Goal: Transaction & Acquisition: Purchase product/service

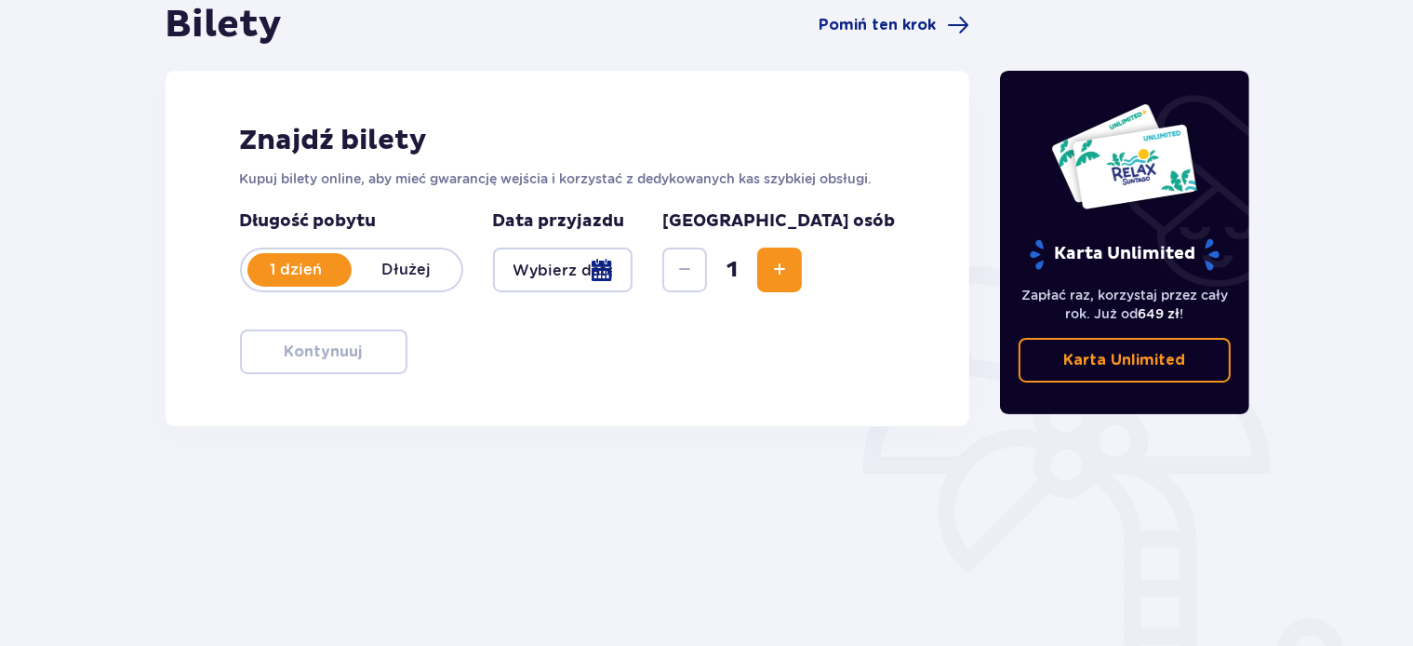
scroll to position [196, 0]
click at [1166, 347] on link "Karta Unlimited" at bounding box center [1125, 359] width 212 height 45
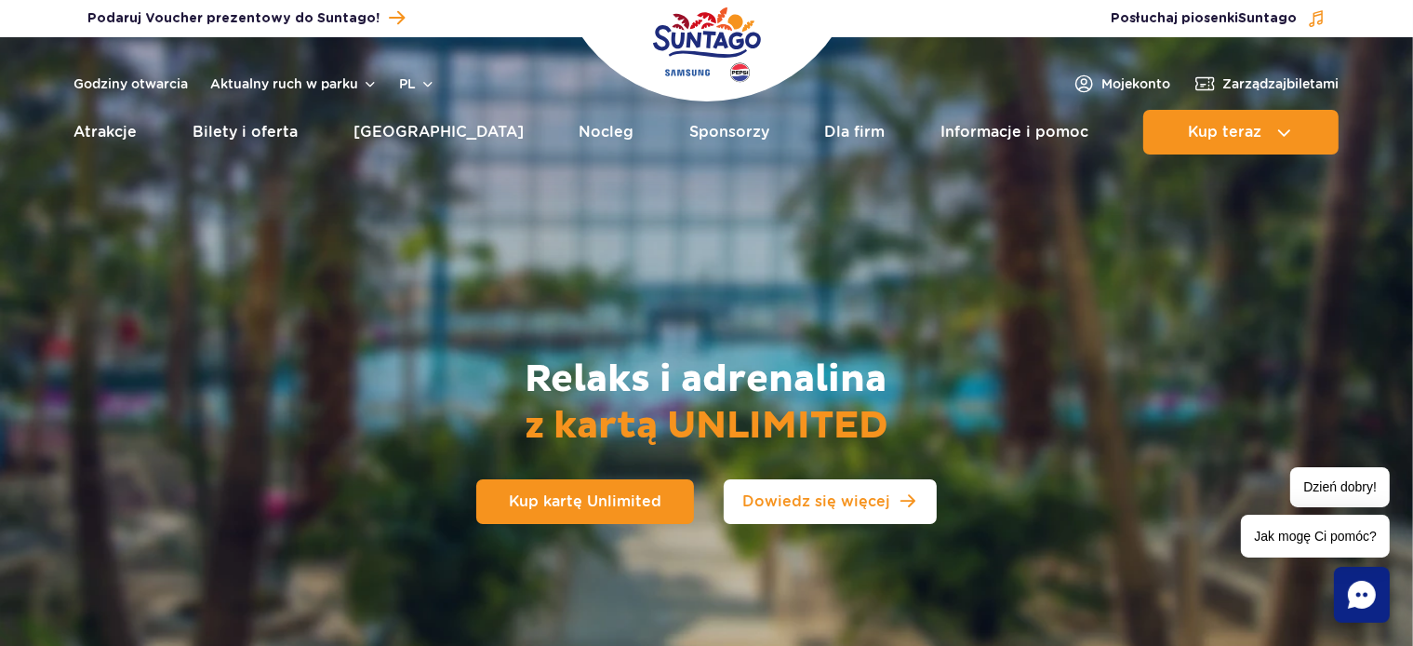
click at [827, 512] on link "Dowiedz się więcej" at bounding box center [830, 501] width 213 height 45
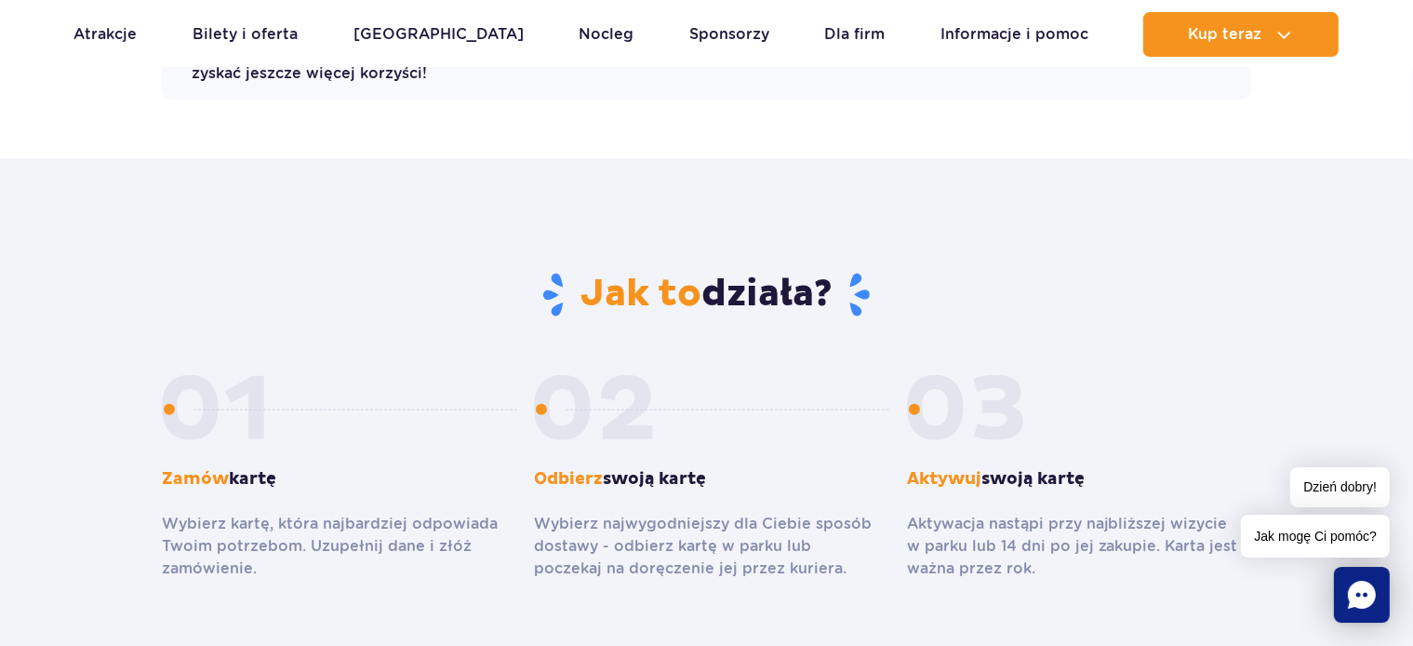
scroll to position [2252, 0]
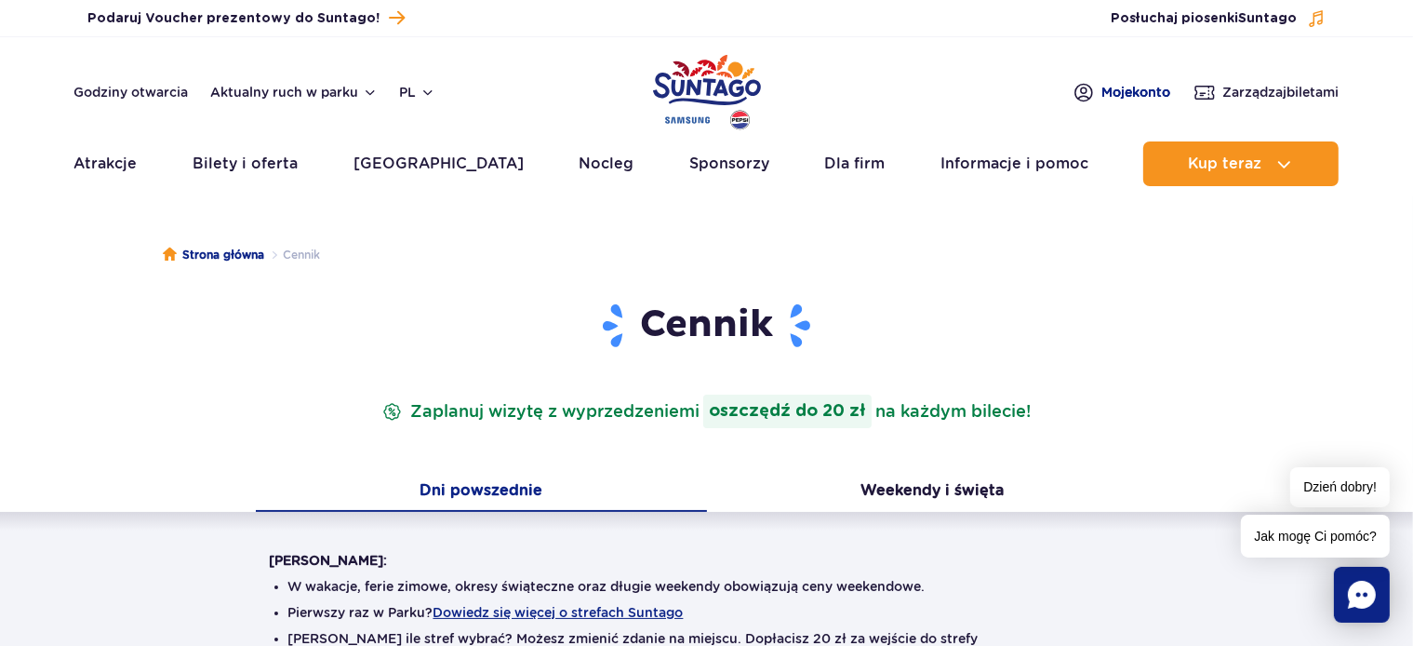
click at [1124, 91] on span "Moje konto" at bounding box center [1137, 92] width 69 height 19
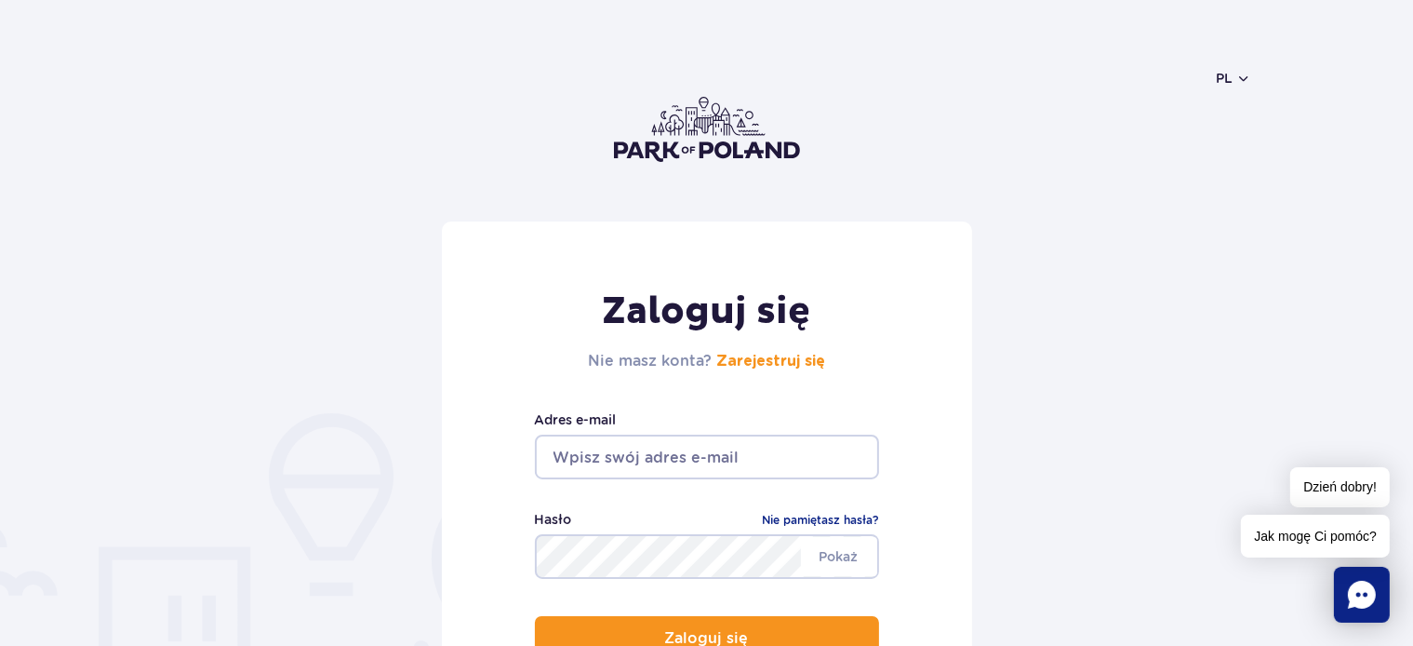
click at [641, 464] on input "email" at bounding box center [707, 457] width 344 height 45
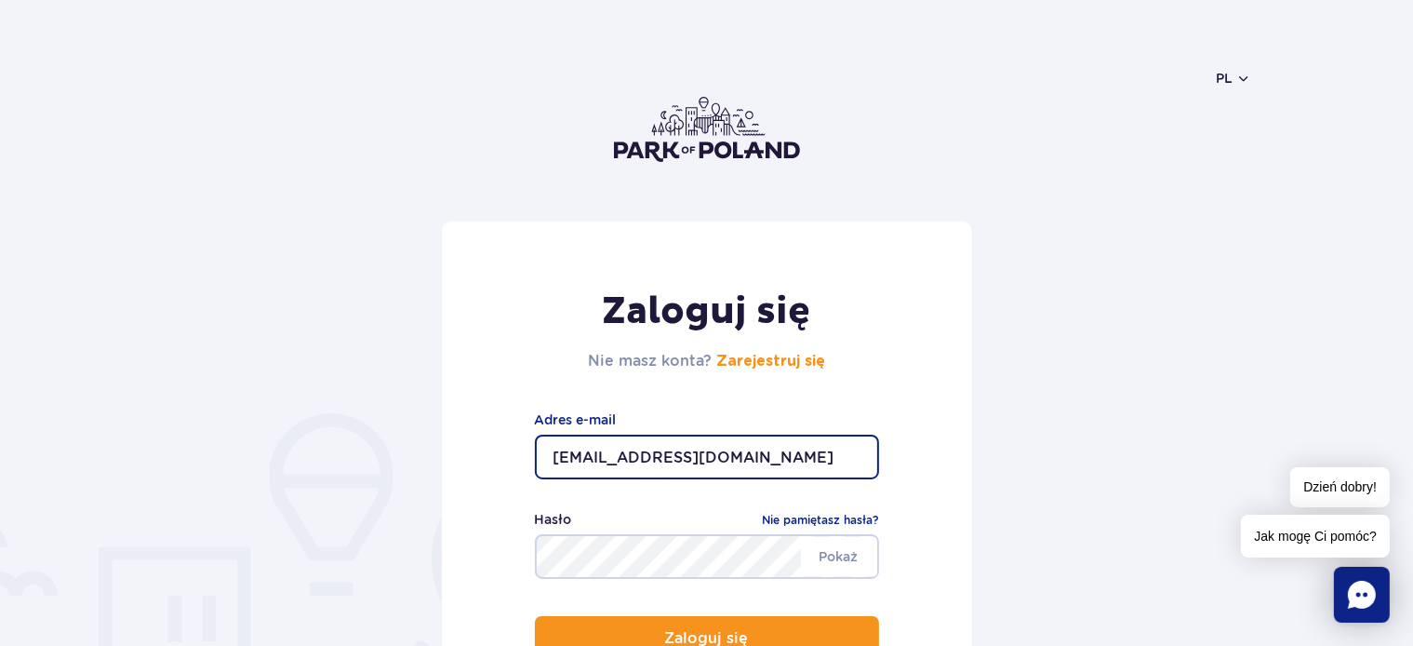
type input "kony@op.pl"
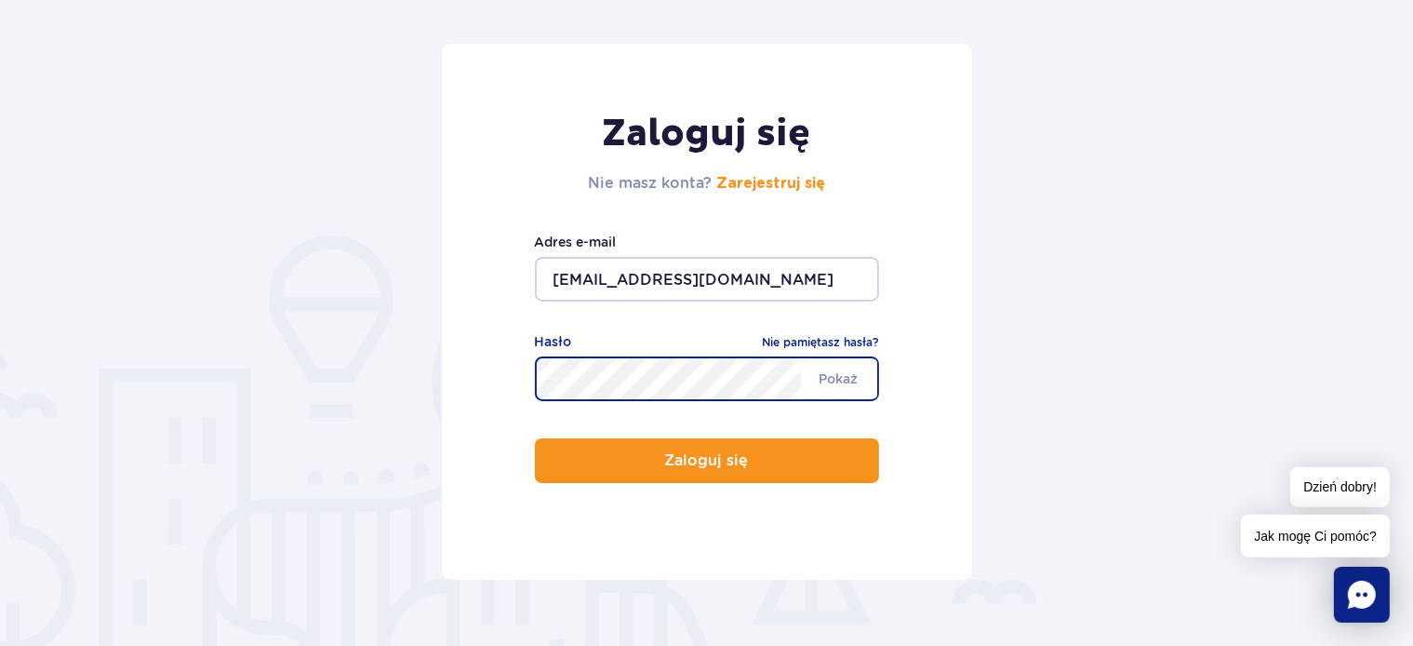
scroll to position [196, 0]
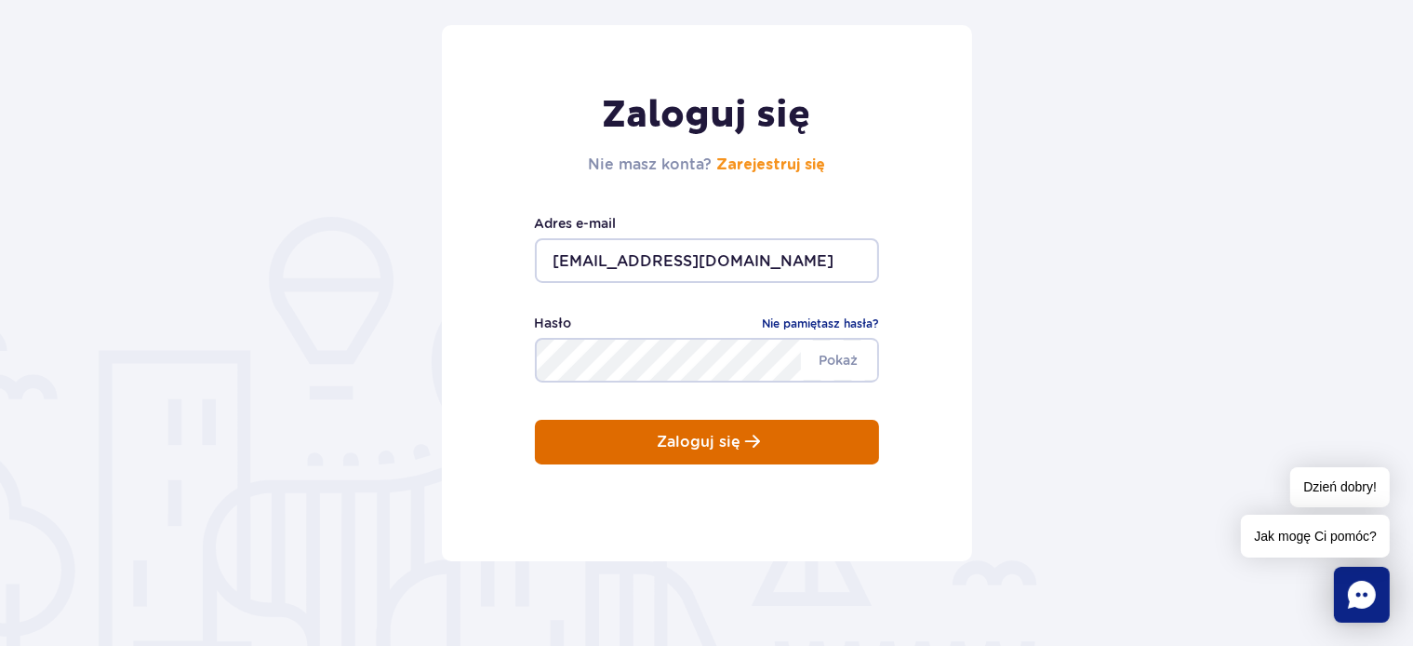
click at [705, 445] on p "Zaloguj się" at bounding box center [700, 442] width 84 height 17
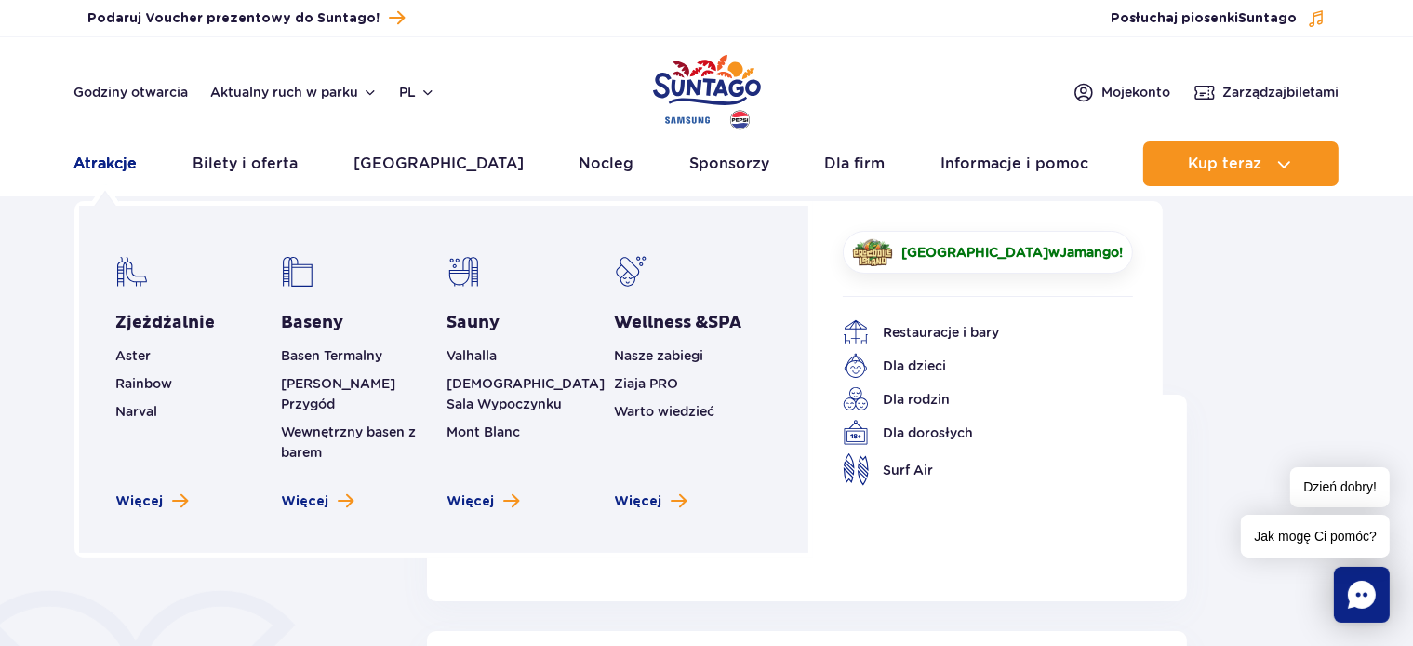
click at [97, 153] on link "Atrakcje" at bounding box center [105, 163] width 63 height 45
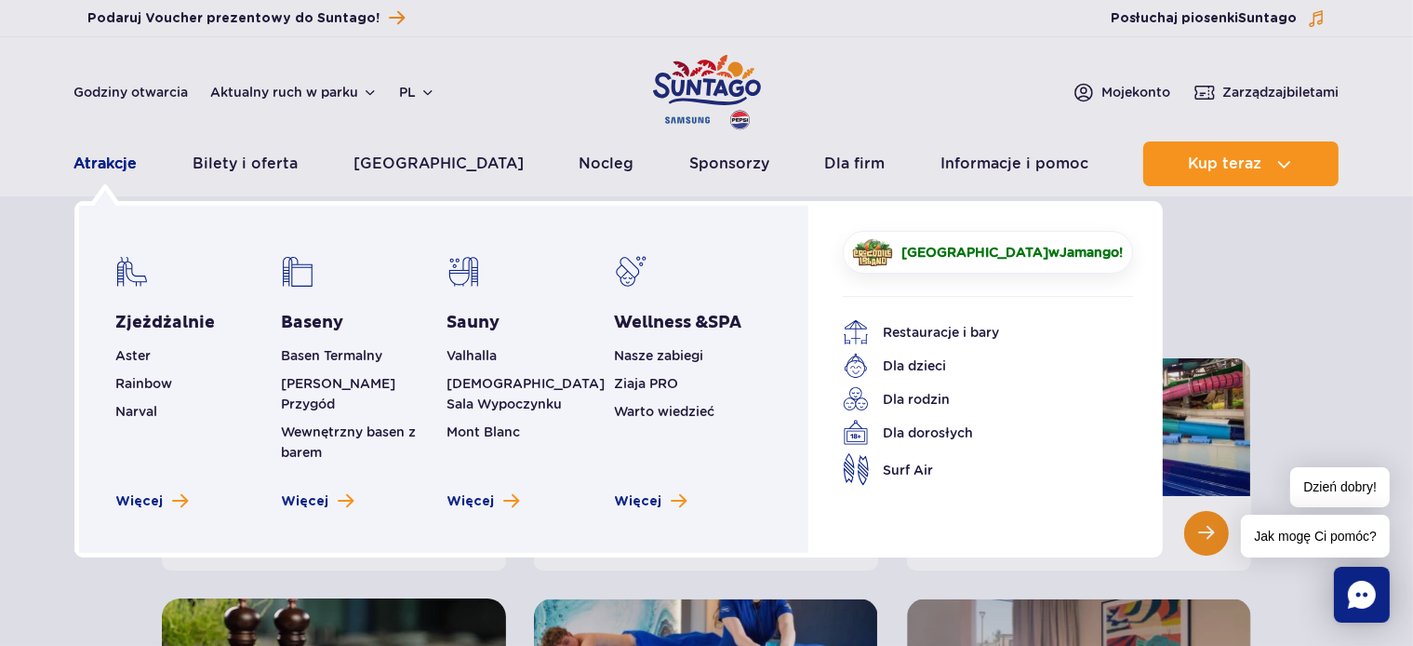
click at [100, 154] on link "Atrakcje" at bounding box center [105, 163] width 63 height 45
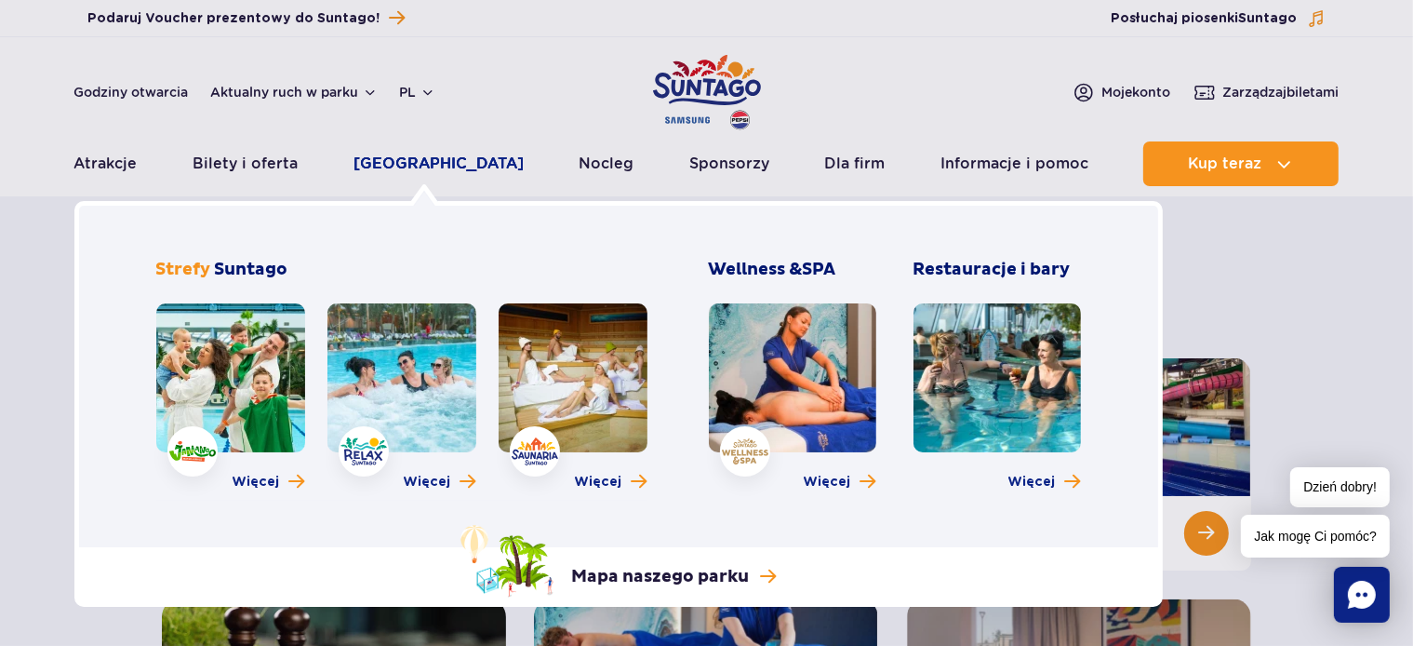
click at [411, 166] on link "Poznaj park" at bounding box center [439, 163] width 170 height 45
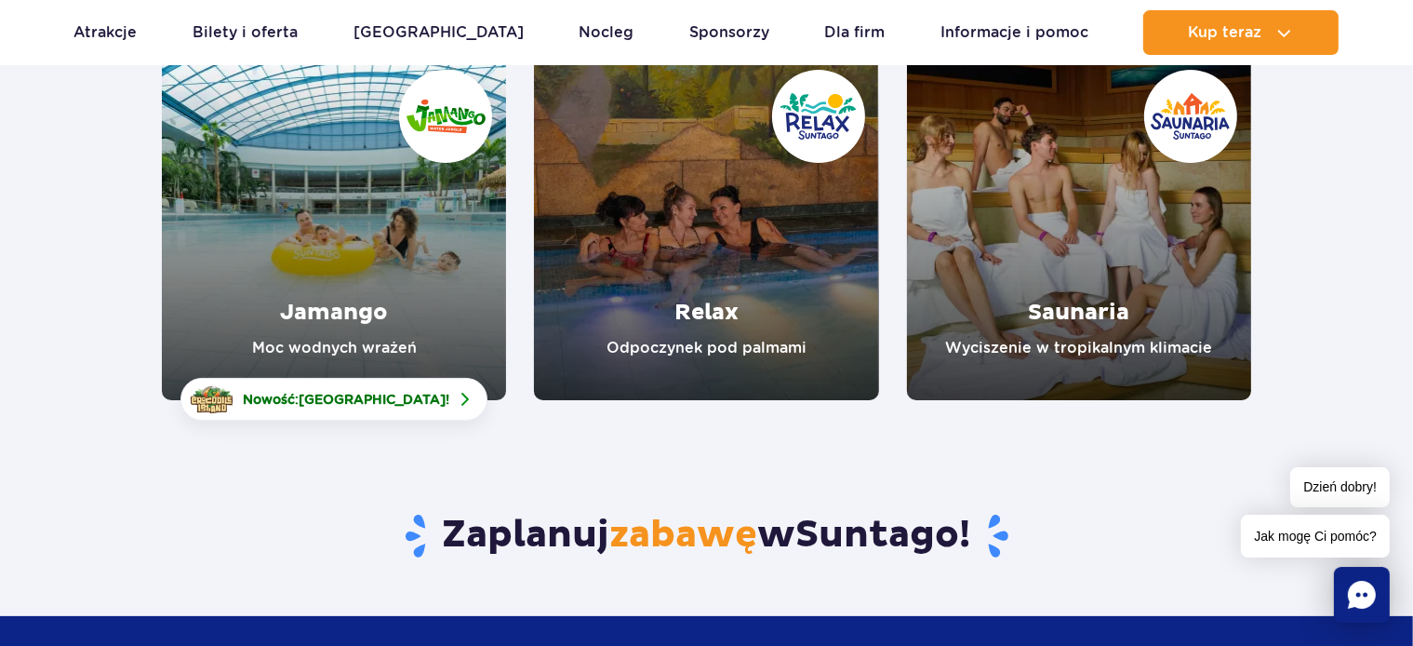
scroll to position [294, 0]
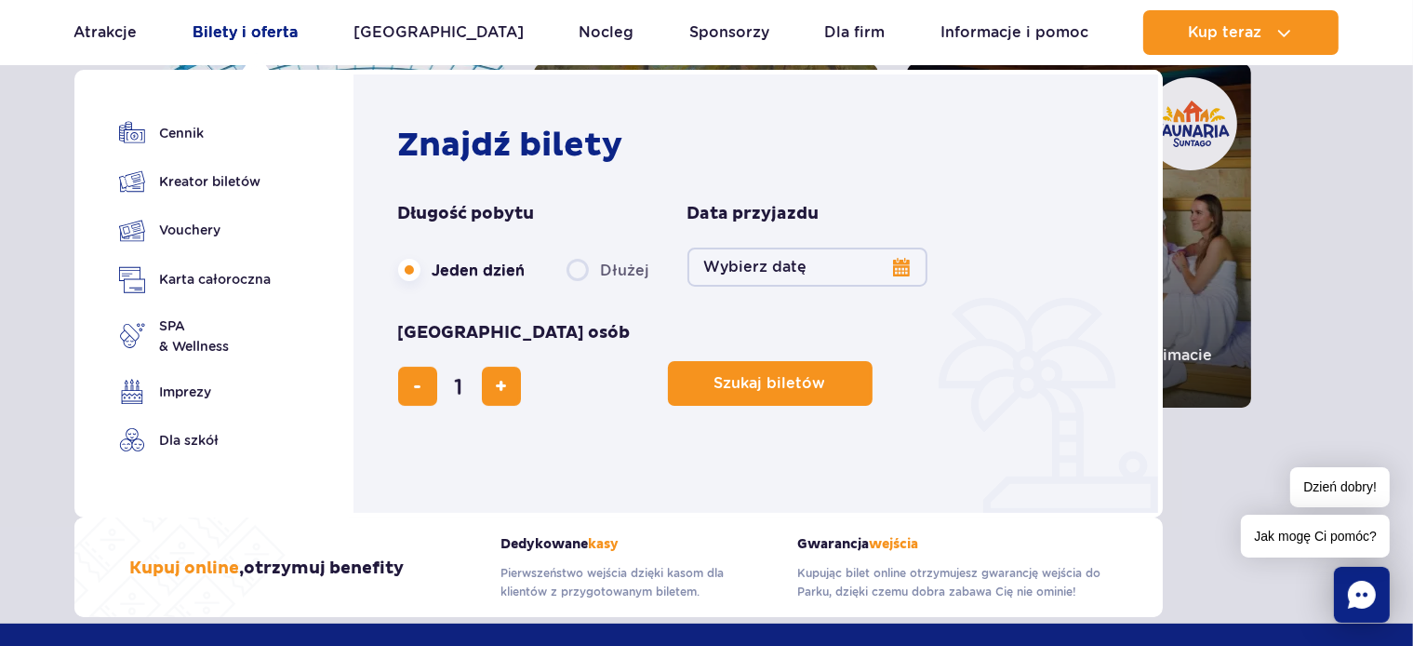
click at [249, 24] on link "Bilety i oferta" at bounding box center [245, 32] width 105 height 45
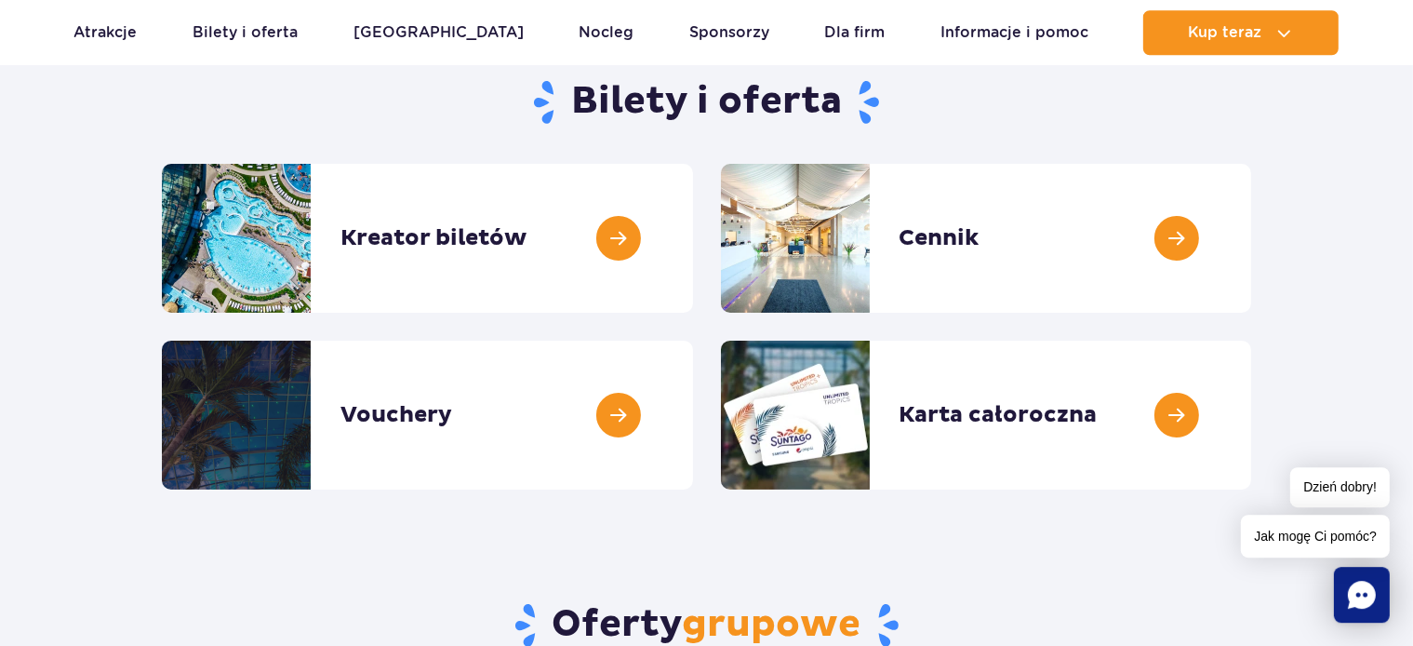
scroll to position [196, 0]
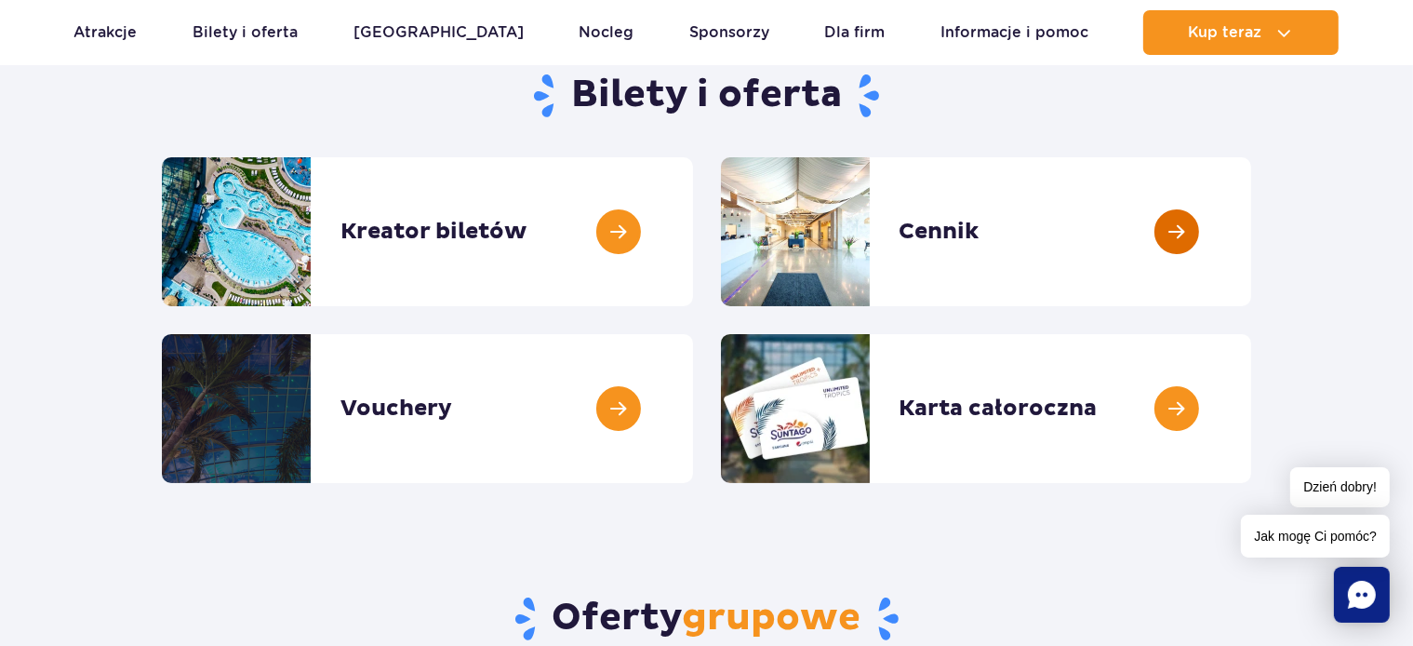
click at [1252, 223] on link at bounding box center [1252, 231] width 0 height 149
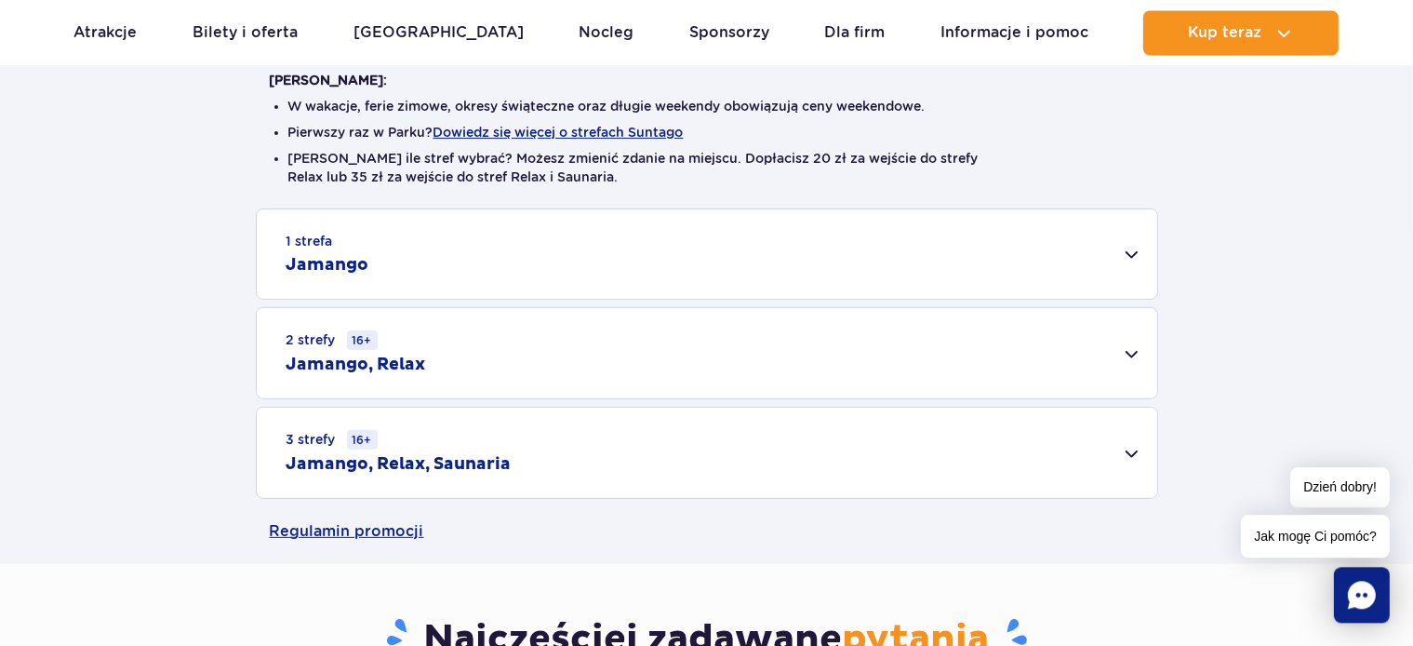
scroll to position [491, 0]
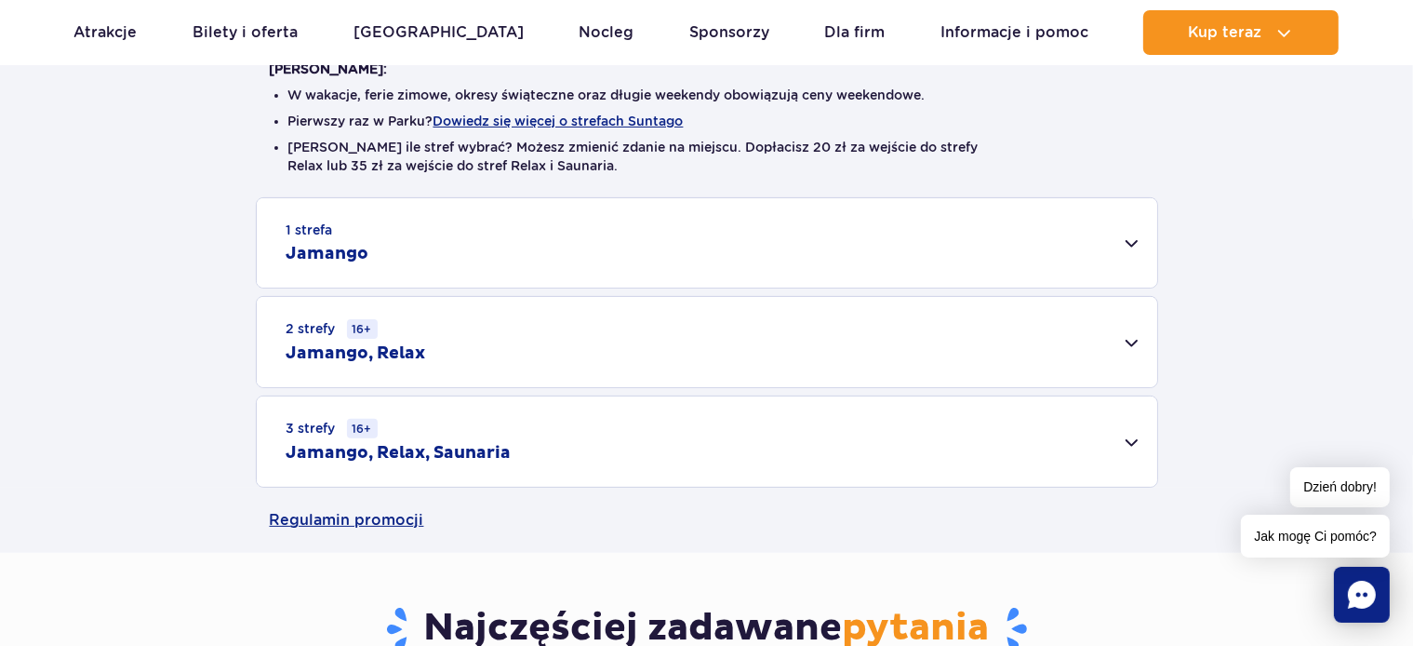
click at [1120, 234] on div "1 strefa Jamango" at bounding box center [707, 242] width 901 height 89
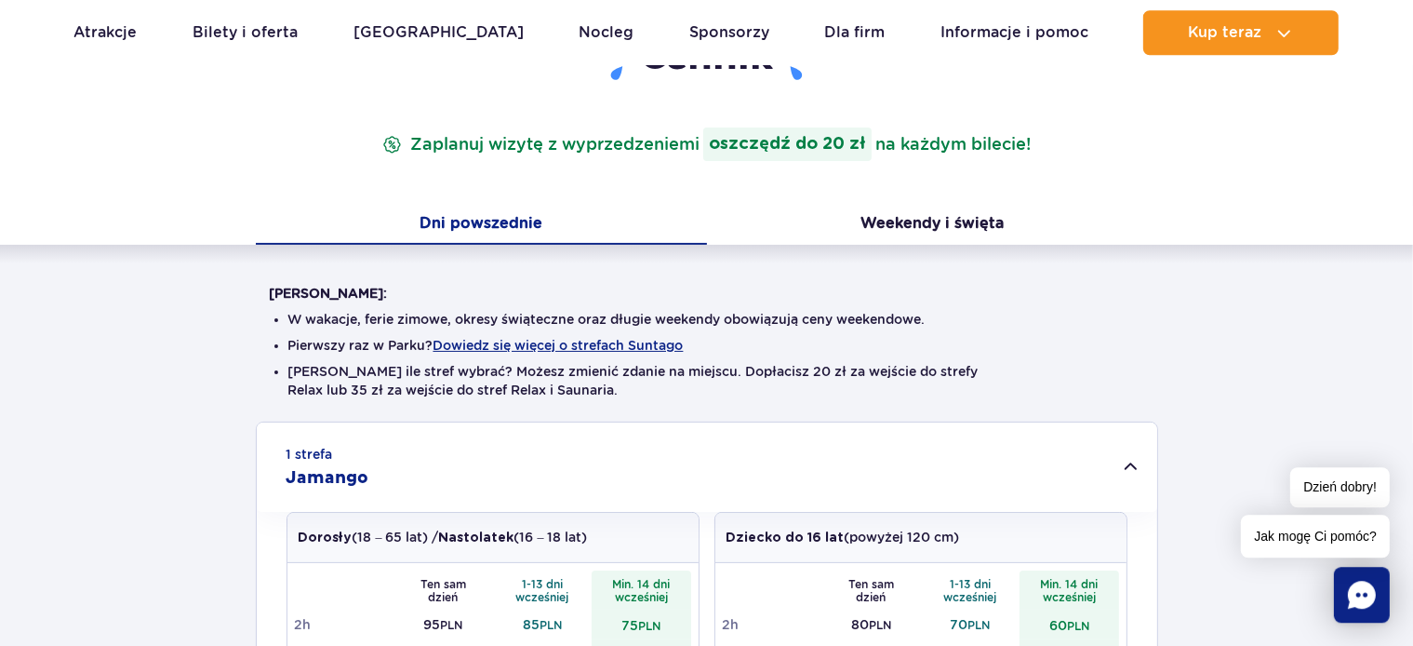
scroll to position [0, 0]
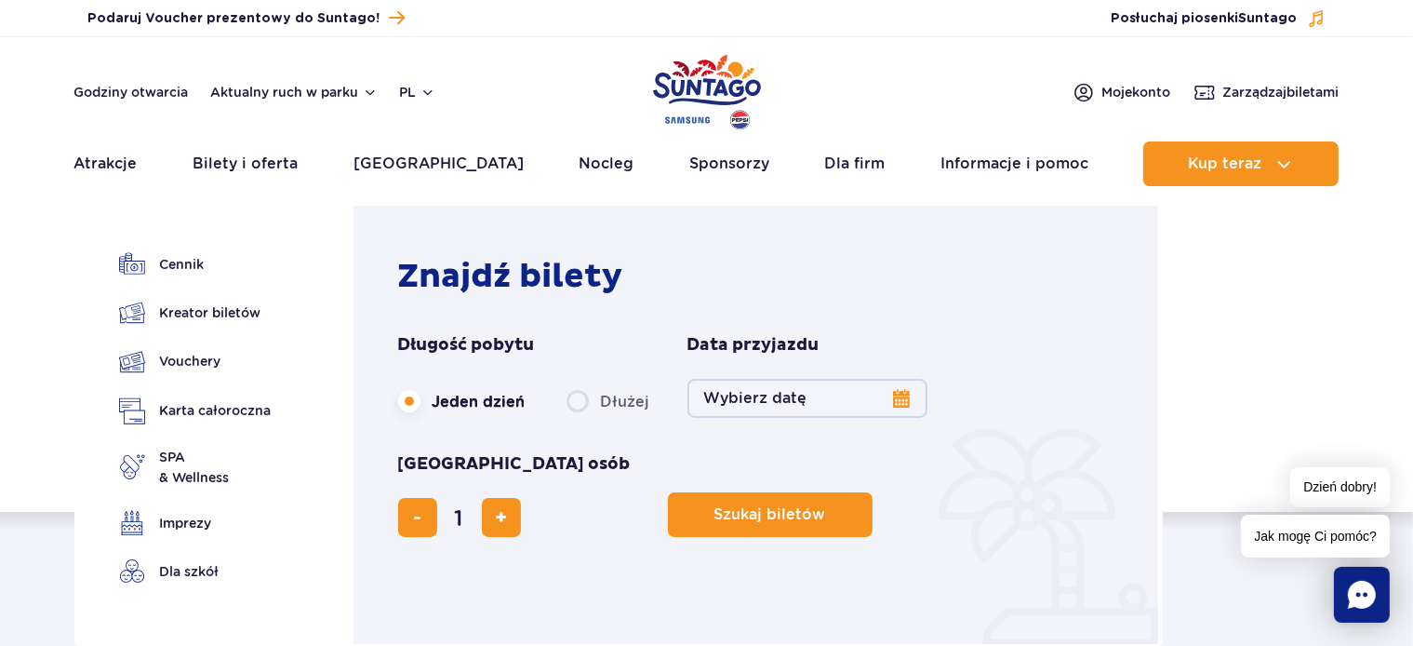
click at [906, 404] on button "Wybierz datę" at bounding box center [808, 398] width 240 height 39
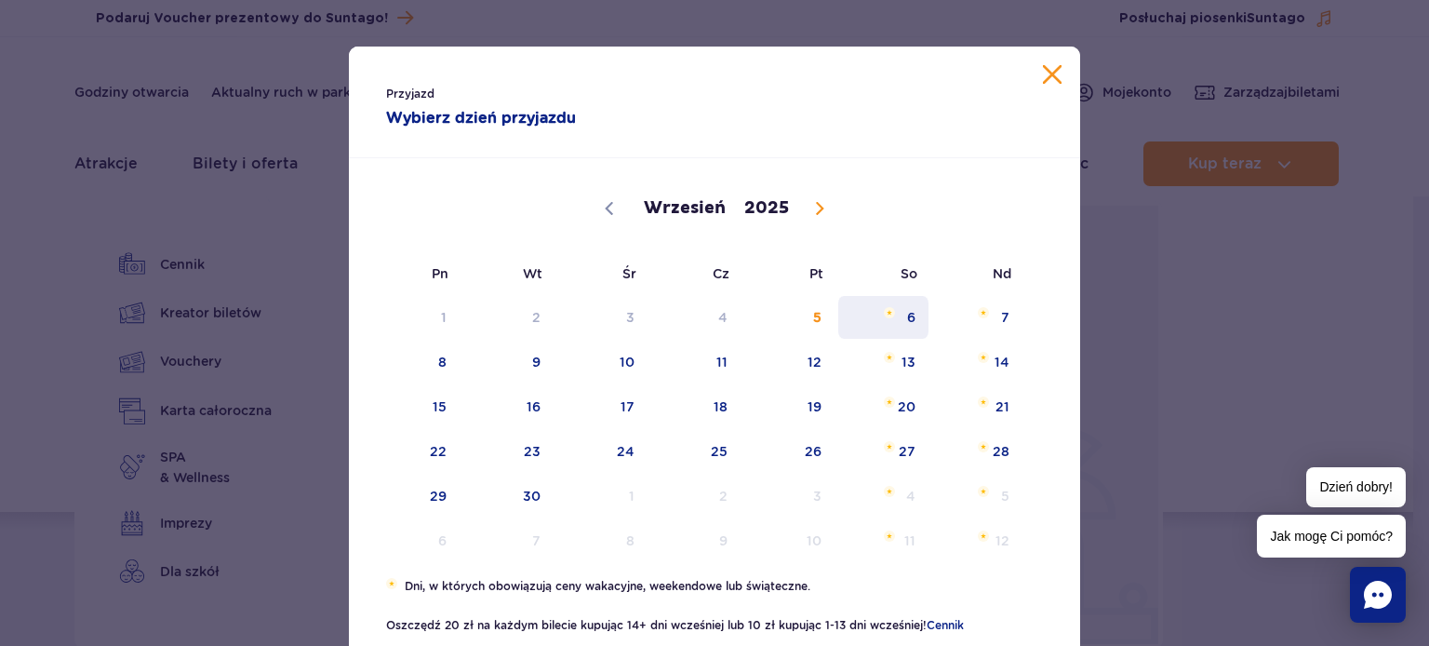
click at [903, 318] on span "6" at bounding box center [884, 317] width 94 height 43
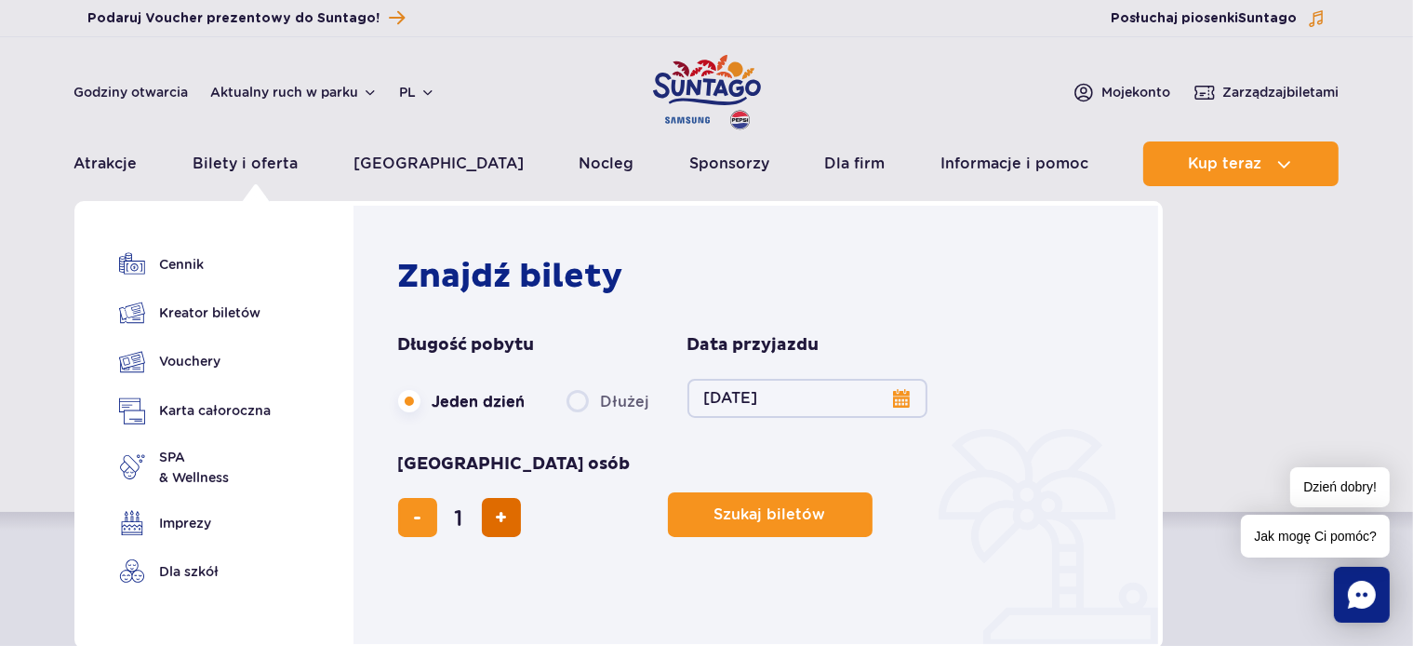
click at [507, 517] on span "dodaj bilet" at bounding box center [501, 517] width 12 height 0
type input "3"
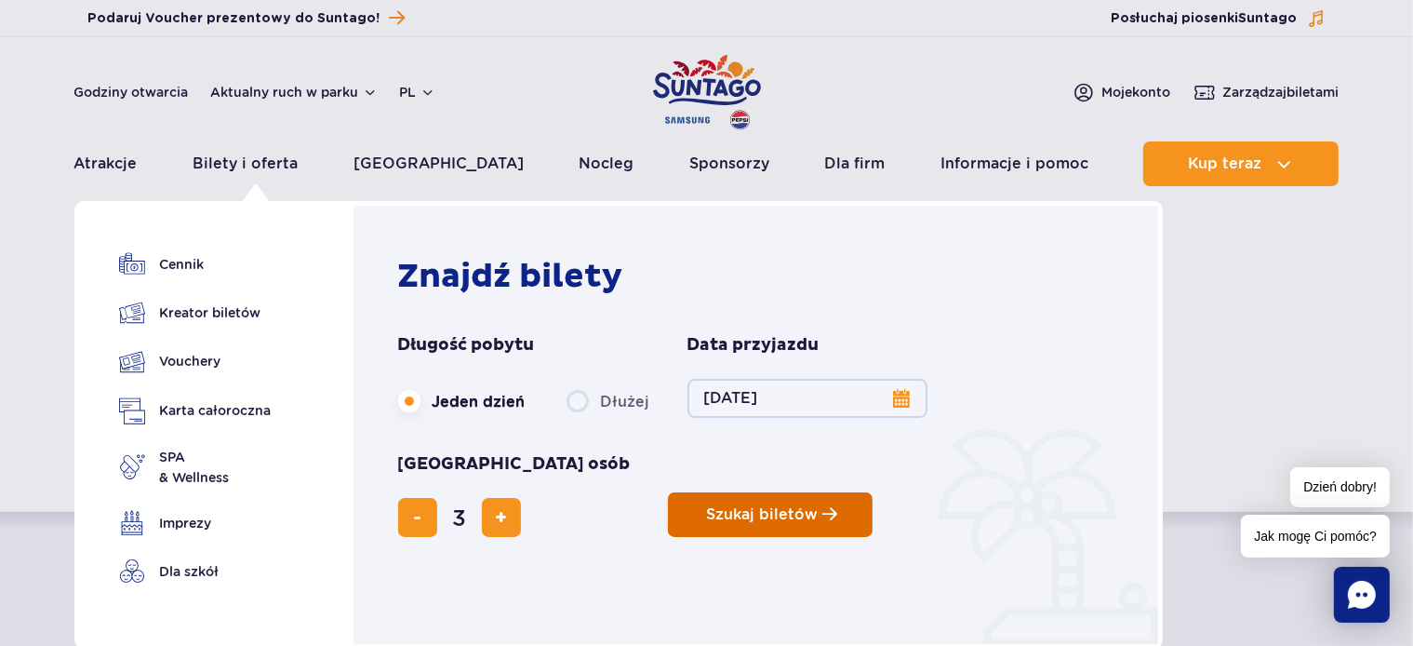
click at [707, 506] on span "Szukaj biletów" at bounding box center [763, 514] width 112 height 17
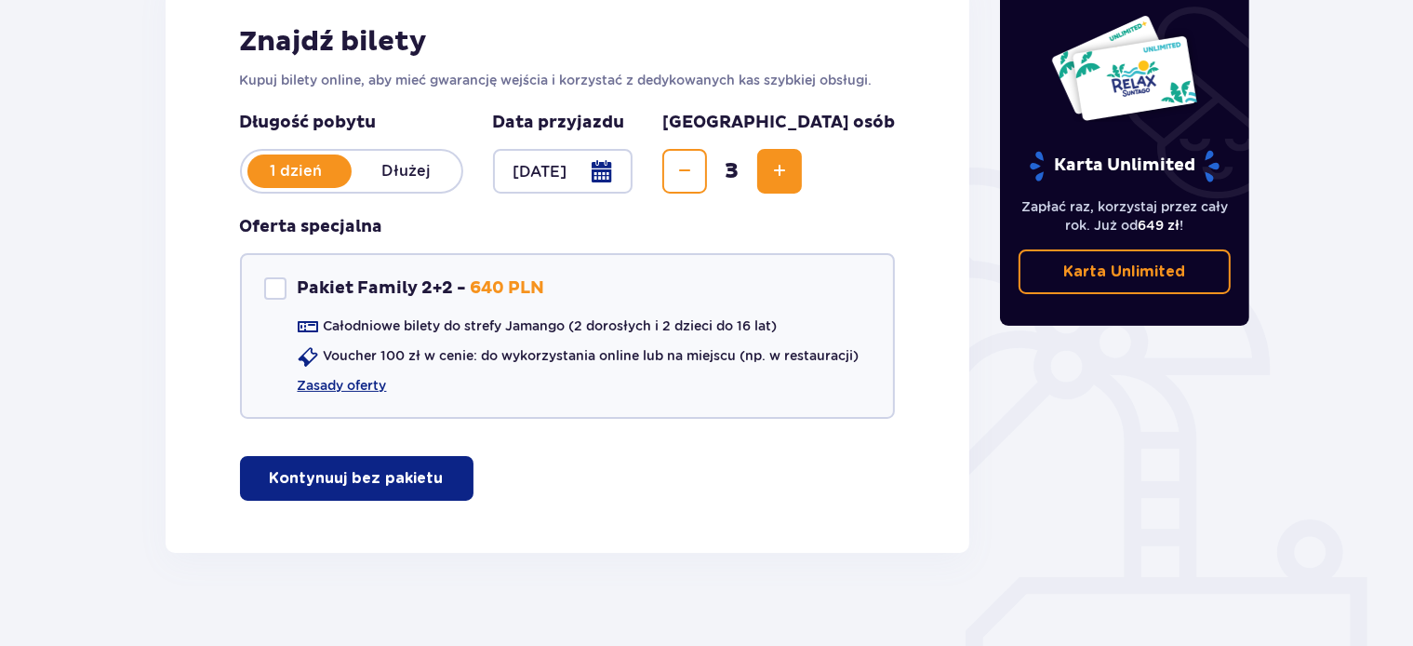
scroll to position [313, 0]
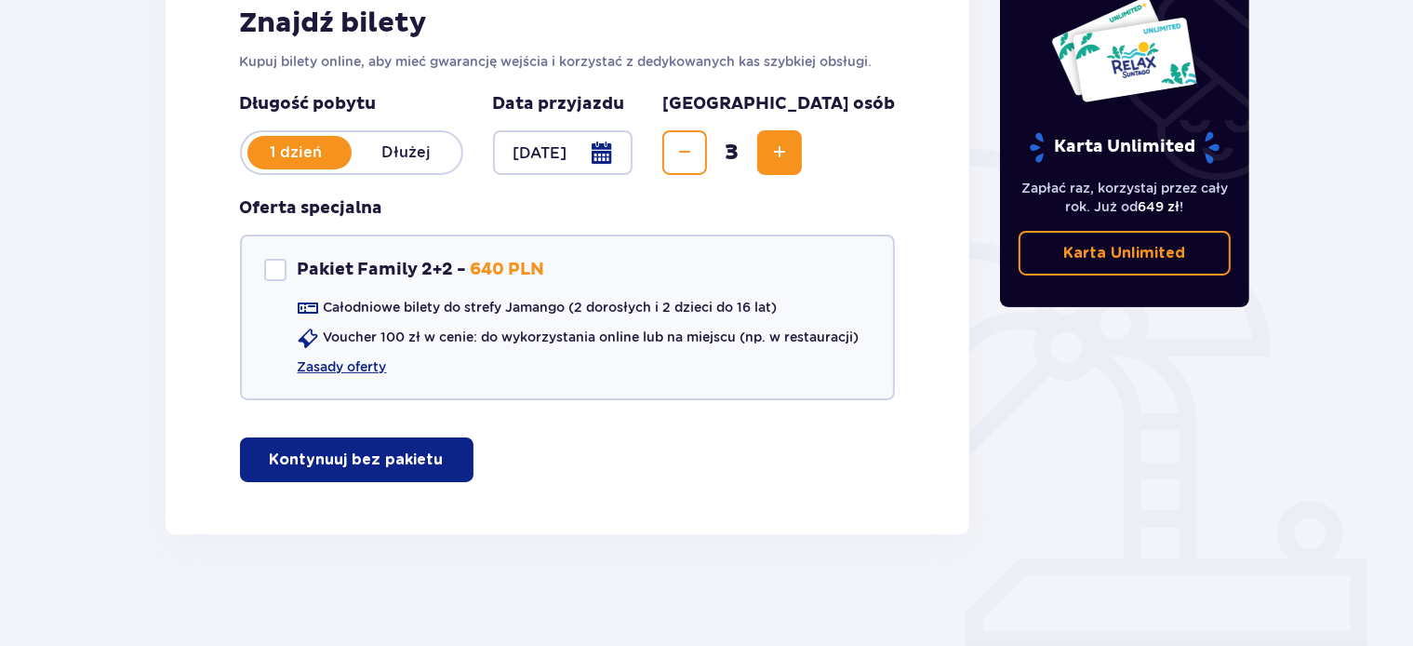
click at [355, 464] on p "Kontynuuj bez pakietu" at bounding box center [357, 459] width 174 height 20
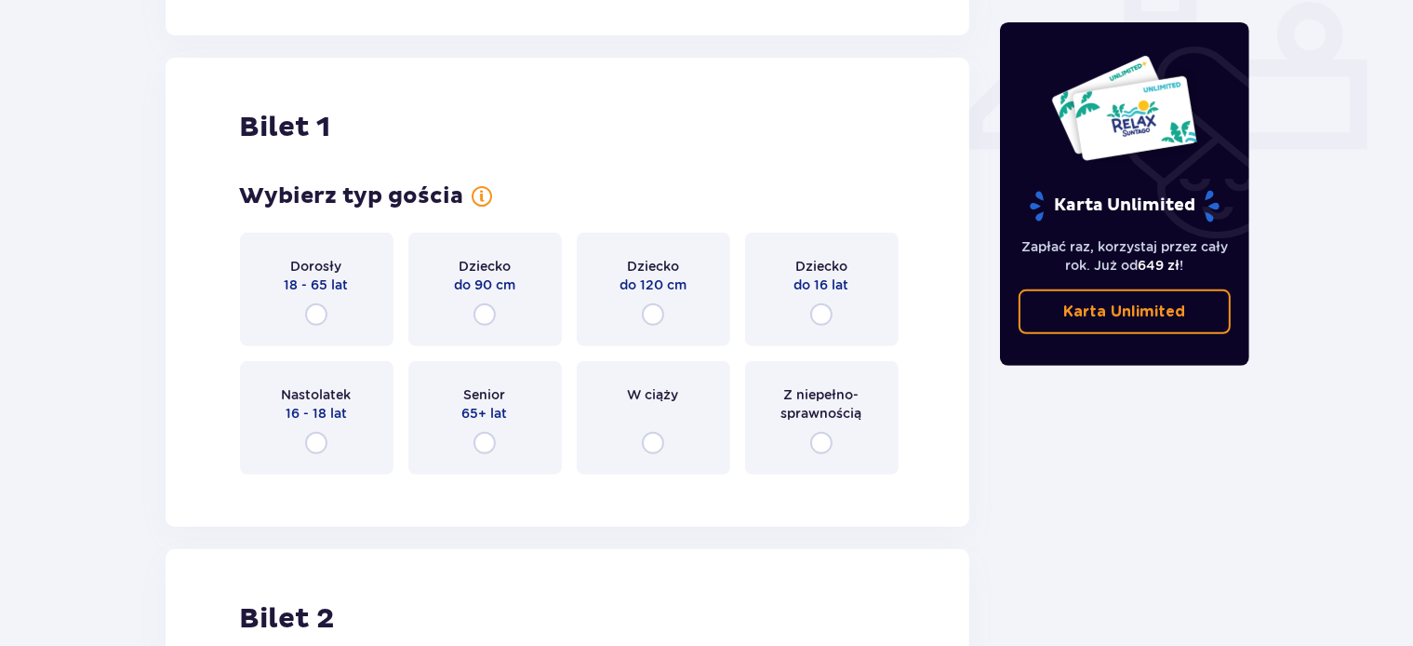
scroll to position [846, 0]
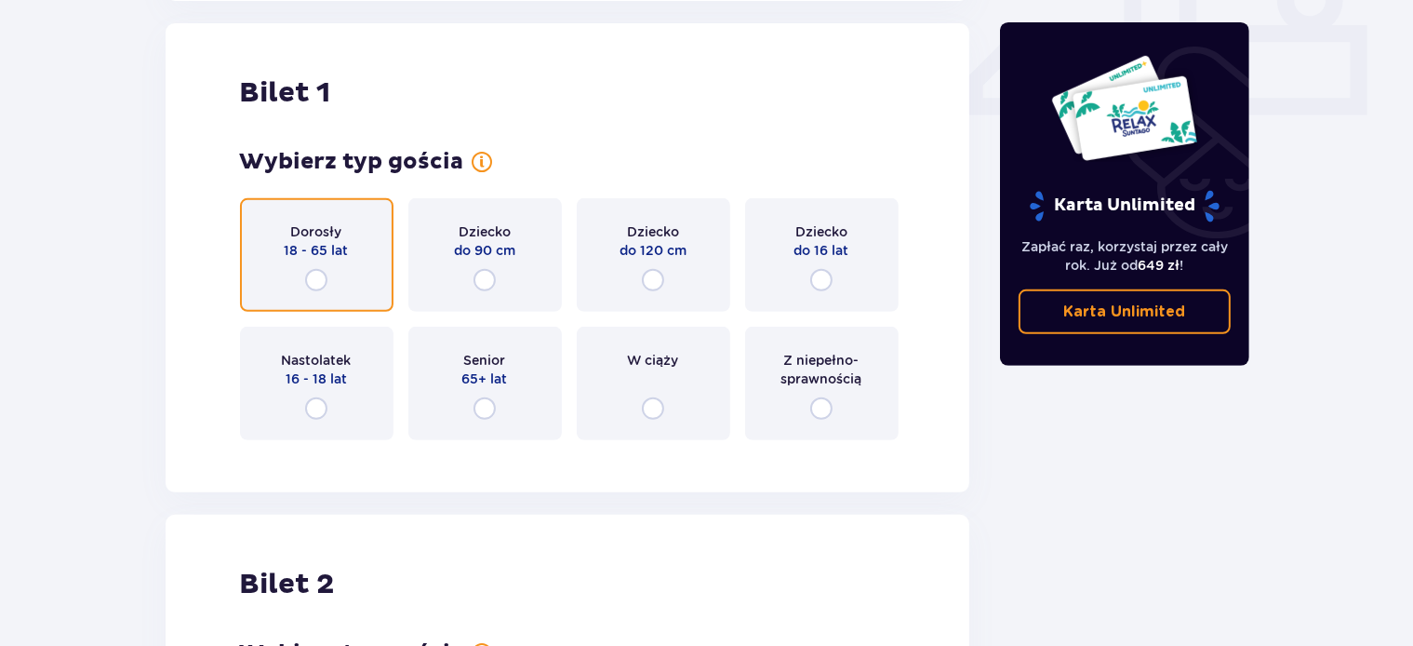
click at [322, 284] on input "radio" at bounding box center [316, 280] width 22 height 22
radio input "true"
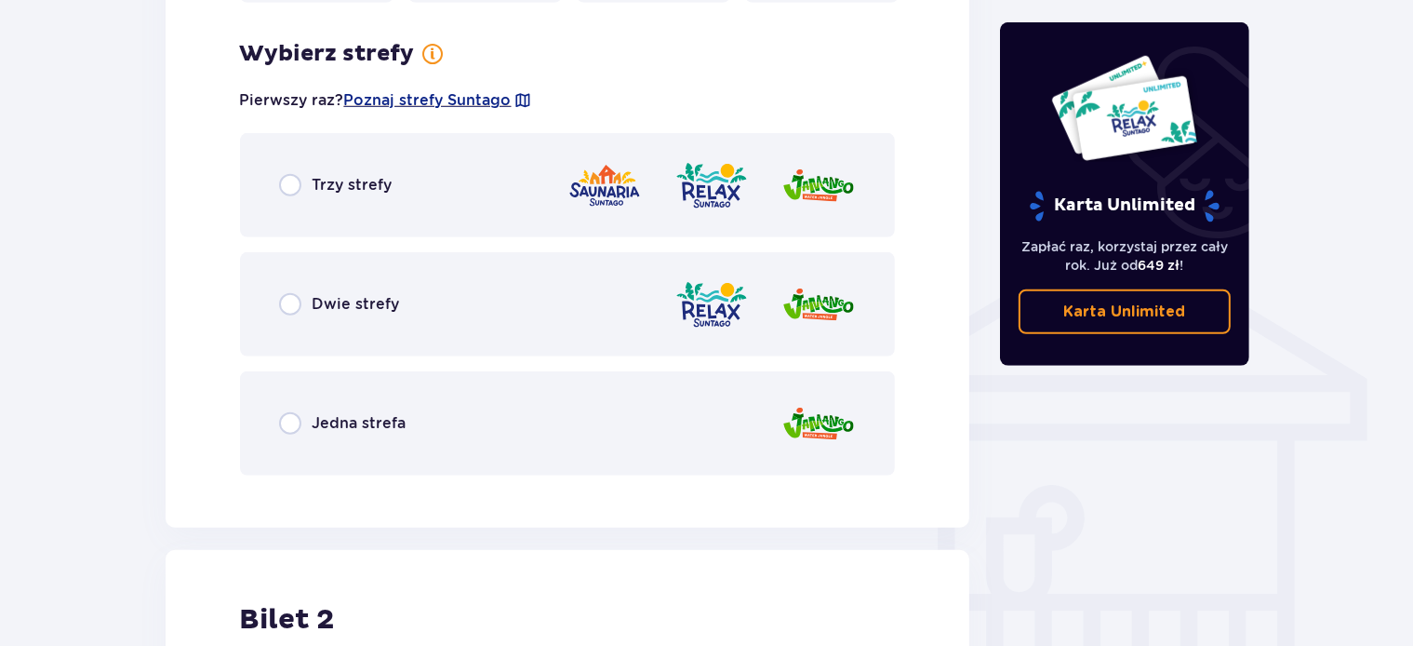
scroll to position [1300, 0]
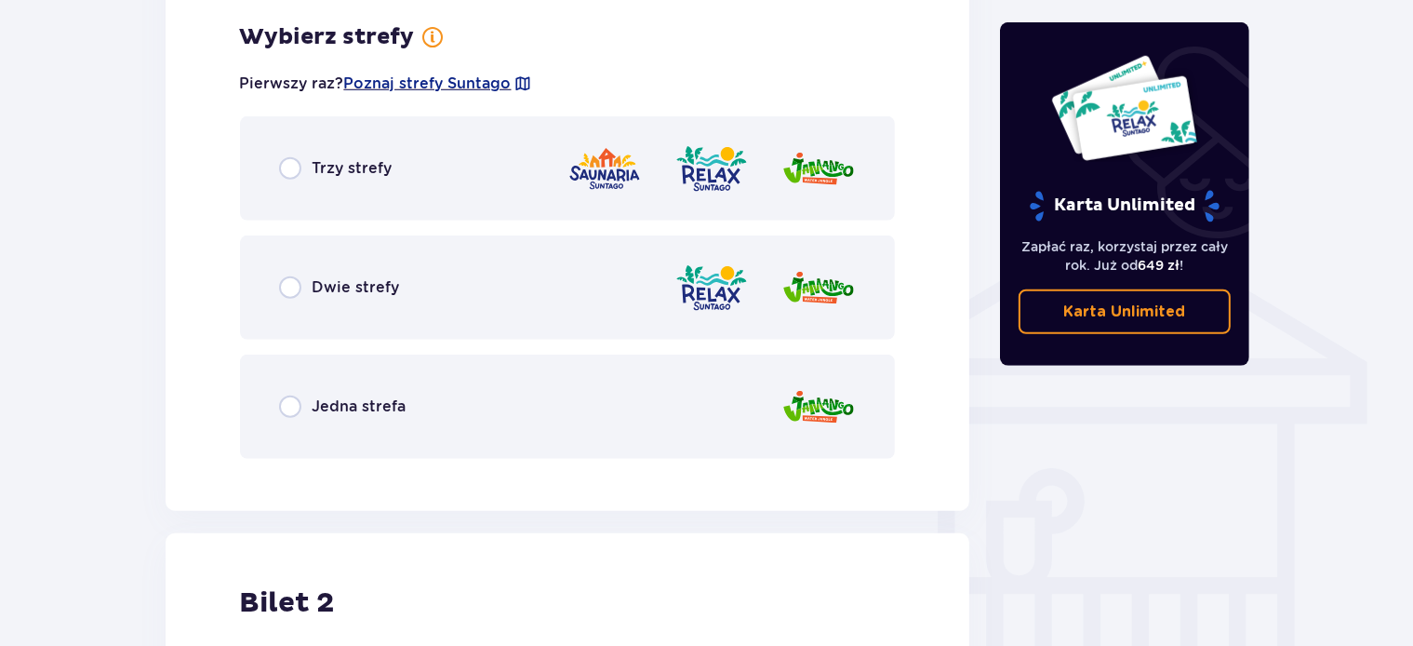
click at [339, 403] on p "Jedna strefa" at bounding box center [360, 406] width 94 height 20
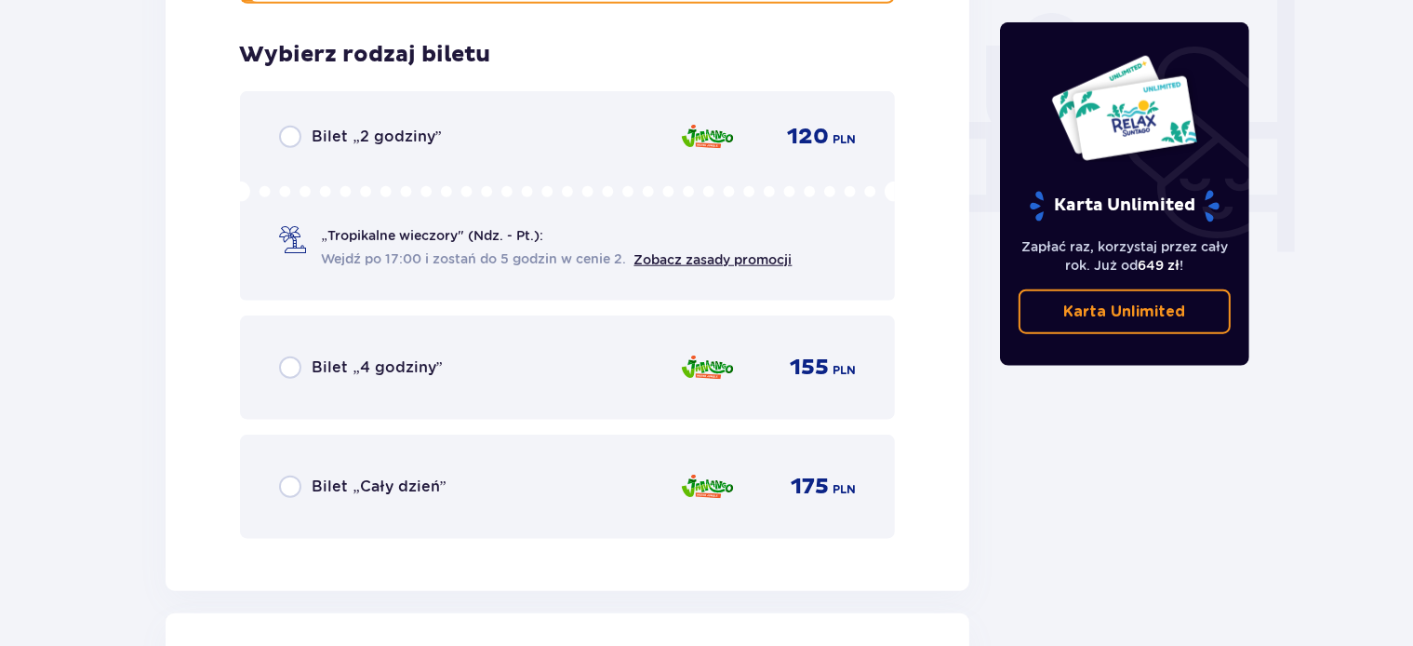
scroll to position [1773, 0]
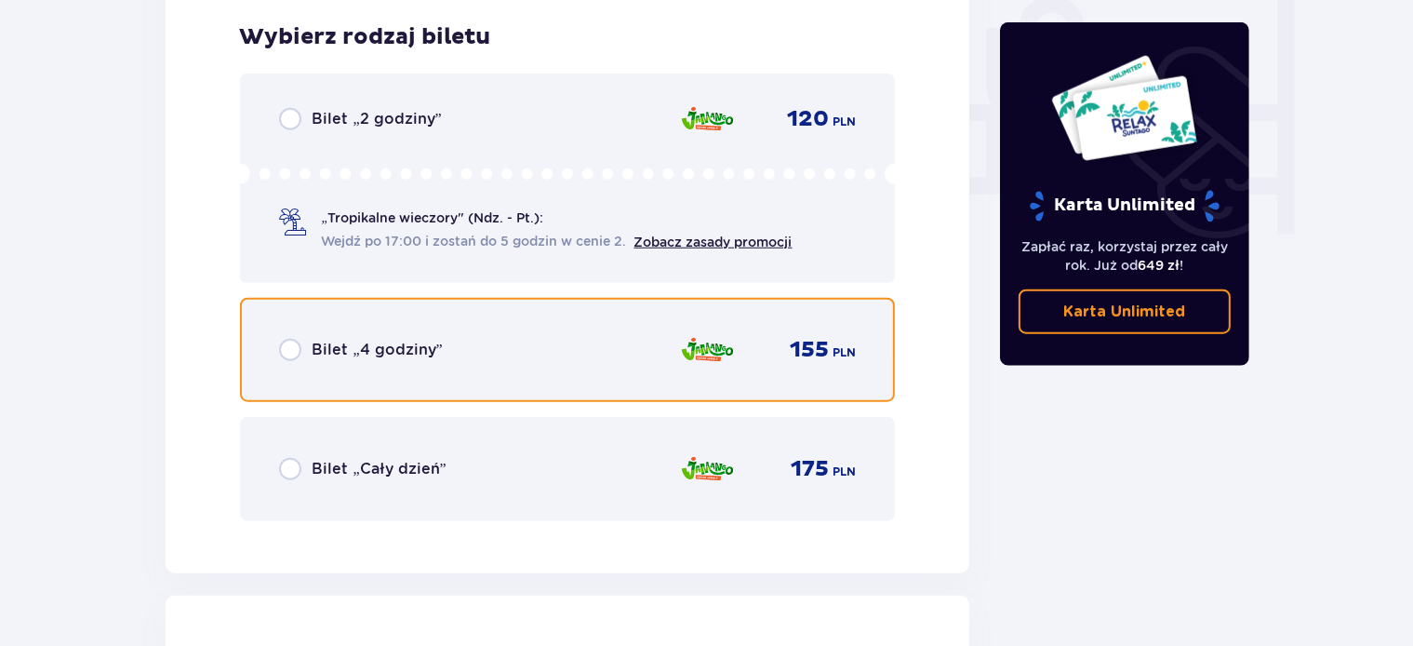
click at [287, 348] on input "radio" at bounding box center [290, 350] width 22 height 22
radio input "true"
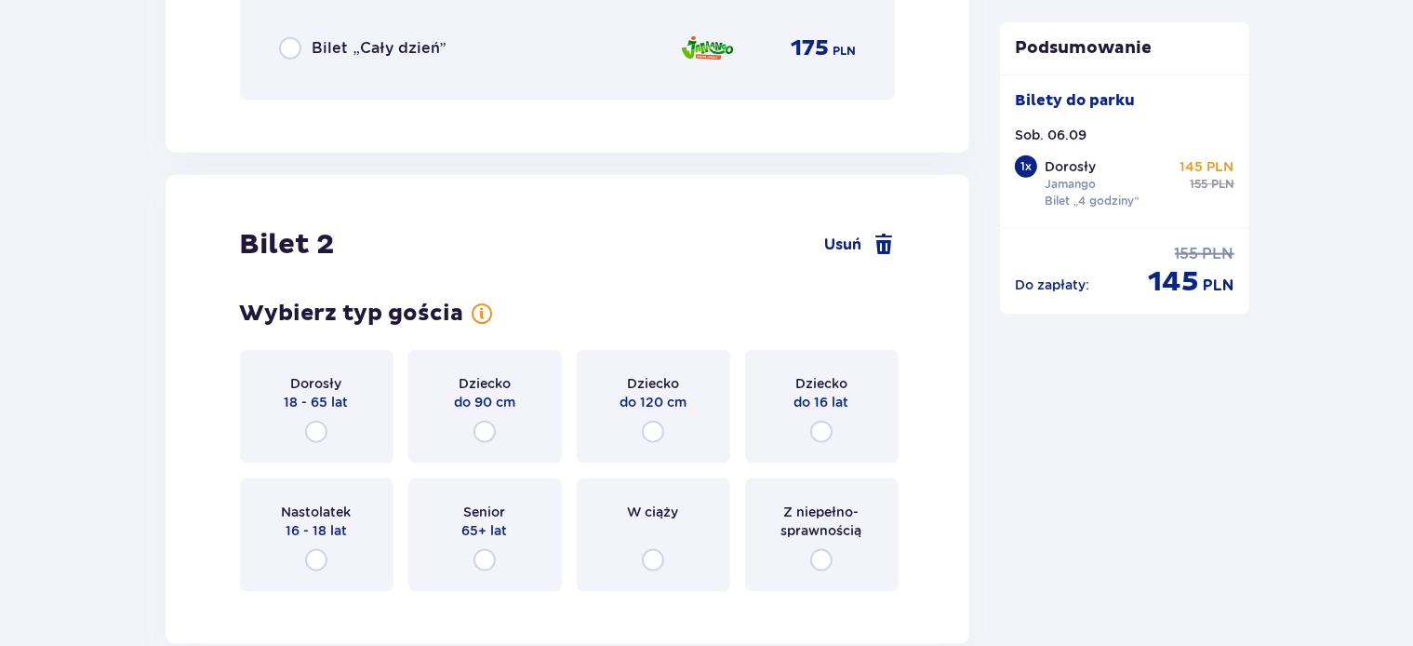
scroll to position [2245, 0]
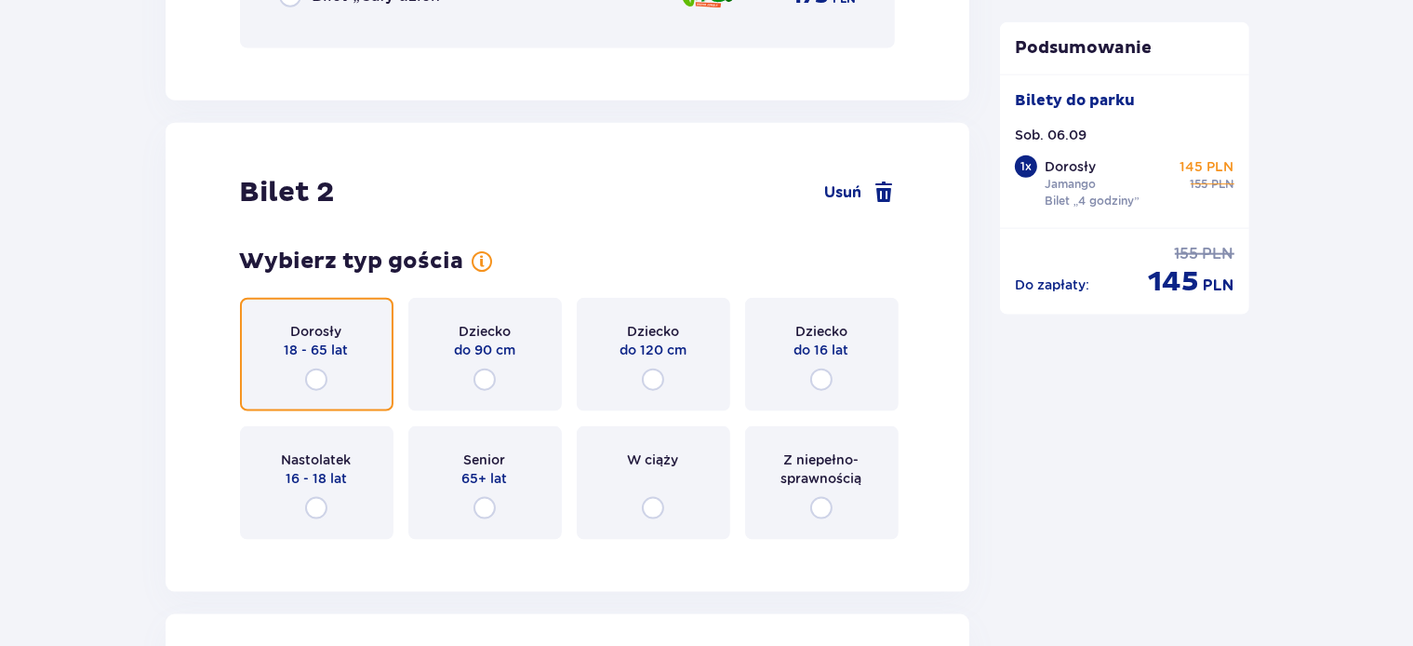
click at [315, 382] on input "radio" at bounding box center [316, 379] width 22 height 22
radio input "true"
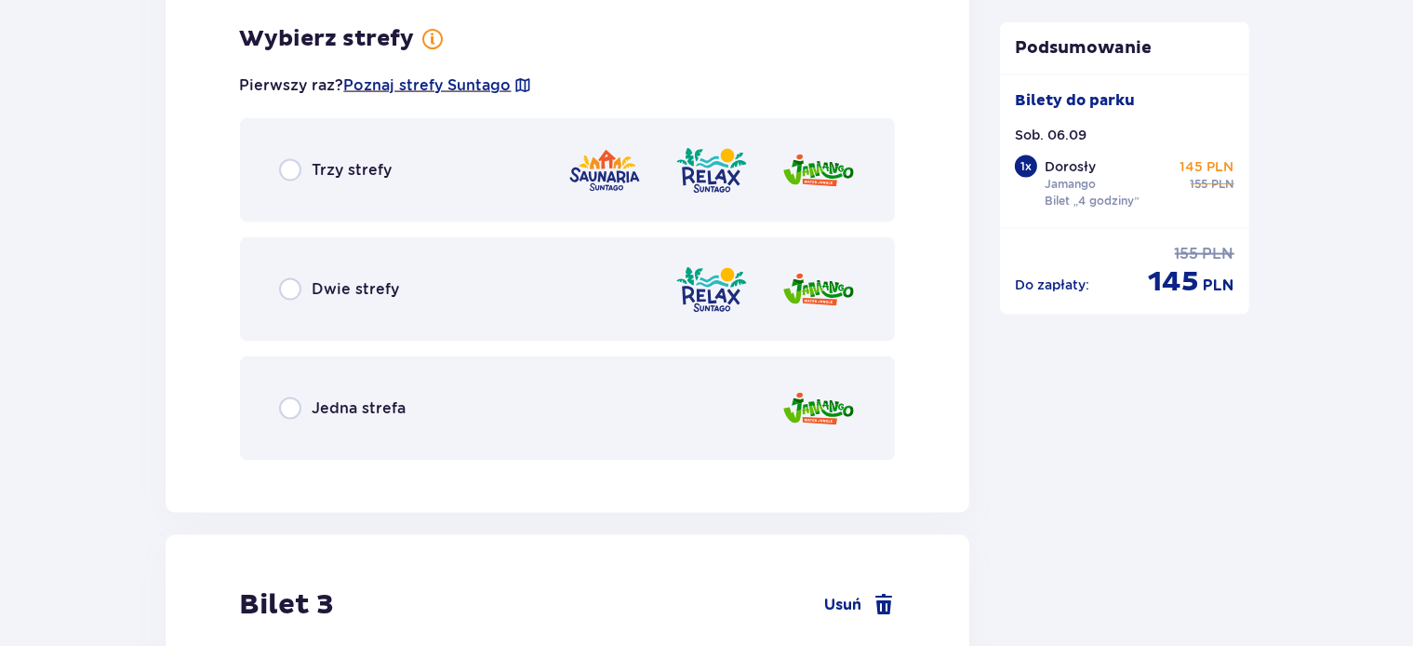
scroll to position [2798, 0]
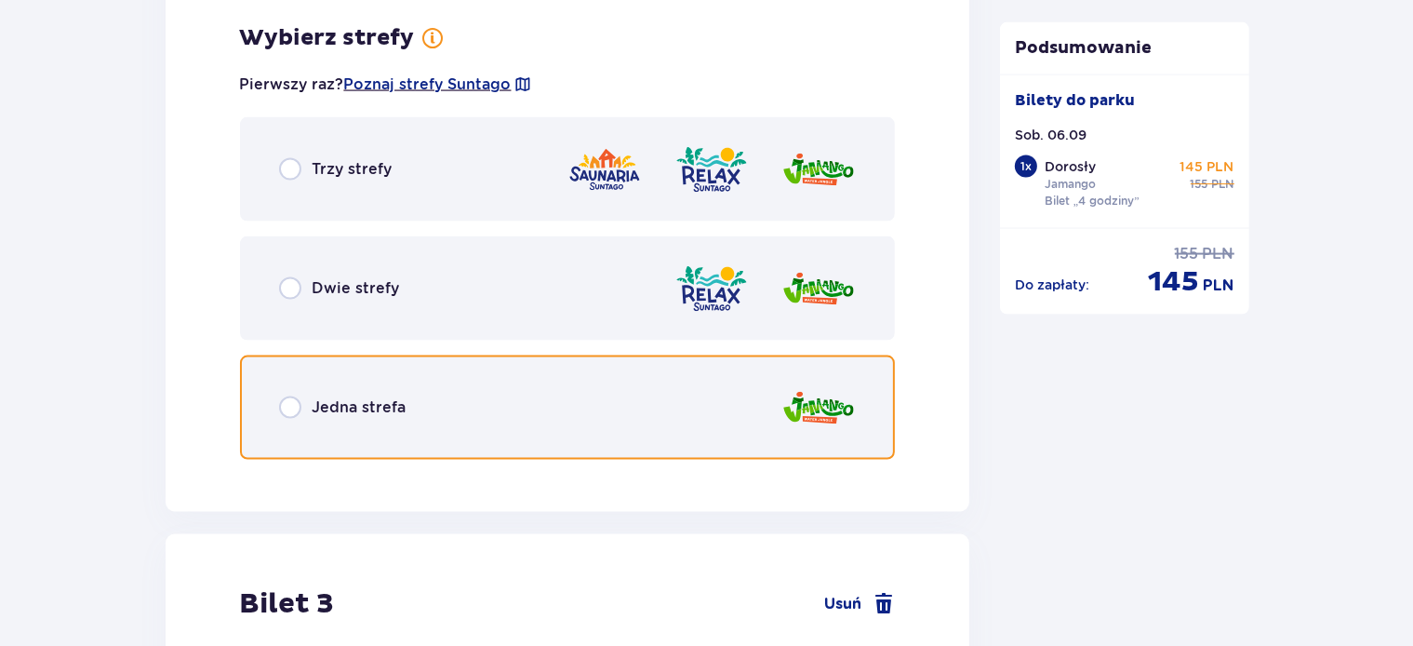
click at [288, 403] on input "radio" at bounding box center [290, 407] width 22 height 22
radio input "true"
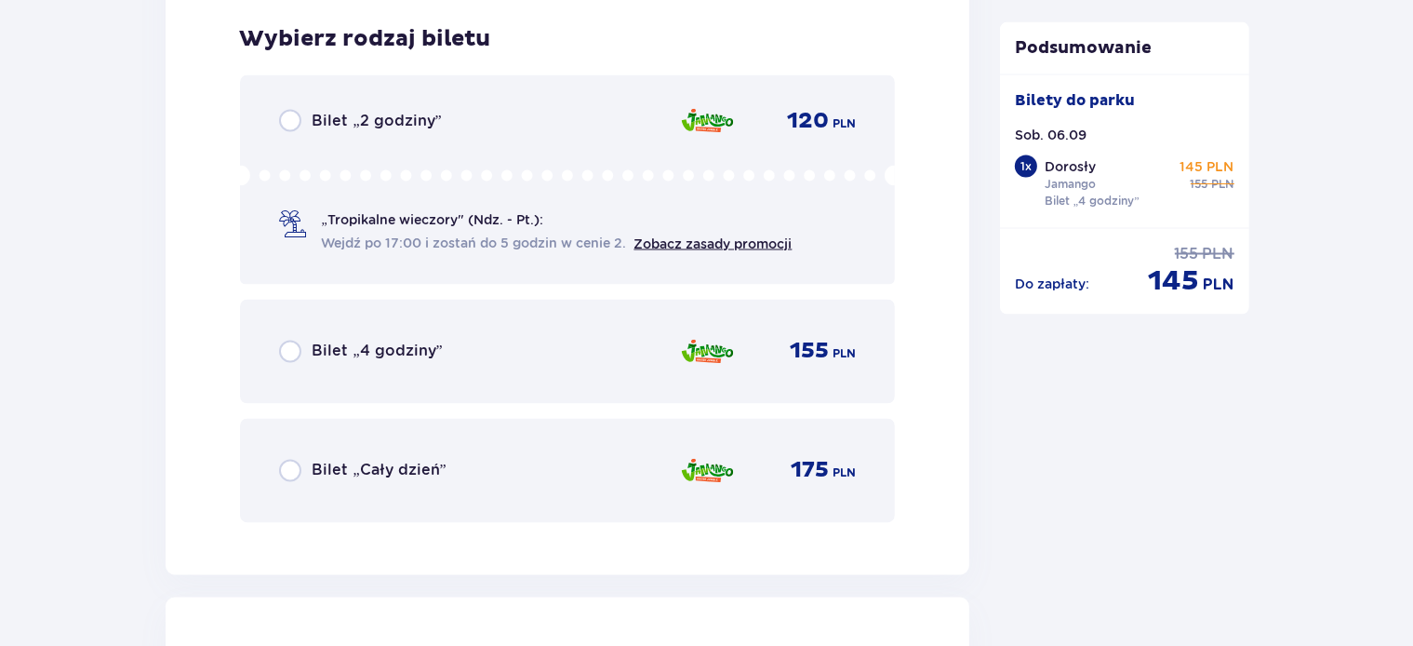
scroll to position [3271, 0]
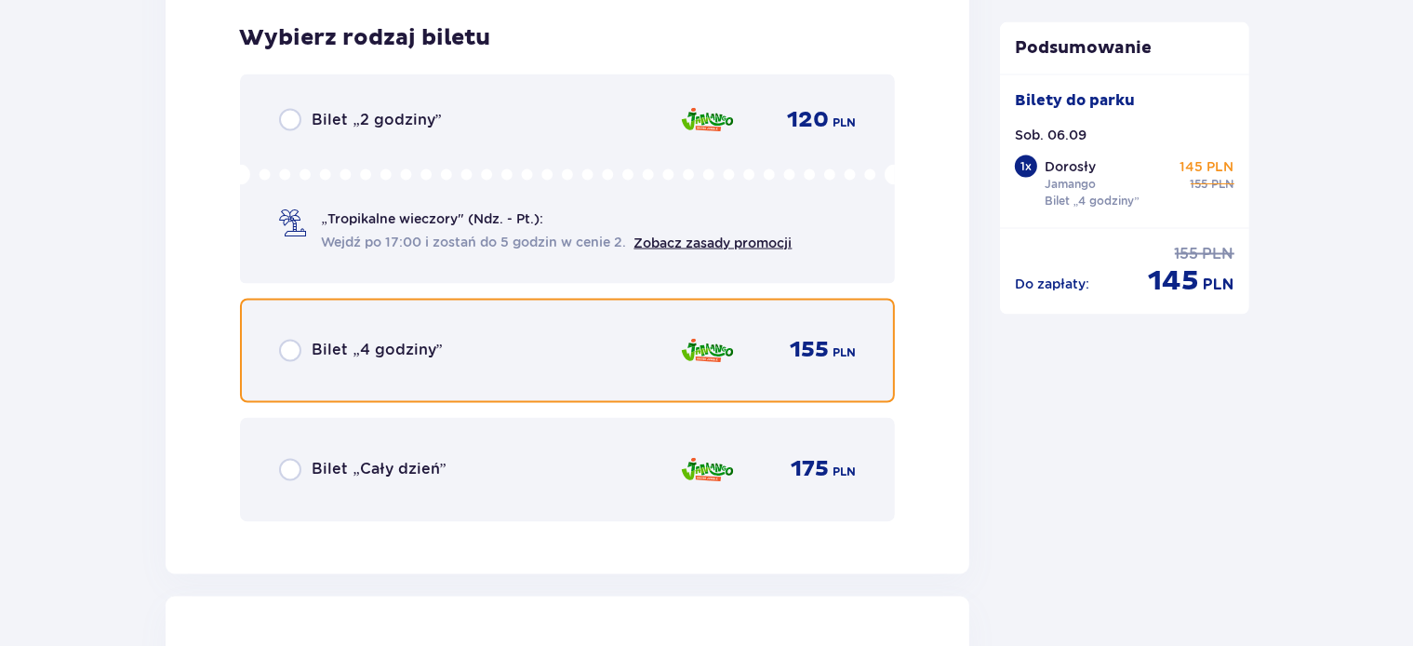
click at [288, 351] on input "radio" at bounding box center [290, 351] width 22 height 22
radio input "true"
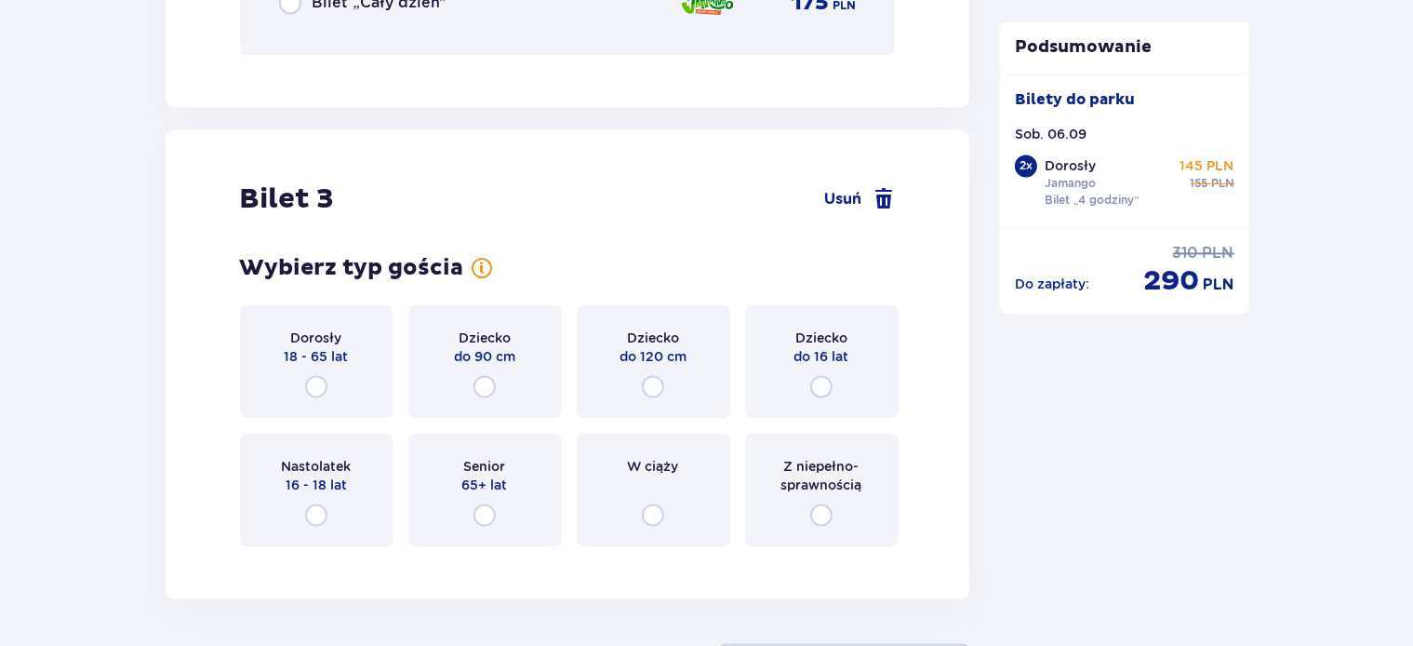
scroll to position [3842, 0]
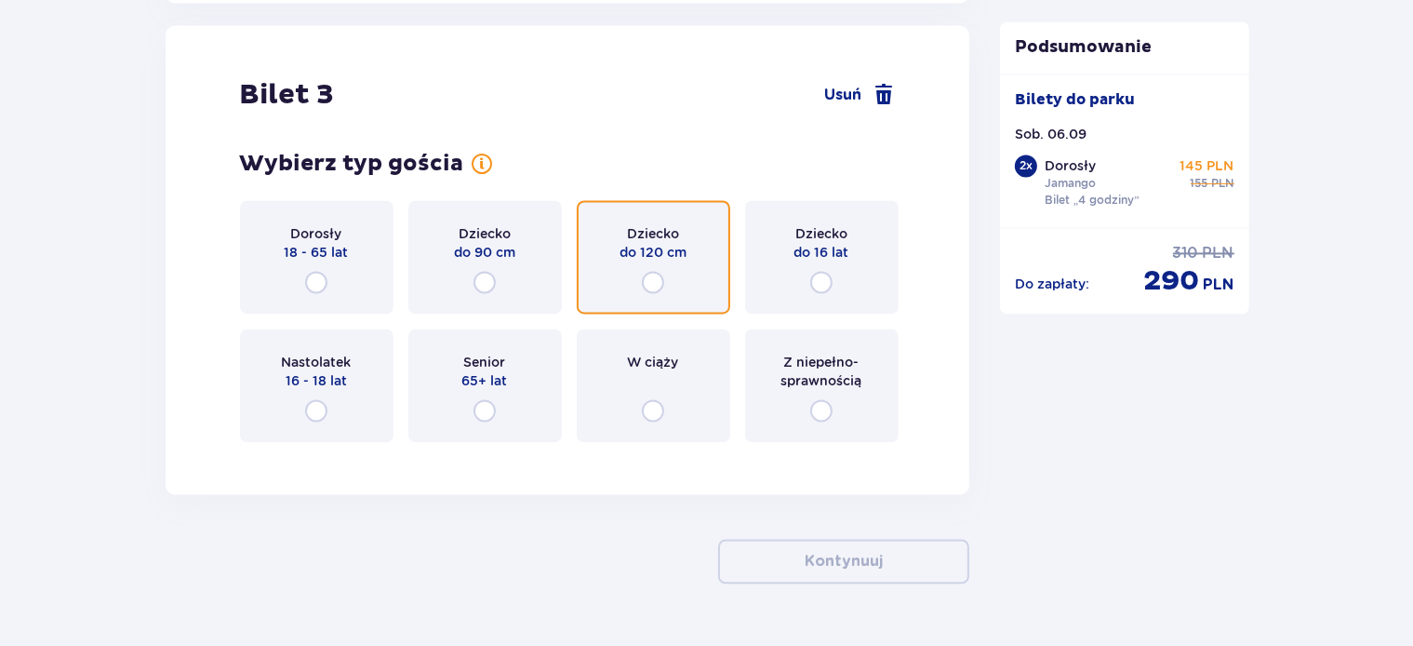
click at [655, 282] on input "radio" at bounding box center [653, 282] width 22 height 22
radio input "true"
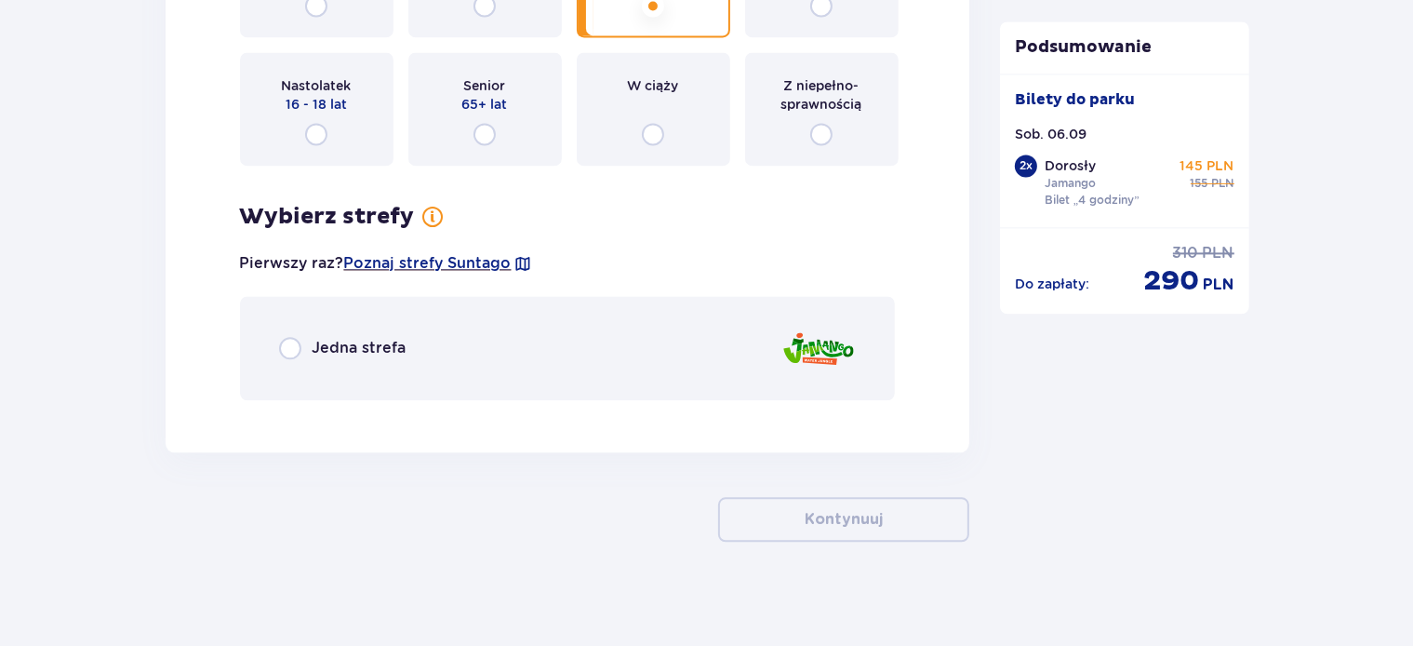
scroll to position [4124, 0]
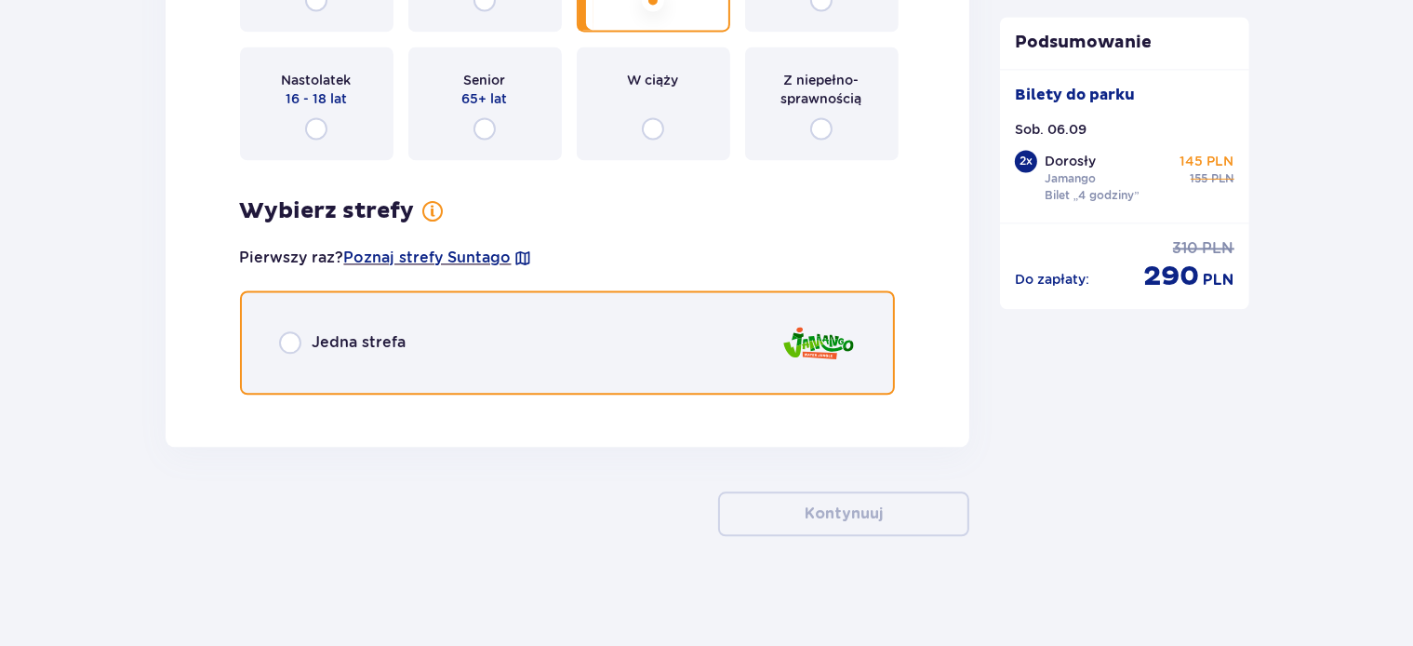
click at [287, 339] on input "radio" at bounding box center [290, 342] width 22 height 22
radio input "true"
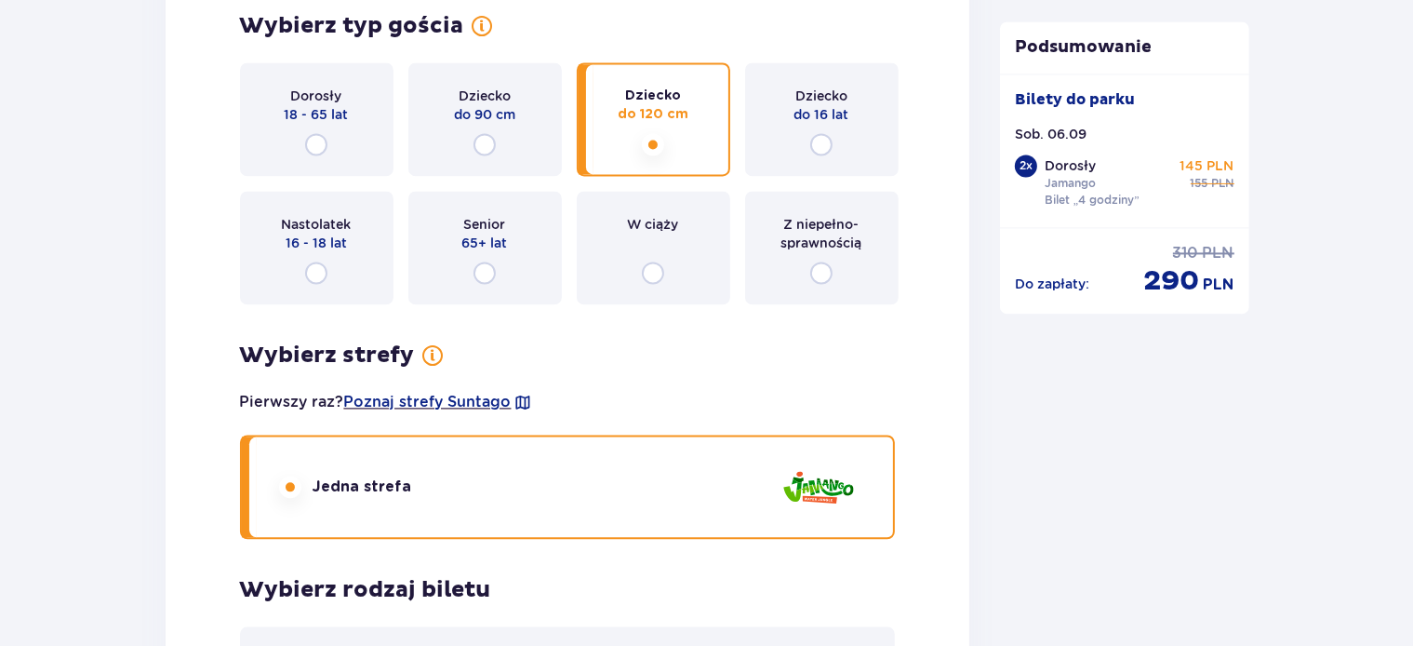
scroll to position [3942, 0]
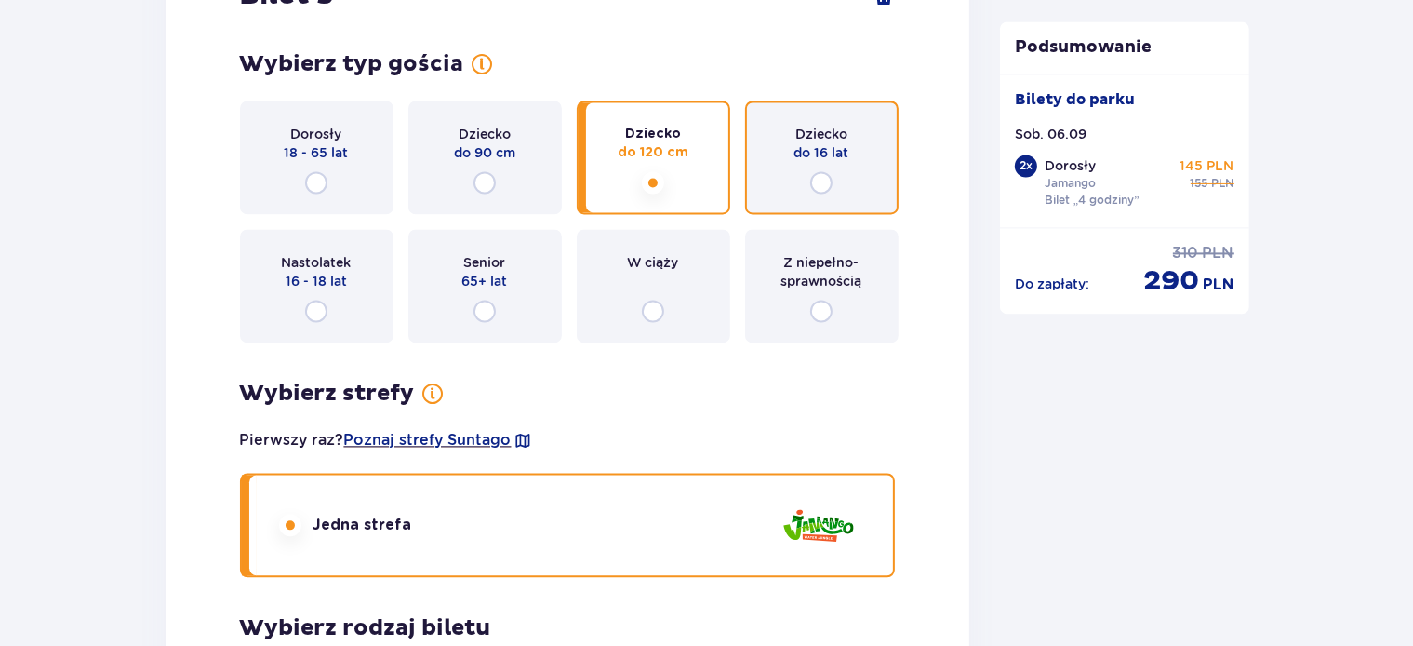
click at [822, 185] on input "radio" at bounding box center [821, 182] width 22 height 22
radio input "true"
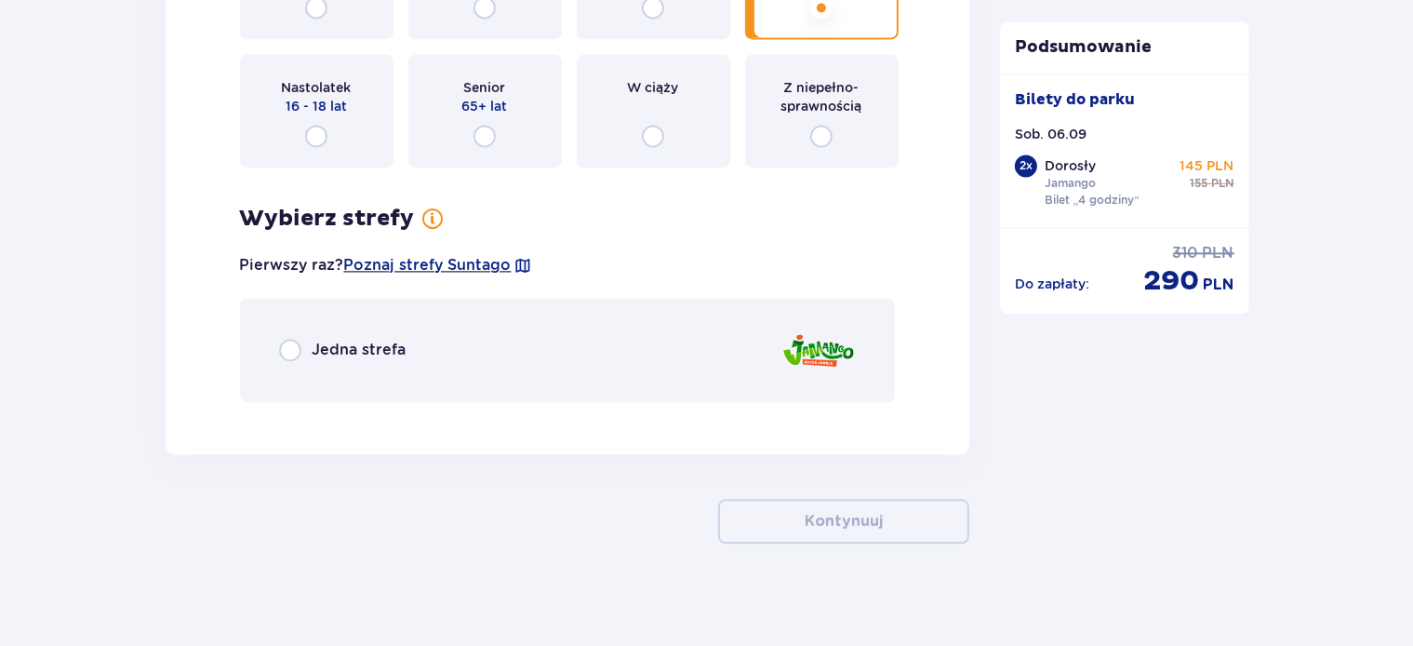
scroll to position [4124, 0]
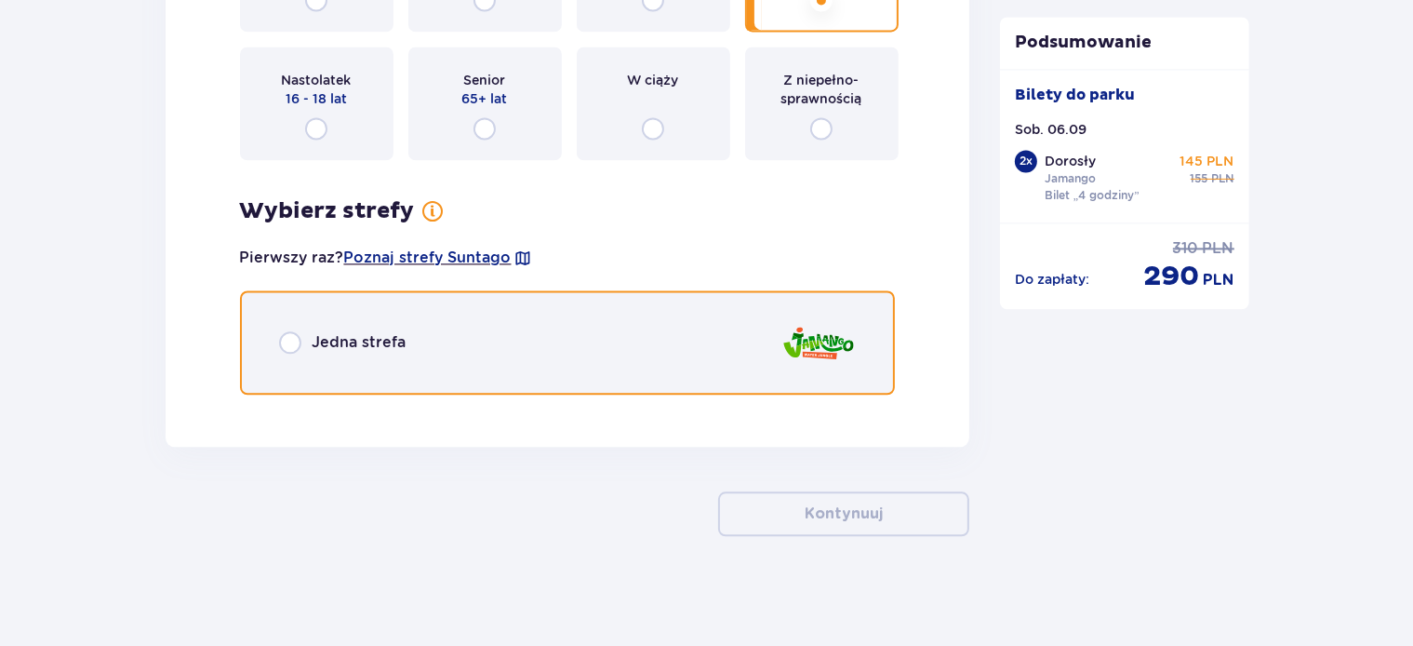
click at [292, 340] on input "radio" at bounding box center [290, 342] width 22 height 22
radio input "true"
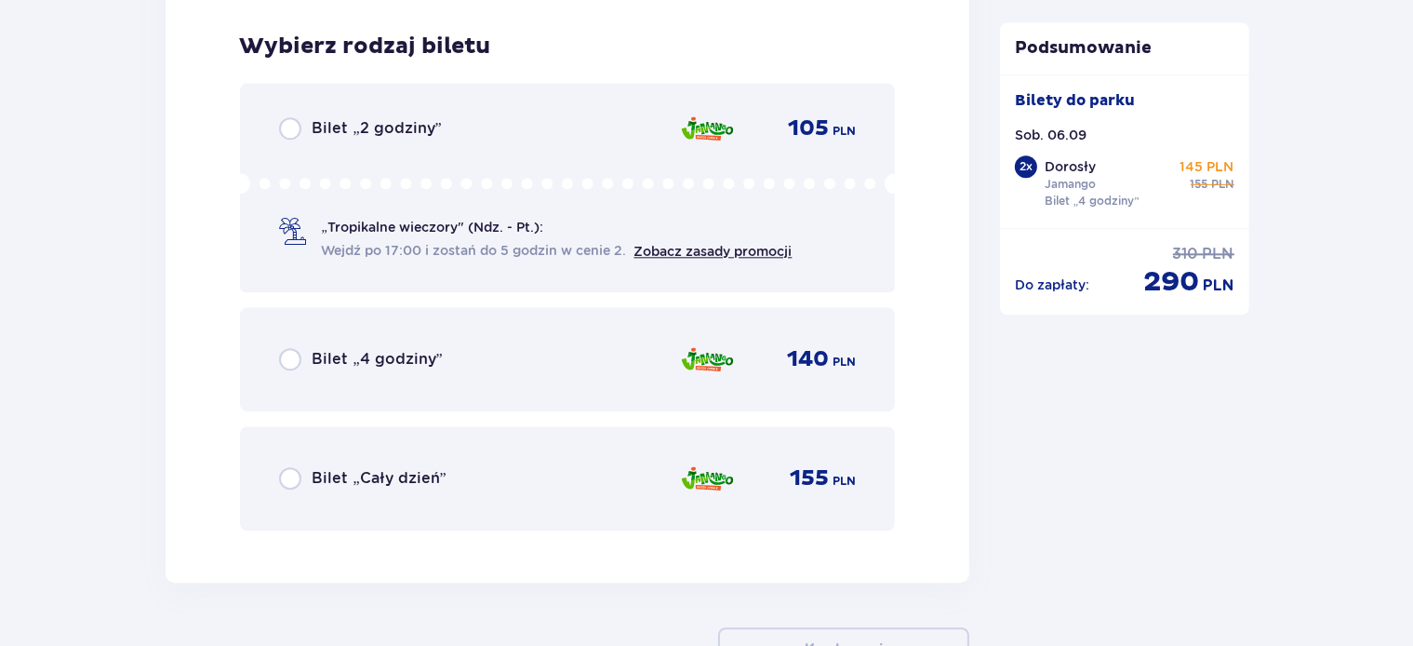
scroll to position [4531, 0]
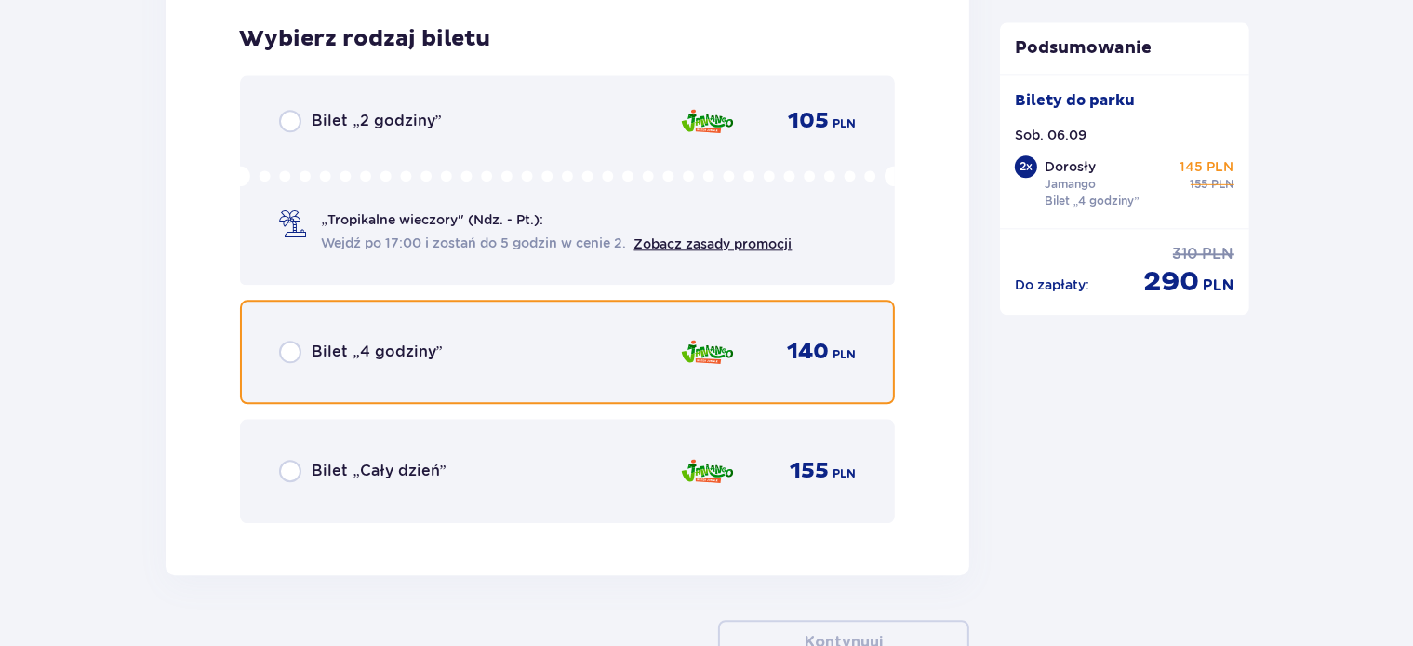
click at [291, 352] on input "radio" at bounding box center [290, 352] width 22 height 22
radio input "true"
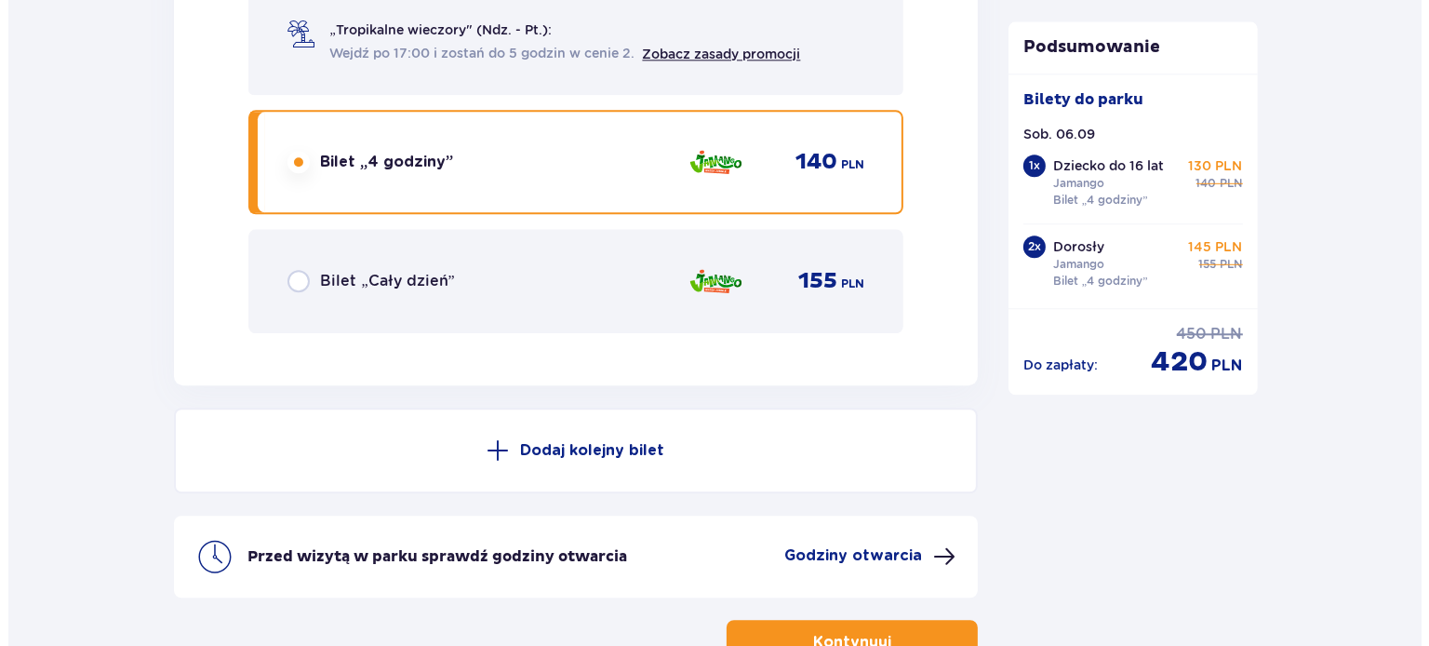
scroll to position [4846, 0]
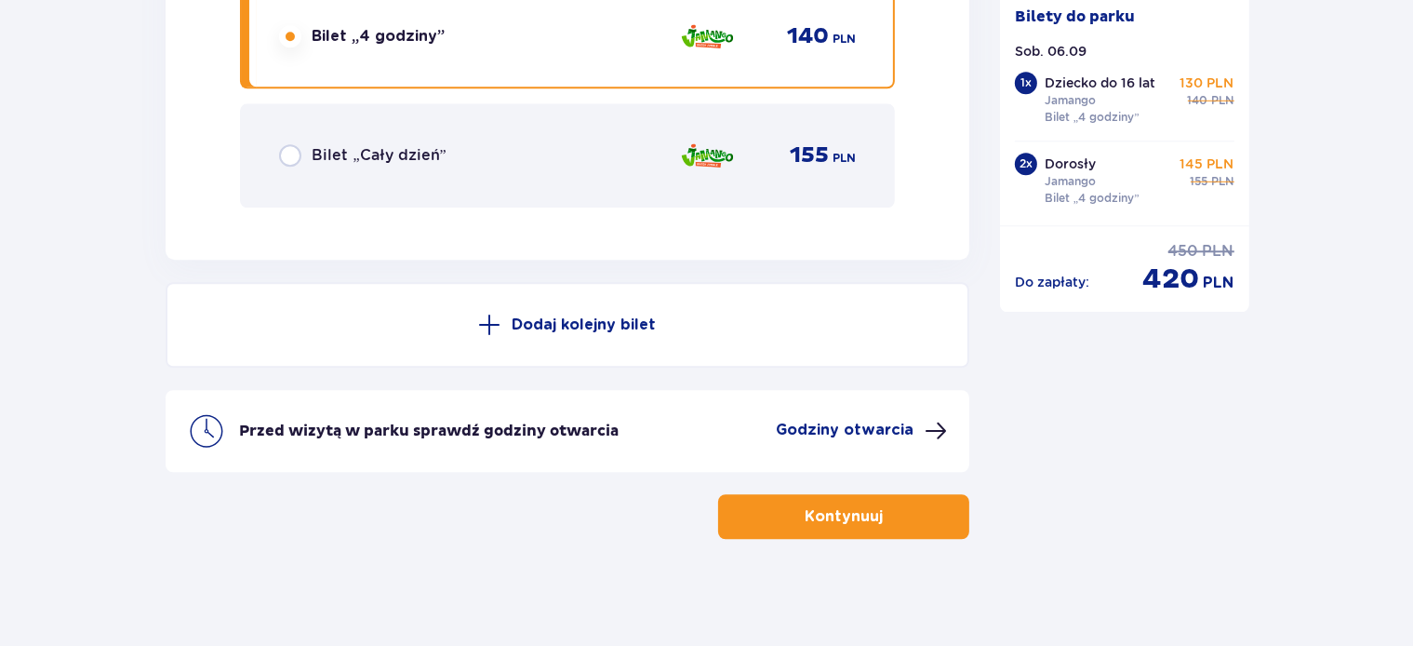
click at [884, 428] on p "Godziny otwarcia" at bounding box center [845, 430] width 138 height 20
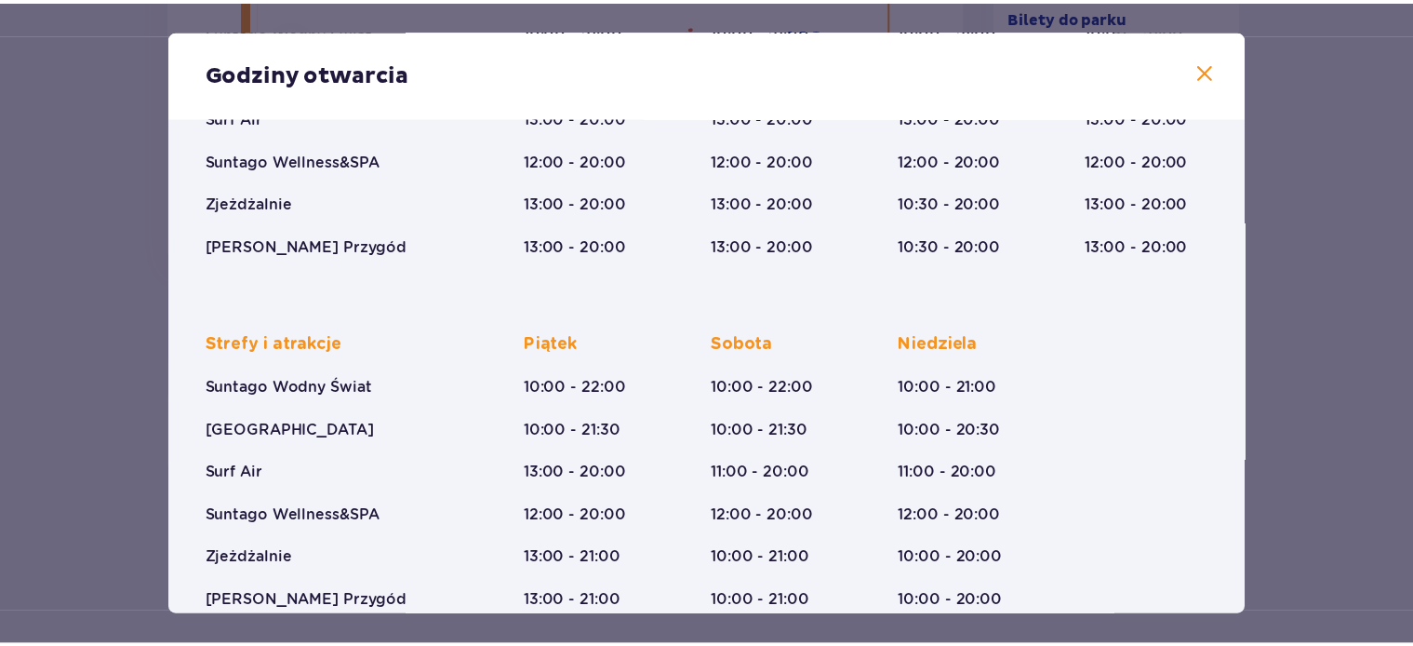
scroll to position [320, 0]
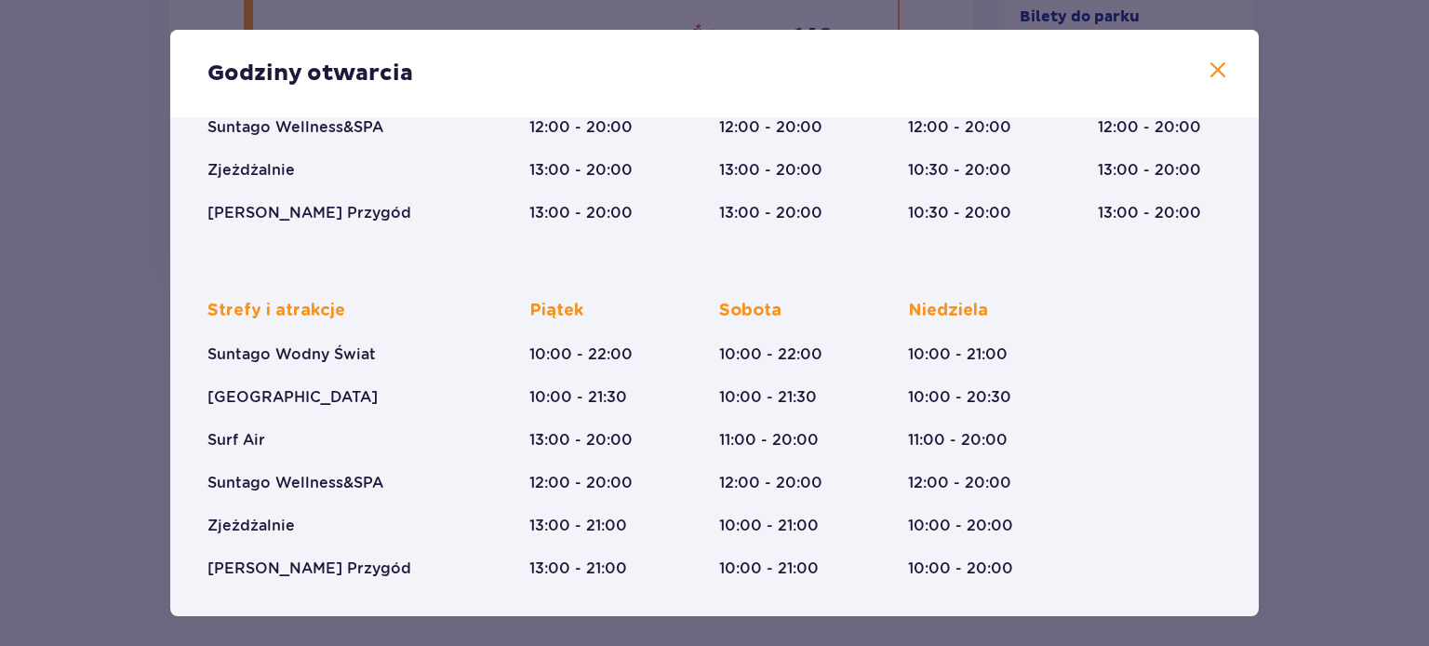
click at [1208, 73] on span at bounding box center [1218, 71] width 22 height 22
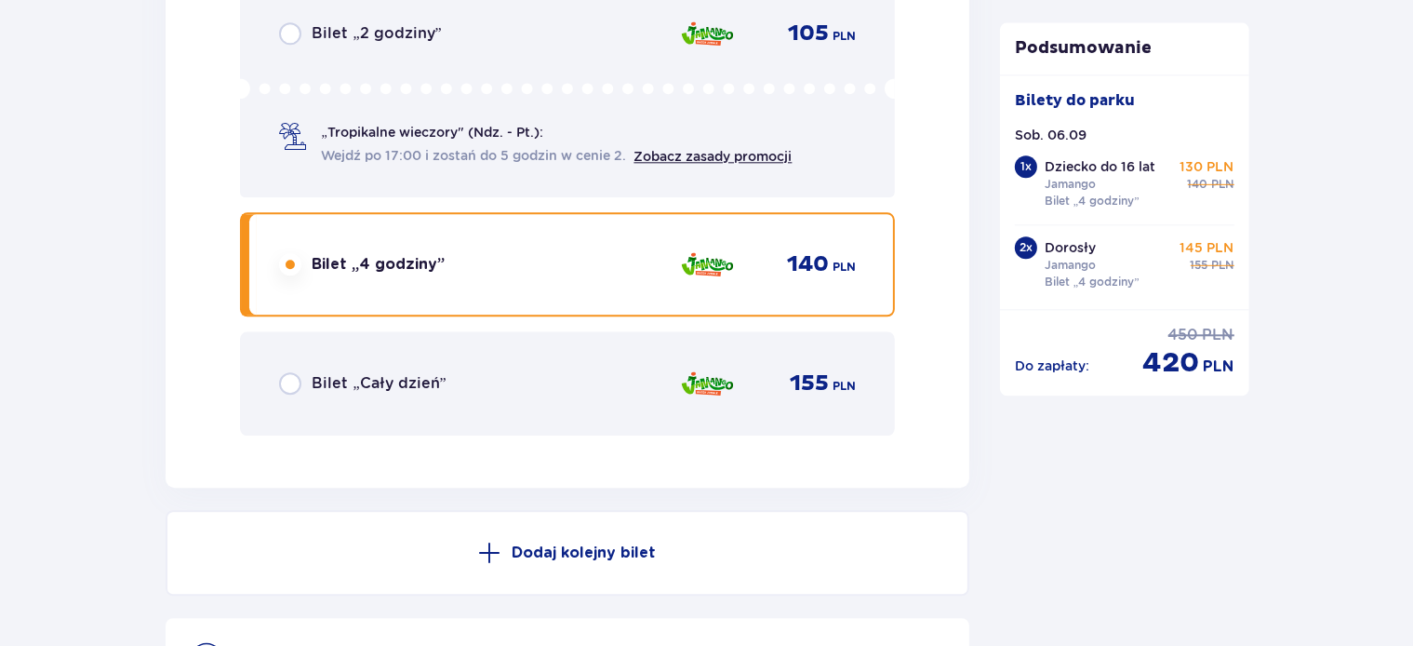
scroll to position [4815, 0]
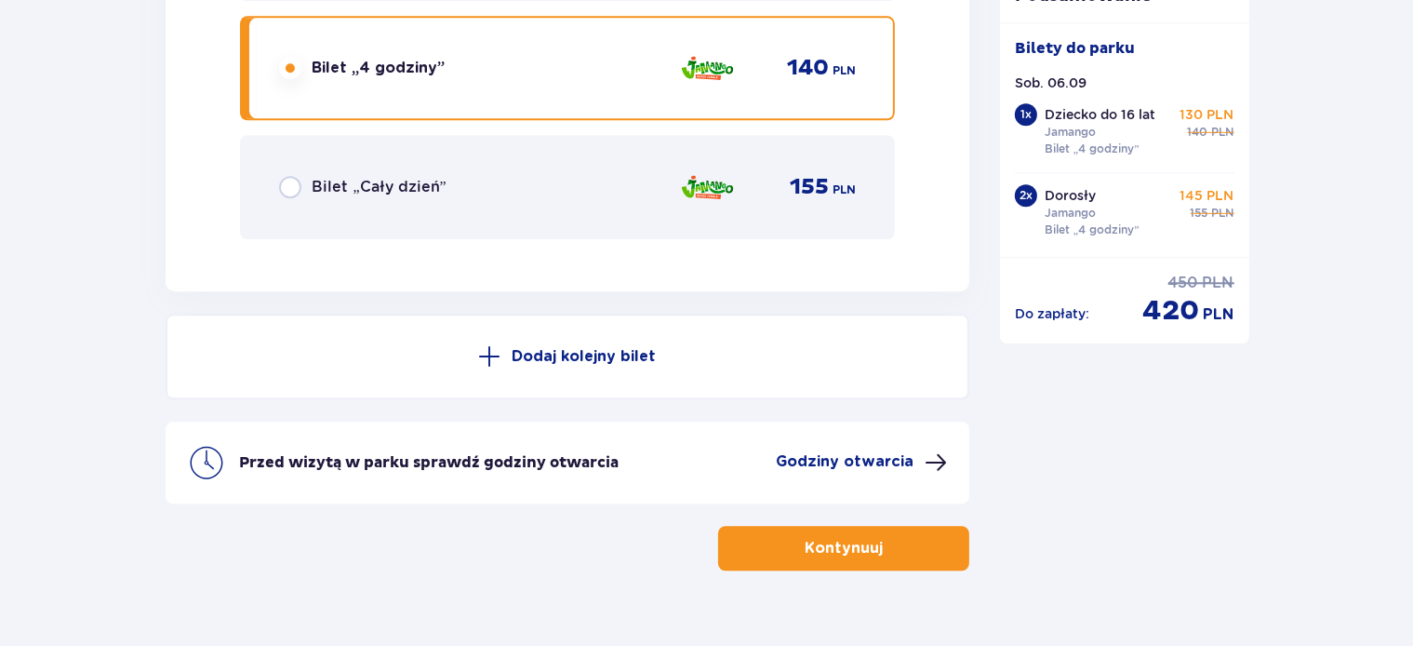
click at [835, 548] on p "Kontynuuj" at bounding box center [844, 548] width 78 height 20
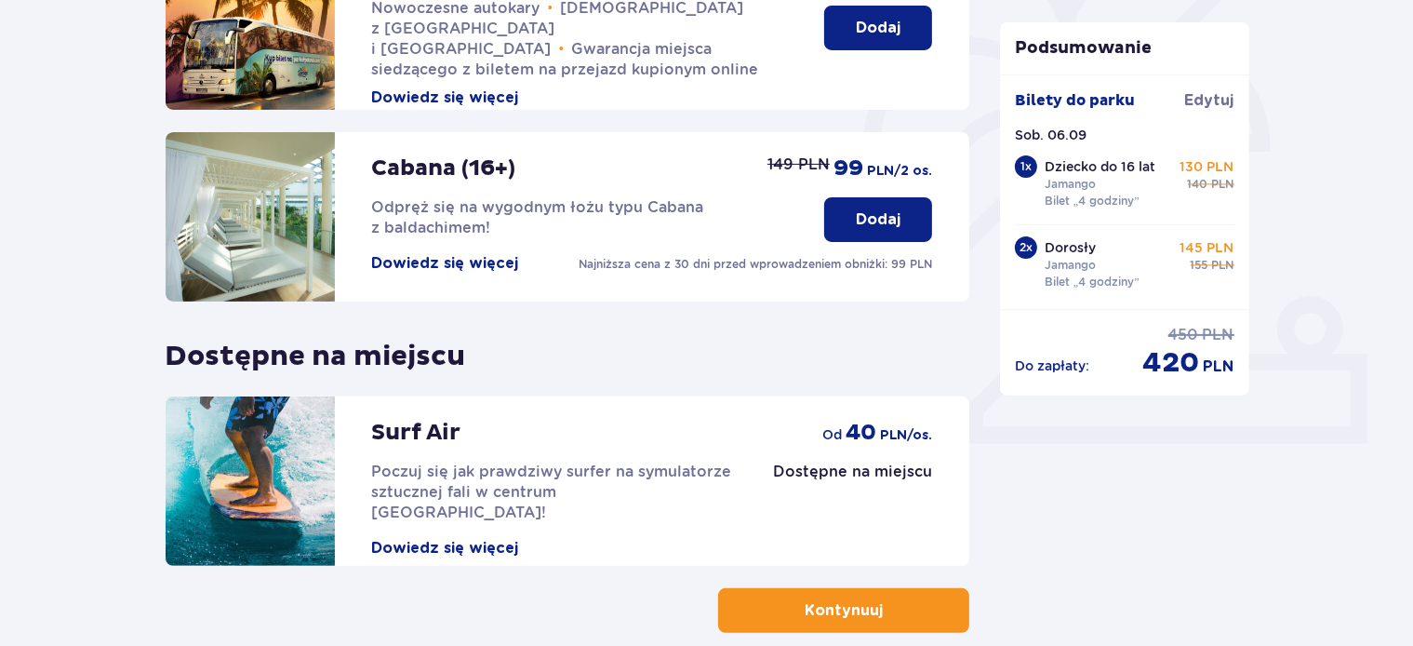
scroll to position [616, 0]
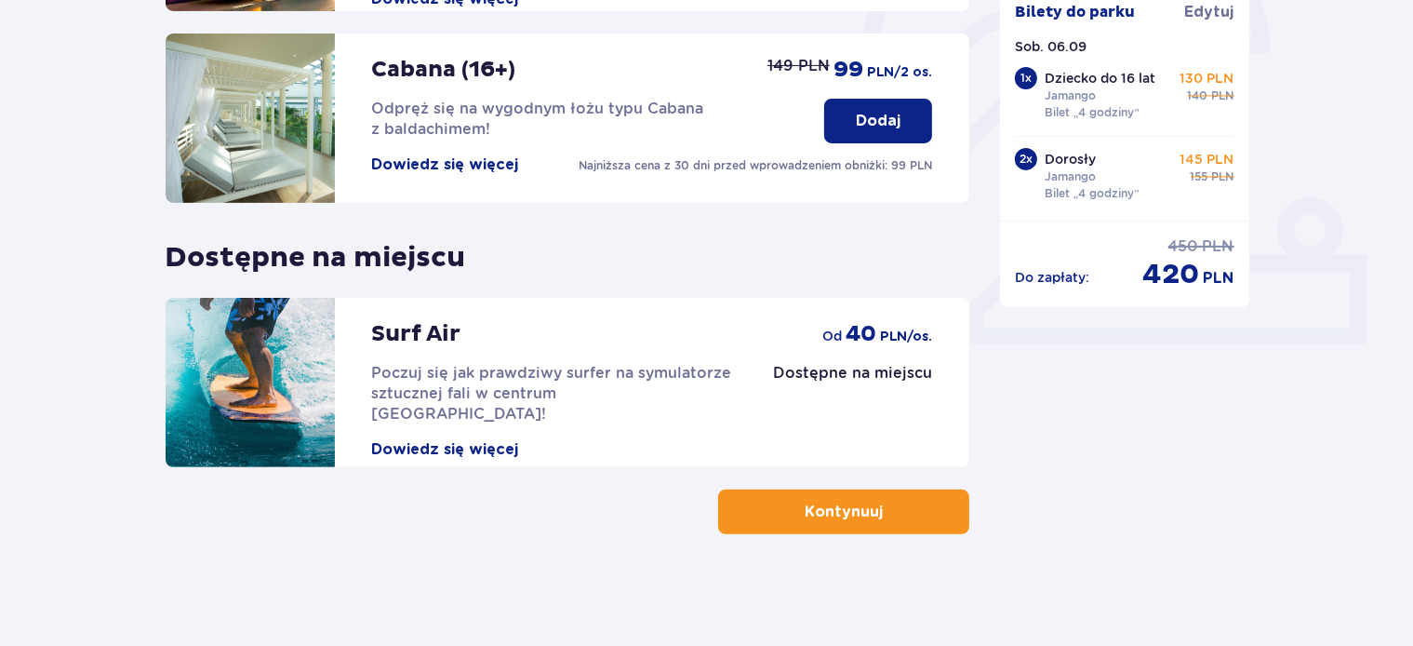
click at [826, 506] on p "Kontynuuj" at bounding box center [844, 512] width 78 height 20
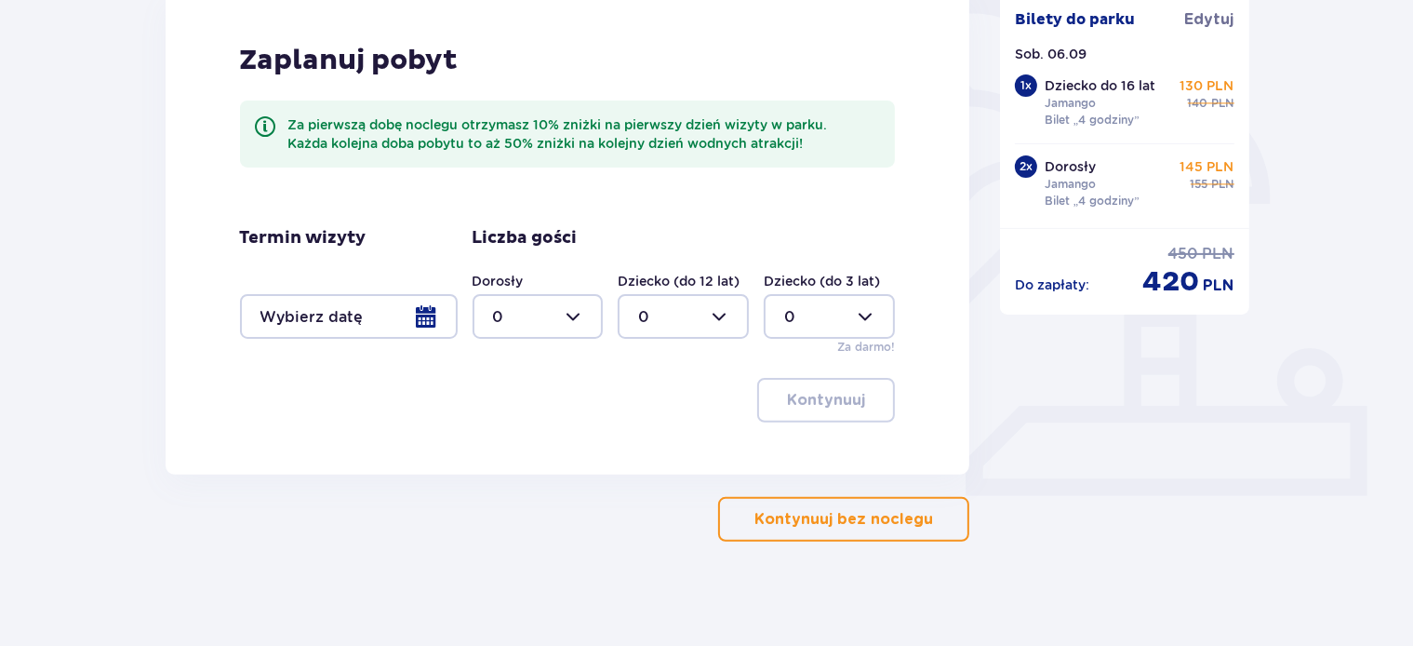
scroll to position [473, 0]
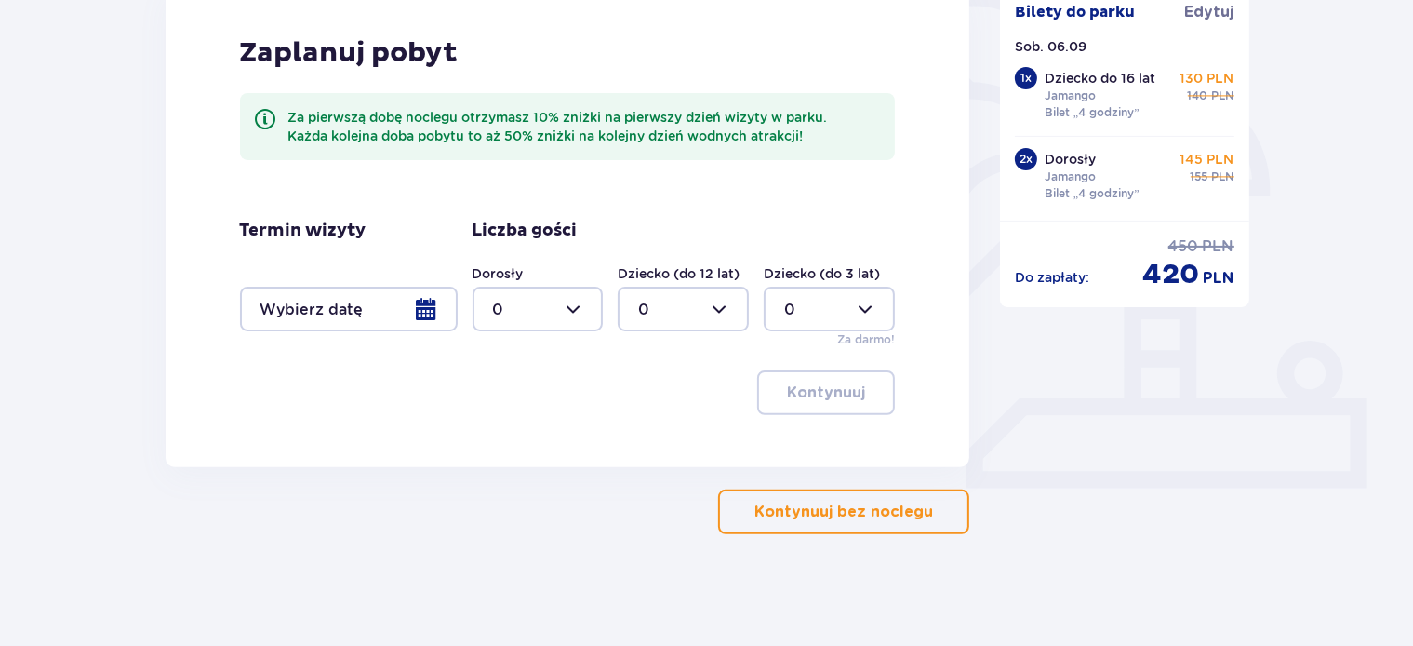
click at [885, 514] on p "Kontynuuj bez noclegu" at bounding box center [844, 512] width 179 height 20
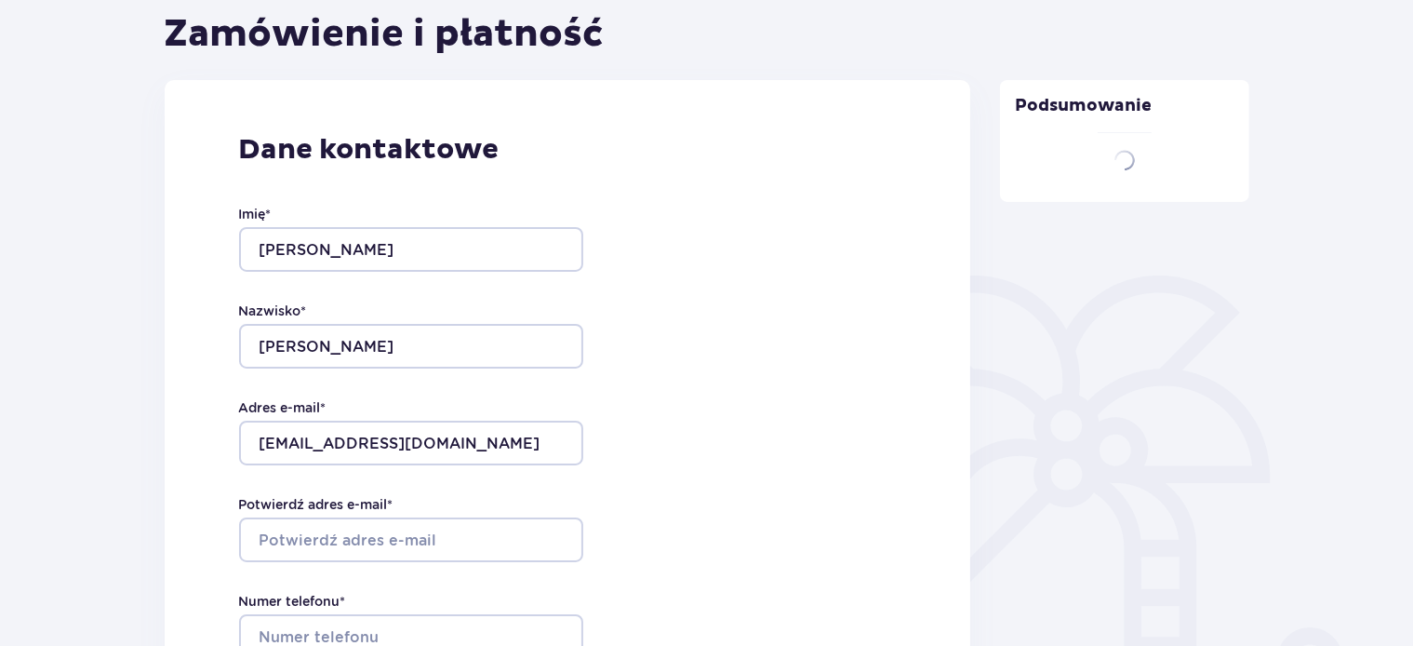
type input "KONRAD"
type input "PIETRUSIŃSKI"
type input "kony@op.pl"
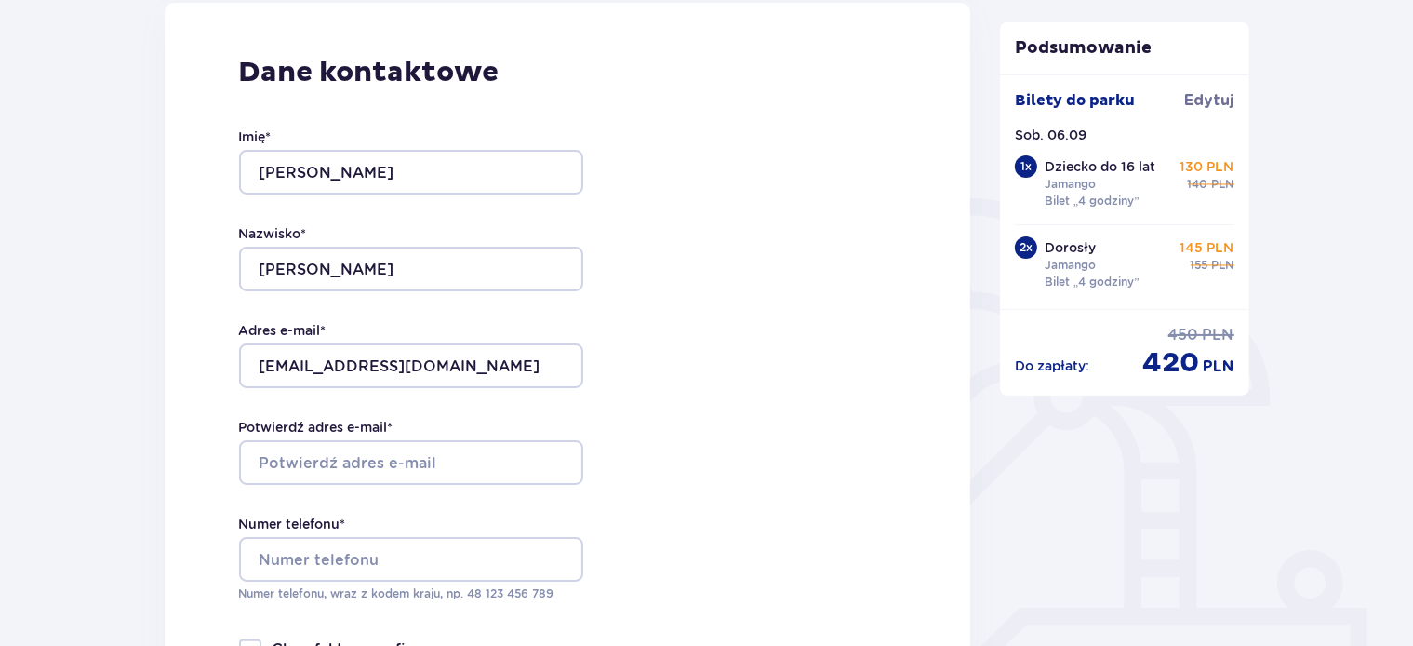
scroll to position [294, 0]
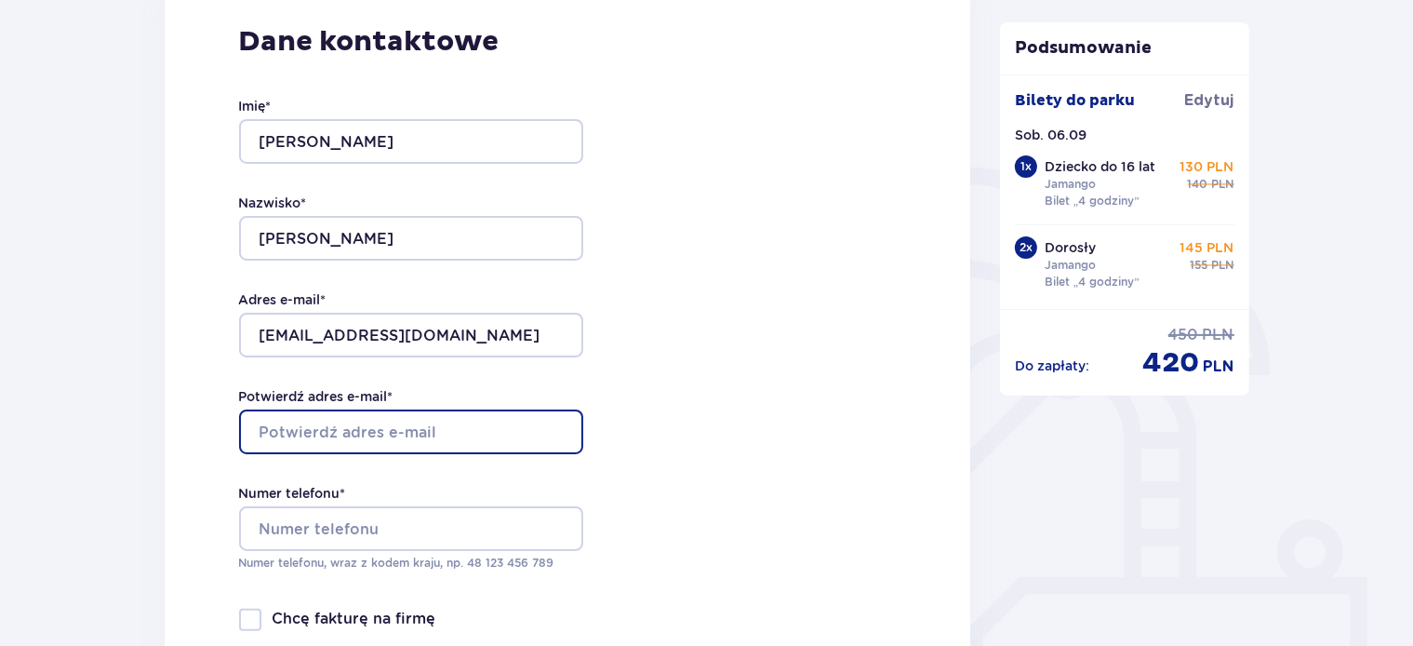
click at [479, 437] on input "Potwierdź adres e-mail *" at bounding box center [411, 431] width 344 height 45
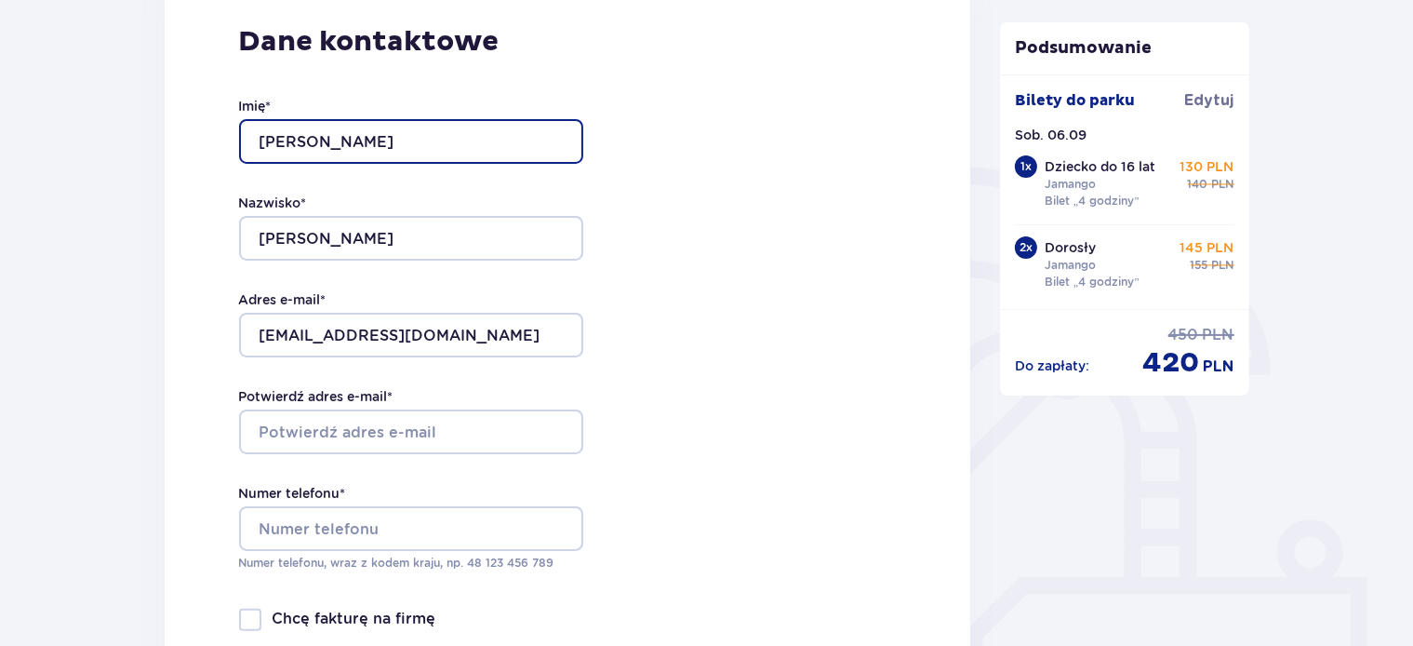
type input "Konrad"
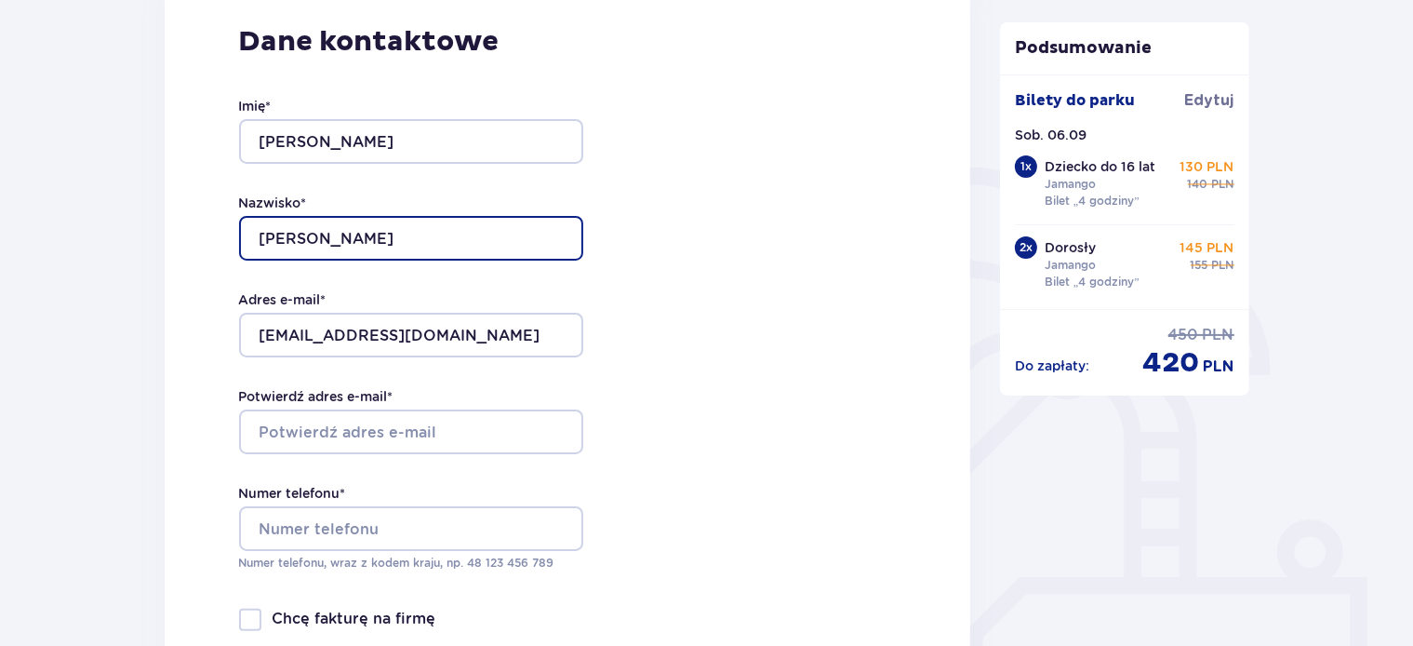
type input "Pietrusiński"
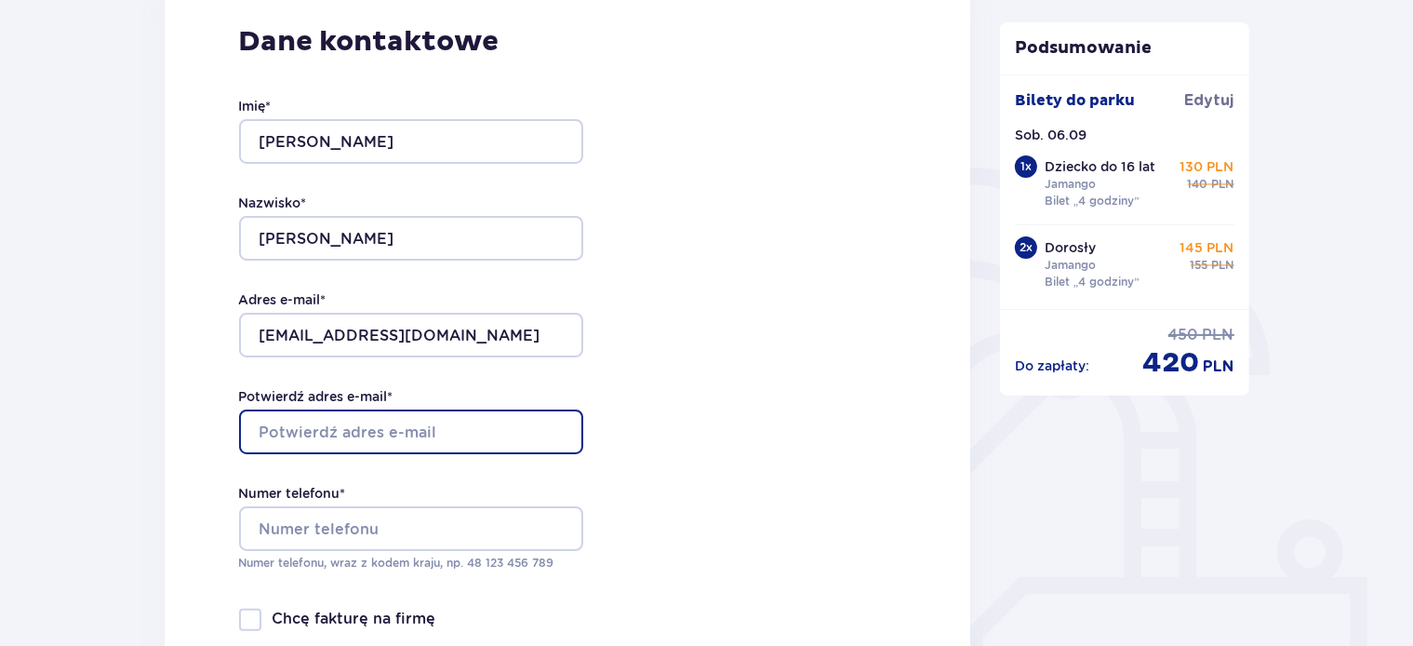
type input "kony@op.pl"
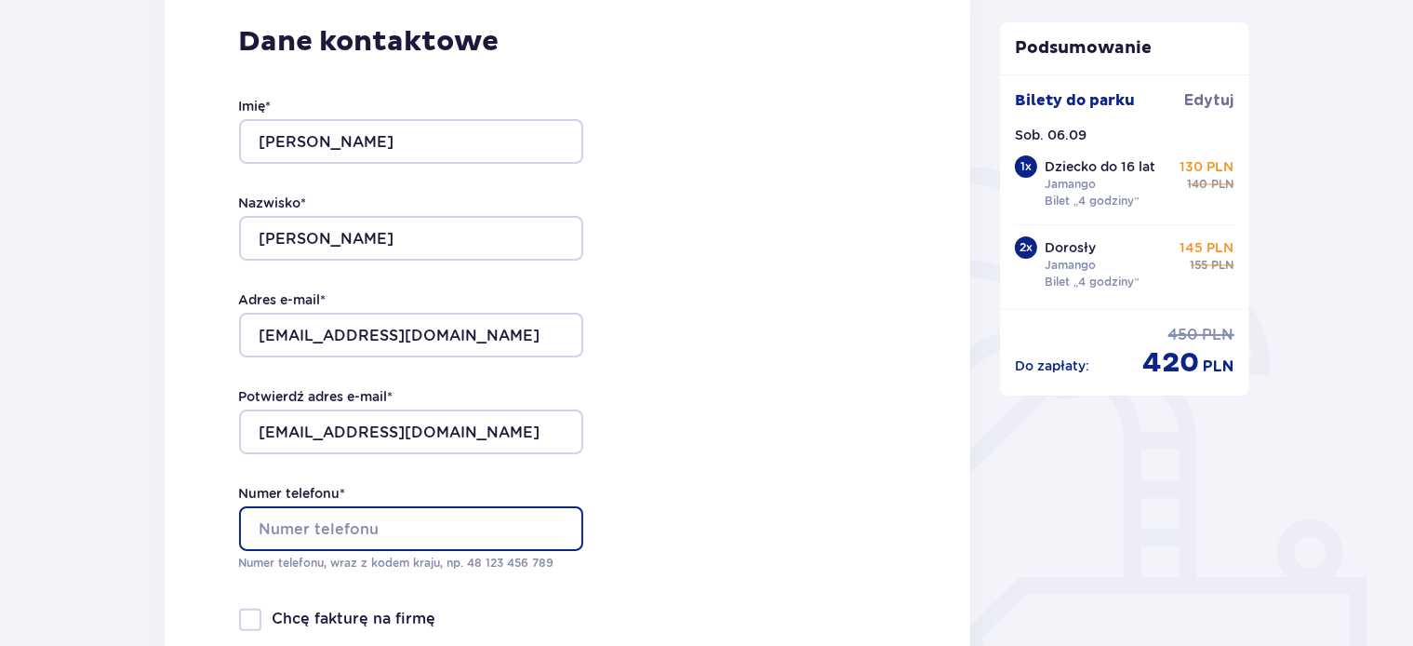
type input "+48602888799"
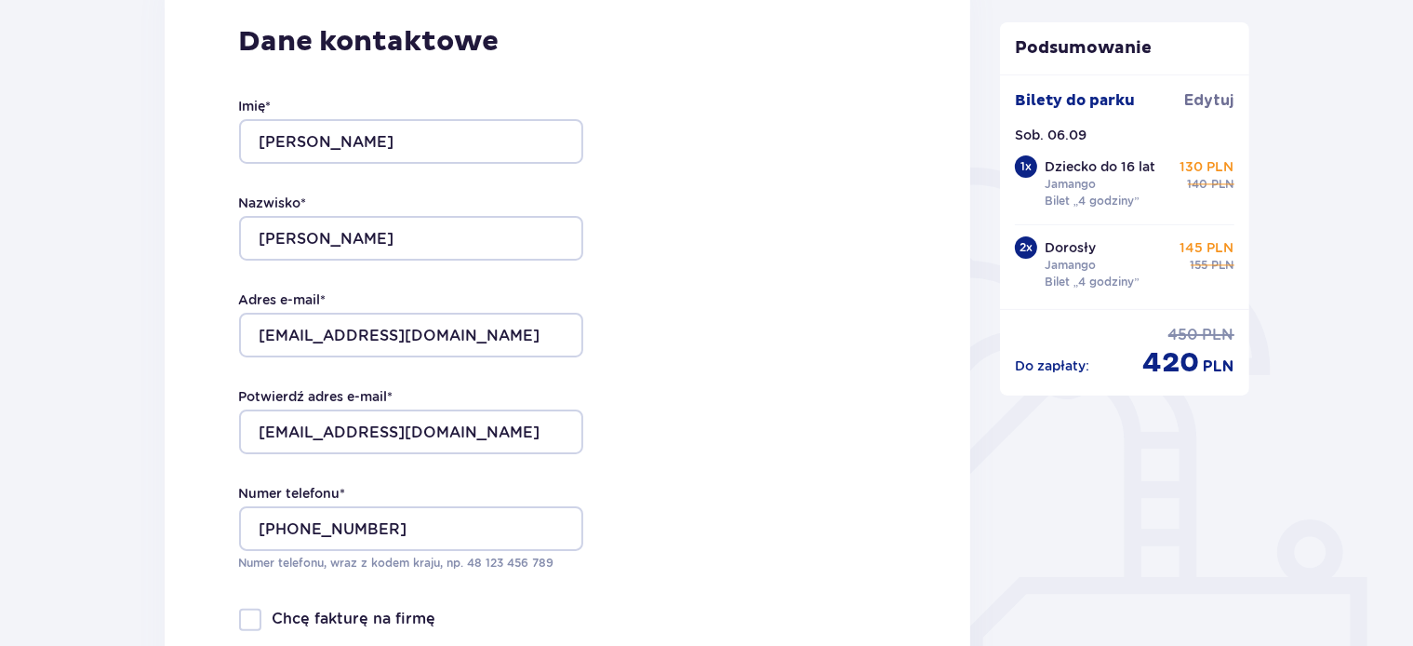
click at [727, 402] on div "Dane kontaktowe Imię * Konrad Nazwisko * Pietrusiński Adres e-mail * kony@op.pl…" at bounding box center [568, 363] width 807 height 782
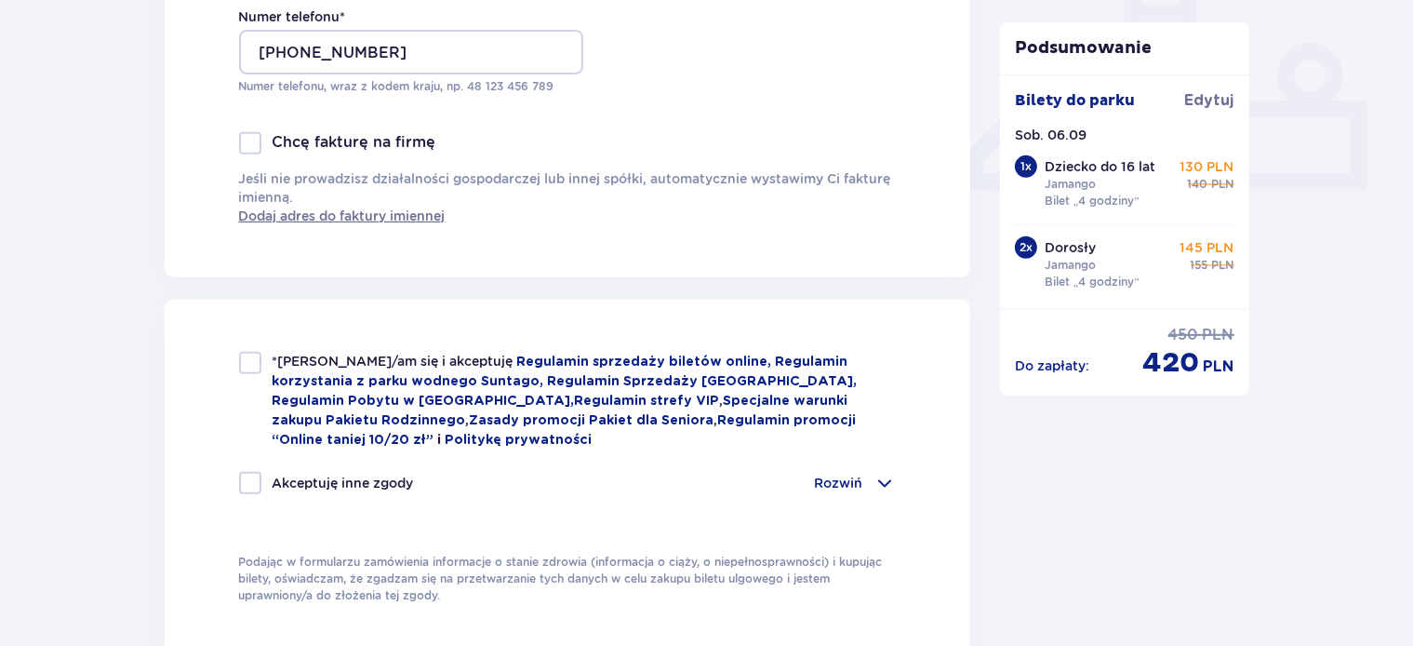
scroll to position [785, 0]
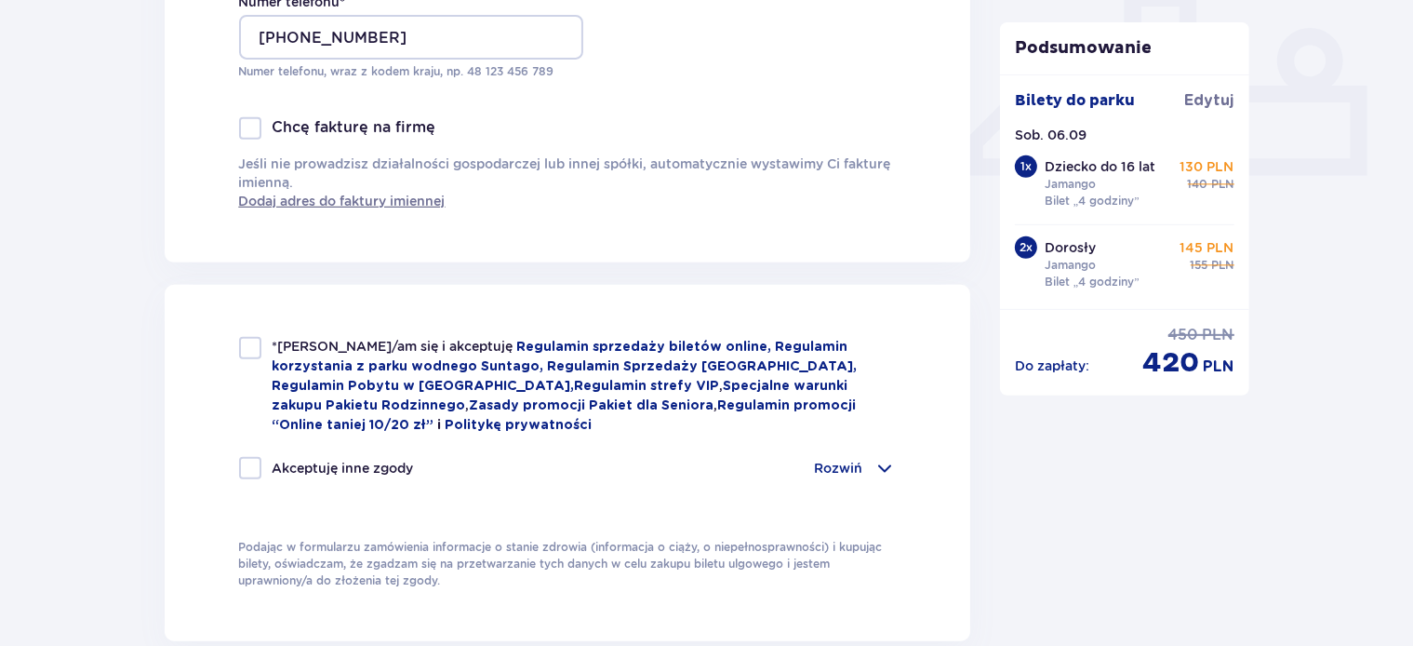
click at [245, 349] on div at bounding box center [250, 348] width 22 height 22
checkbox input "true"
click at [884, 463] on span at bounding box center [885, 468] width 22 height 22
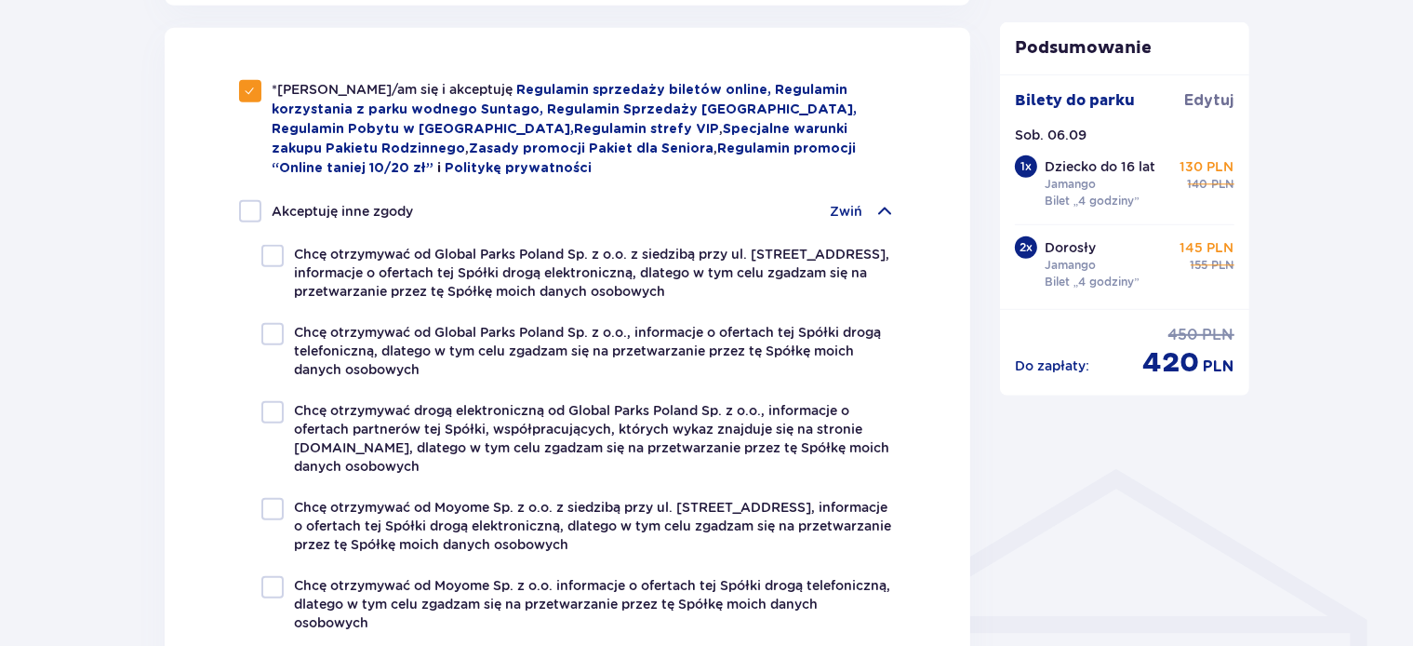
scroll to position [983, 0]
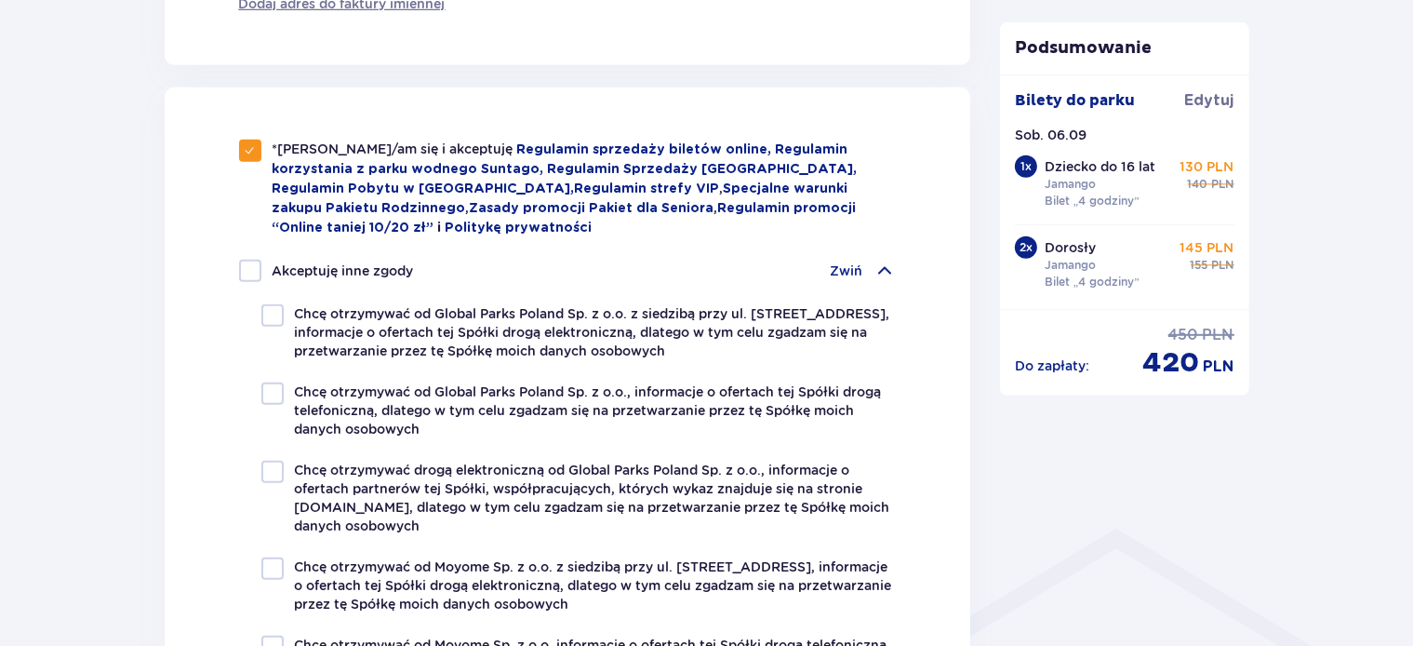
click at [877, 269] on span at bounding box center [885, 271] width 22 height 22
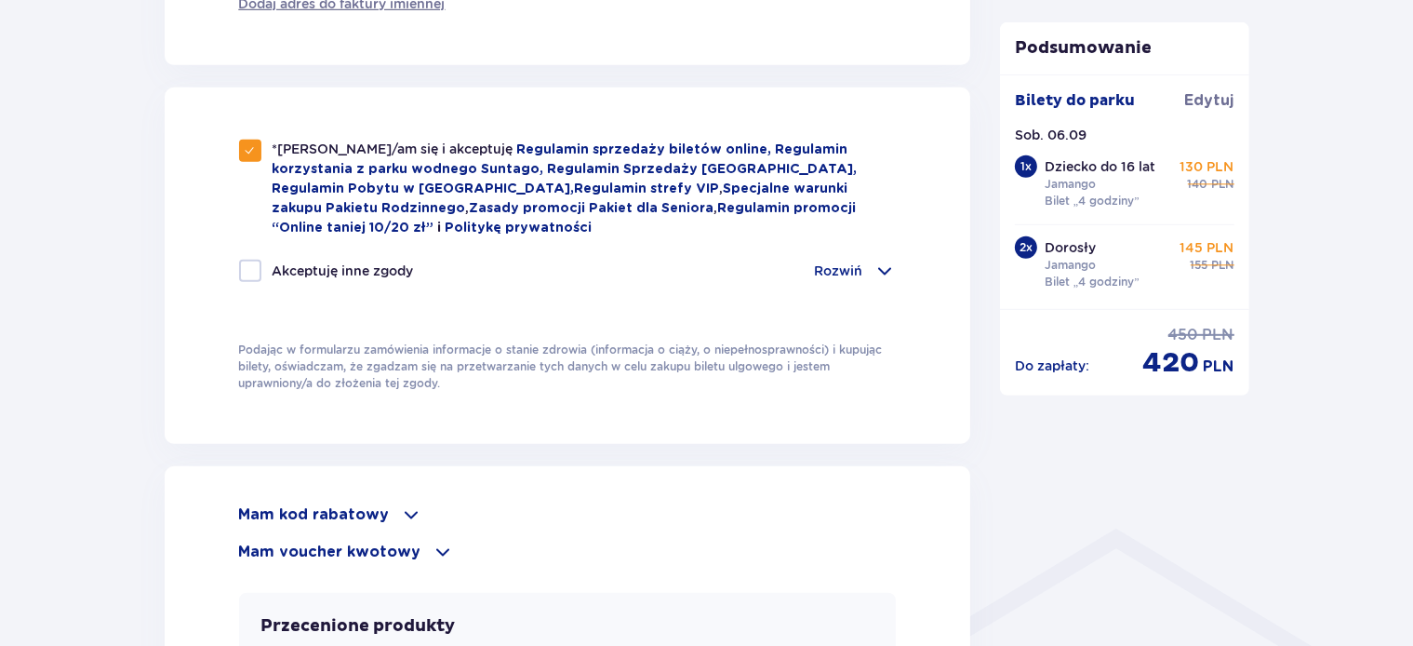
click at [1187, 519] on div "Podsumowanie Bilety do parku Edytuj Sob. 06.09 1 x Dziecko do 16 lat Jamango Bi…" at bounding box center [1124, 234] width 279 height 2039
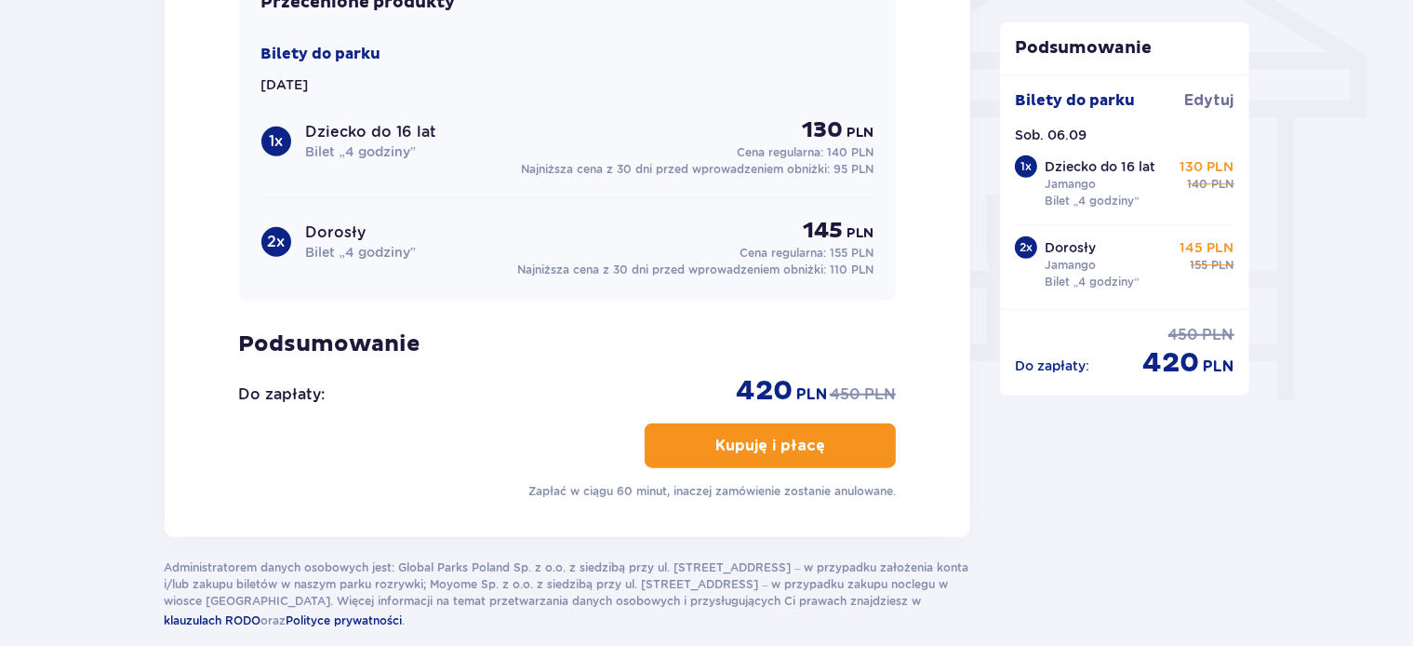
scroll to position [1670, 0]
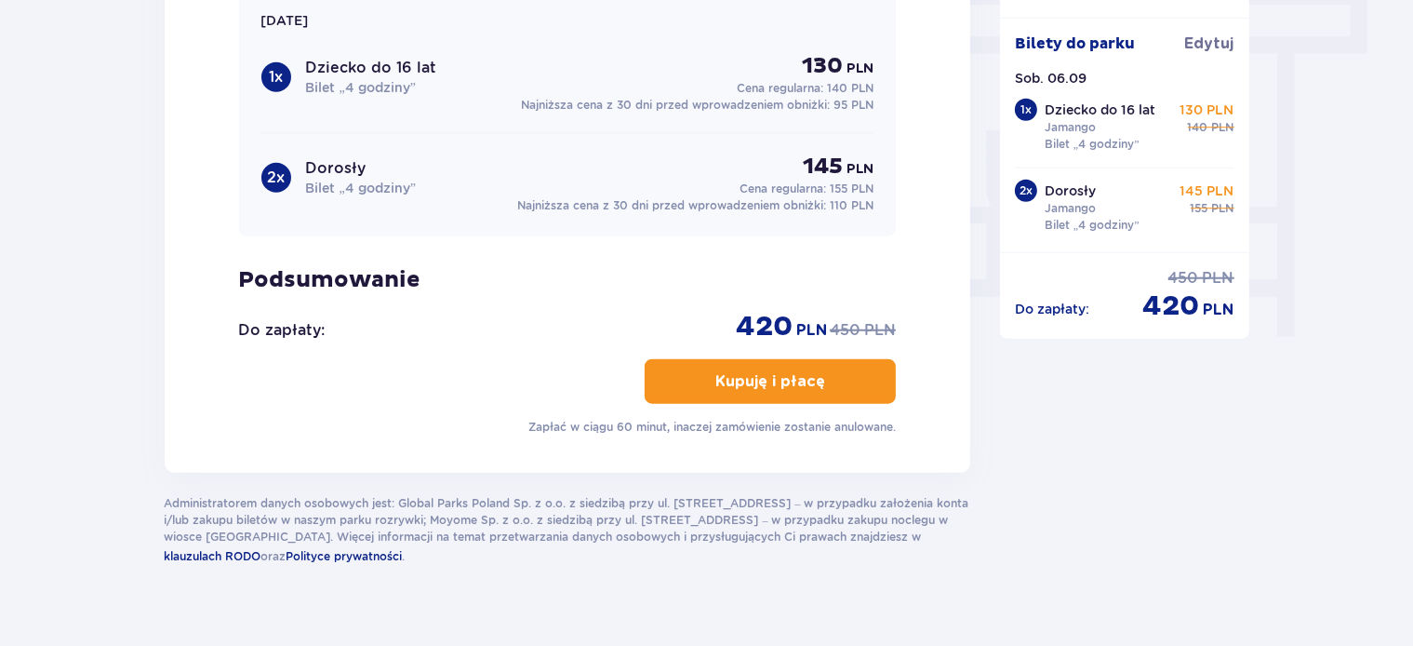
click at [835, 372] on span "button" at bounding box center [829, 381] width 22 height 22
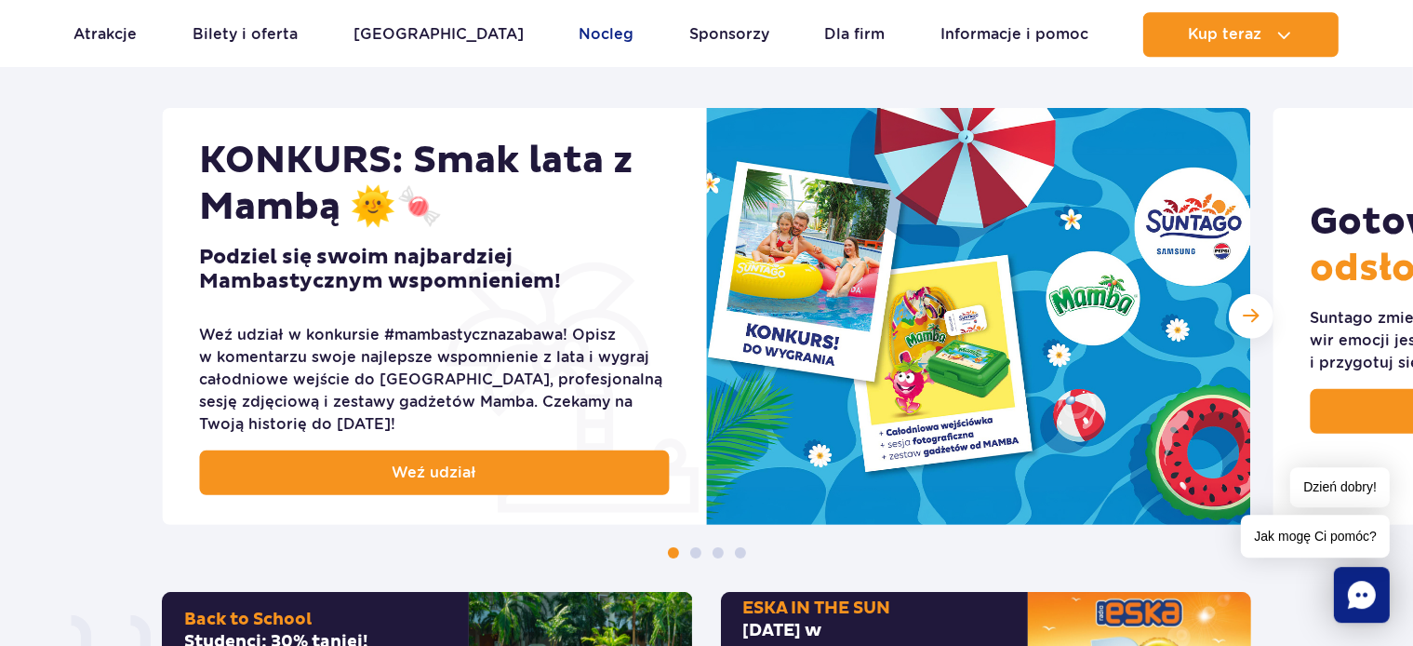
scroll to position [785, 0]
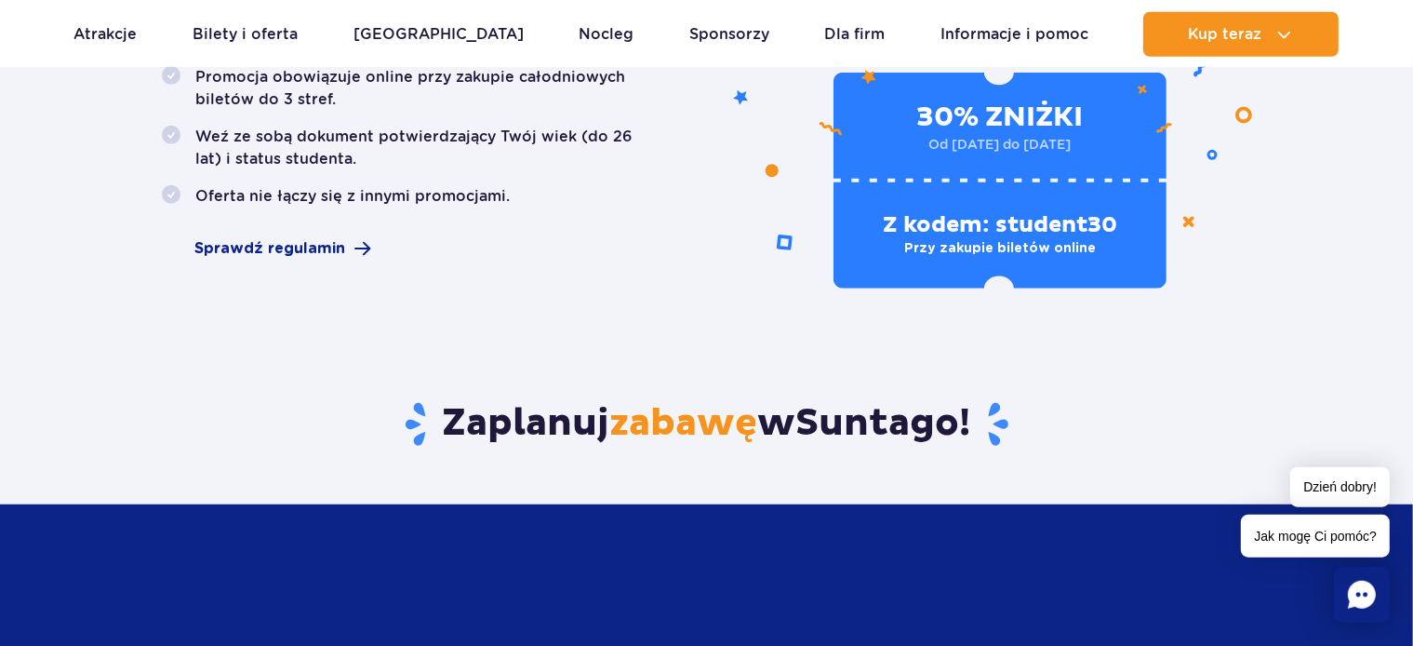
scroll to position [1277, 0]
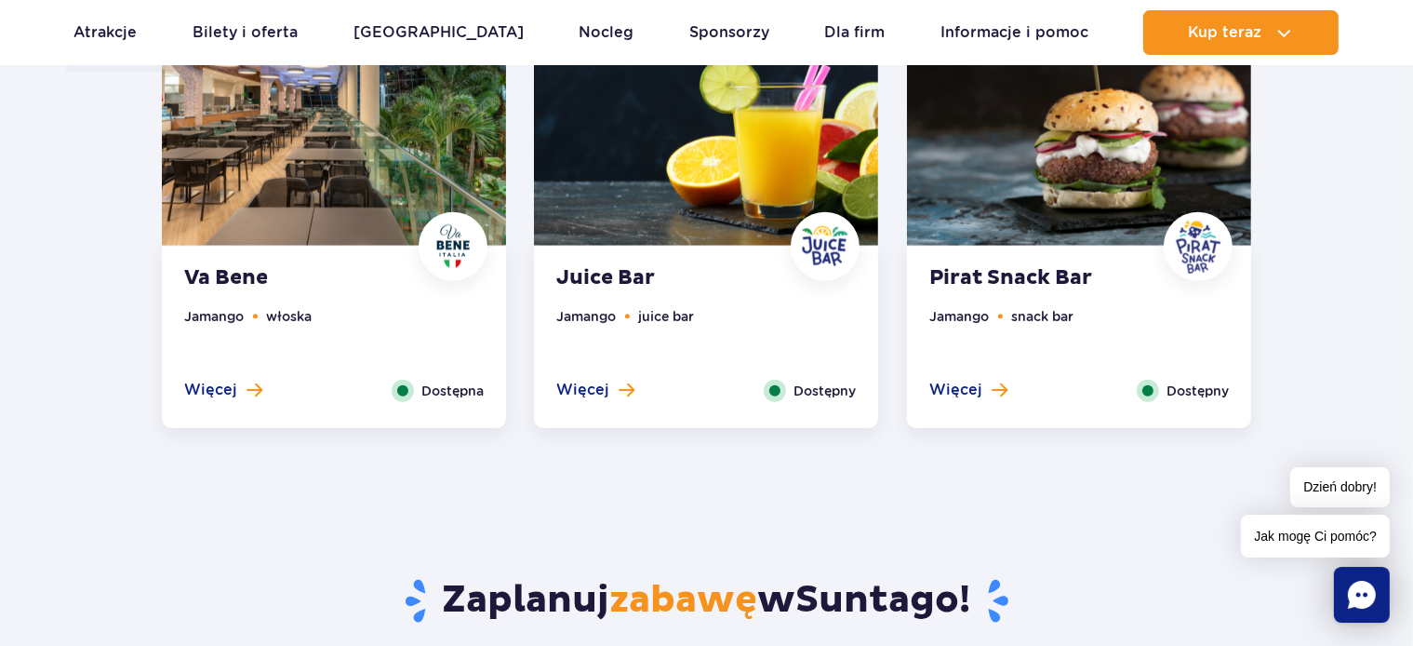
scroll to position [1572, 0]
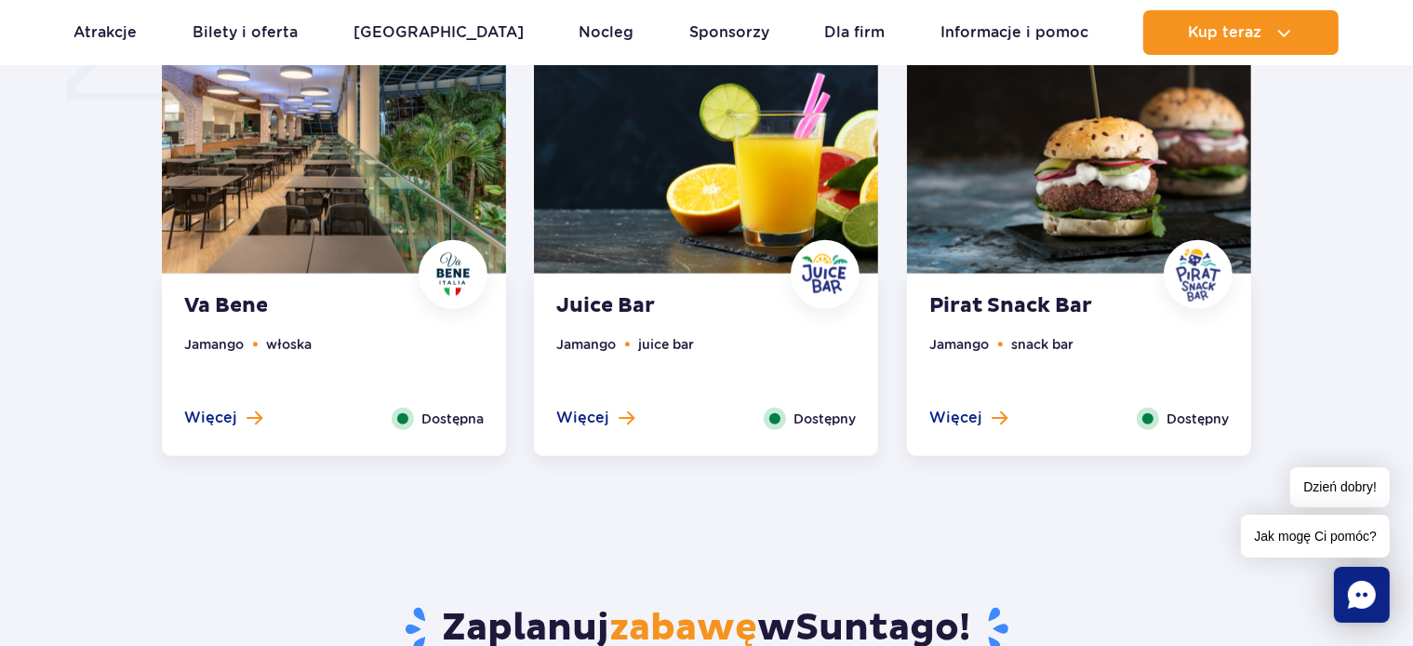
click at [195, 424] on span "Więcej" at bounding box center [210, 418] width 53 height 20
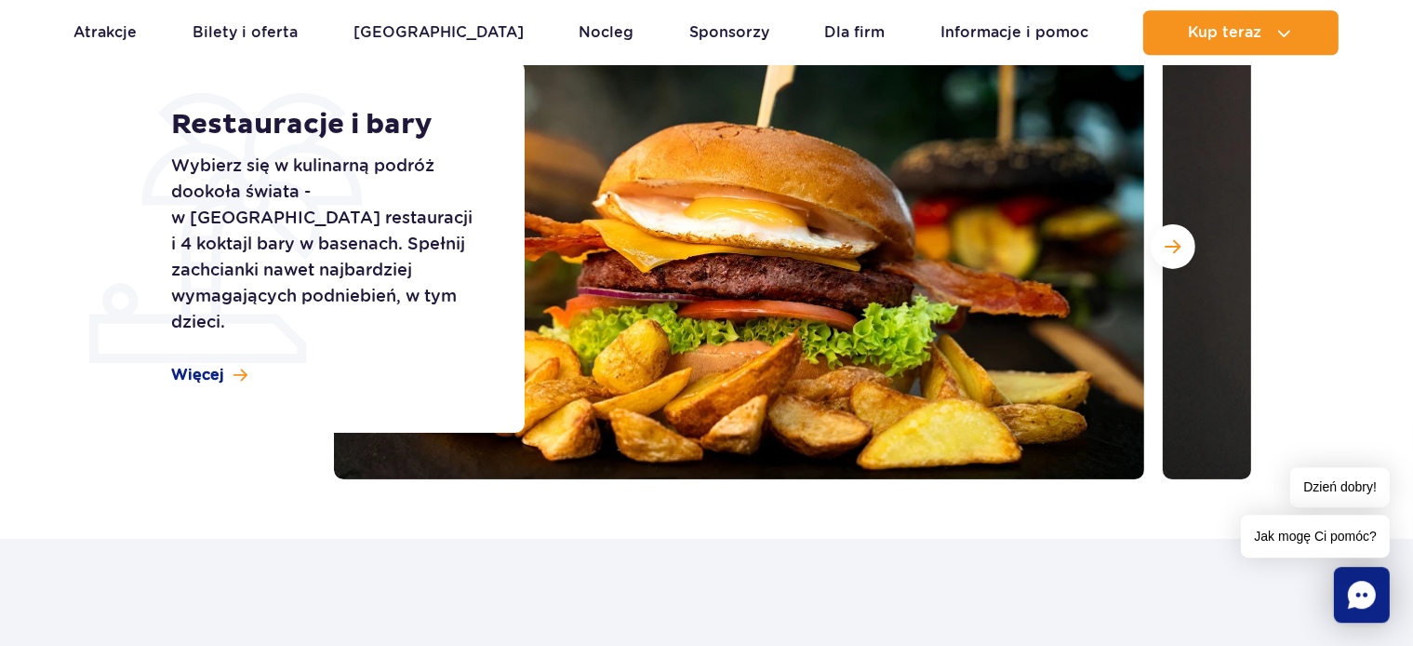
scroll to position [0, 0]
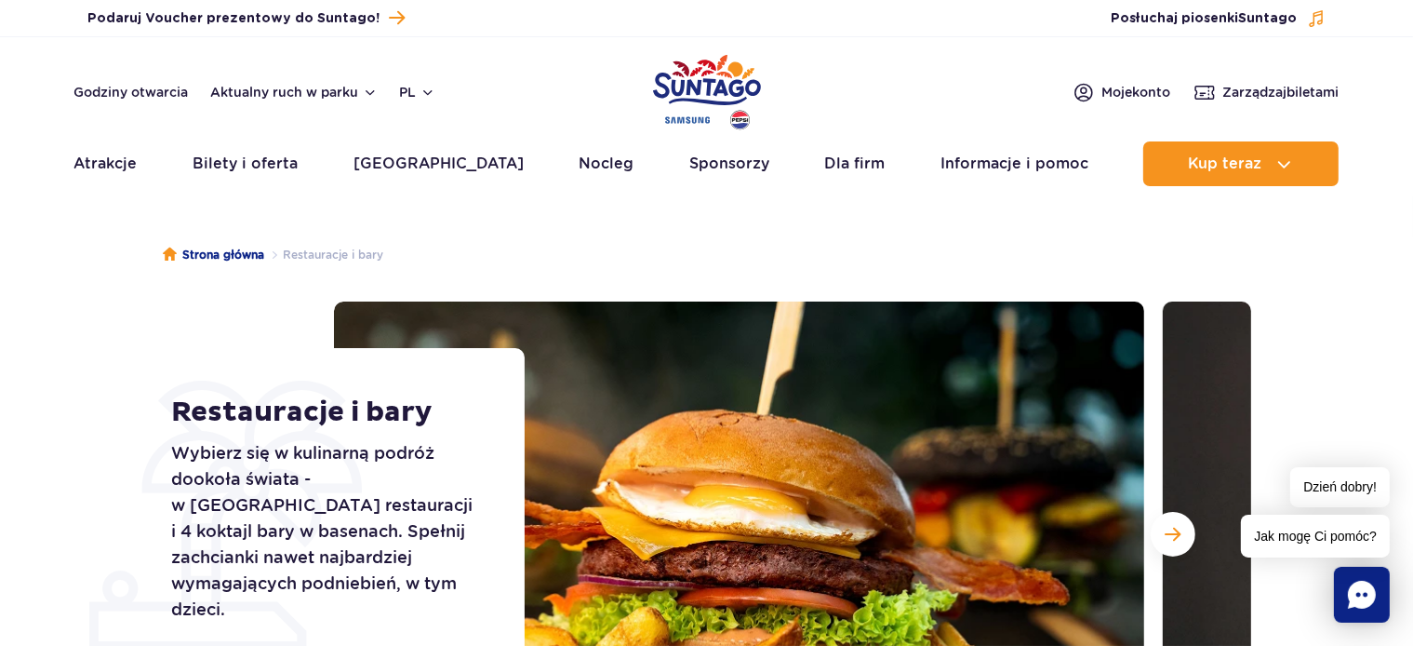
click at [1359, 249] on div "Strona główna Restauracje i bary Restauracje i bary Wybierz się w kulinarną pod…" at bounding box center [706, 517] width 1413 height 618
click at [1141, 97] on span "Moje konto" at bounding box center [1137, 92] width 69 height 19
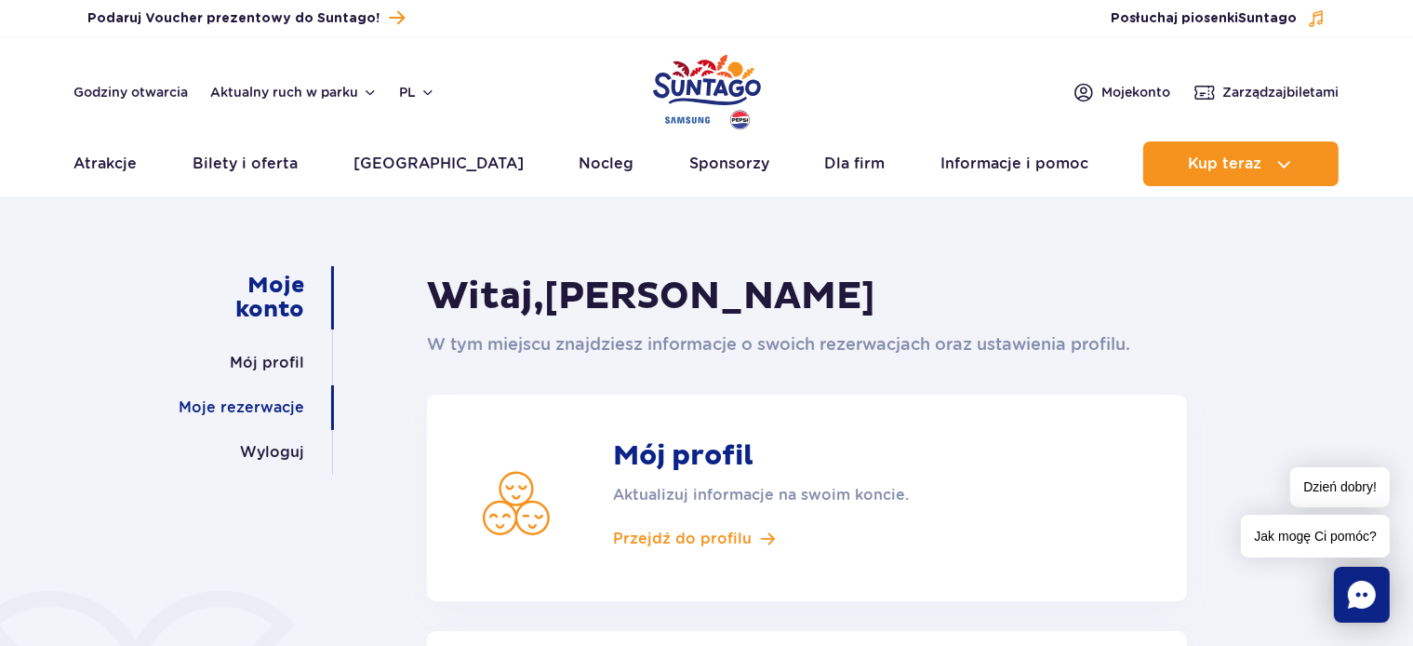
click at [270, 400] on link "Moje rezerwacje" at bounding box center [242, 407] width 126 height 45
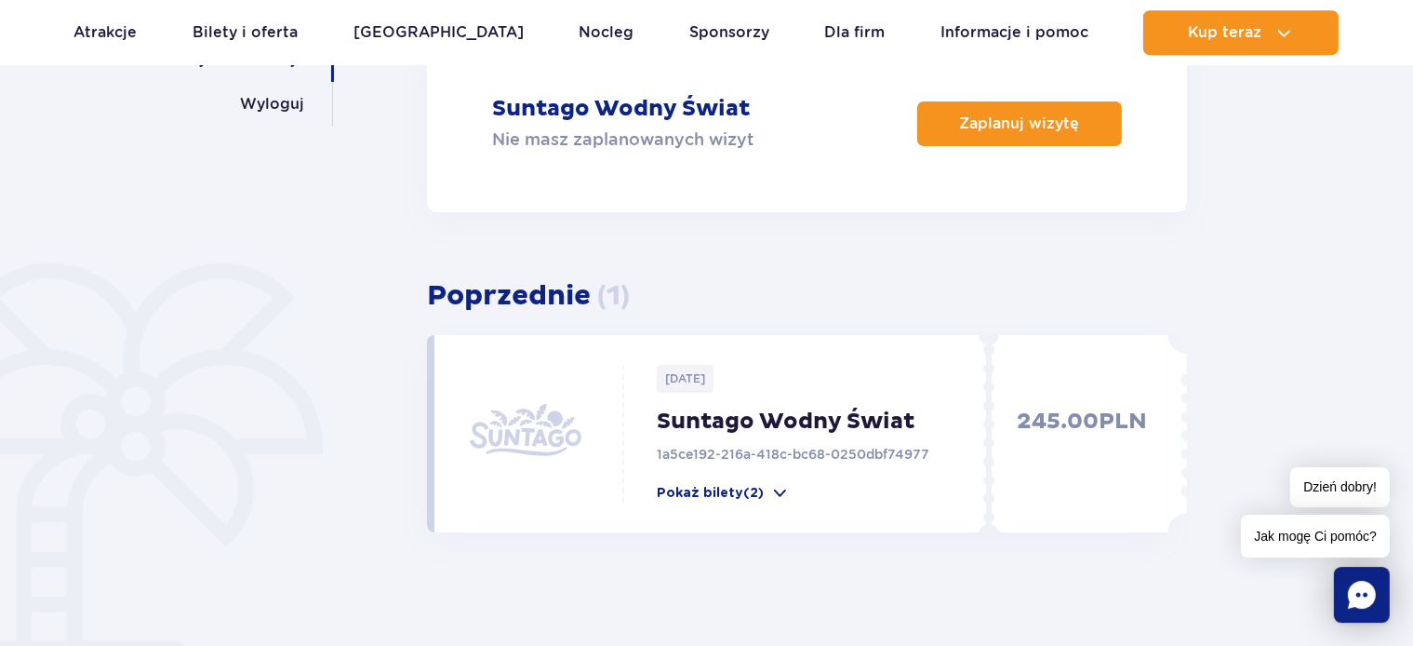
scroll to position [393, 0]
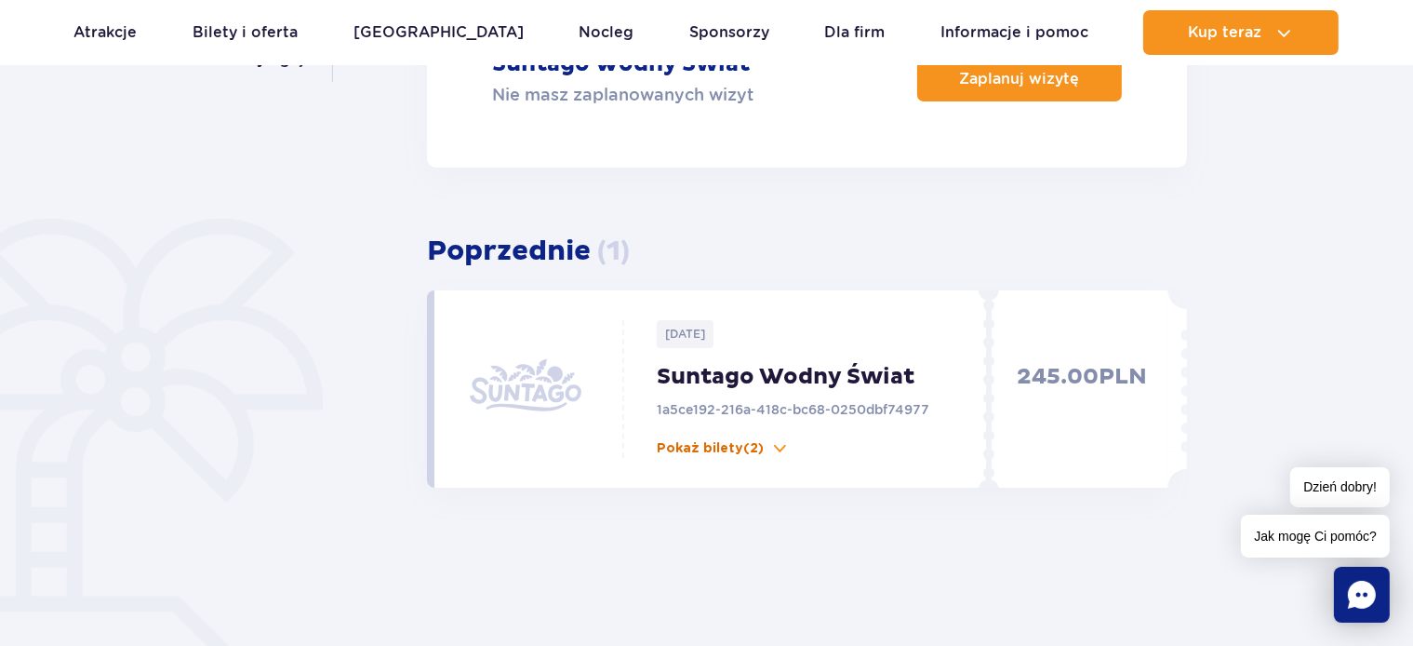
click at [718, 452] on p "Pokaż bilety (2)" at bounding box center [710, 448] width 107 height 19
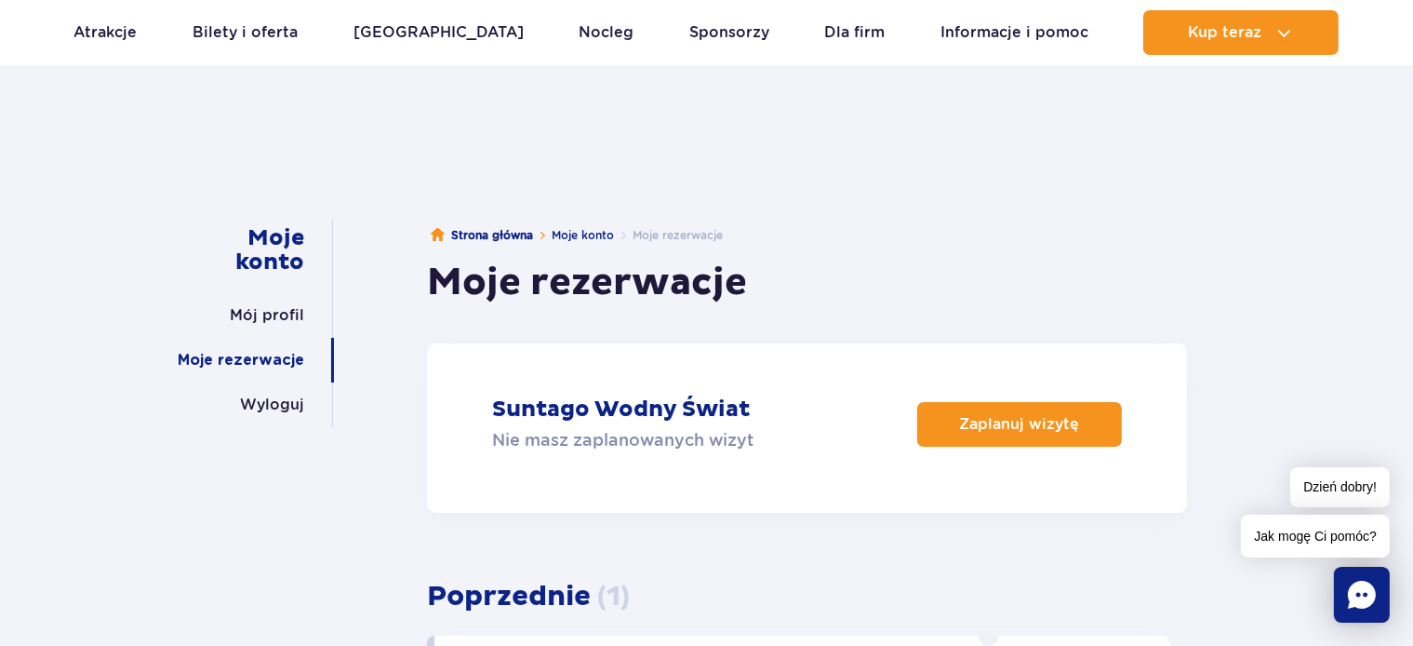
scroll to position [0, 0]
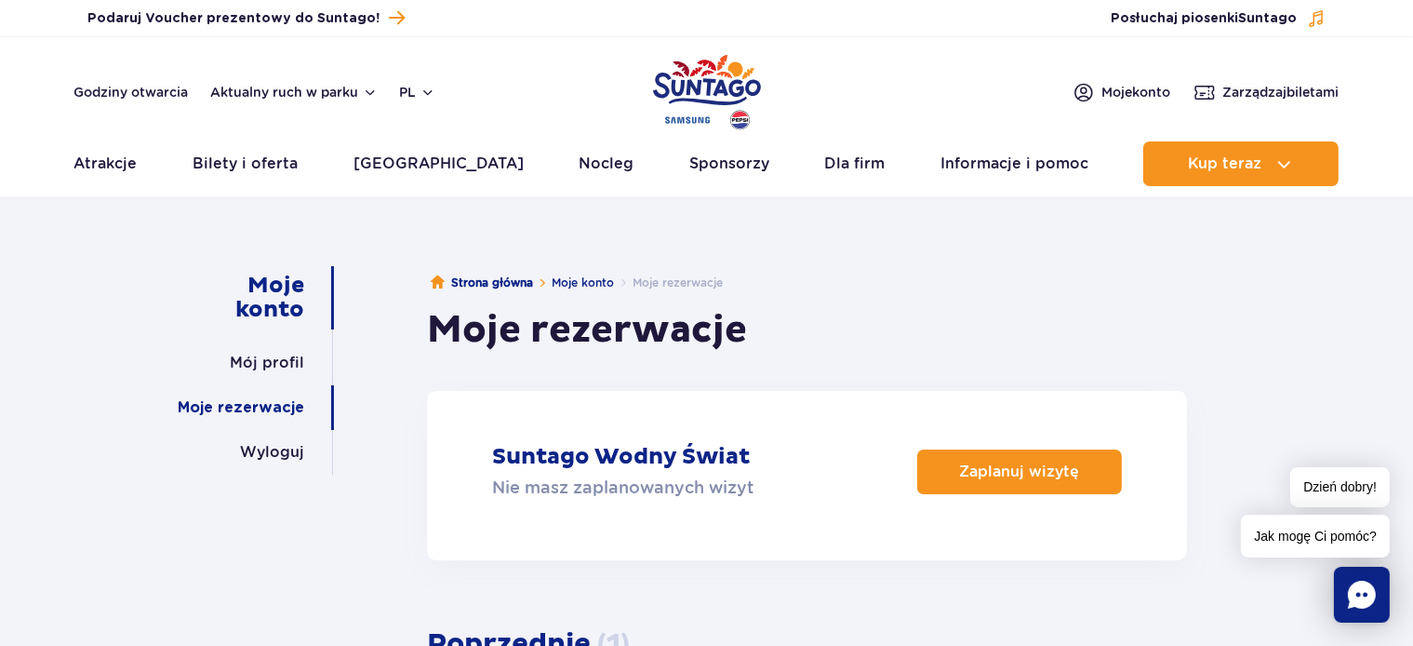
click at [273, 288] on link "Moje konto" at bounding box center [243, 297] width 121 height 63
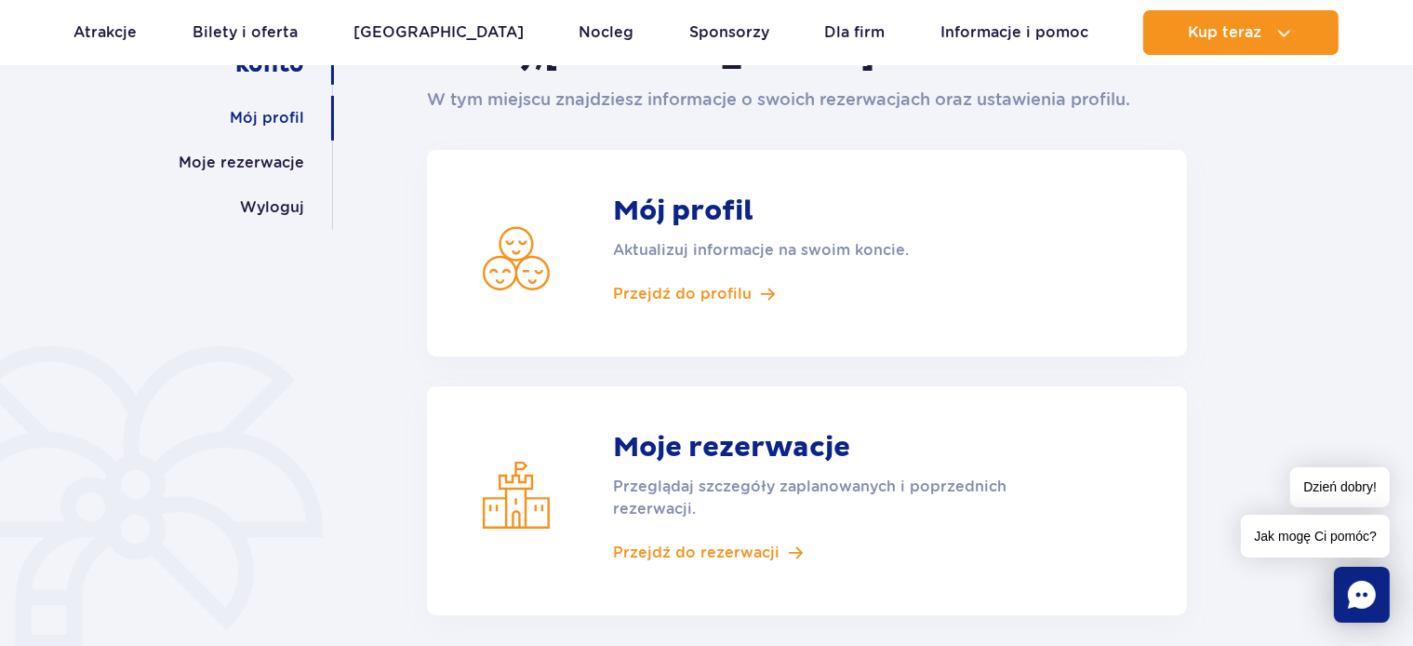
scroll to position [393, 0]
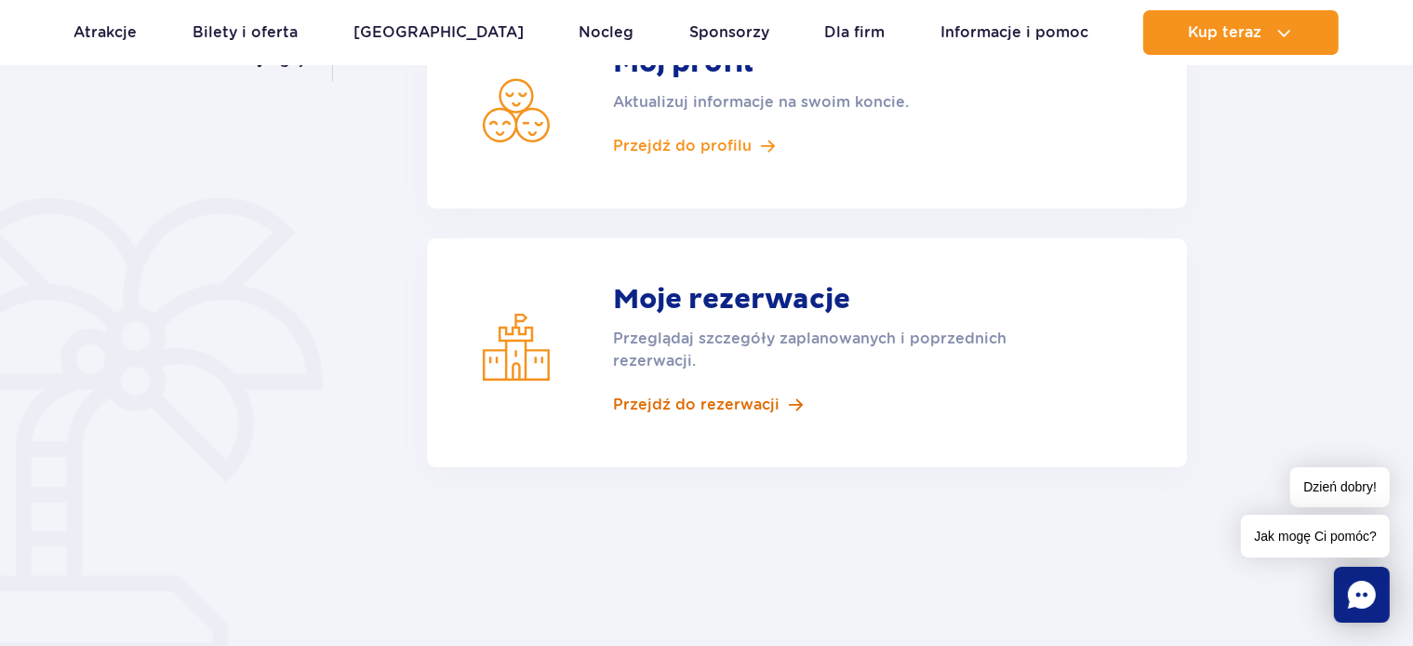
click at [713, 400] on span "Przejdź do rezerwacji" at bounding box center [696, 405] width 167 height 20
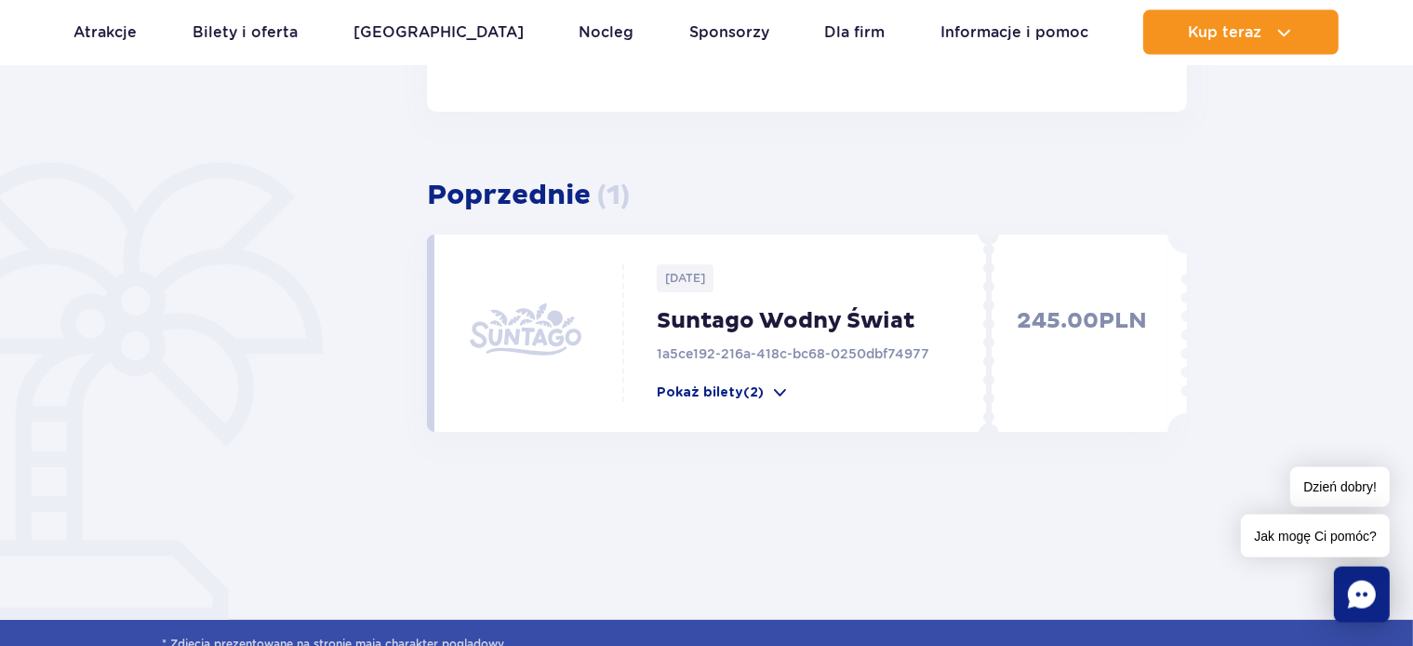
scroll to position [491, 0]
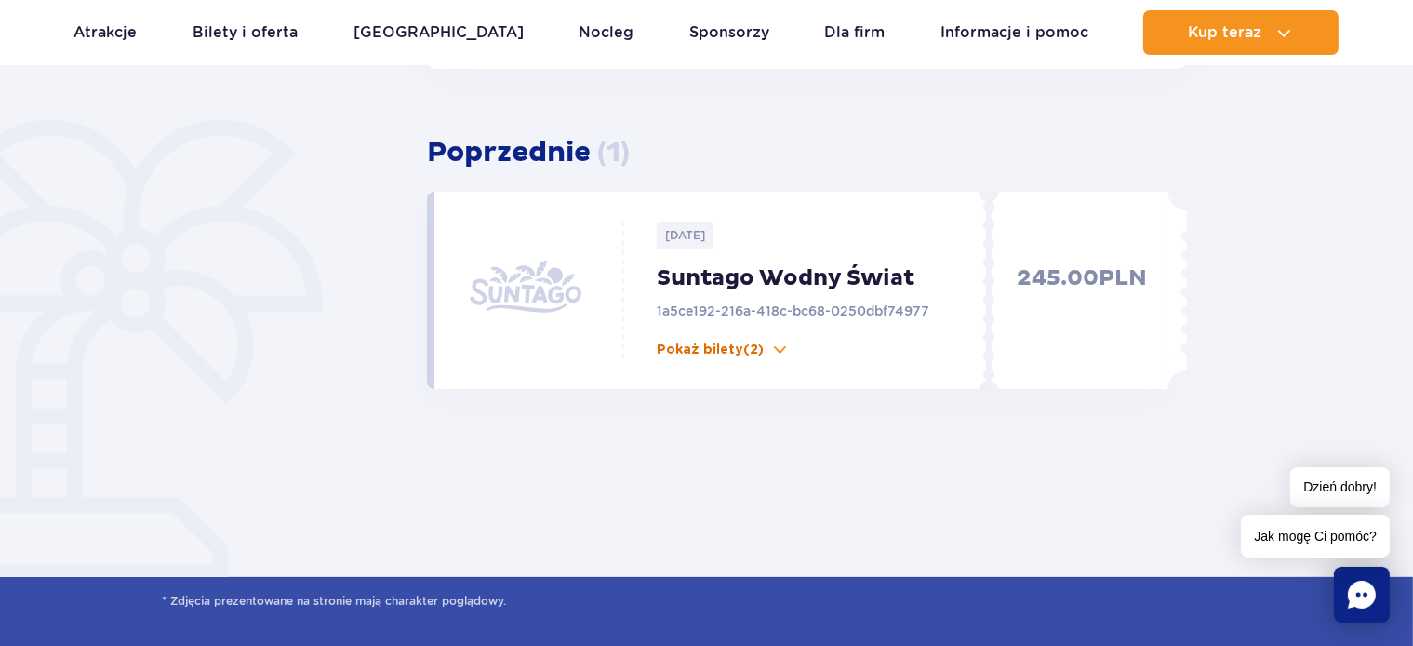
click at [729, 351] on p "Pokaż bilety (2)" at bounding box center [710, 350] width 107 height 19
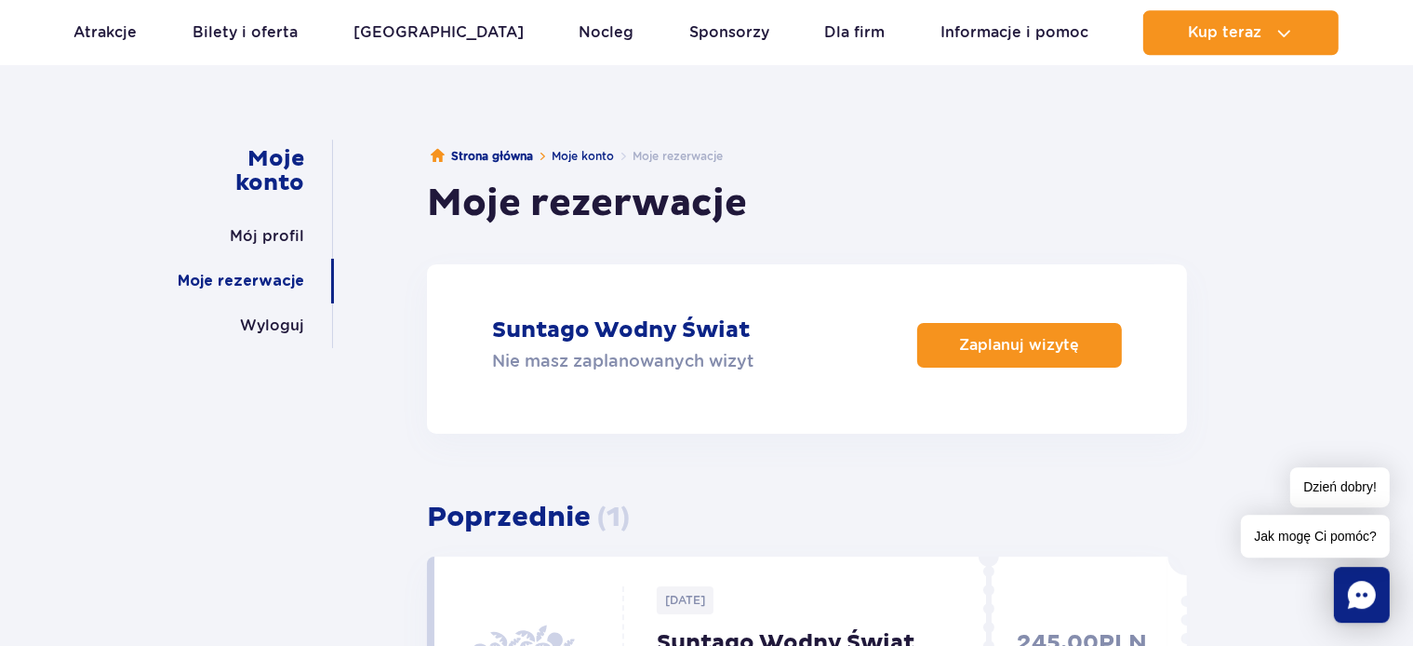
scroll to position [0, 0]
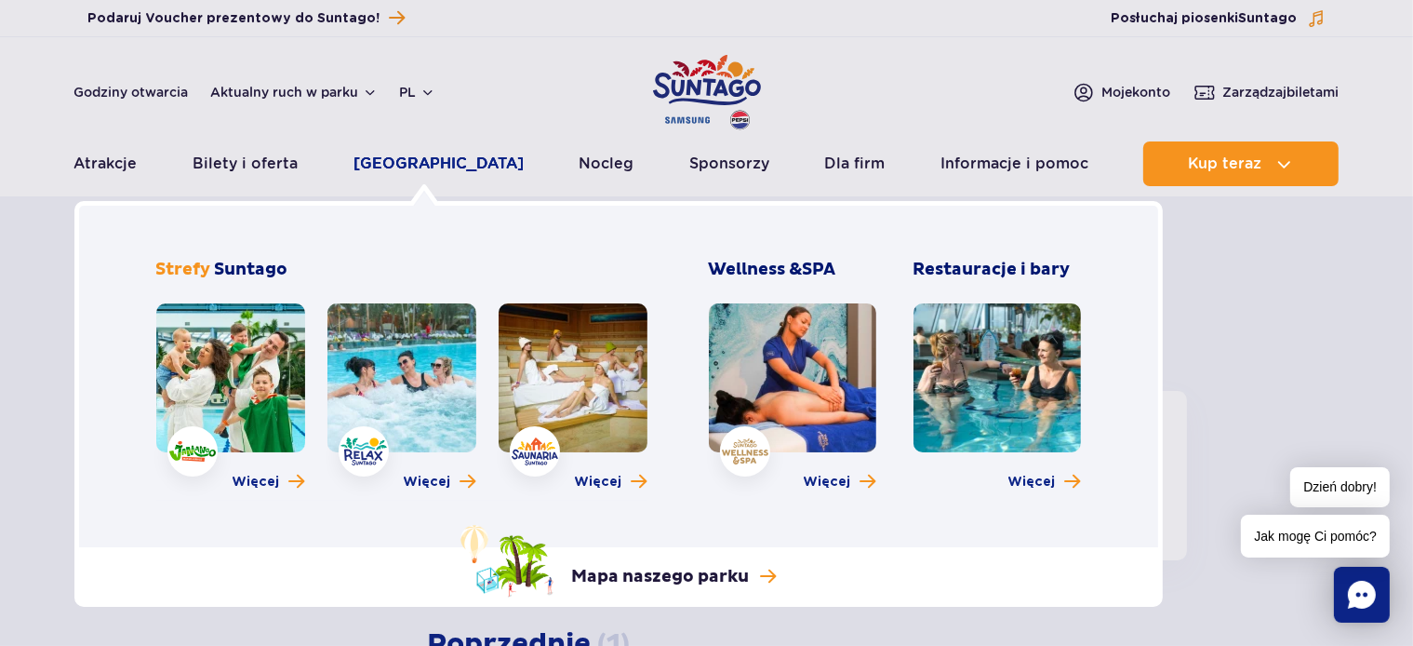
click at [387, 166] on link "[GEOGRAPHIC_DATA]" at bounding box center [439, 163] width 170 height 45
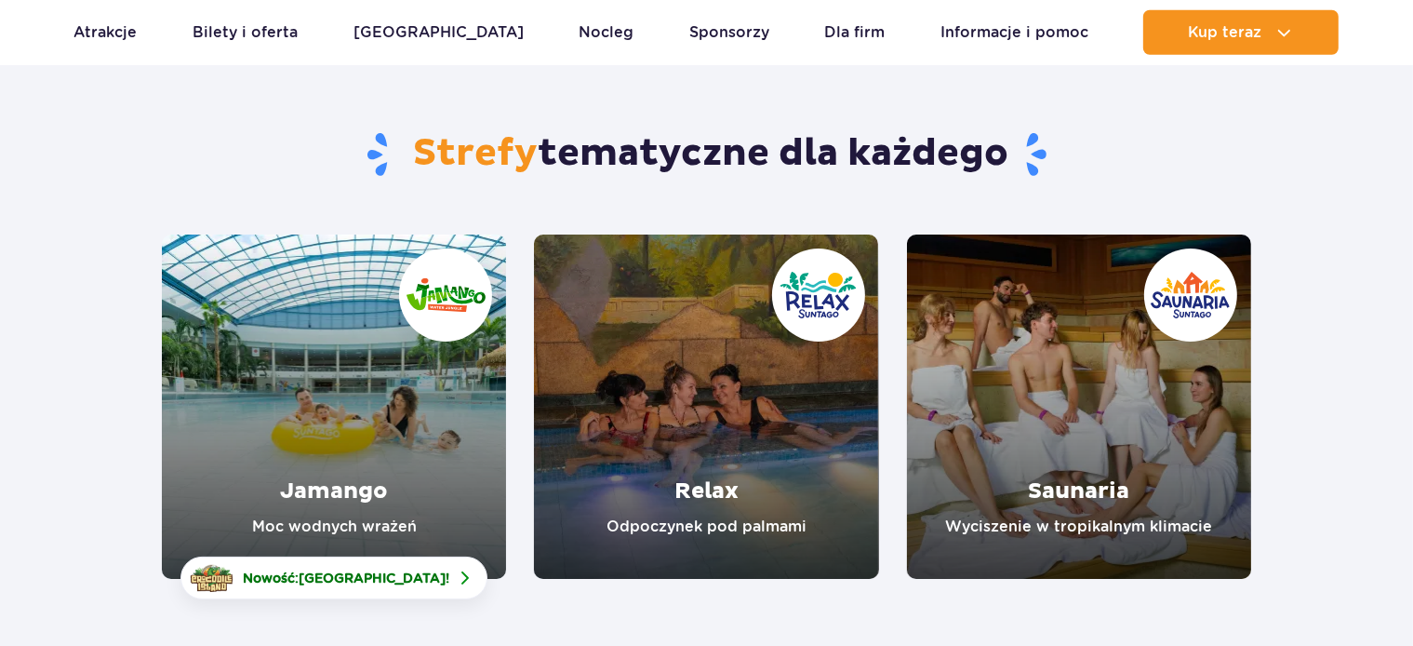
scroll to position [294, 0]
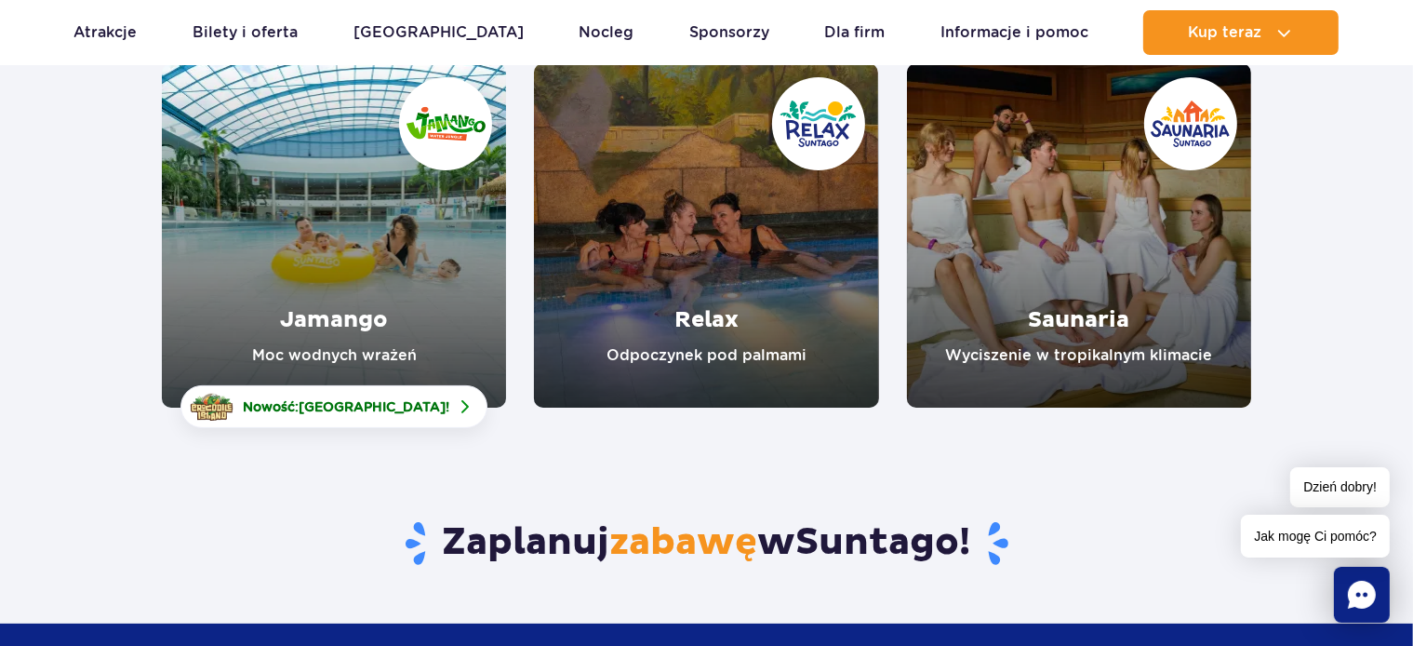
click at [355, 255] on link "Jamango" at bounding box center [334, 235] width 344 height 344
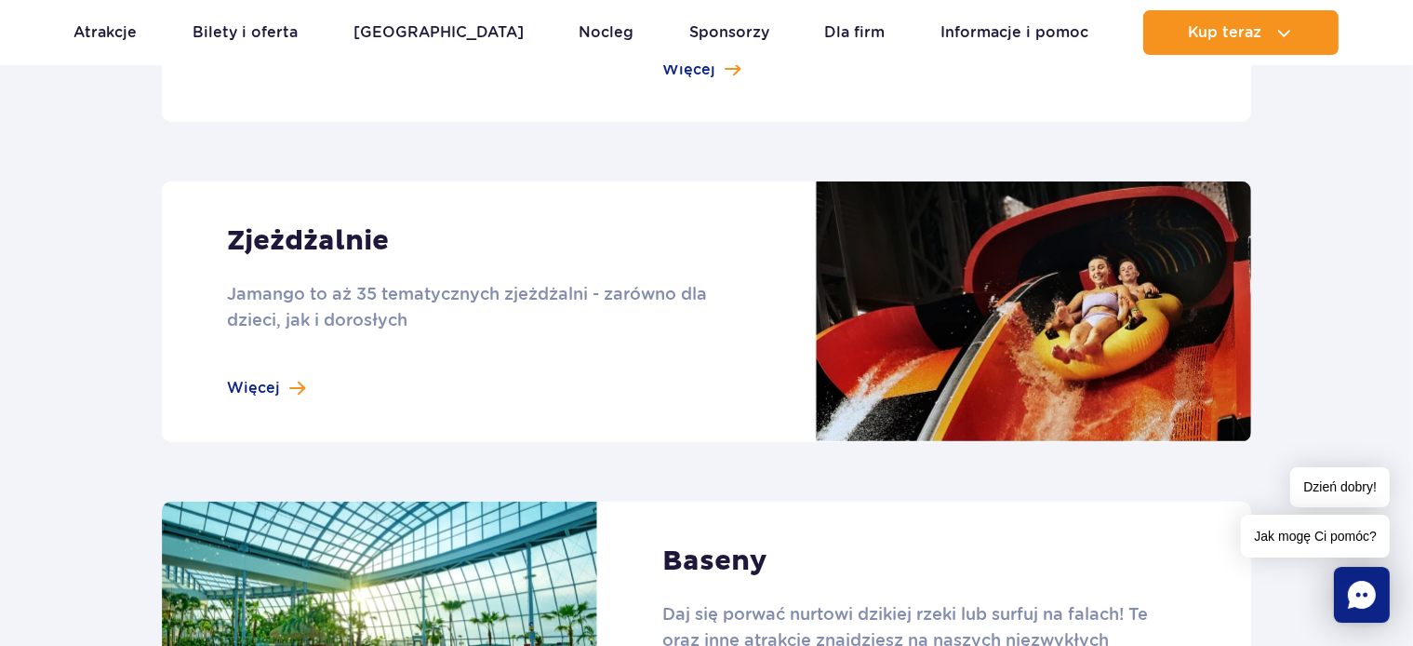
scroll to position [1572, 0]
click at [258, 379] on link at bounding box center [707, 311] width 1090 height 261
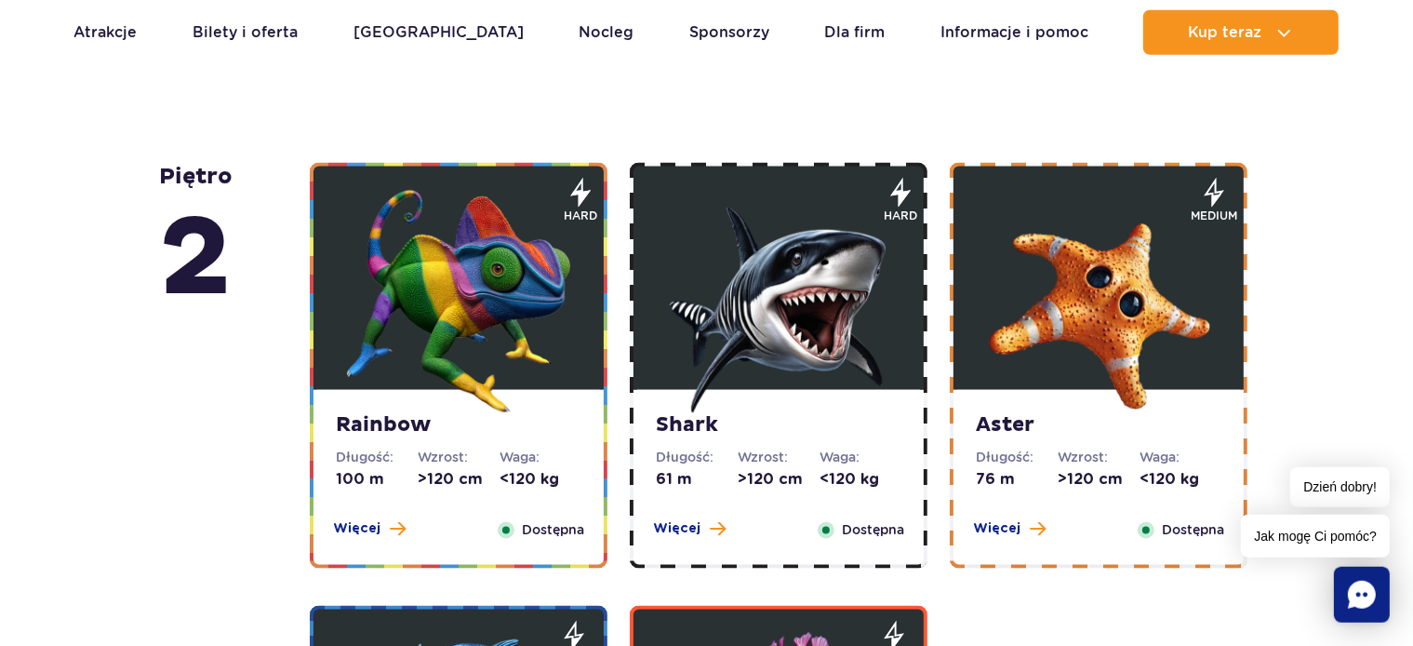
scroll to position [3144, 0]
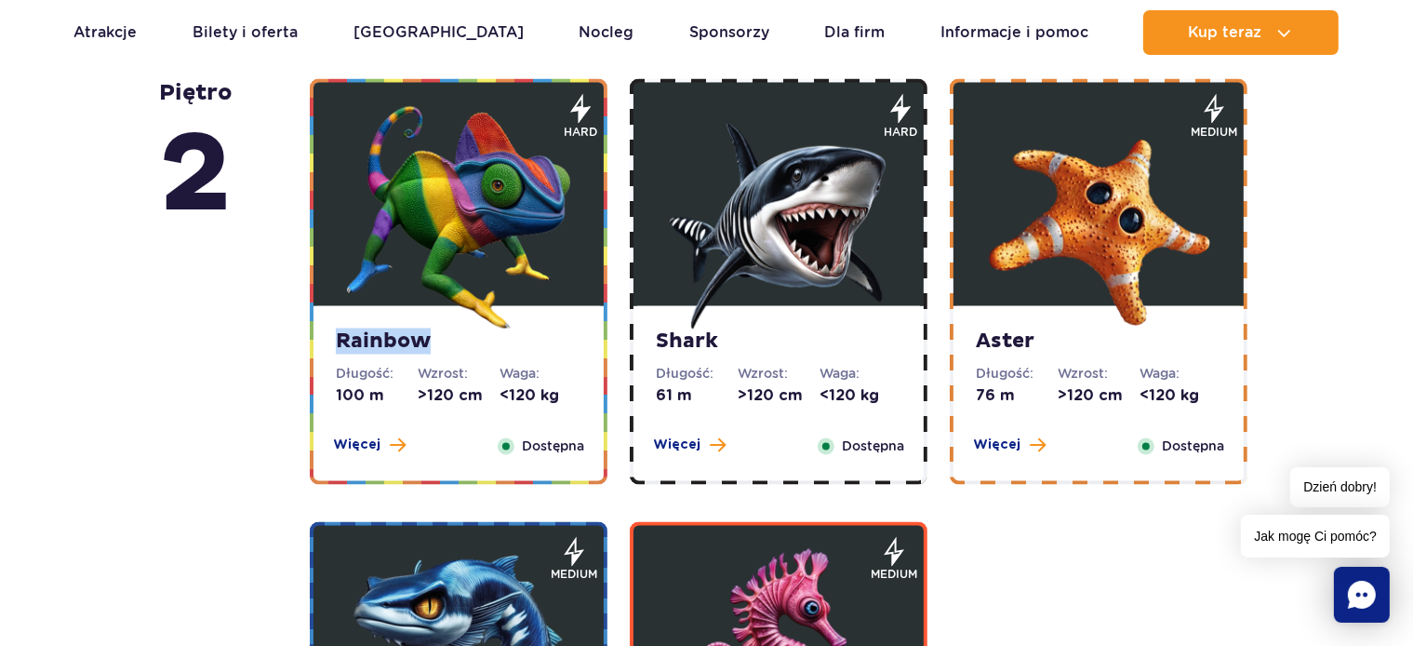
click at [403, 336] on strong "Rainbow" at bounding box center [459, 341] width 246 height 26
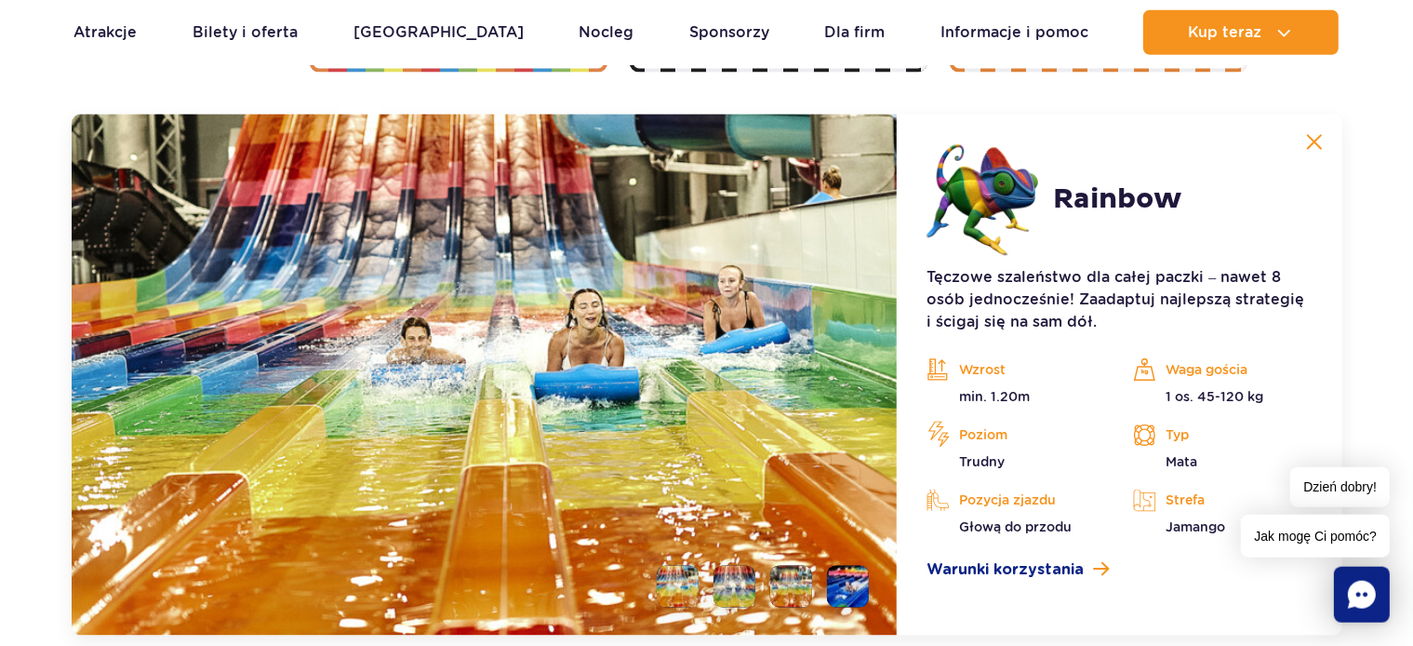
scroll to position [3558, 0]
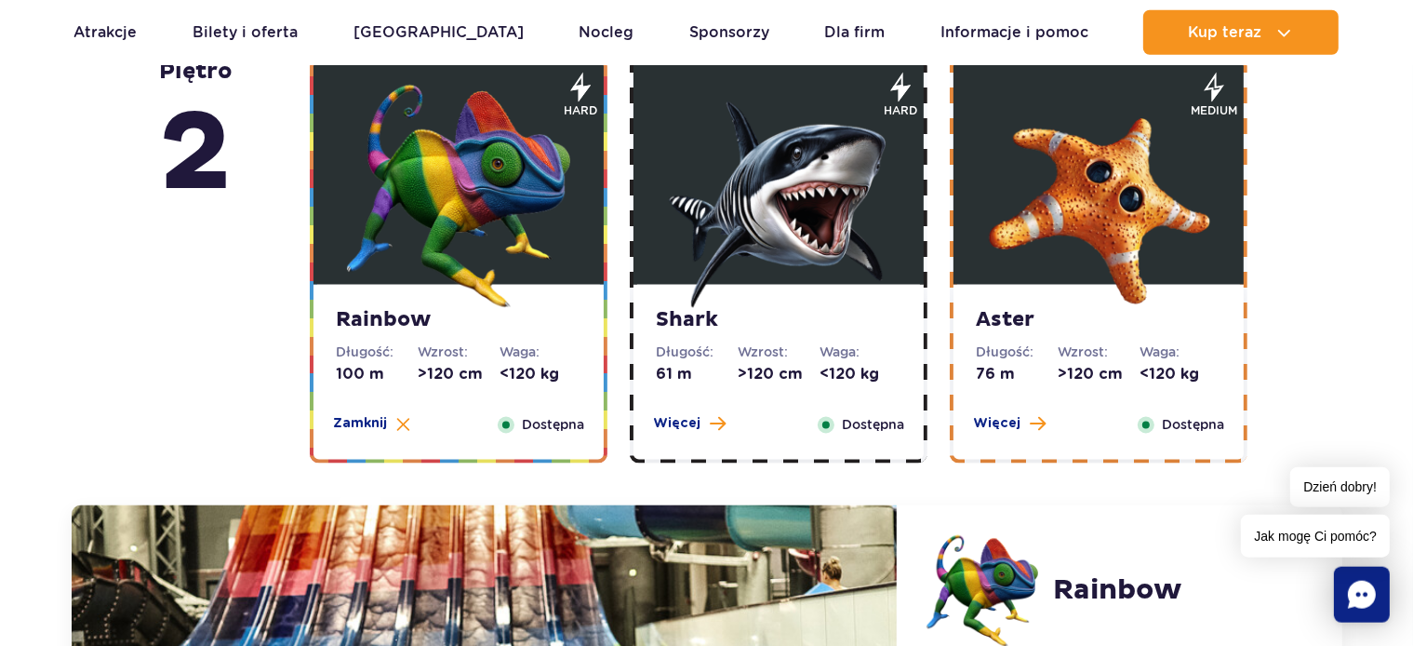
click at [694, 316] on strong "Shark" at bounding box center [779, 320] width 246 height 26
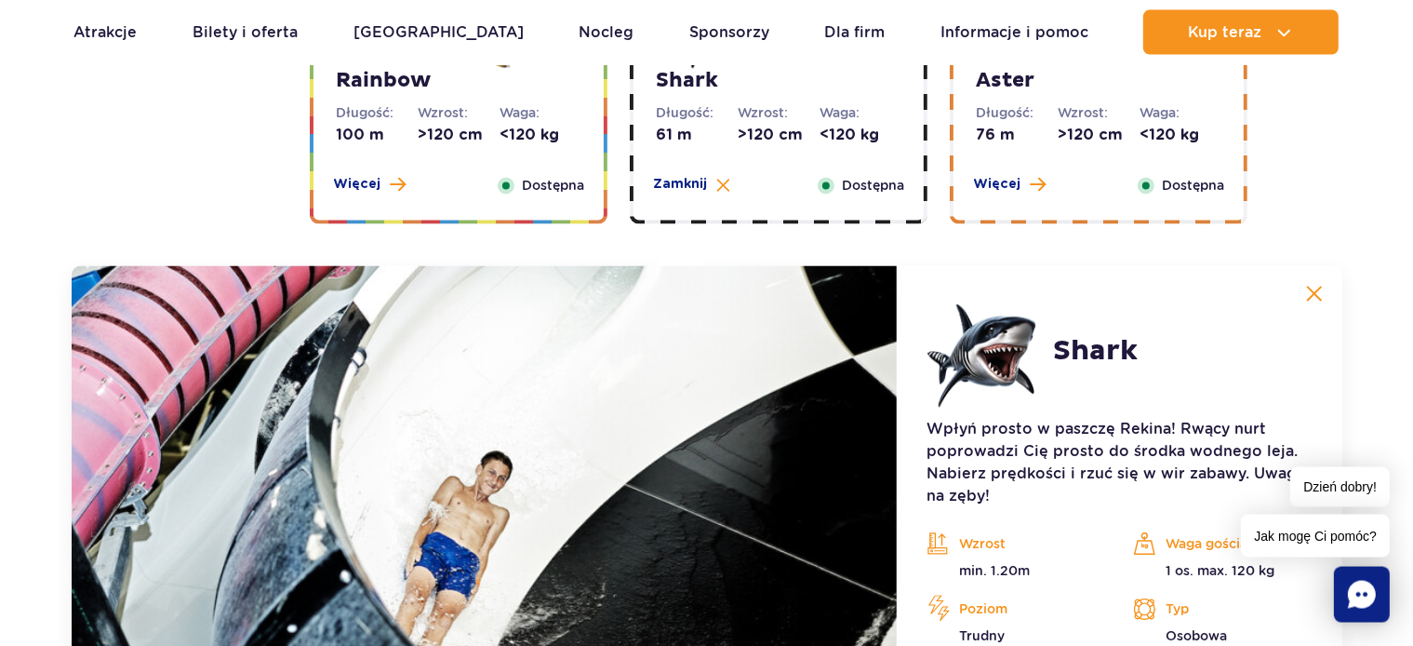
scroll to position [3362, 0]
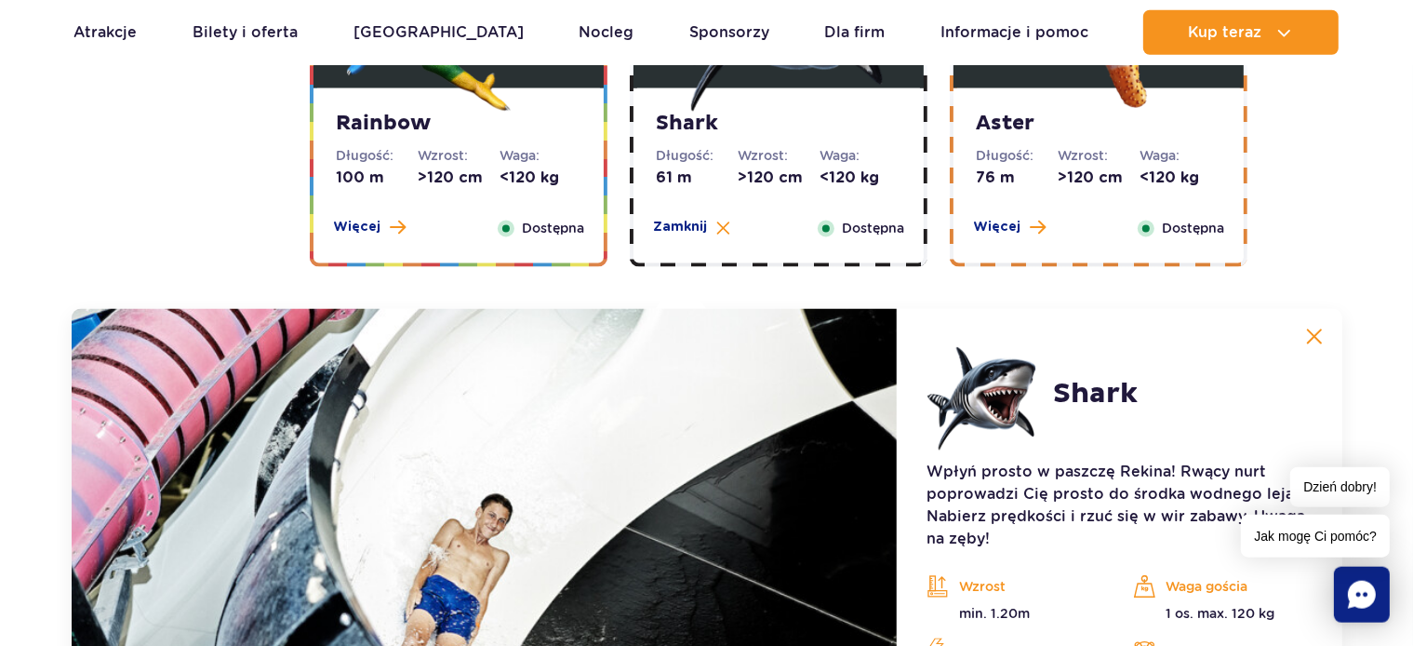
click at [1005, 108] on img at bounding box center [1098, -1] width 223 height 223
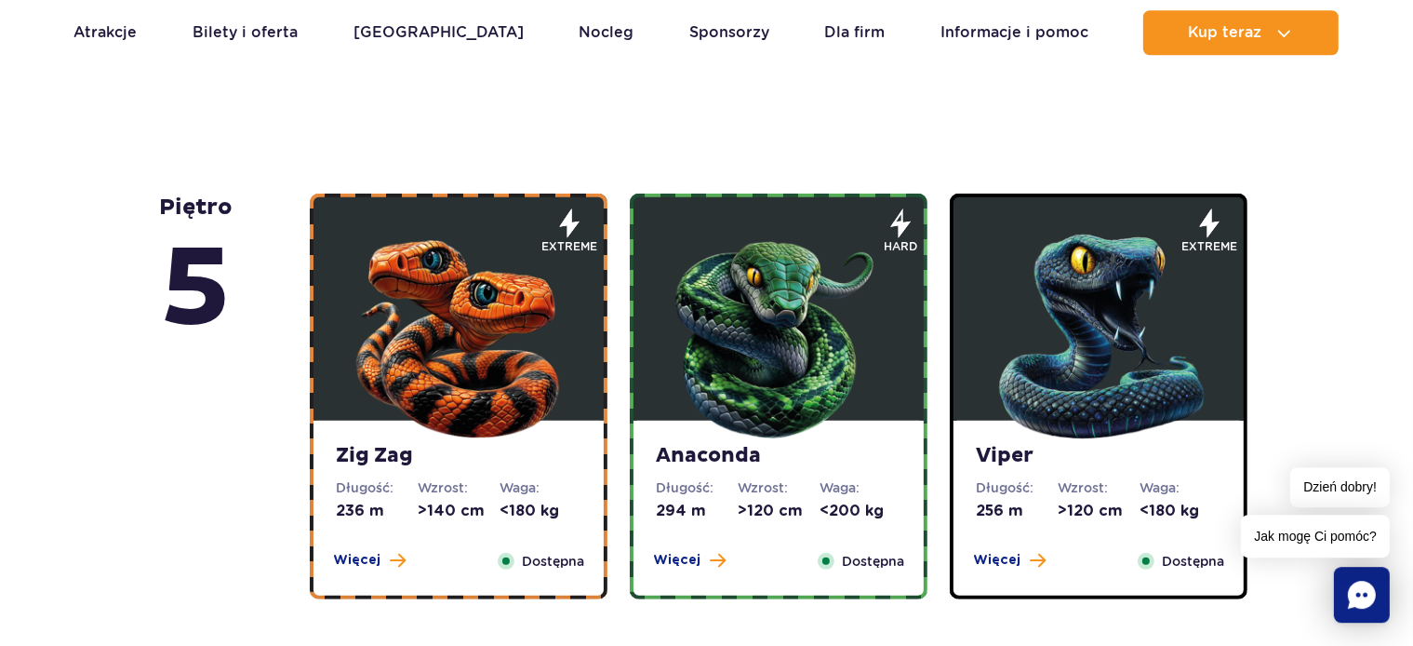
scroll to position [1004, 0]
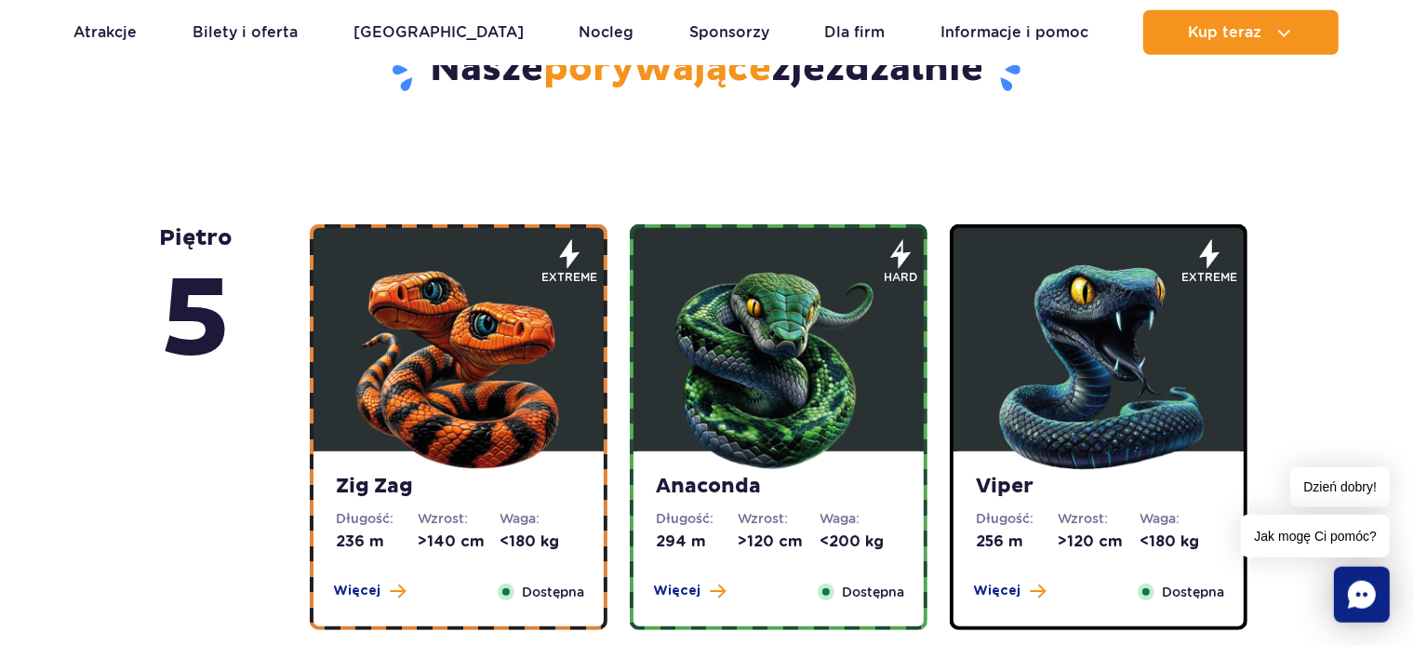
click at [741, 487] on strong "Anaconda" at bounding box center [779, 487] width 246 height 26
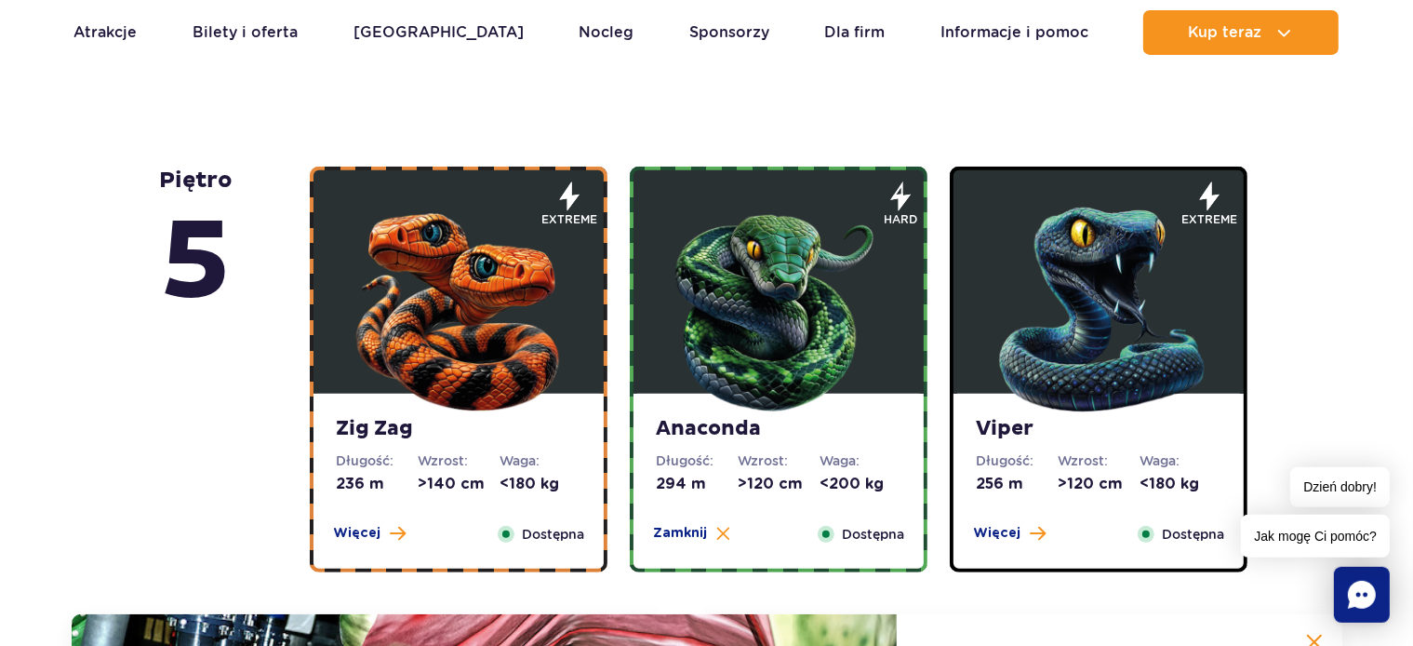
scroll to position [974, 0]
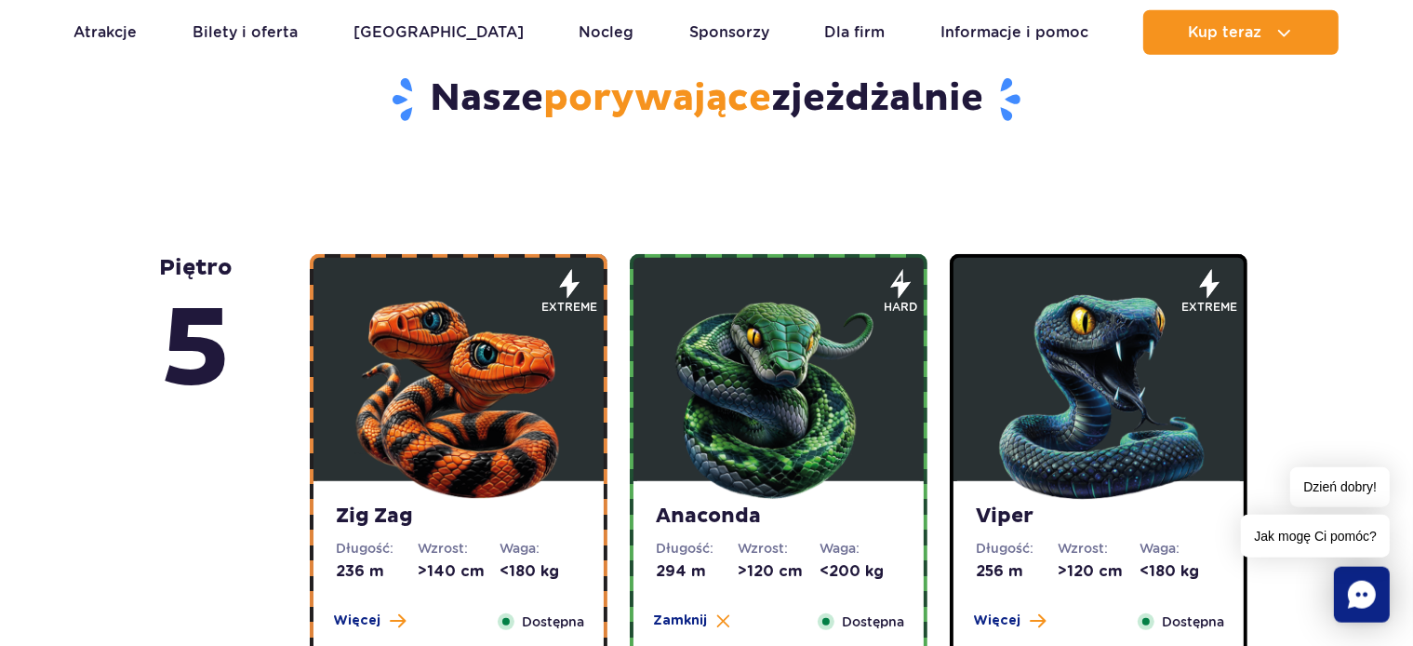
click at [1018, 520] on strong "Viper" at bounding box center [1099, 516] width 246 height 26
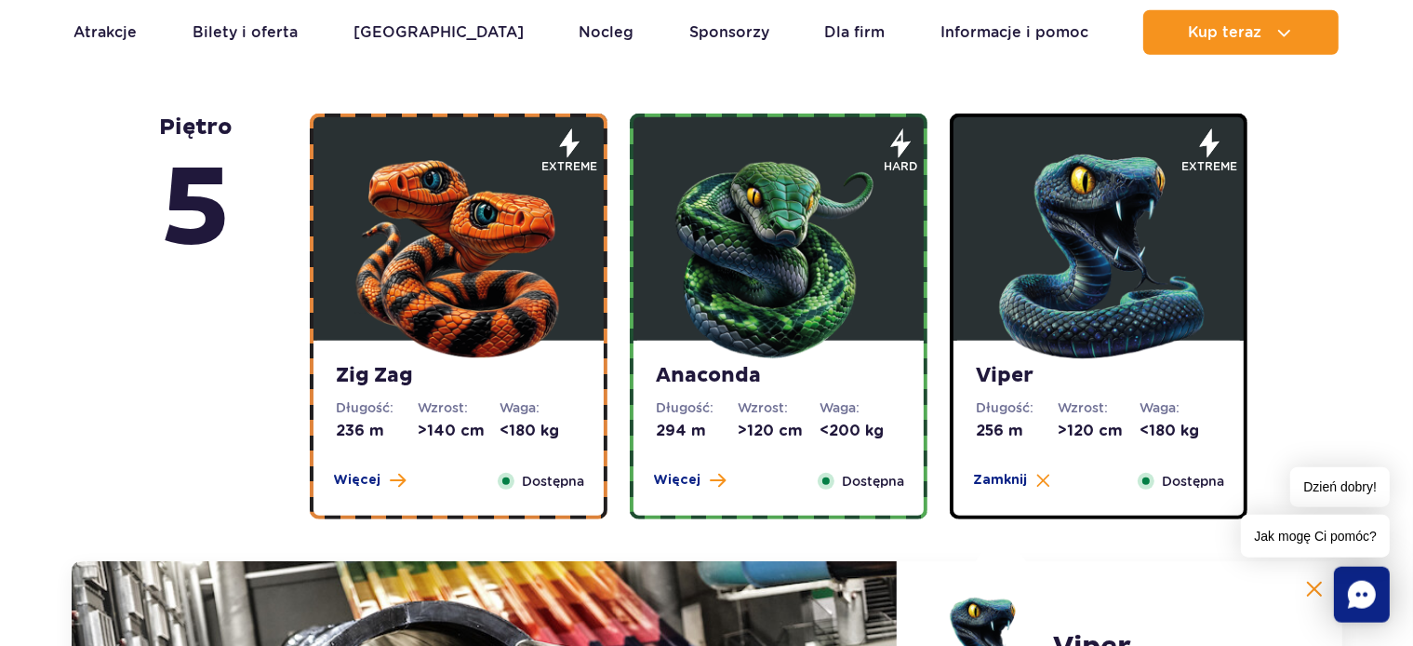
scroll to position [1072, 0]
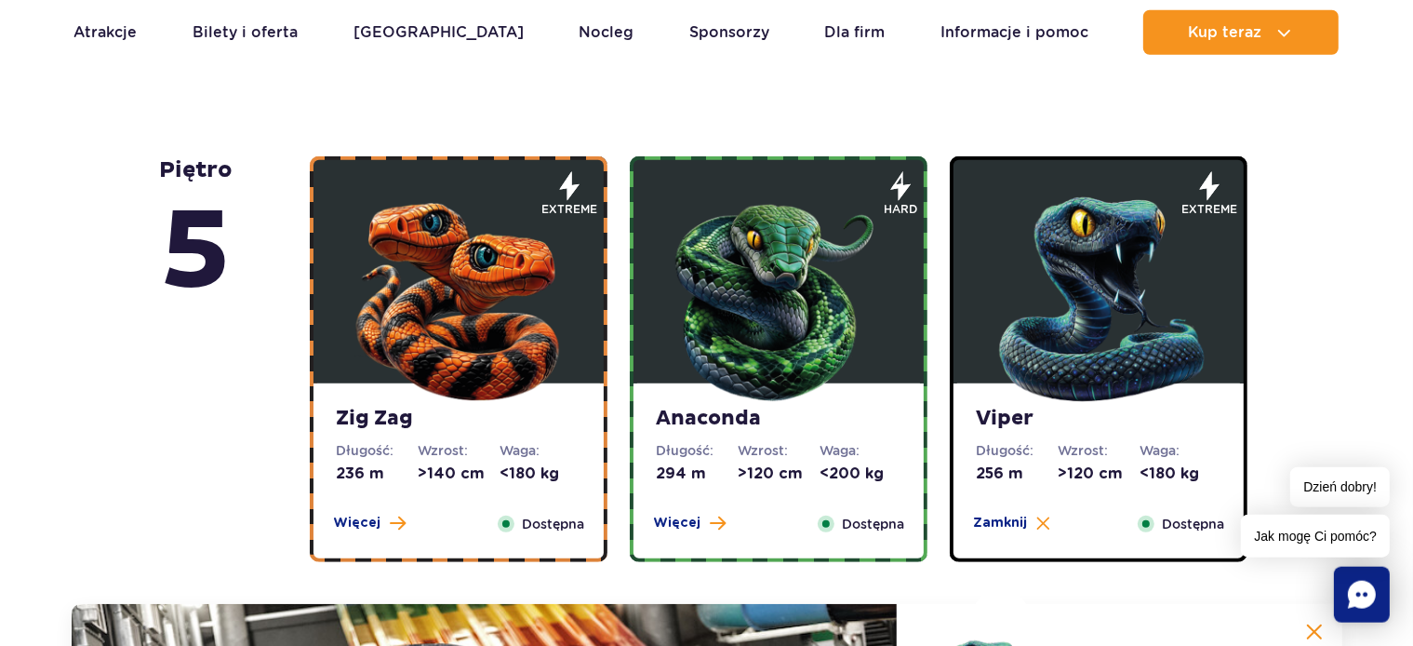
click at [359, 417] on strong "Zig Zag" at bounding box center [459, 419] width 246 height 26
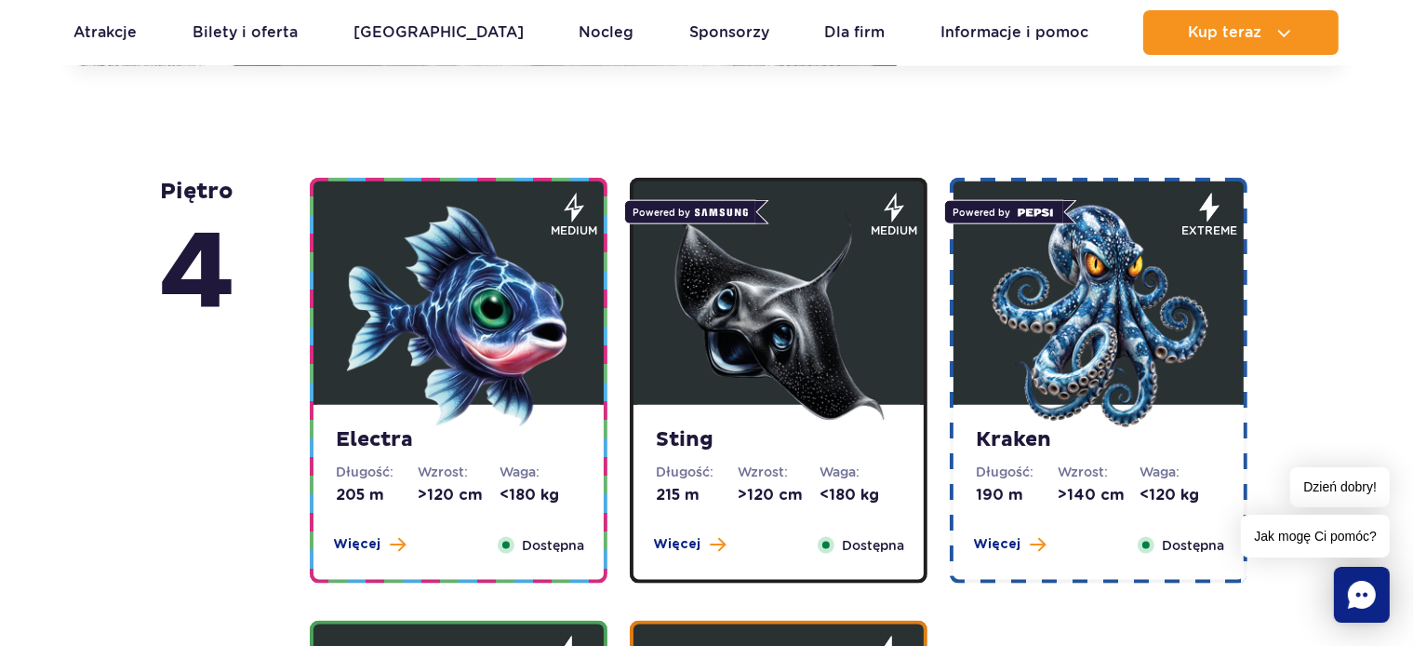
scroll to position [2252, 0]
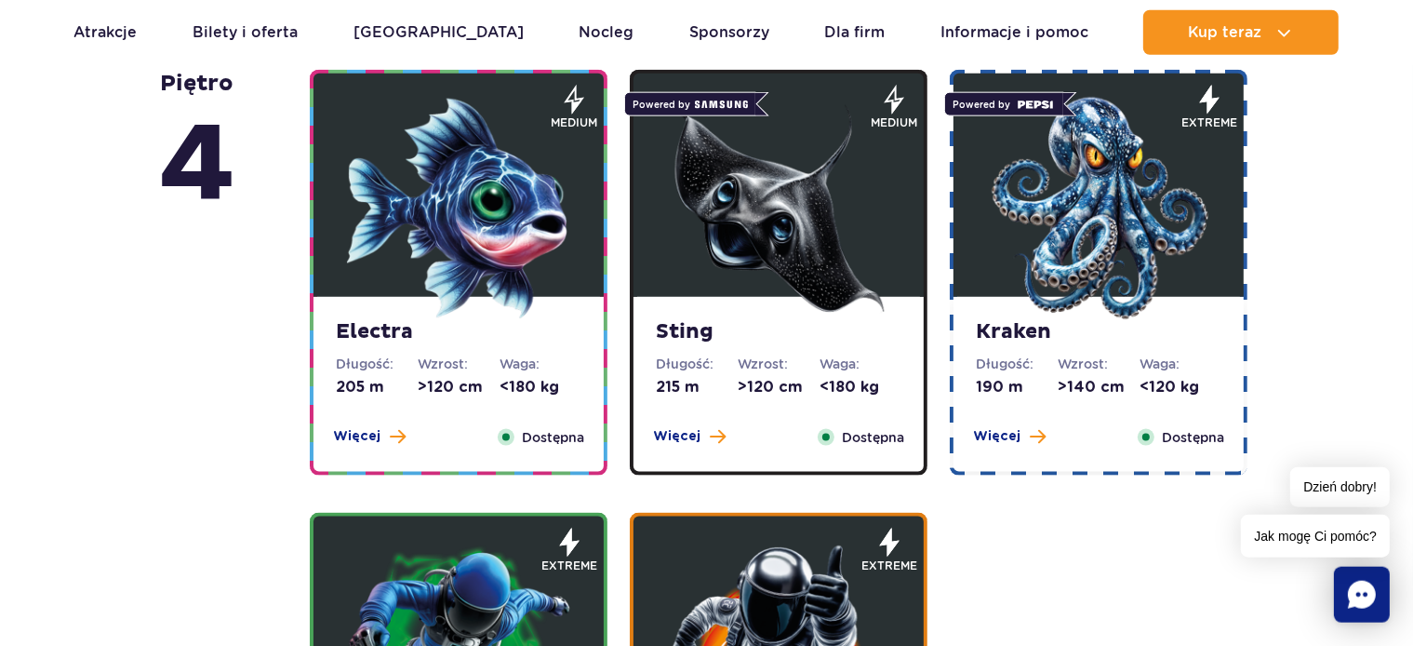
click at [372, 337] on strong "Electra" at bounding box center [459, 332] width 246 height 26
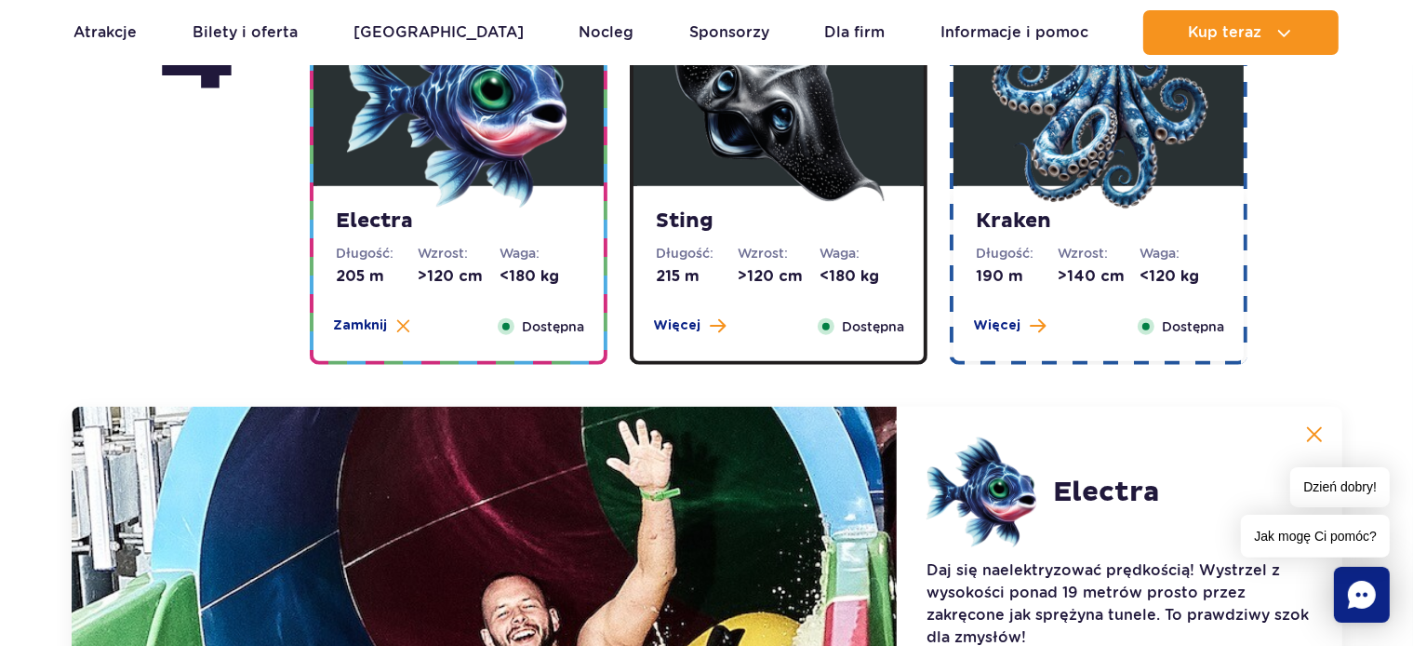
click at [703, 221] on strong "Sting" at bounding box center [779, 221] width 246 height 26
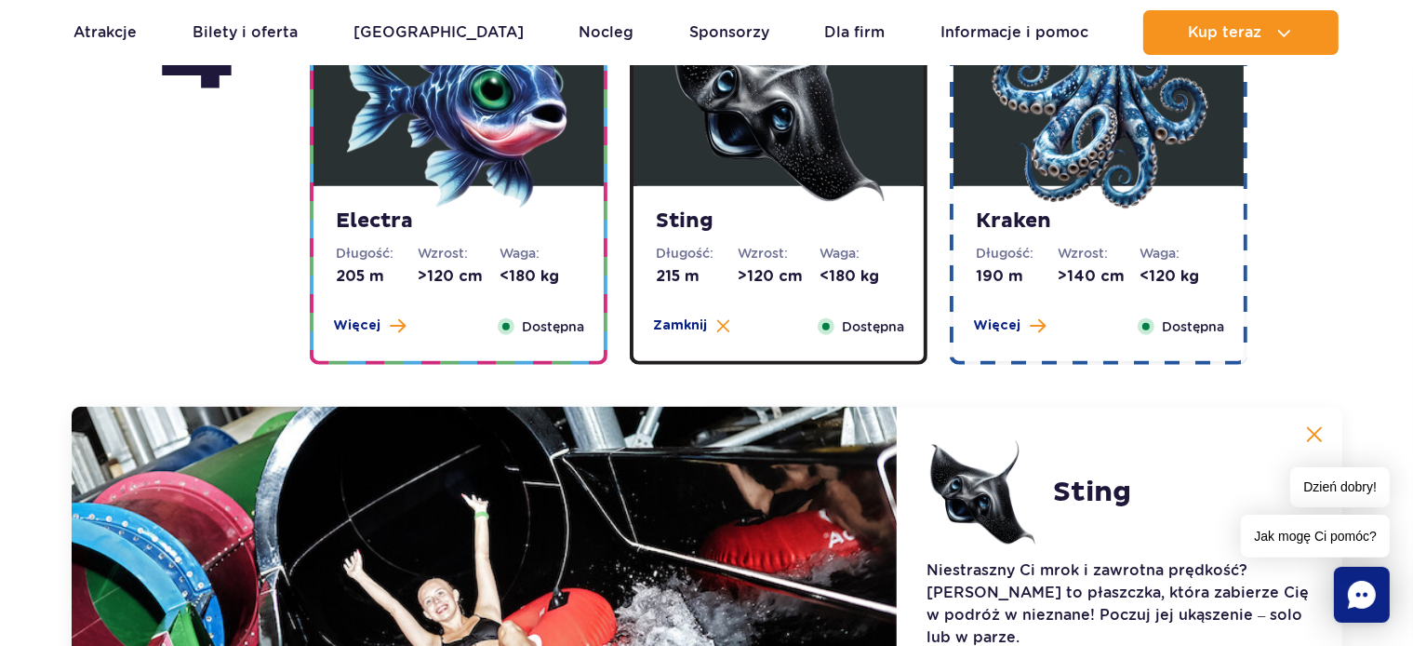
click at [1029, 221] on strong "Kraken" at bounding box center [1099, 221] width 246 height 26
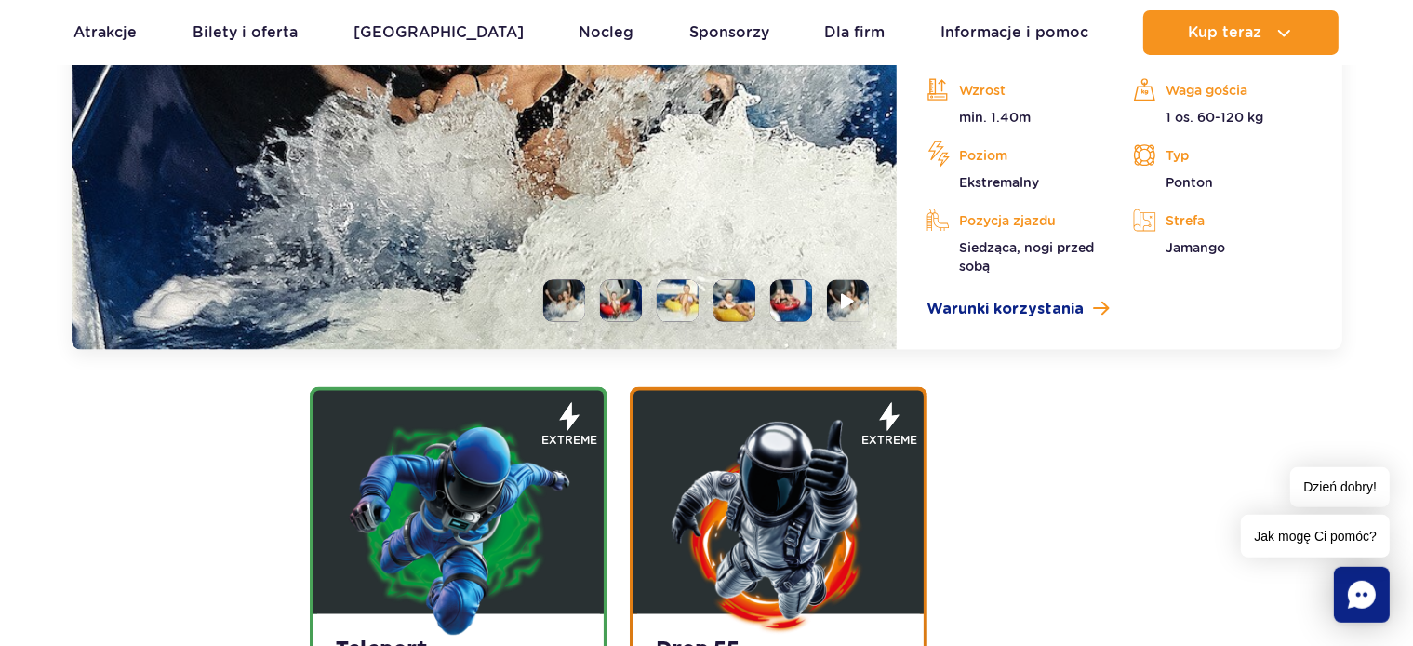
scroll to position [2573, 0]
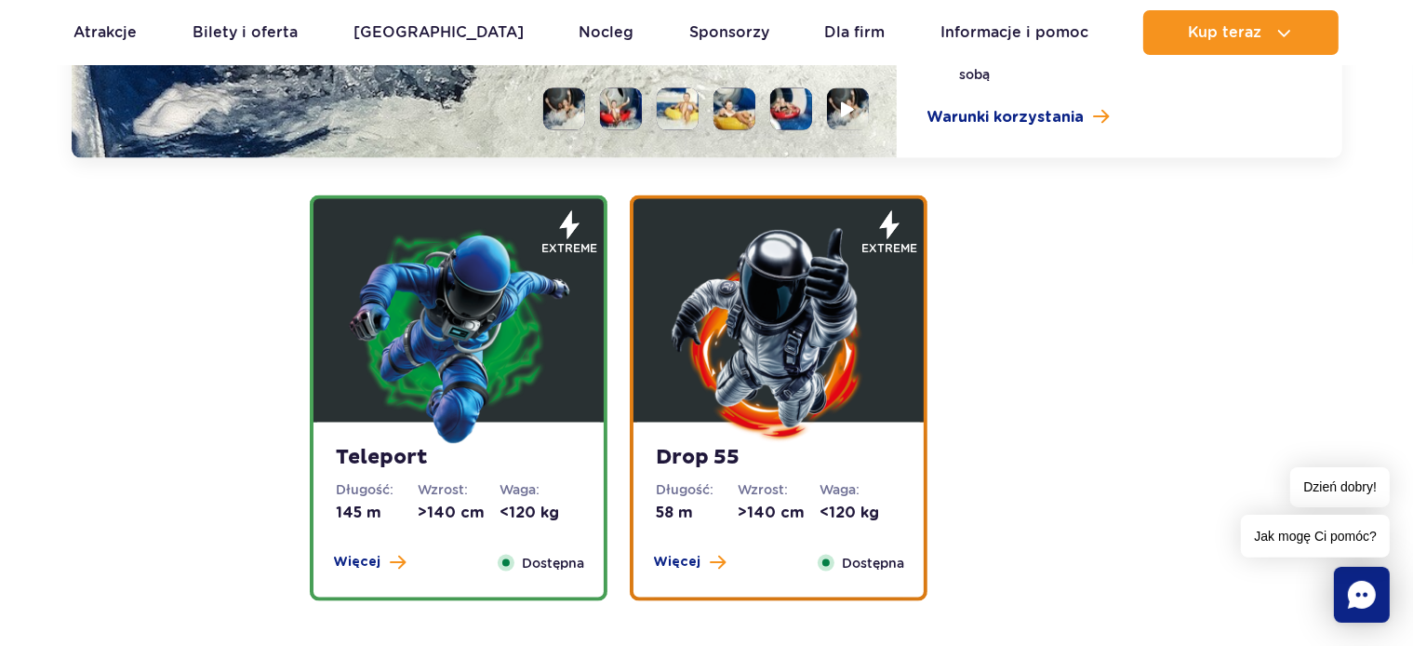
click at [385, 452] on strong "Teleport" at bounding box center [459, 458] width 246 height 26
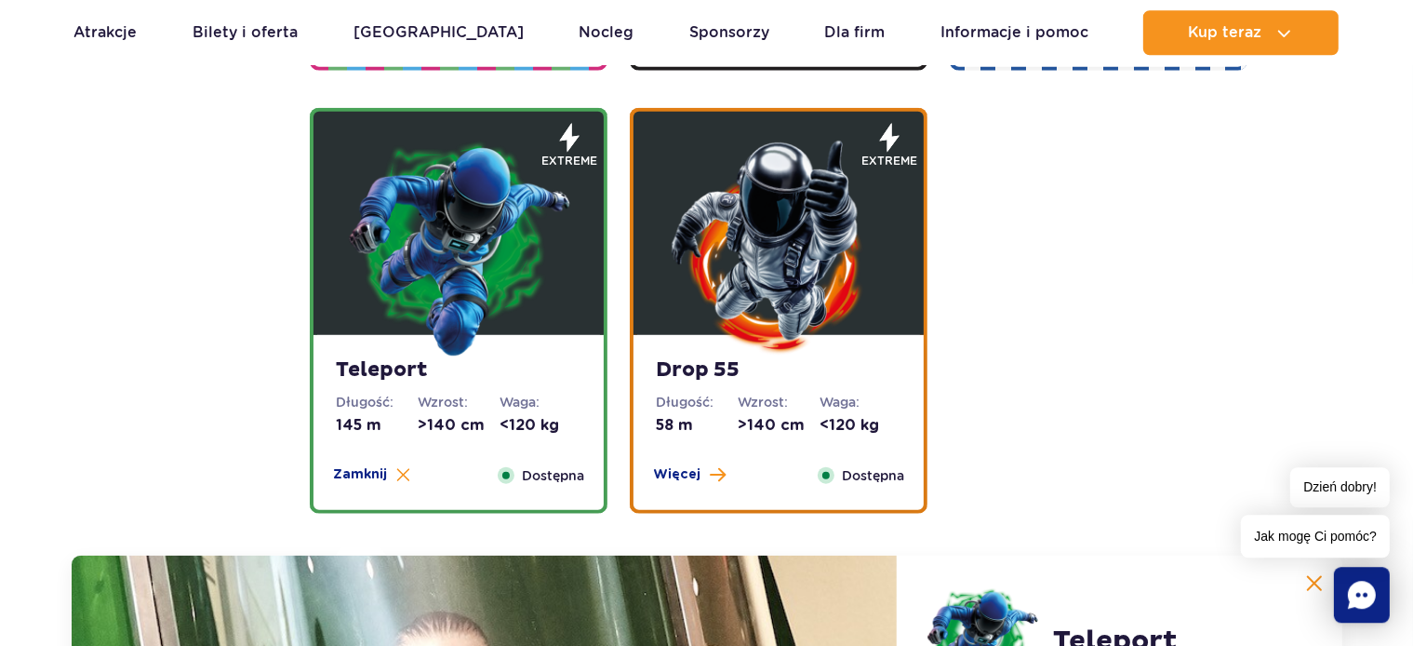
scroll to position [2033, 0]
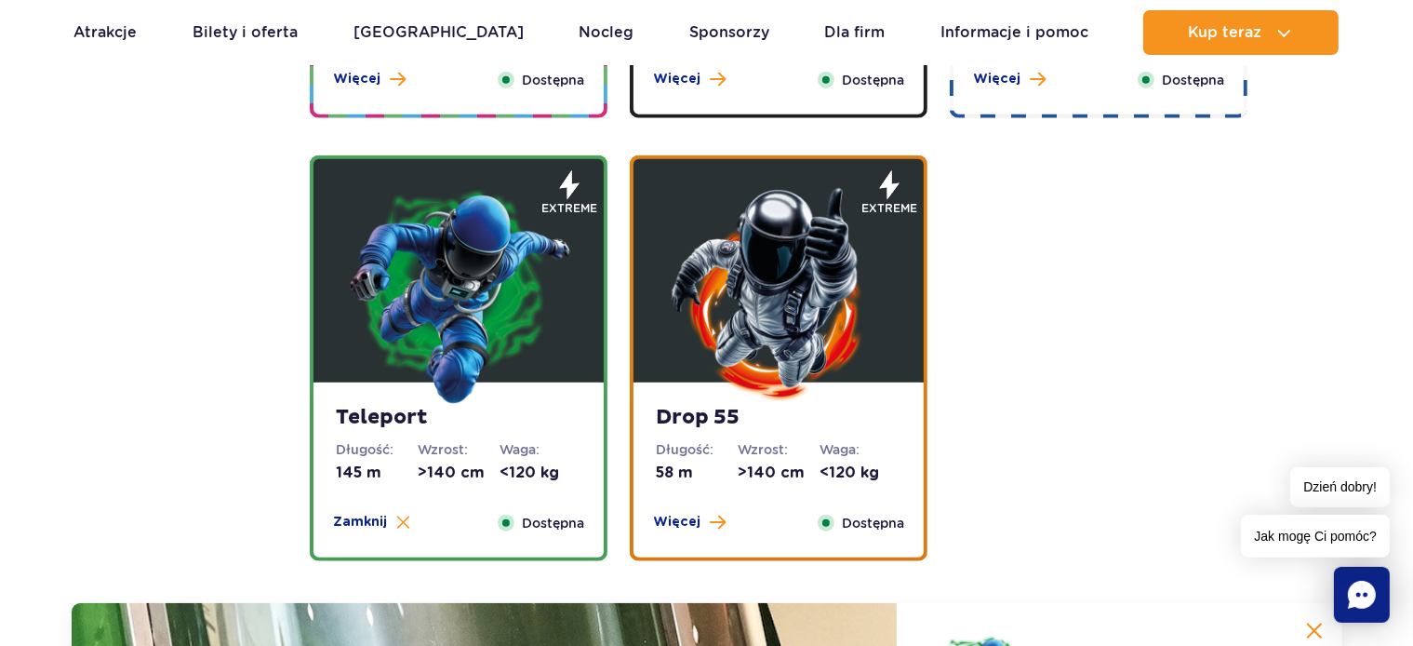
click at [688, 409] on strong "Drop 55" at bounding box center [779, 418] width 246 height 26
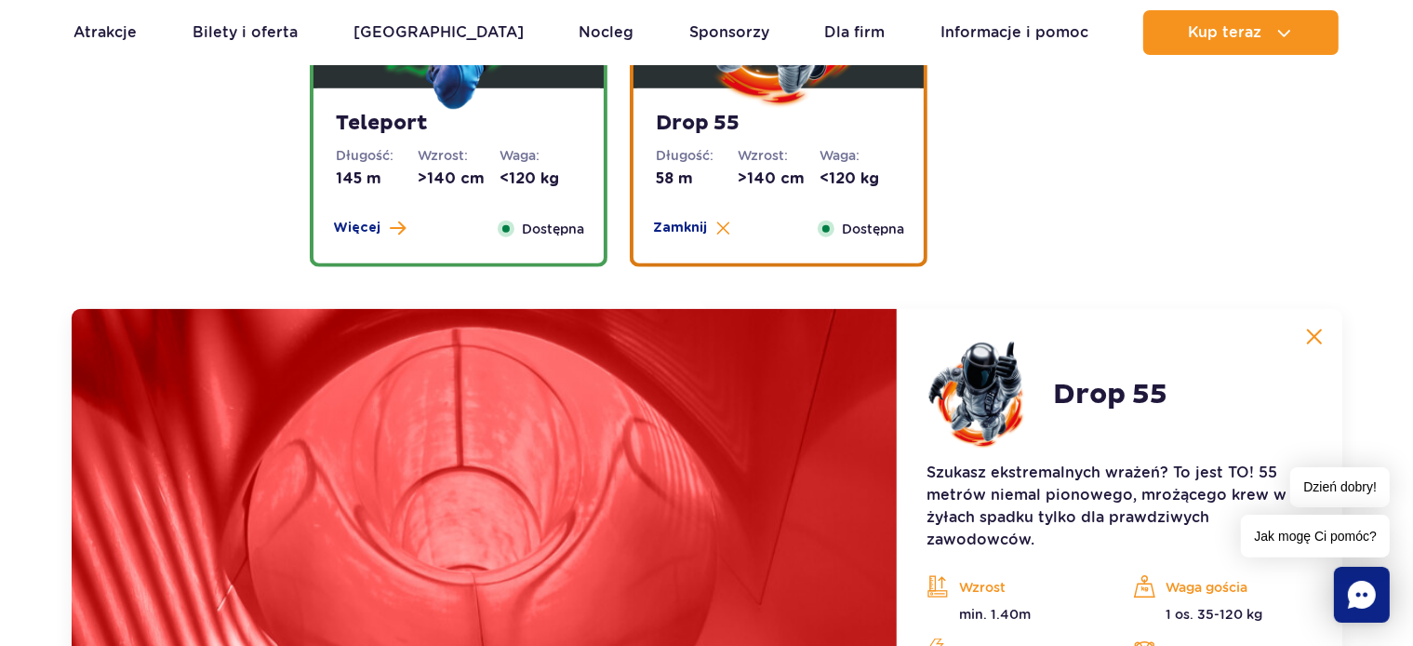
scroll to position [2230, 0]
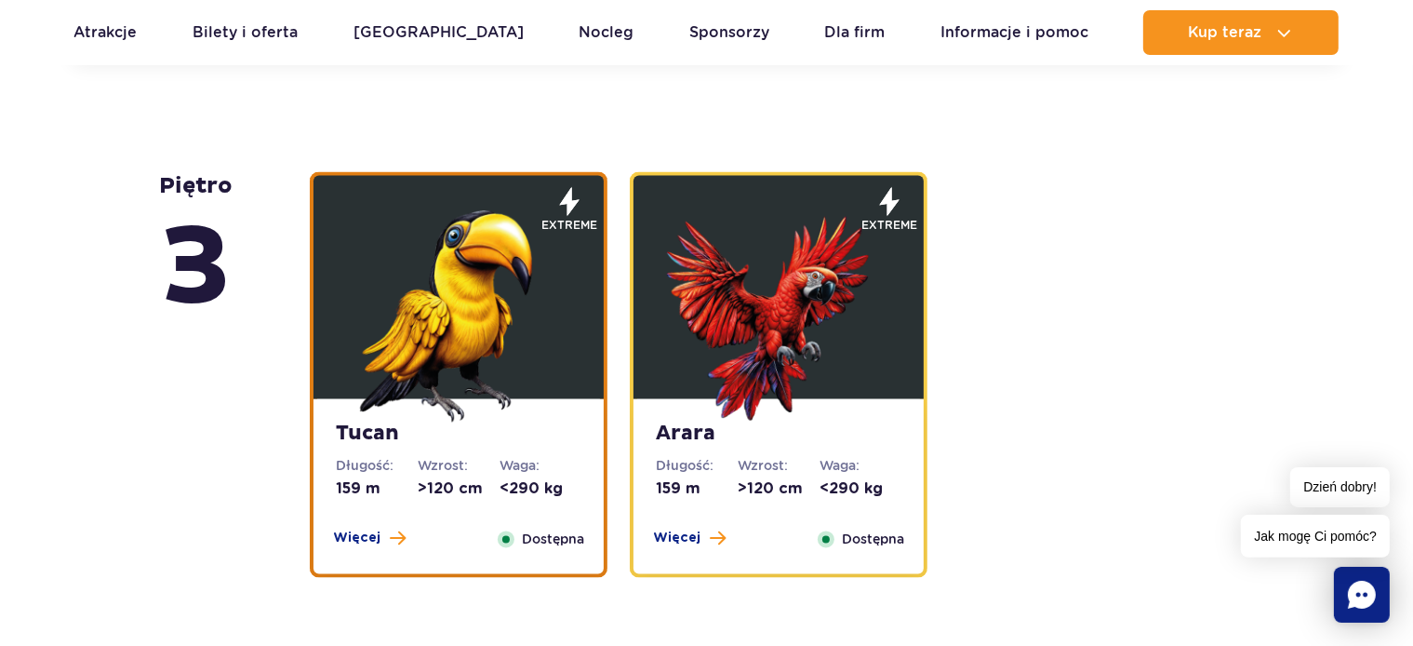
click at [370, 437] on strong "Tucan" at bounding box center [459, 435] width 246 height 26
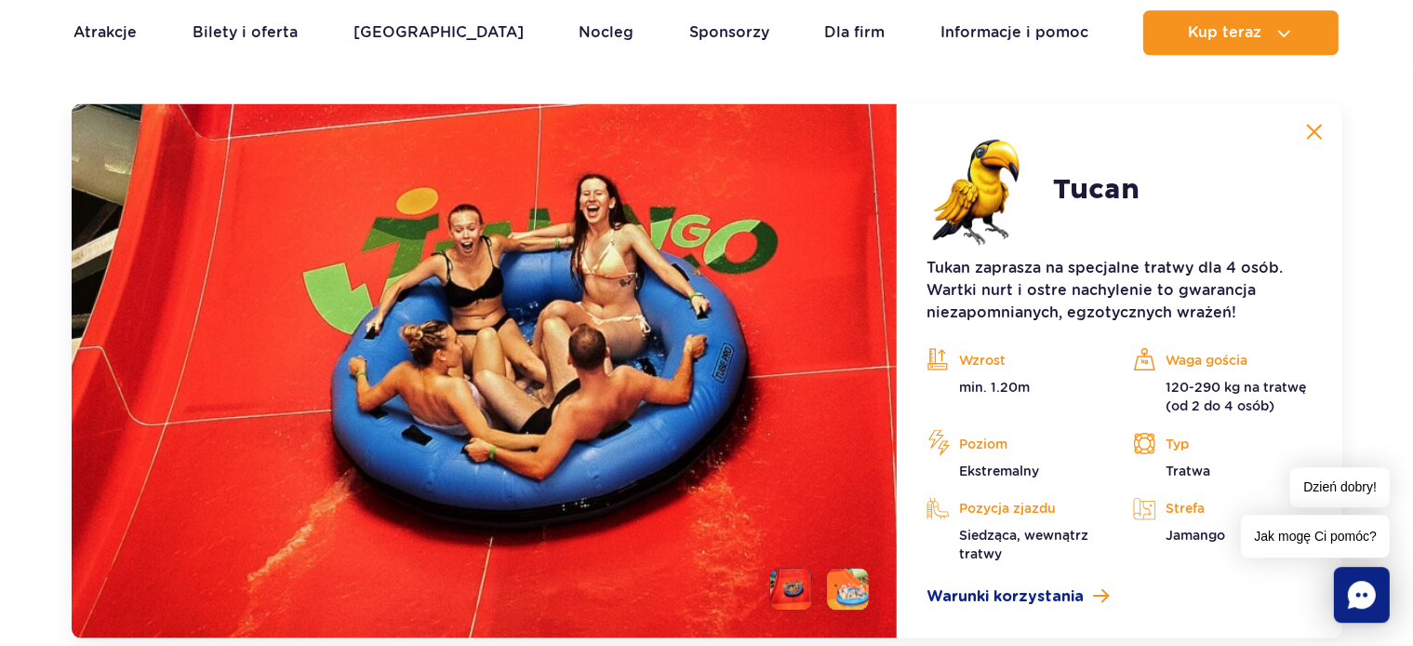
scroll to position [3042, 0]
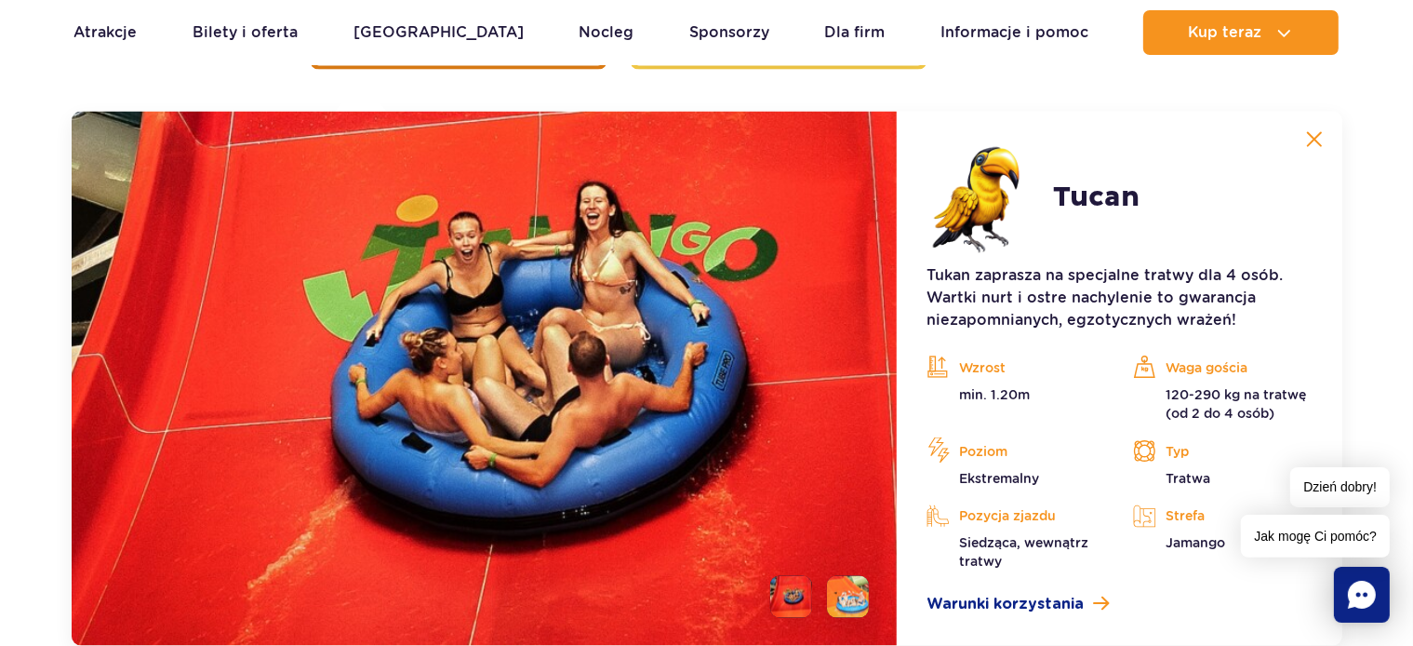
click at [1315, 139] on img at bounding box center [1314, 139] width 17 height 17
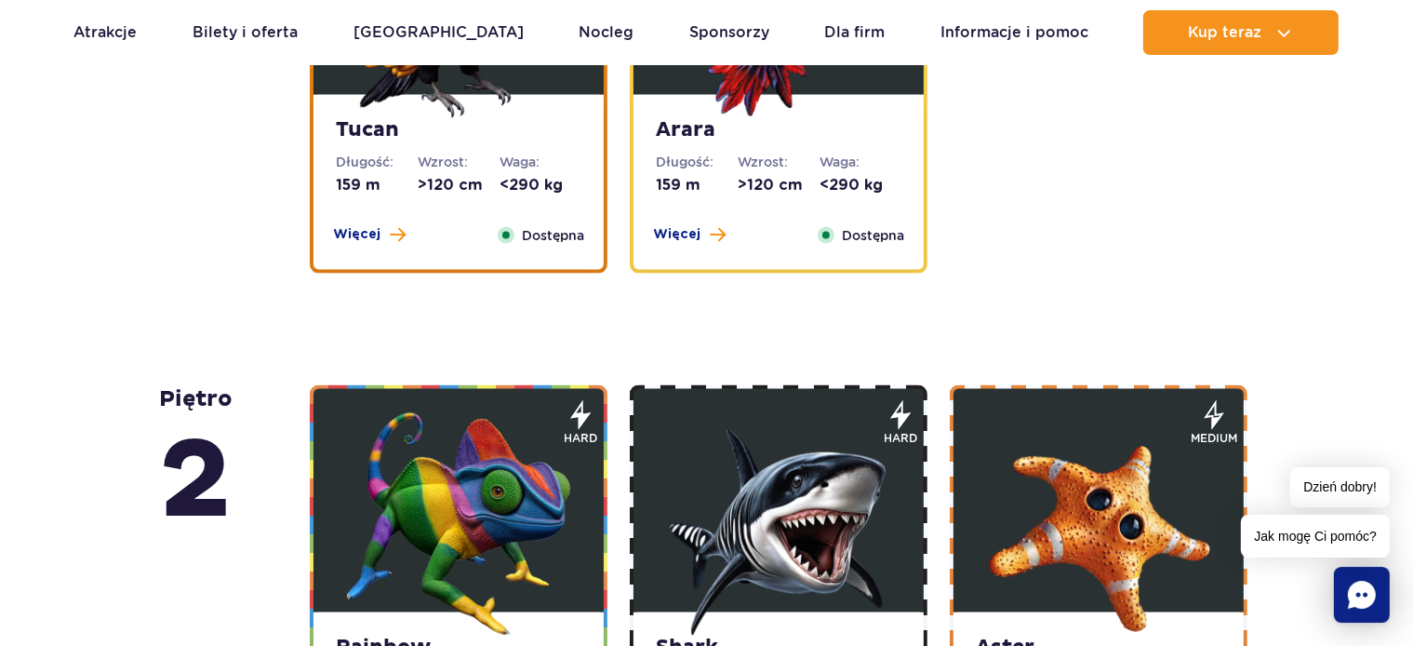
scroll to position [2551, 0]
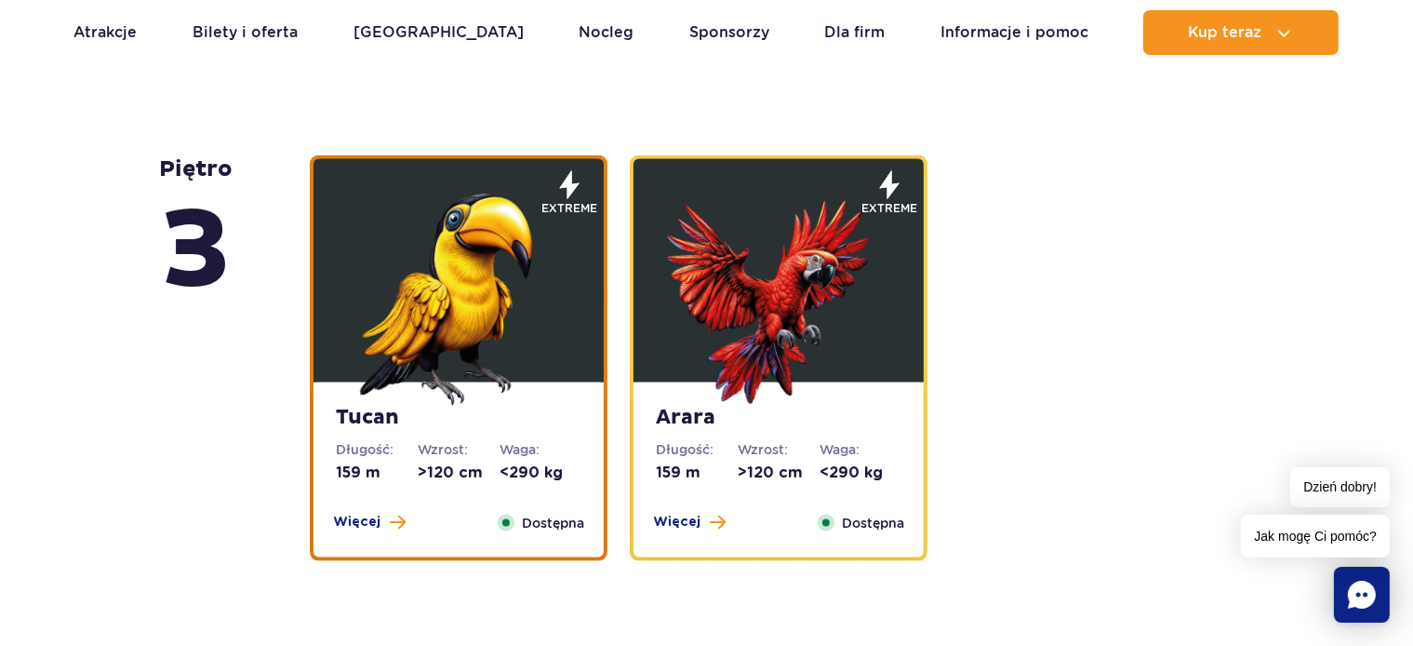
click at [373, 409] on strong "Tucan" at bounding box center [459, 418] width 246 height 26
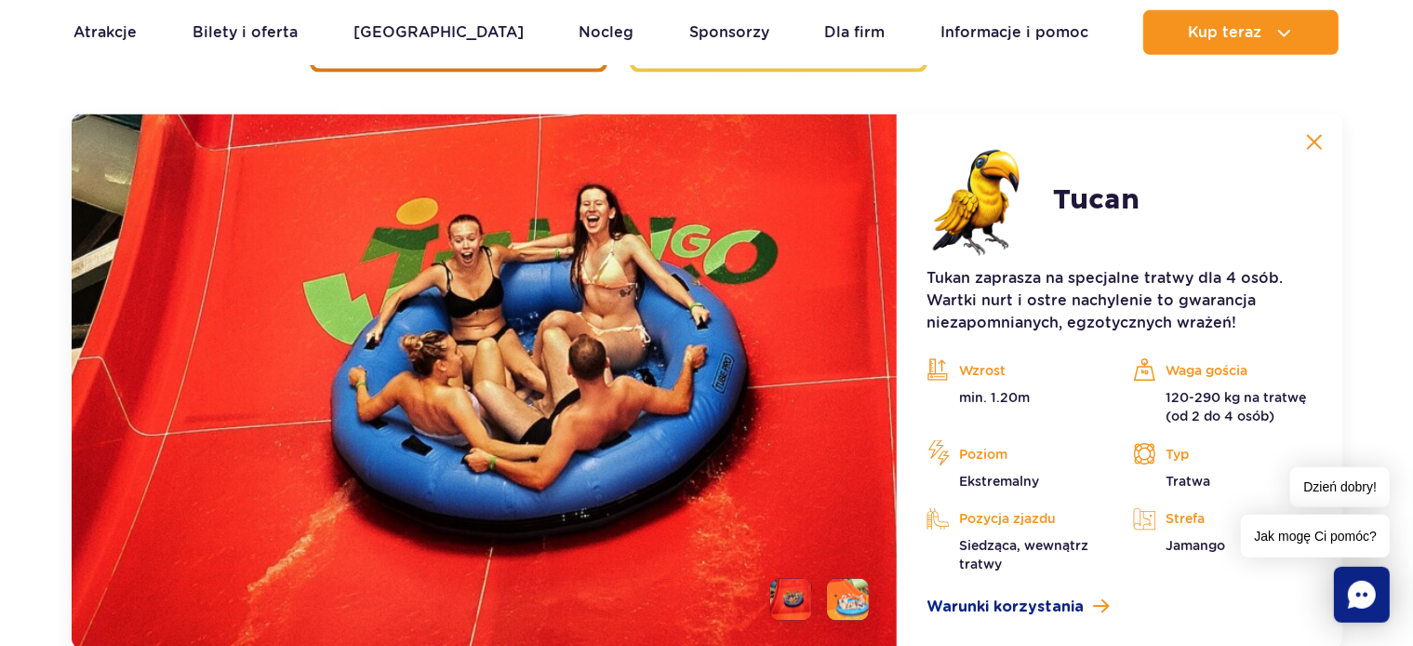
scroll to position [3042, 0]
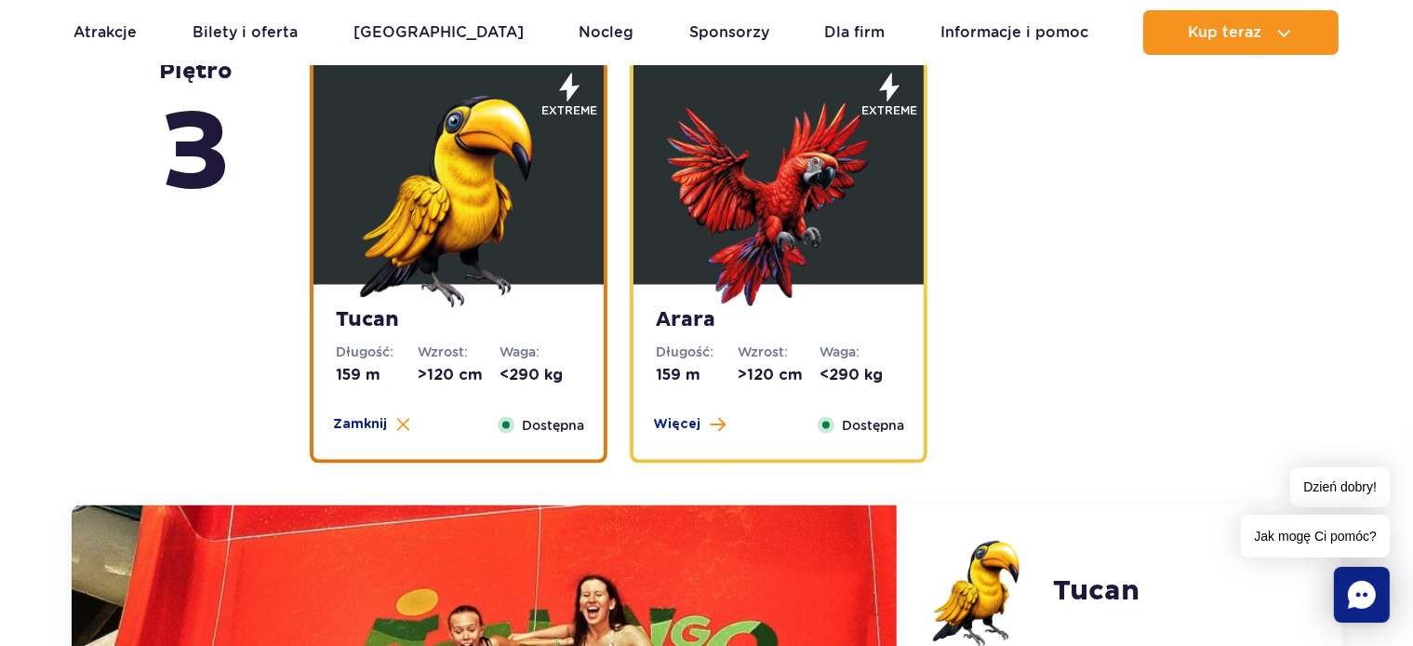
click at [698, 325] on strong "Arara" at bounding box center [779, 320] width 246 height 26
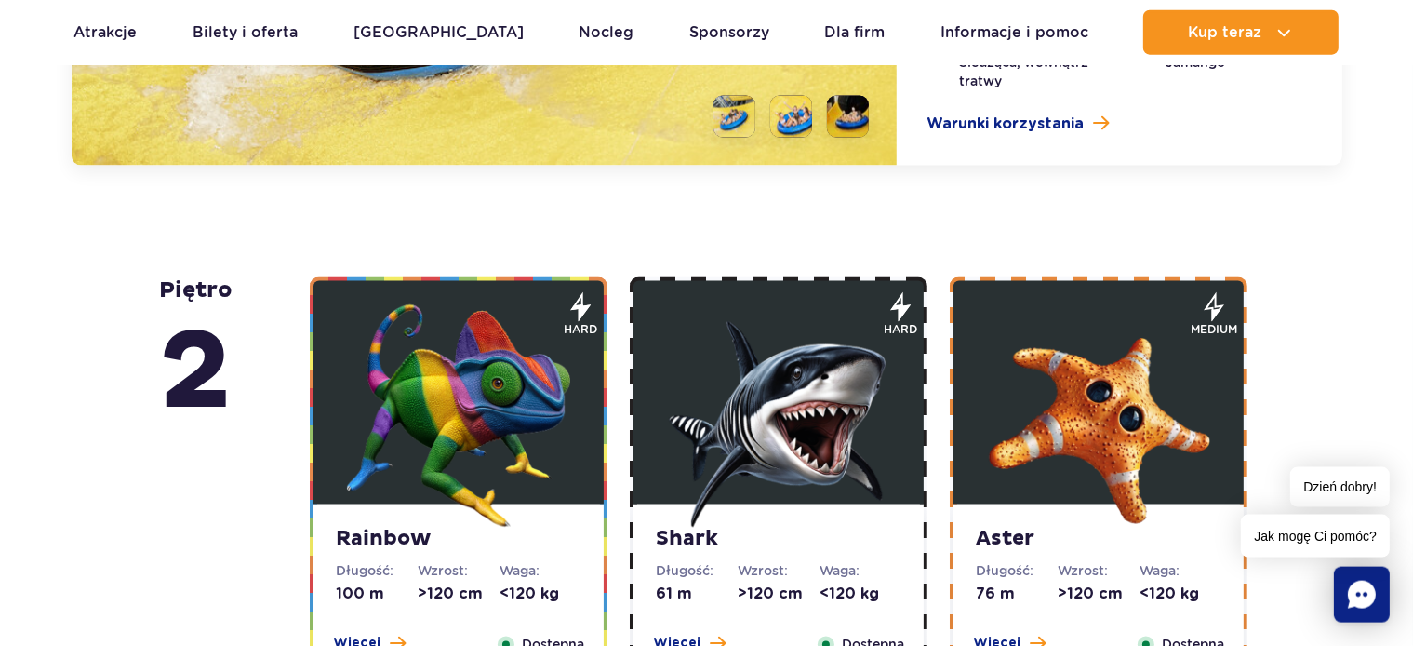
scroll to position [3533, 0]
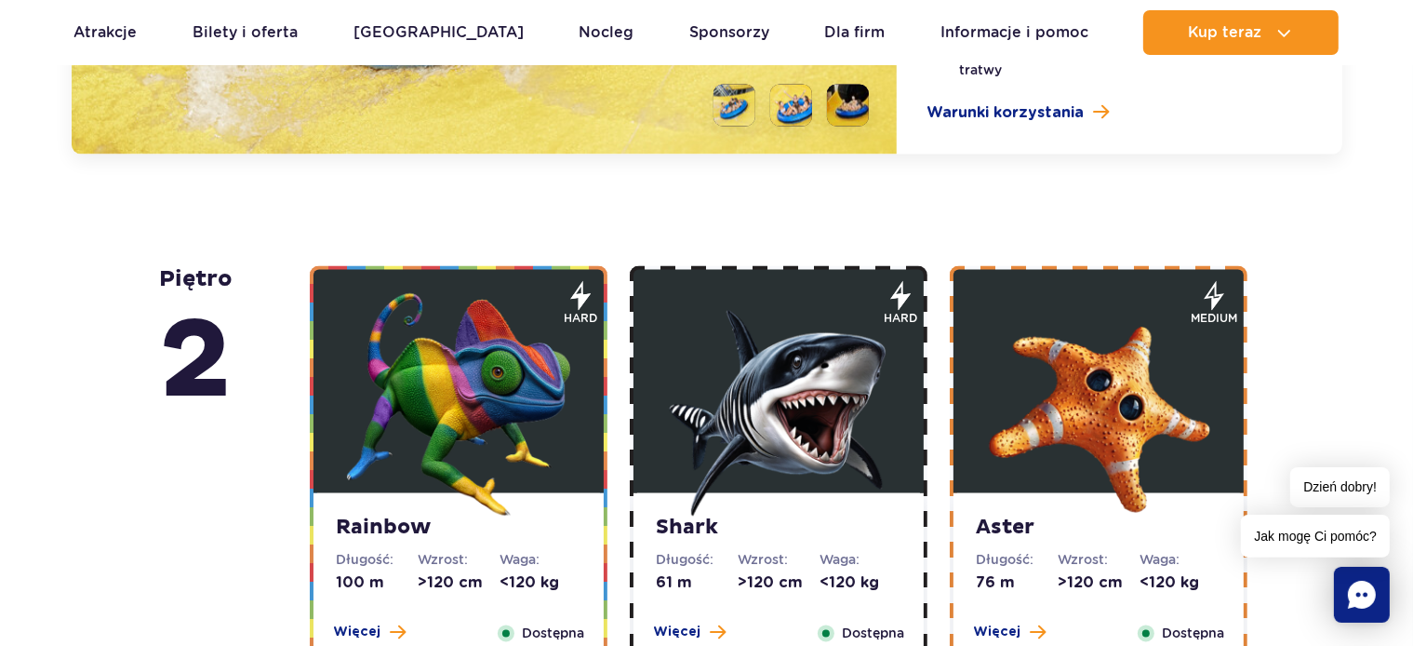
click at [405, 522] on strong "Rainbow" at bounding box center [459, 529] width 246 height 26
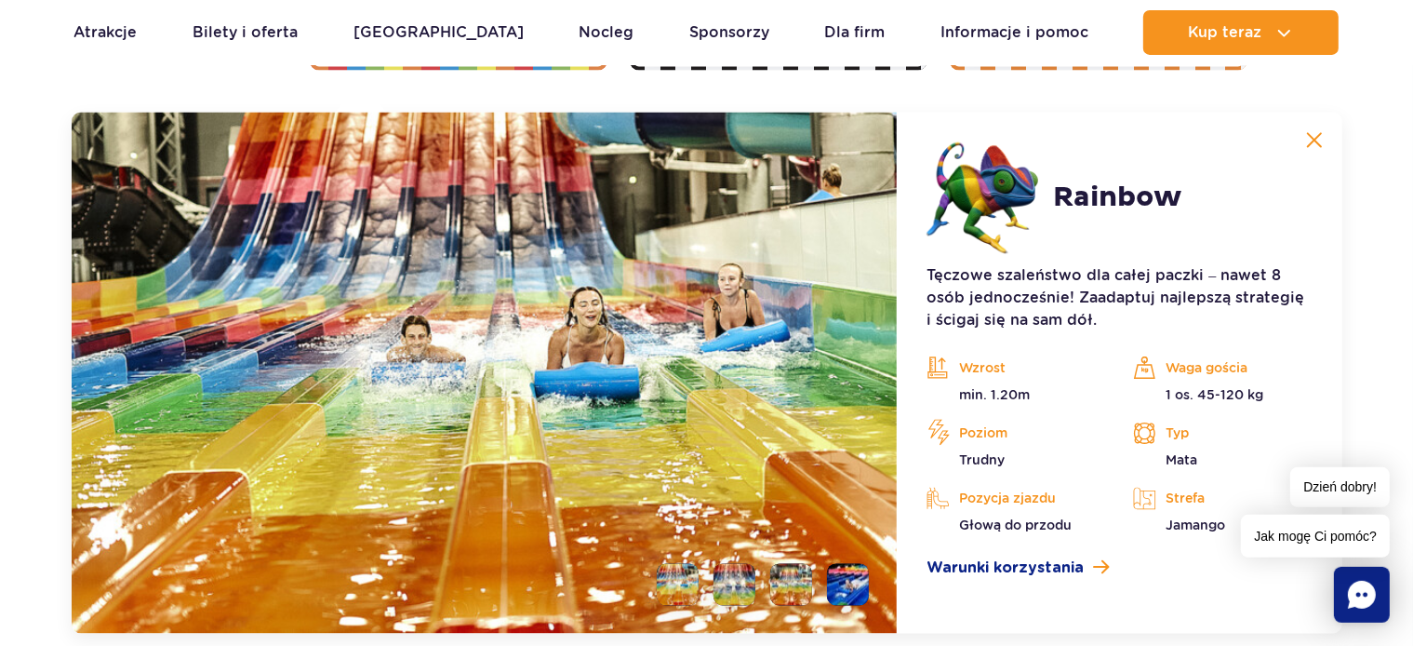
scroll to position [3559, 0]
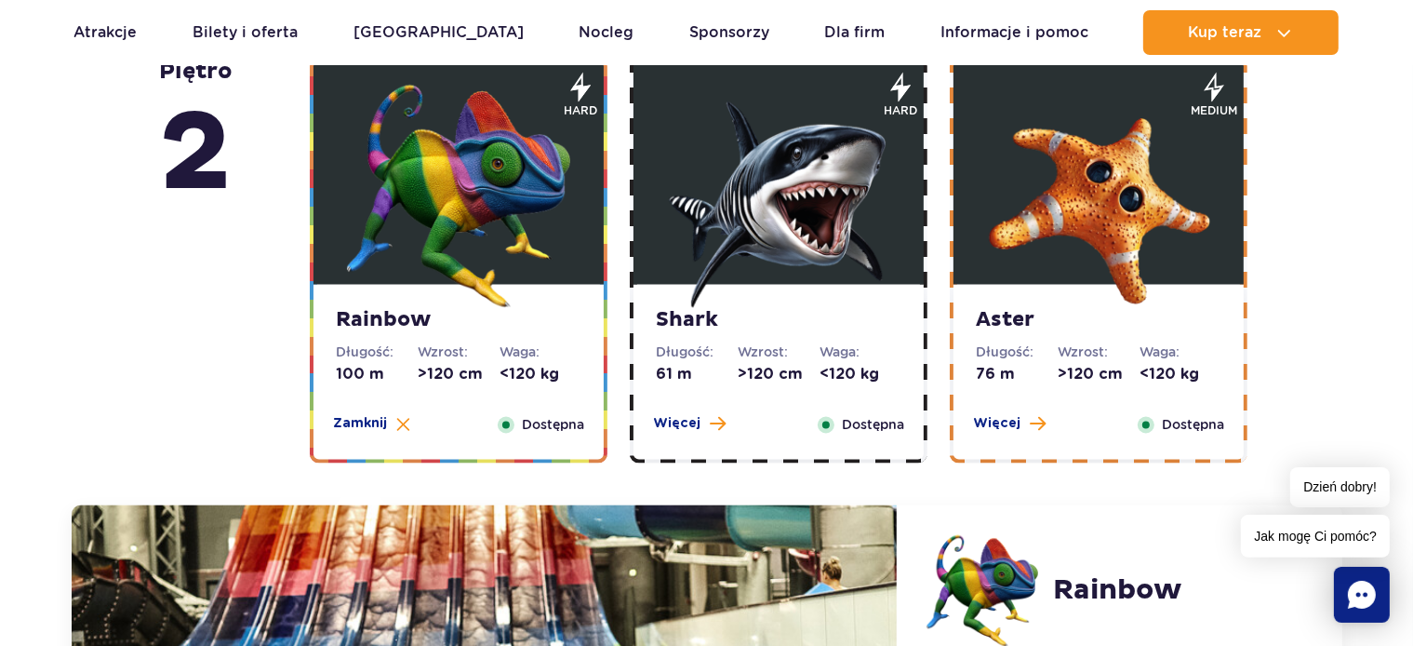
click at [690, 311] on strong "Shark" at bounding box center [779, 320] width 246 height 26
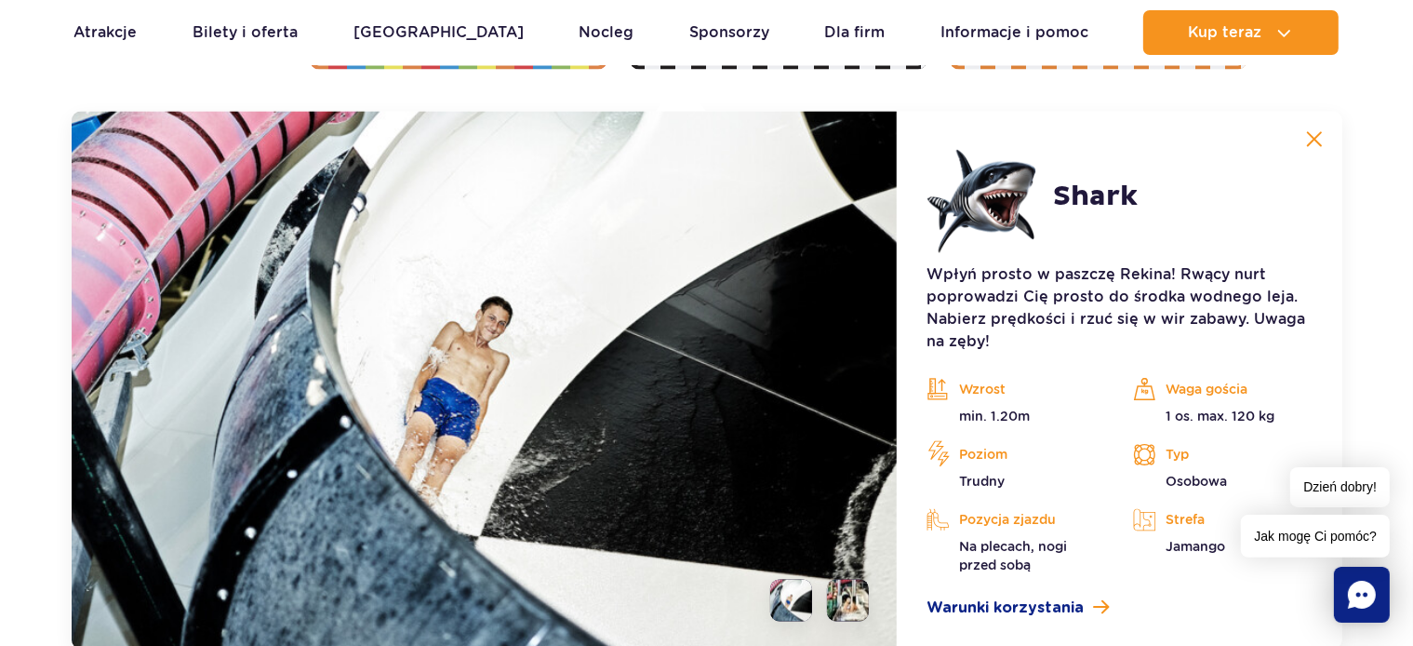
click at [864, 596] on li at bounding box center [848, 601] width 42 height 42
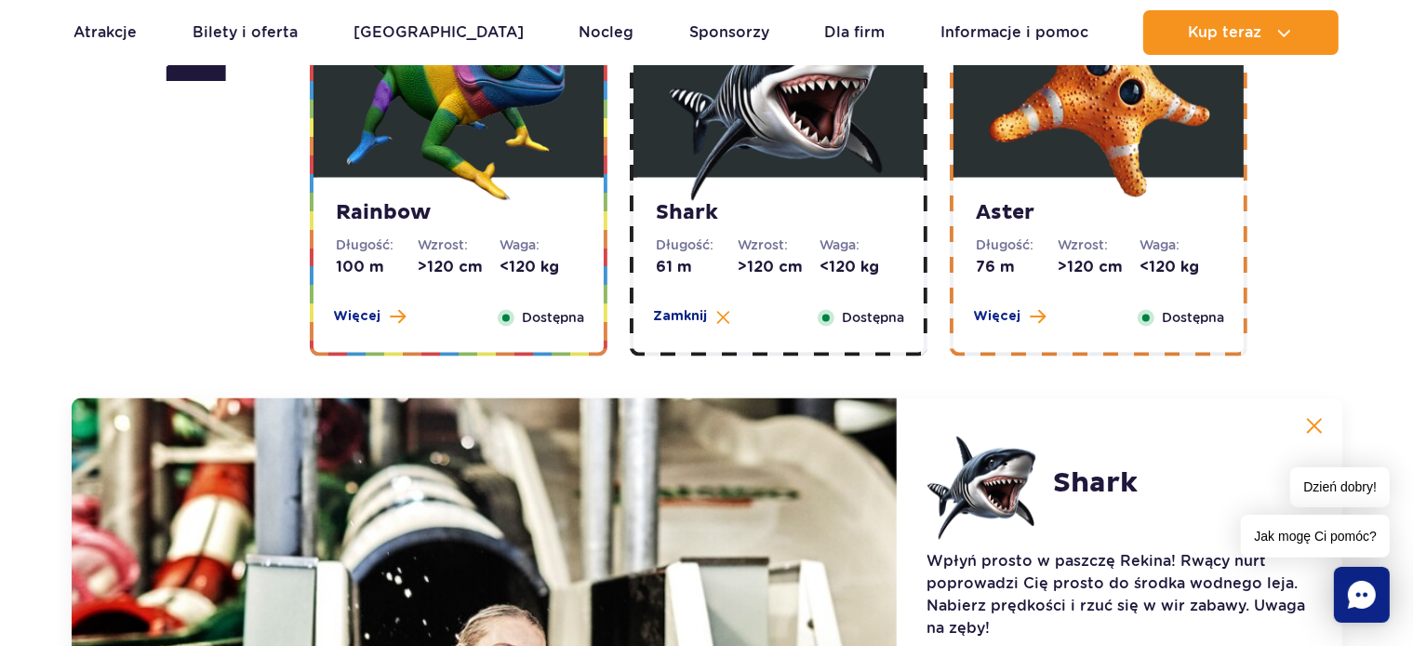
scroll to position [3264, 0]
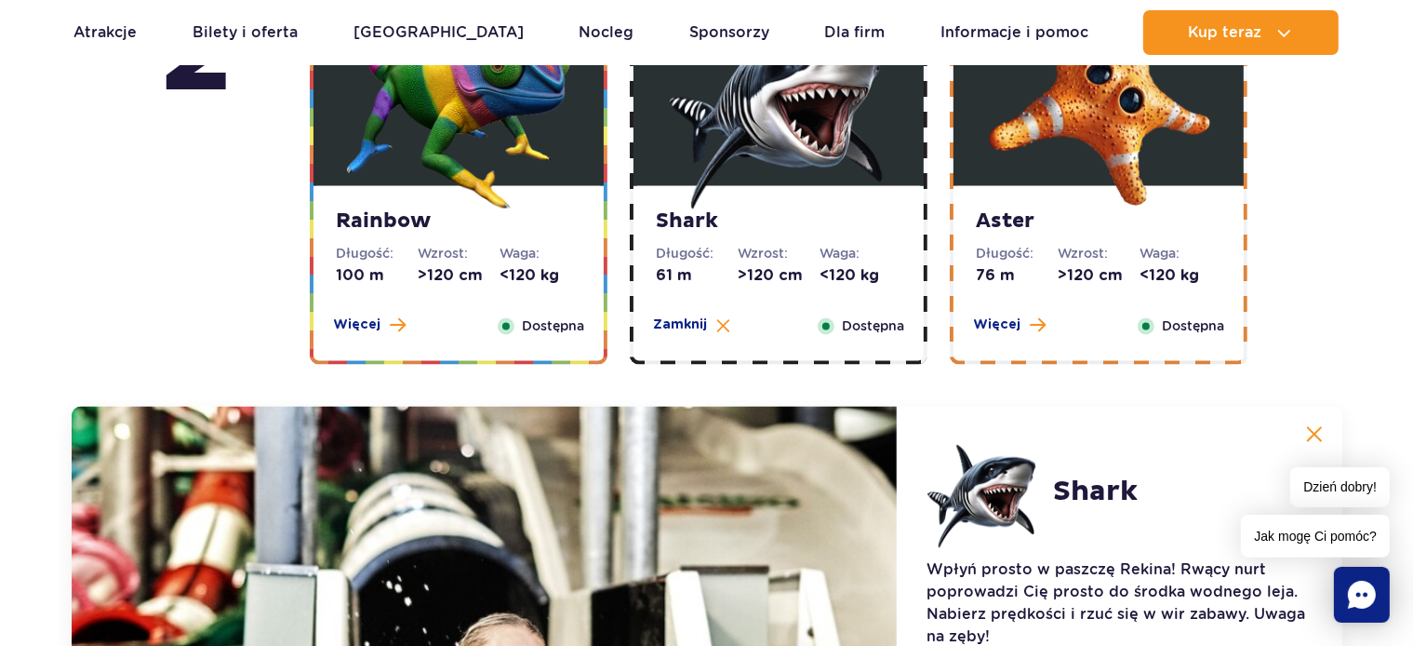
click at [1020, 219] on strong "Aster" at bounding box center [1099, 221] width 246 height 26
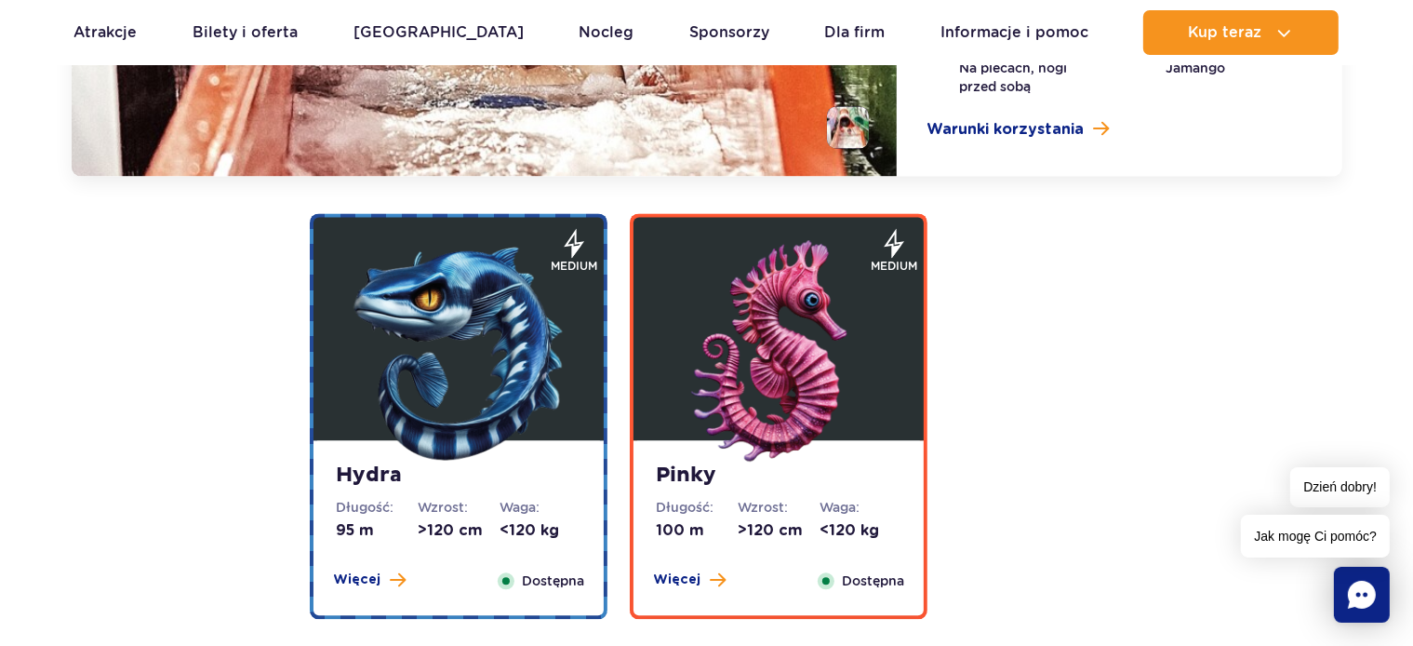
scroll to position [4051, 0]
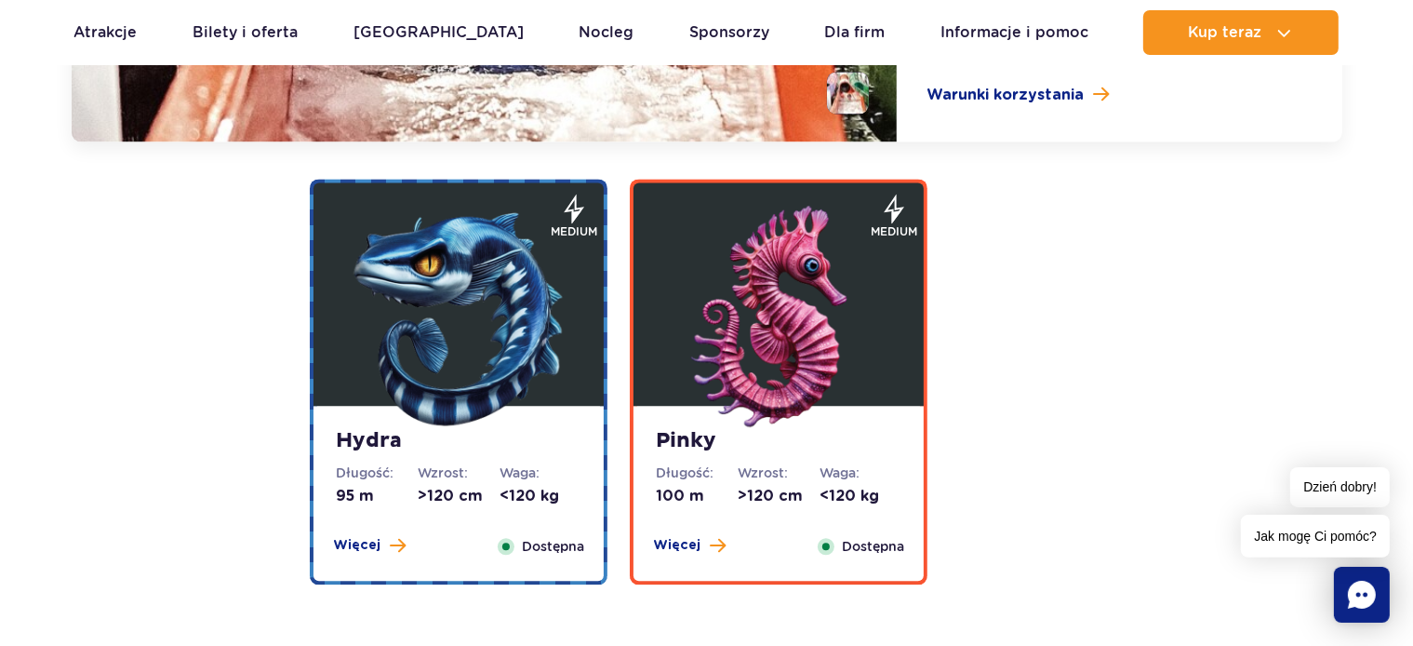
click at [391, 439] on strong "Hydra" at bounding box center [459, 441] width 246 height 26
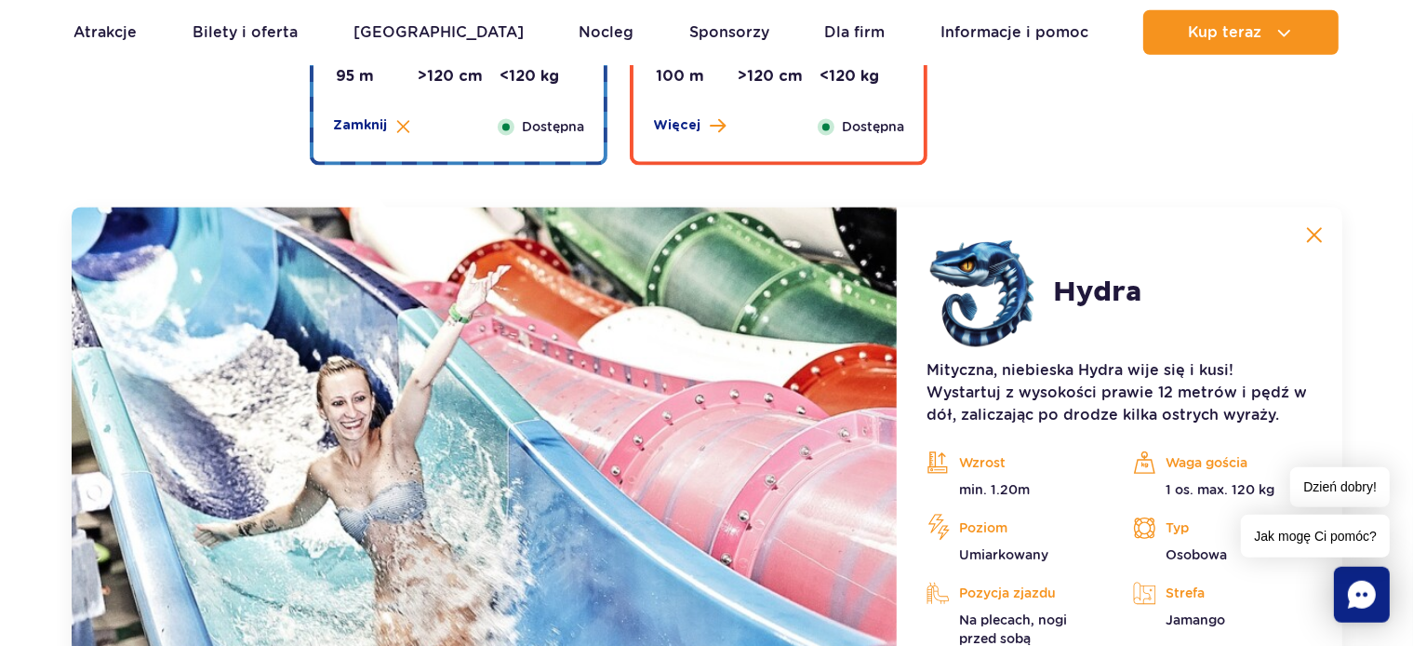
scroll to position [3805, 0]
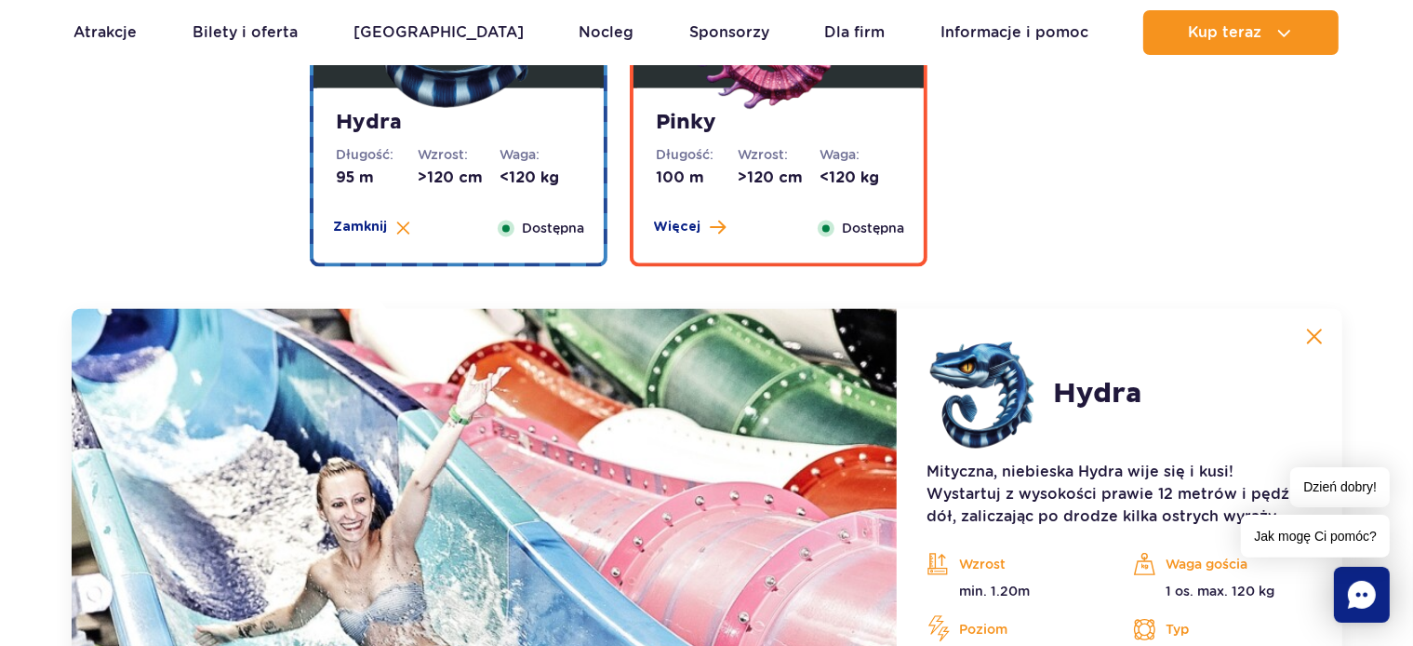
click at [684, 127] on strong "Pinky" at bounding box center [779, 124] width 246 height 26
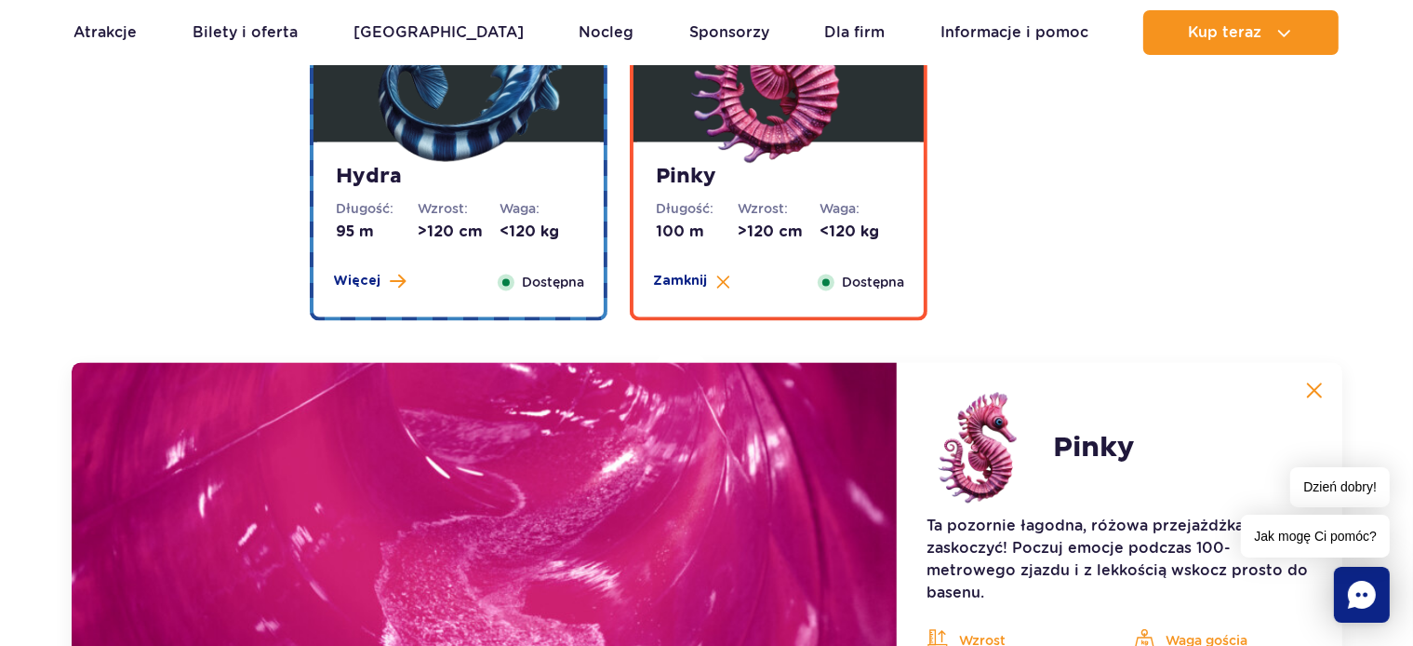
scroll to position [3707, 0]
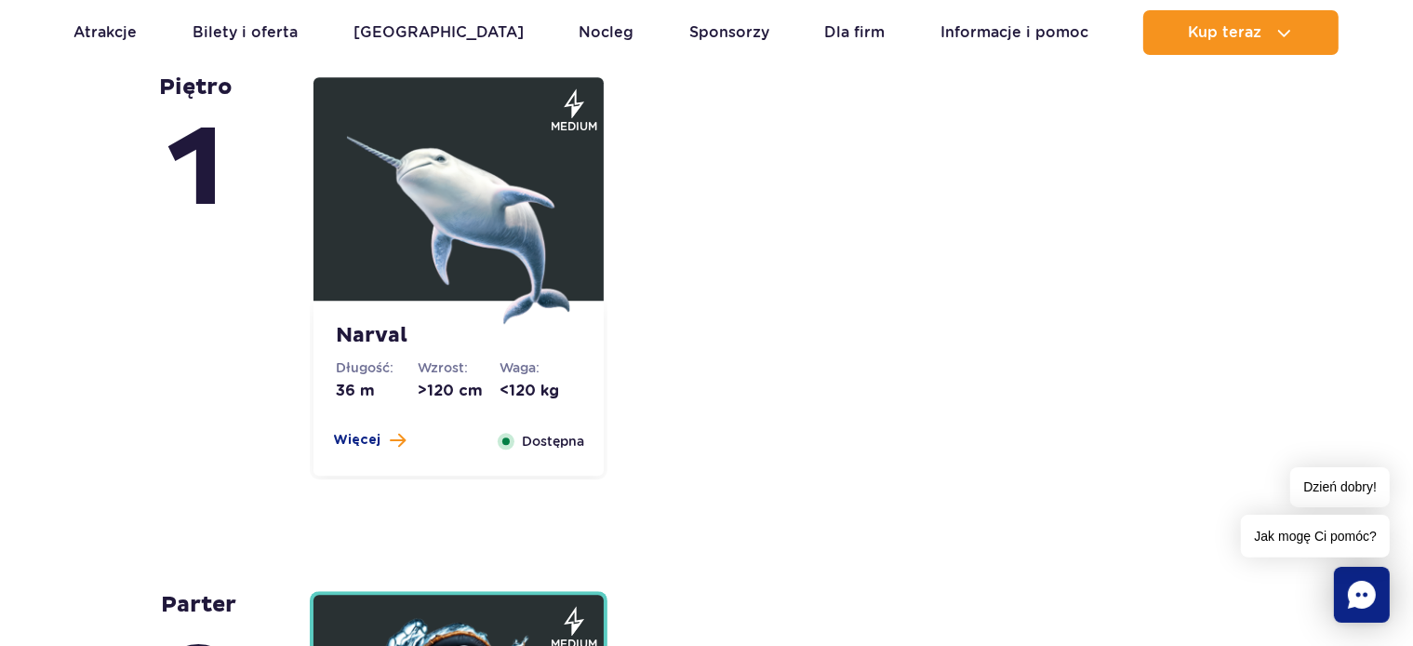
click at [379, 337] on strong "Narval" at bounding box center [459, 336] width 246 height 26
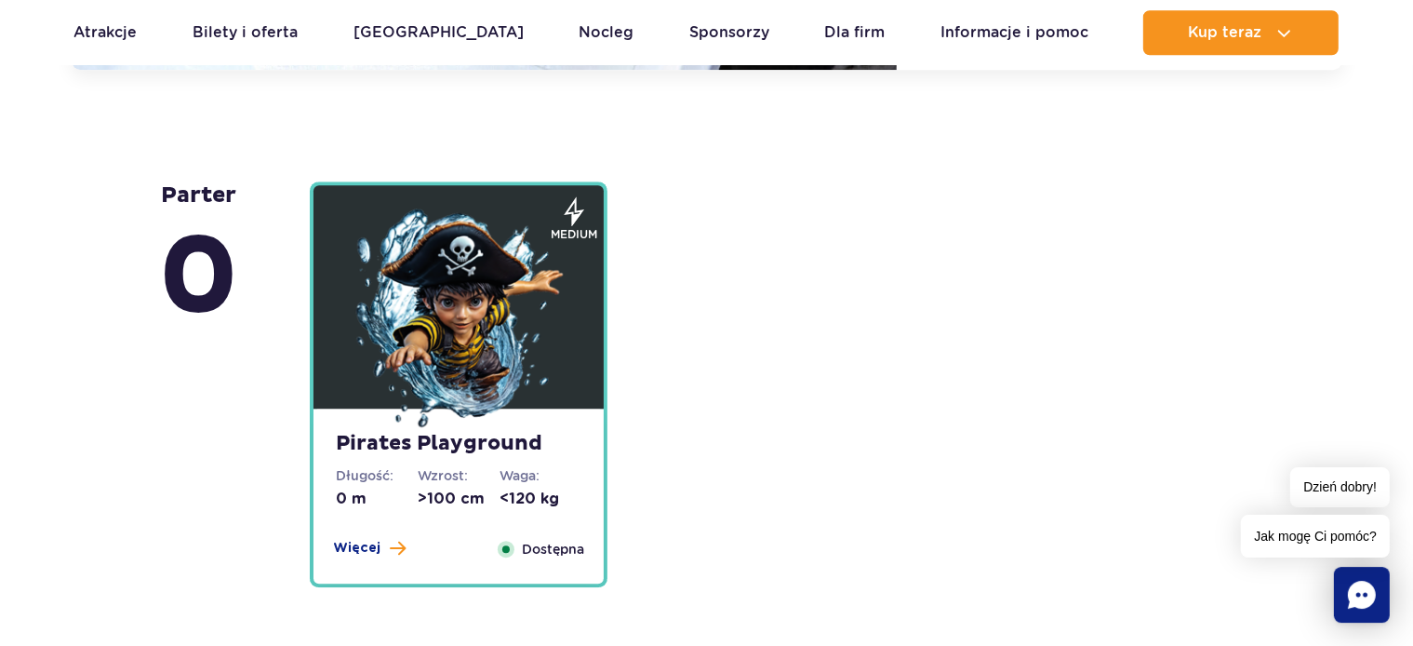
scroll to position [5109, 0]
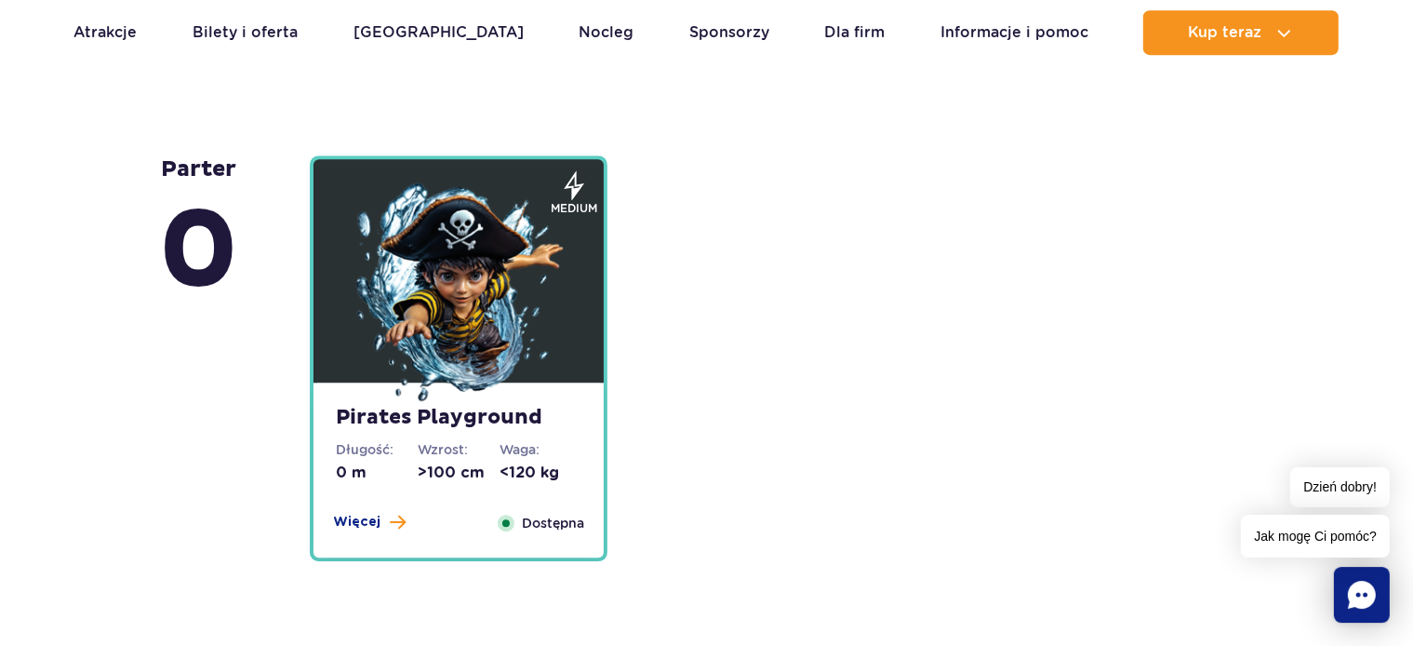
click at [380, 409] on strong "Pirates Playground" at bounding box center [459, 418] width 246 height 26
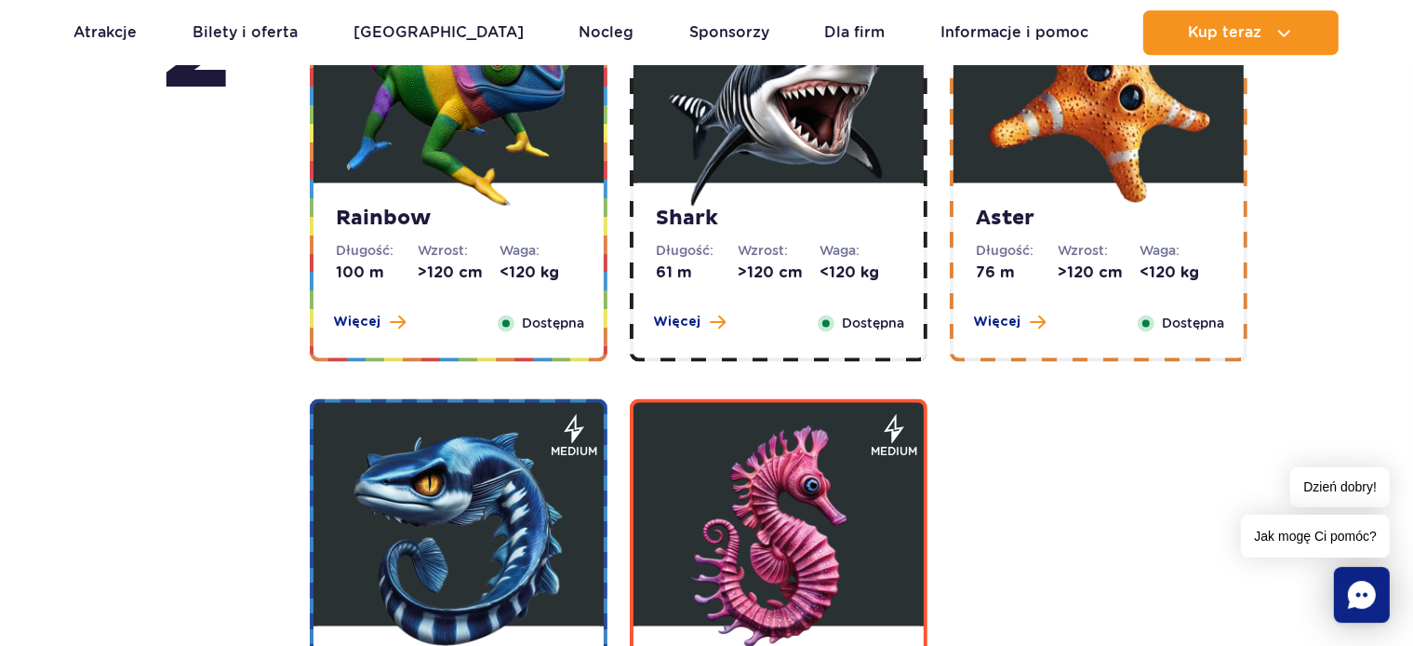
scroll to position [3169, 0]
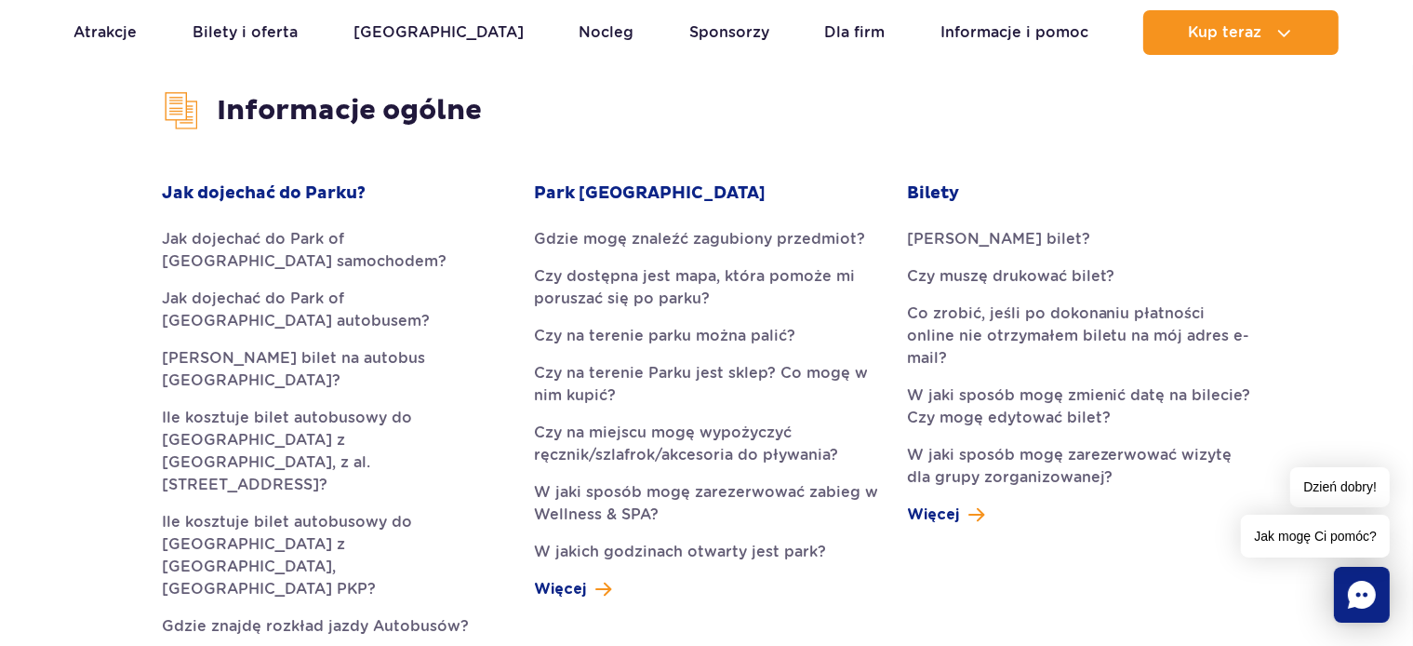
scroll to position [491, 0]
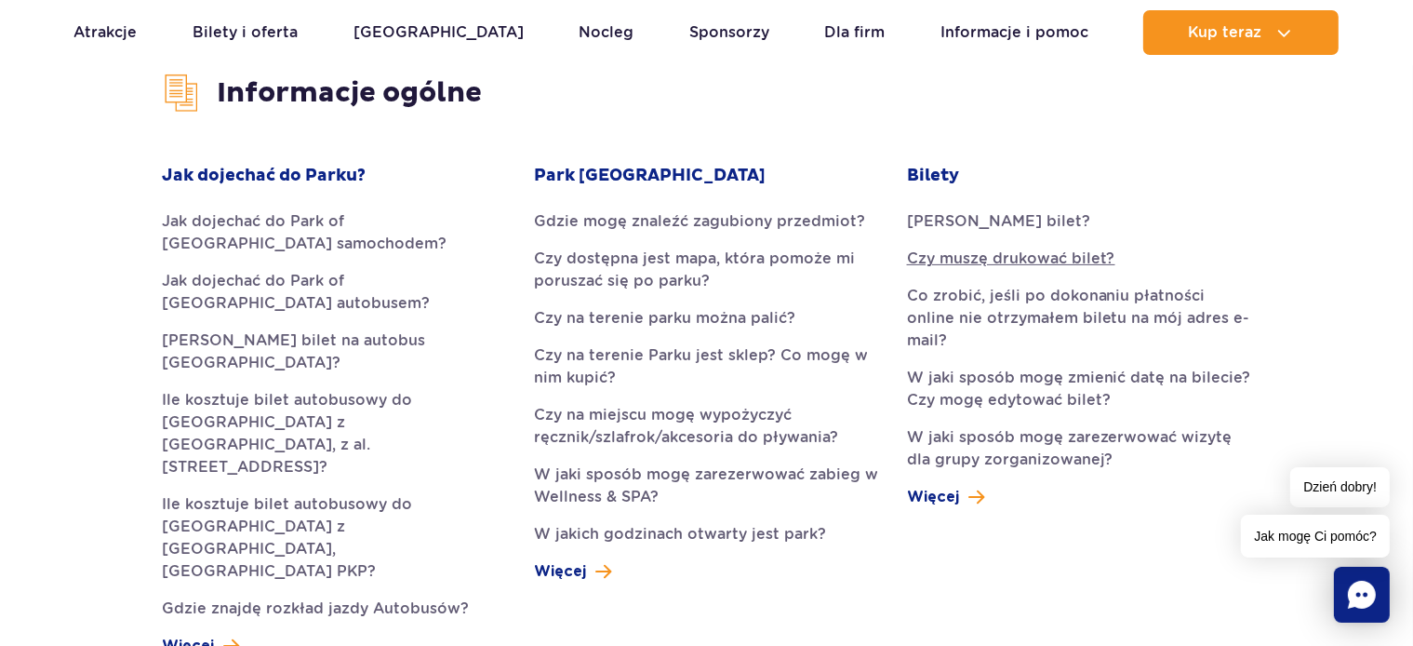
click at [990, 255] on link "Czy muszę drukować bilet?" at bounding box center [1079, 259] width 344 height 22
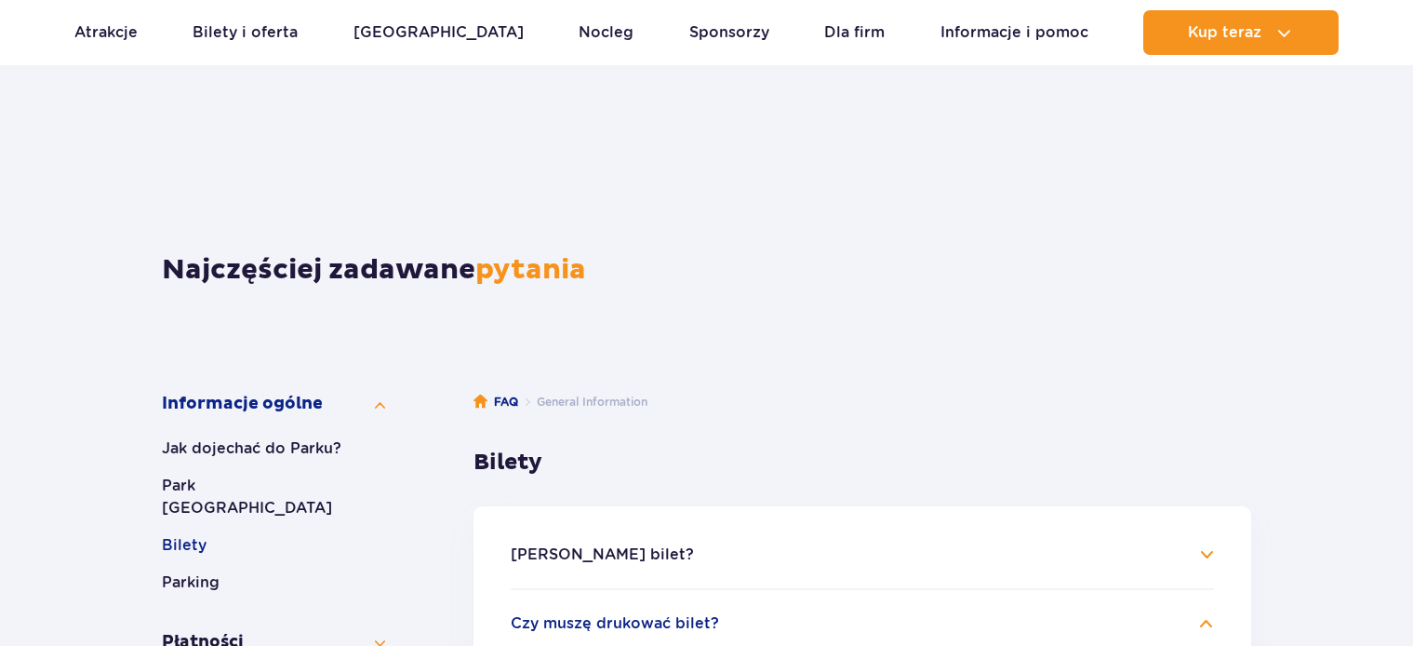
scroll to position [486, 0]
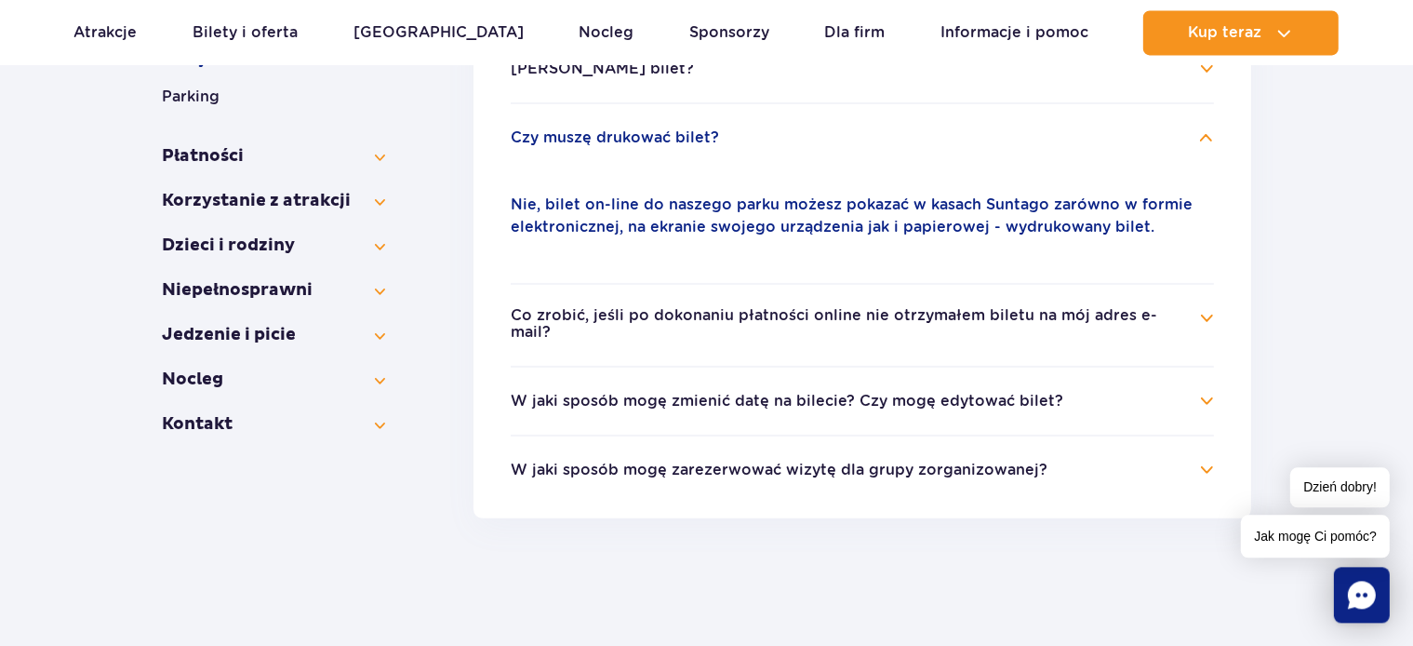
click at [1077, 318] on button "Co zrobić, jeśli po dokonaniu płatności online nie otrzymałem biletu na mój adr…" at bounding box center [849, 324] width 676 height 34
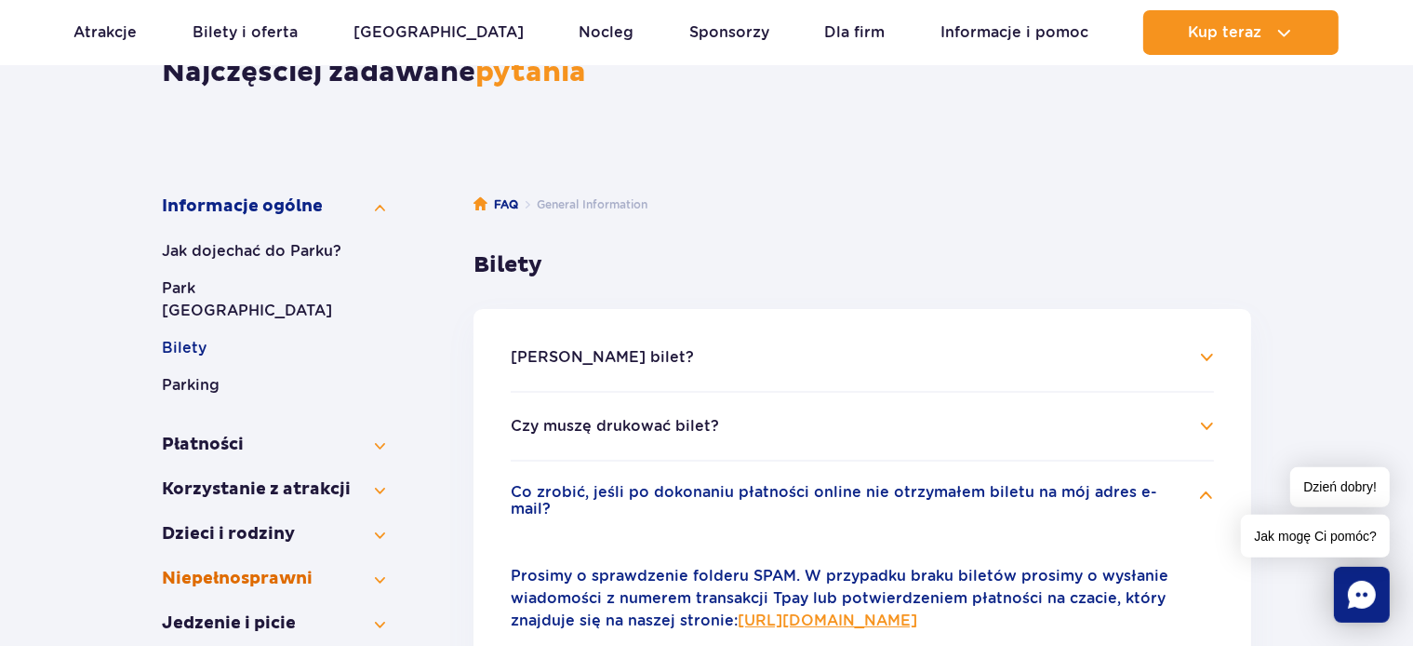
scroll to position [190, 0]
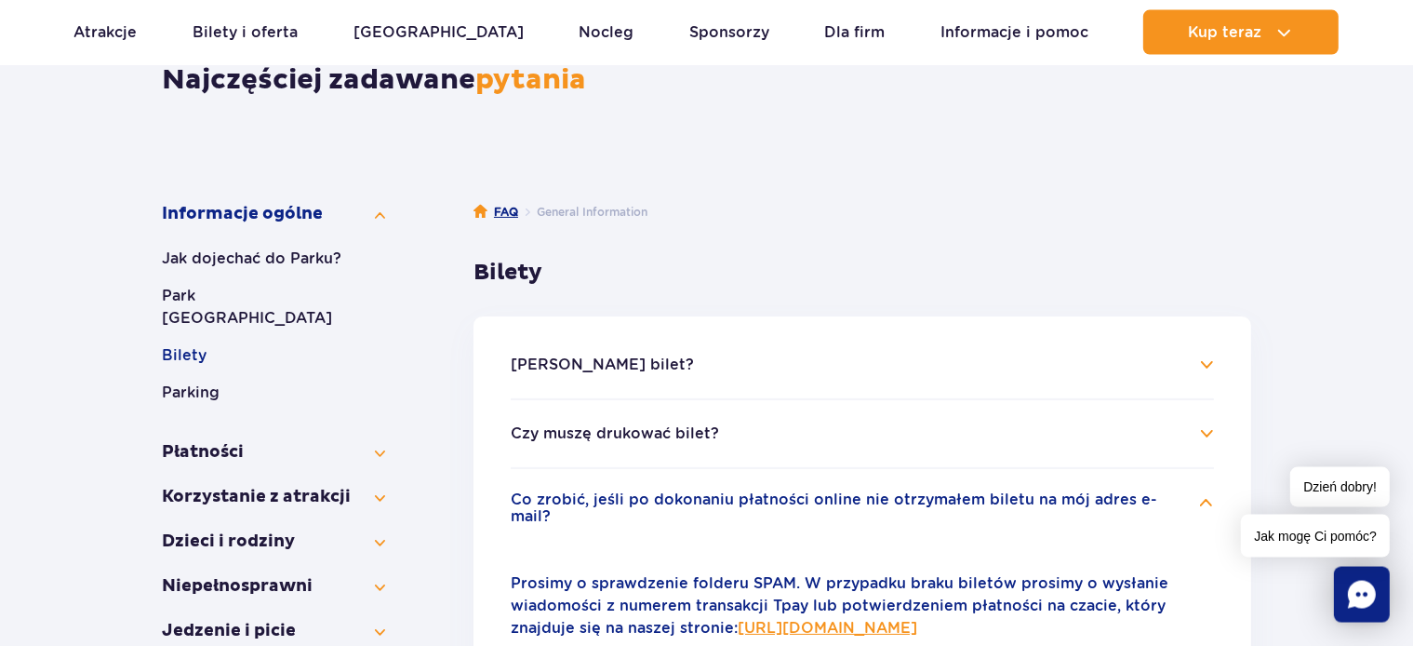
click at [511, 211] on link "FAQ" at bounding box center [496, 212] width 45 height 19
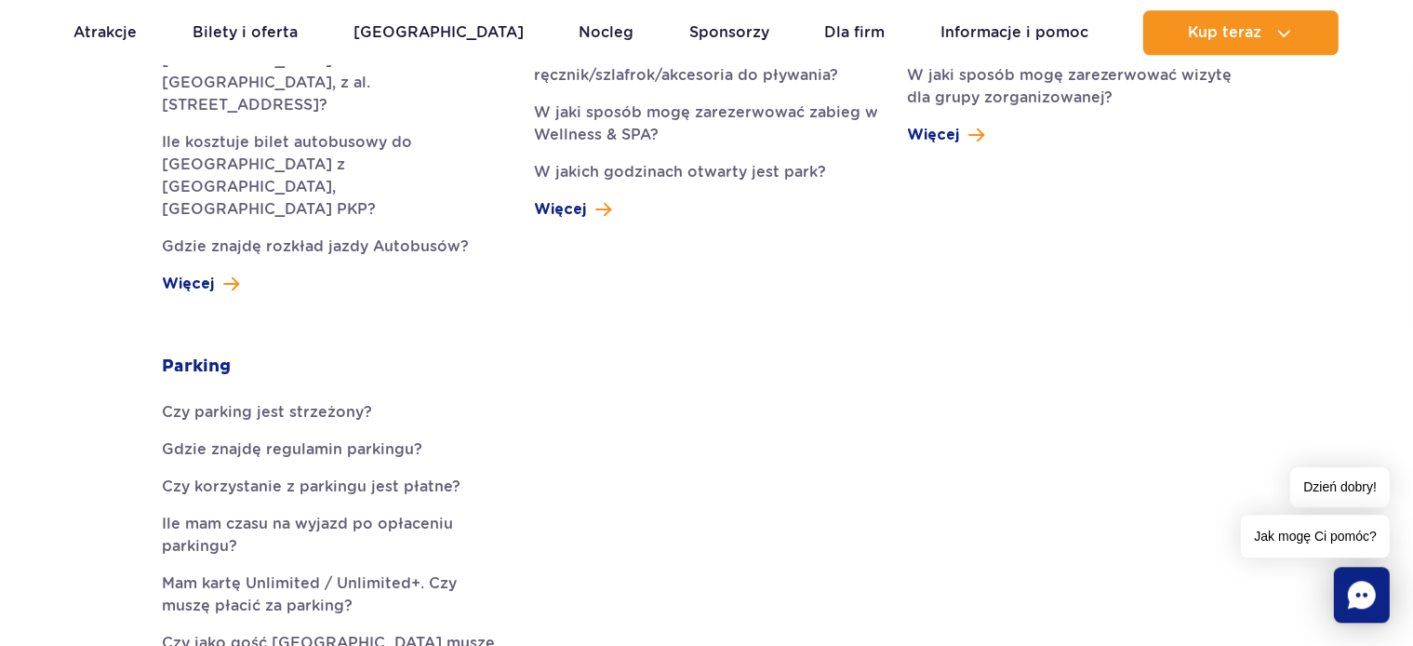
scroll to position [884, 0]
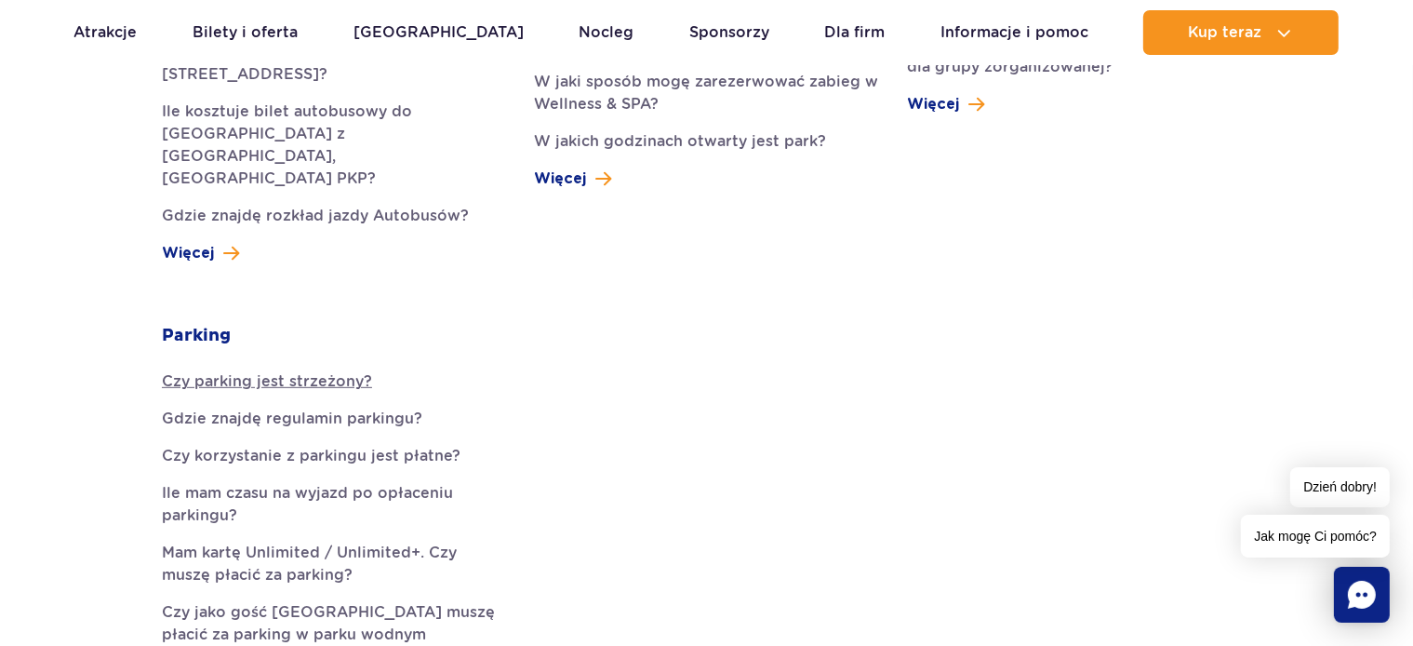
click at [352, 370] on link "Czy parking jest strzeżony?" at bounding box center [334, 381] width 344 height 22
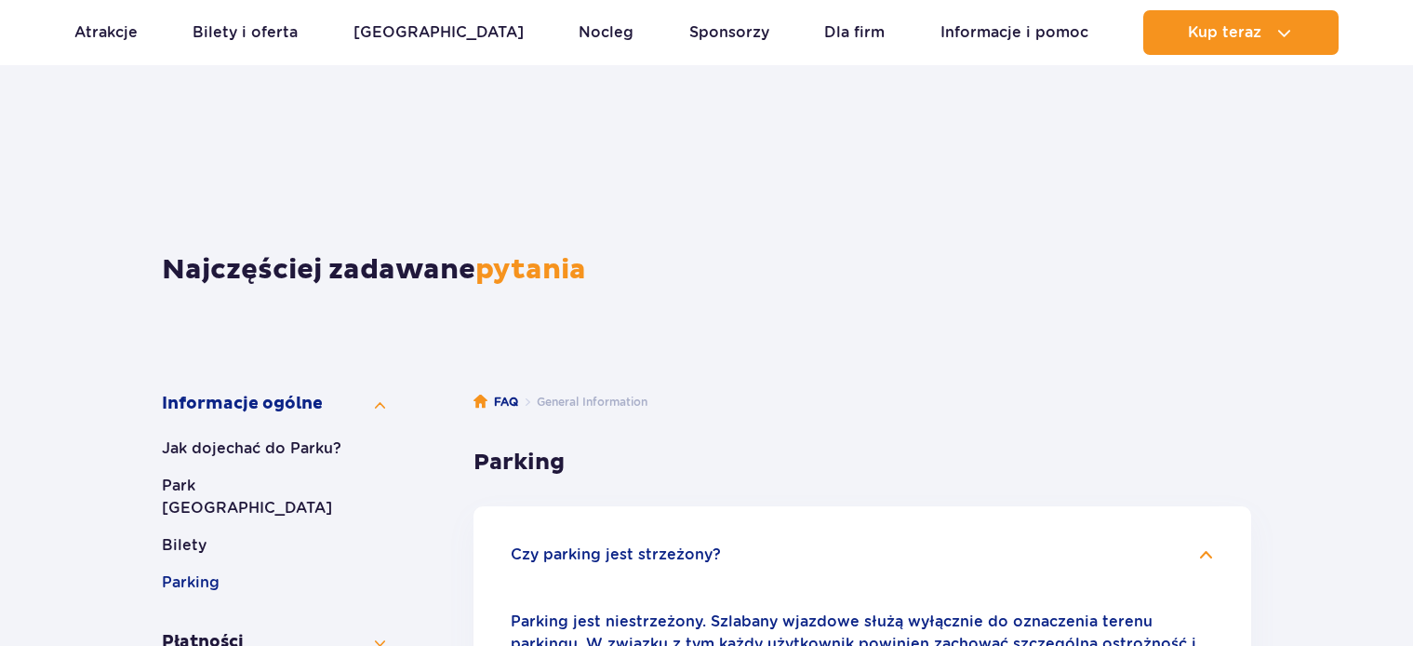
scroll to position [441, 0]
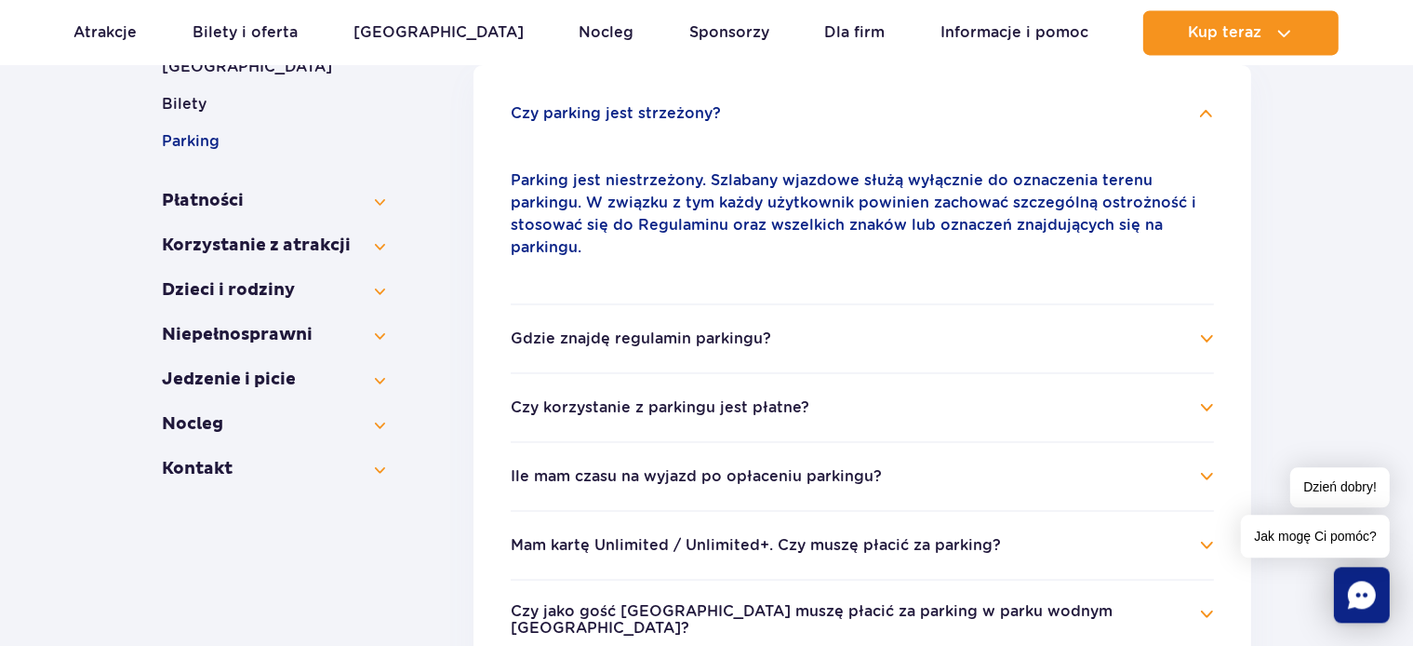
click at [672, 330] on button "Gdzie znajdę regulamin parkingu?" at bounding box center [641, 338] width 261 height 17
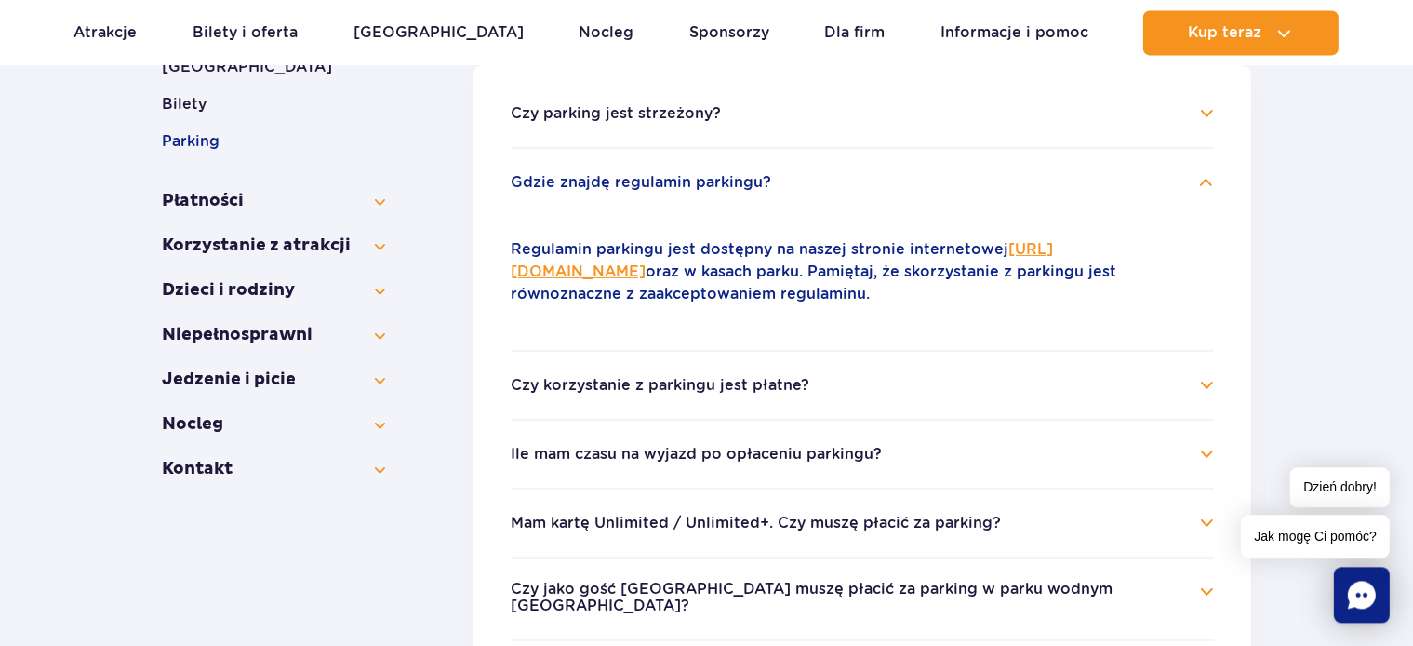
click at [633, 386] on button "Czy korzystanie z parkingu jest płatne?" at bounding box center [660, 385] width 299 height 17
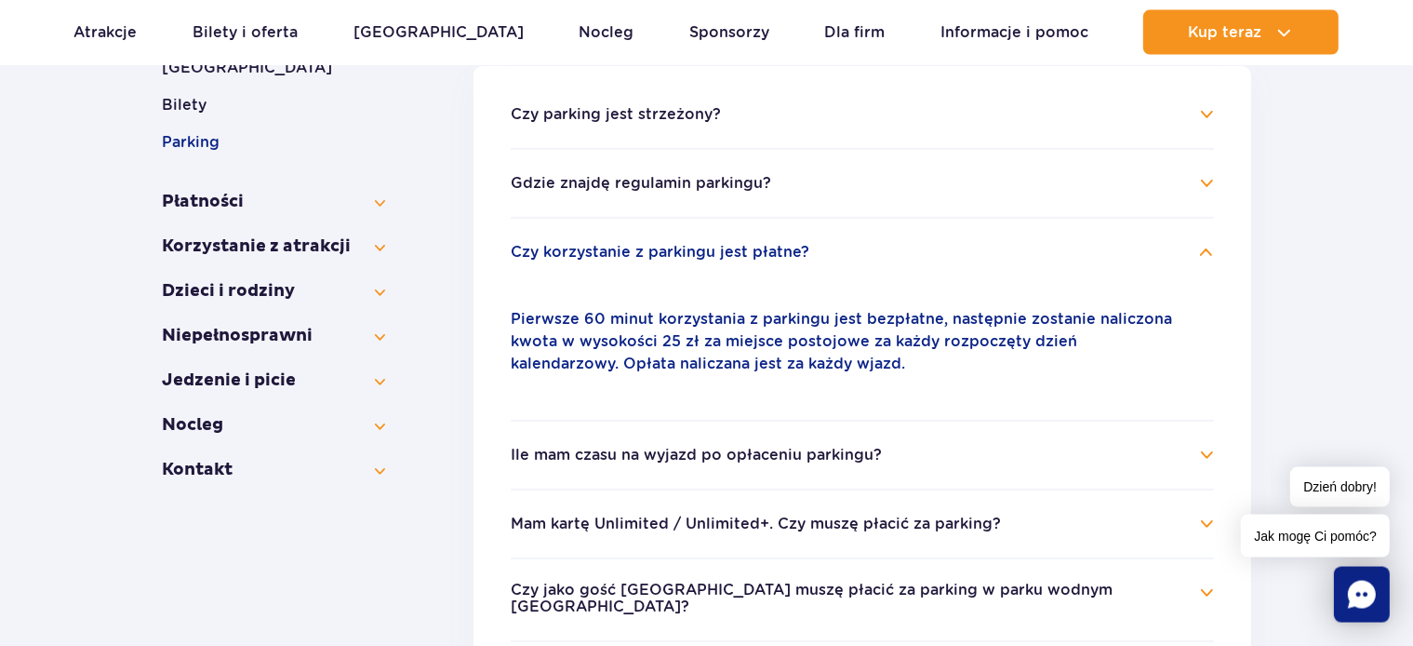
scroll to position [441, 0]
click at [813, 441] on li "Ile mam czasu na wyjazd po opłaceniu parkingu? Opłata w wysokości 25 zł za park…" at bounding box center [862, 453] width 703 height 69
click at [812, 446] on button "Ile mam czasu na wyjazd po opłaceniu parkingu?" at bounding box center [696, 454] width 371 height 17
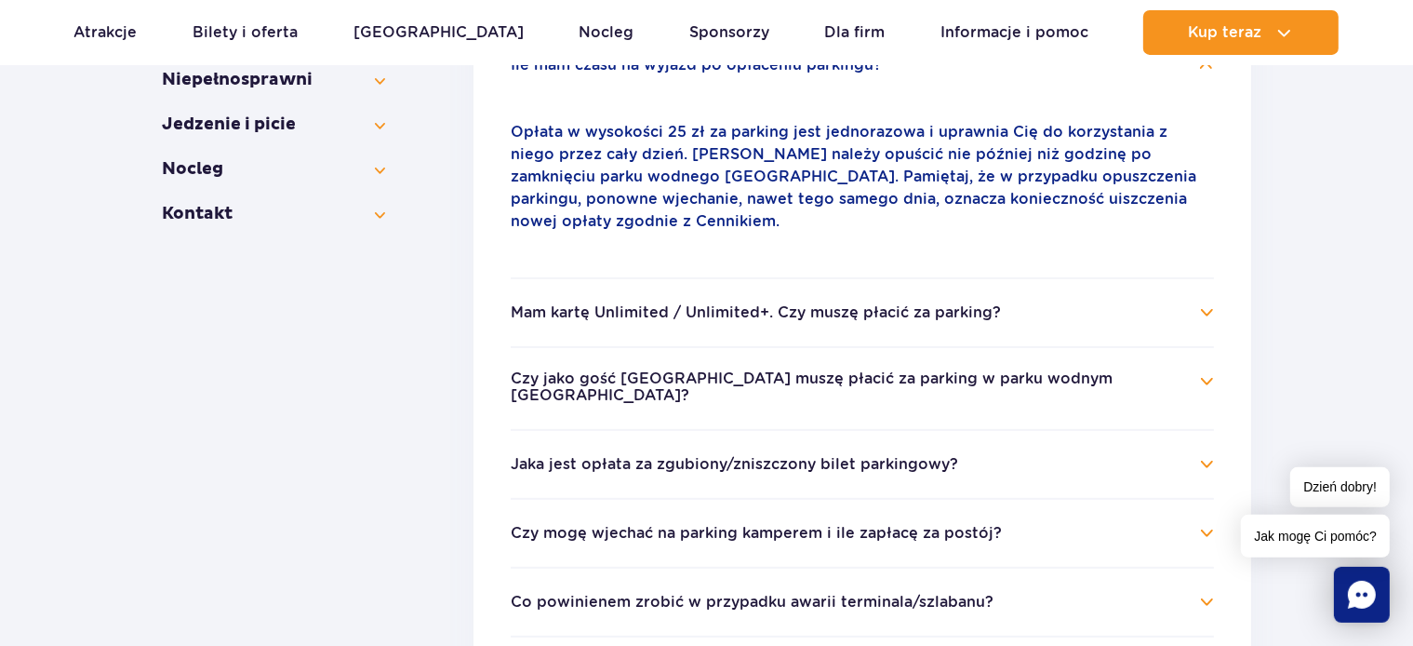
scroll to position [736, 0]
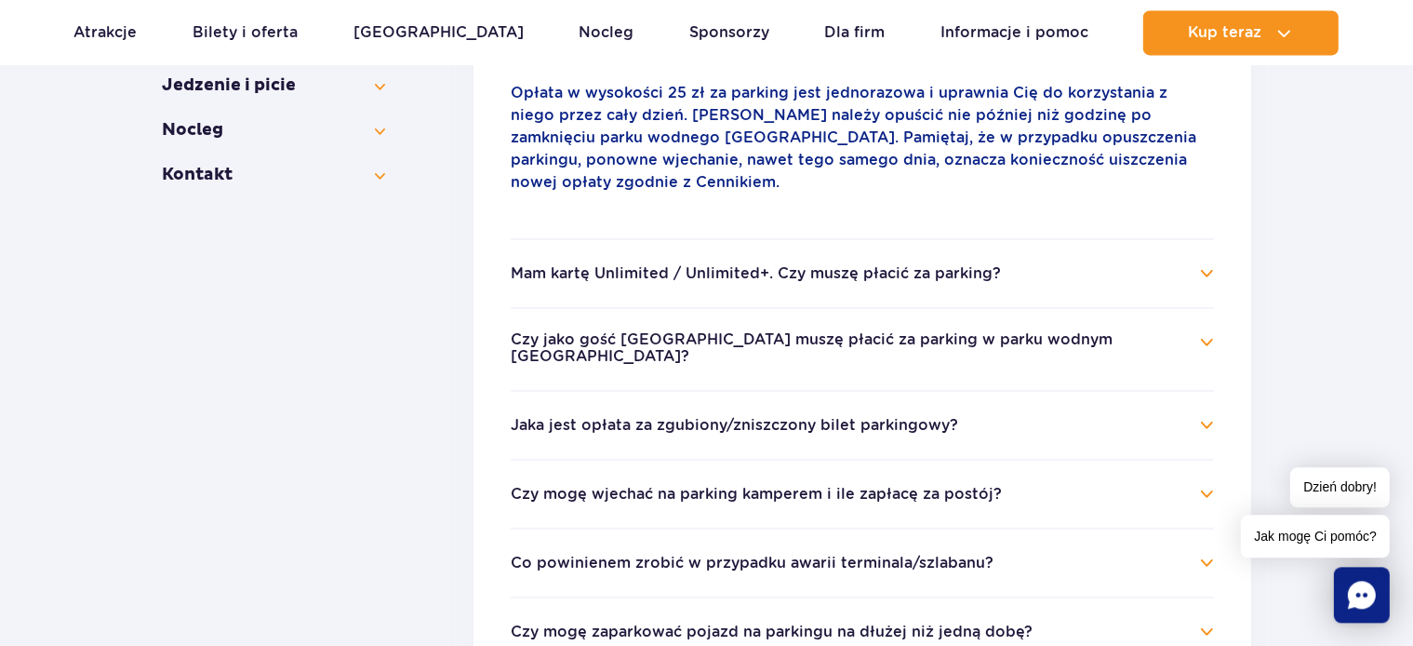
click at [914, 413] on h4 "Jaka jest opłata za zgubiony/zniszczony bilet parkingowy?" at bounding box center [862, 424] width 703 height 22
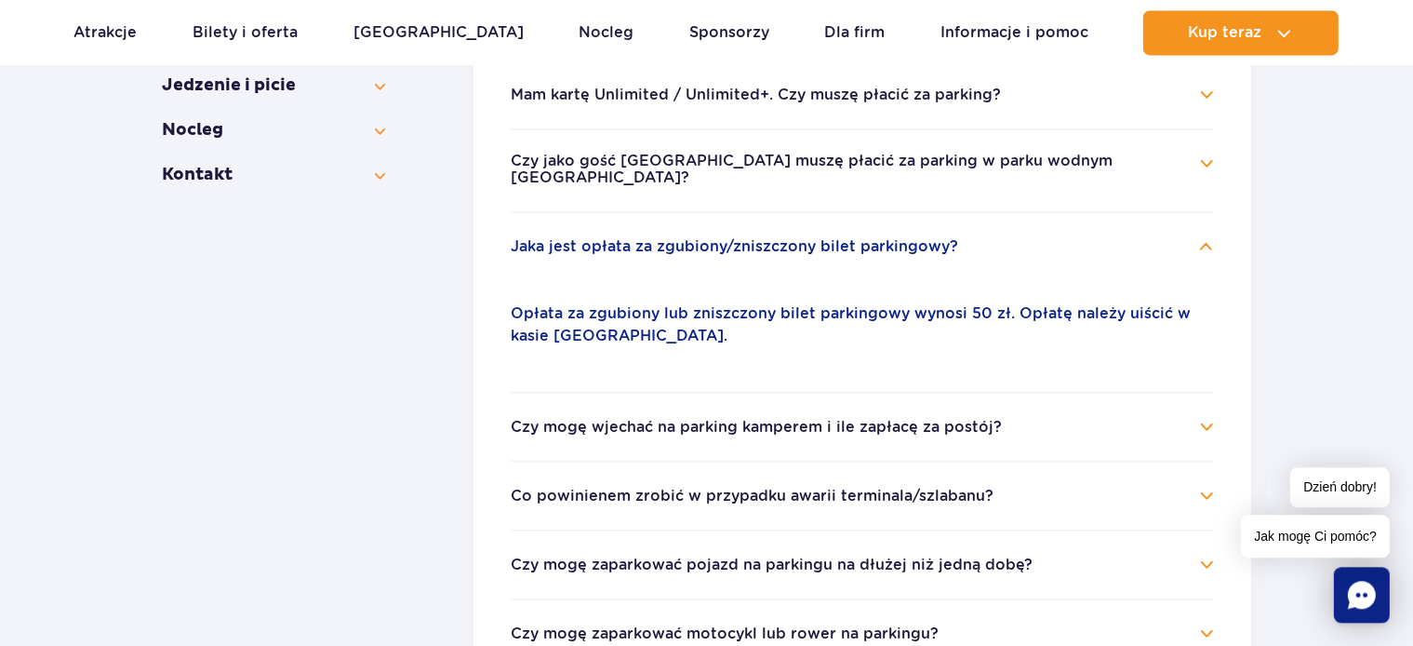
scroll to position [735, 0]
click at [720, 419] on button "Czy mogę wjechać na parking kamperem i ile zapłacę za postój?" at bounding box center [756, 427] width 491 height 17
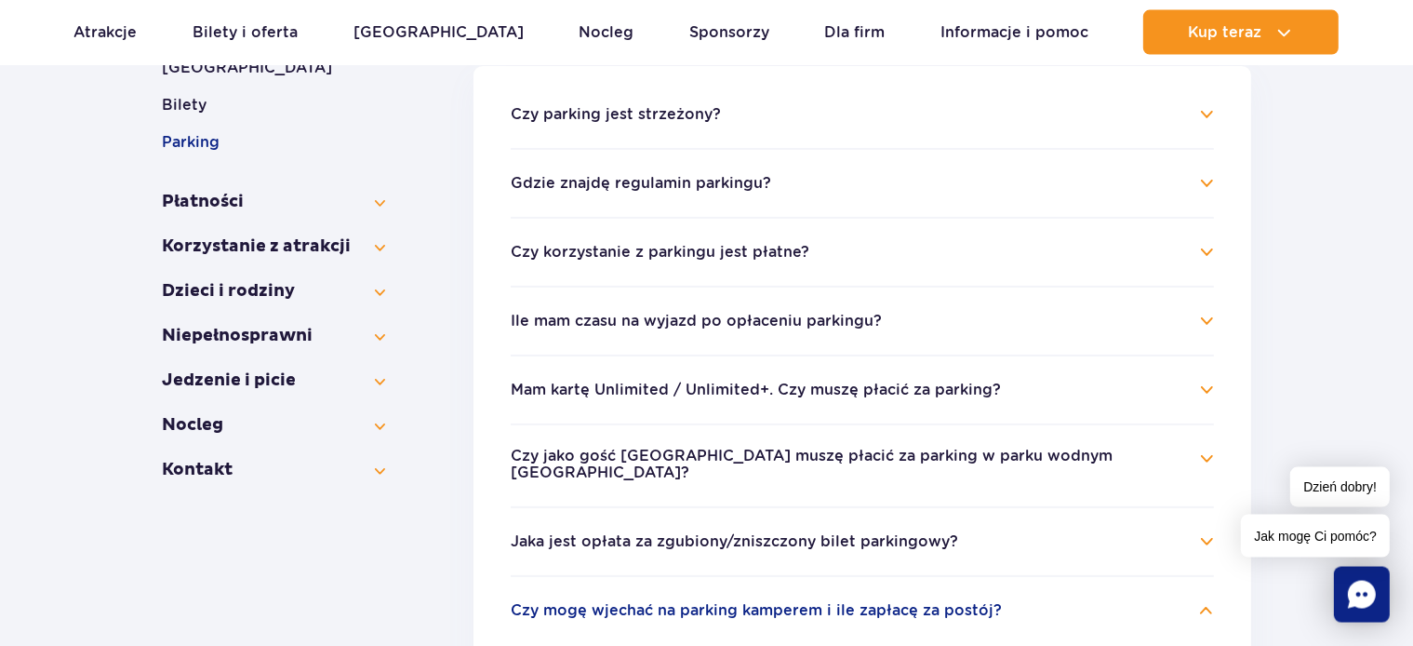
scroll to position [145, 0]
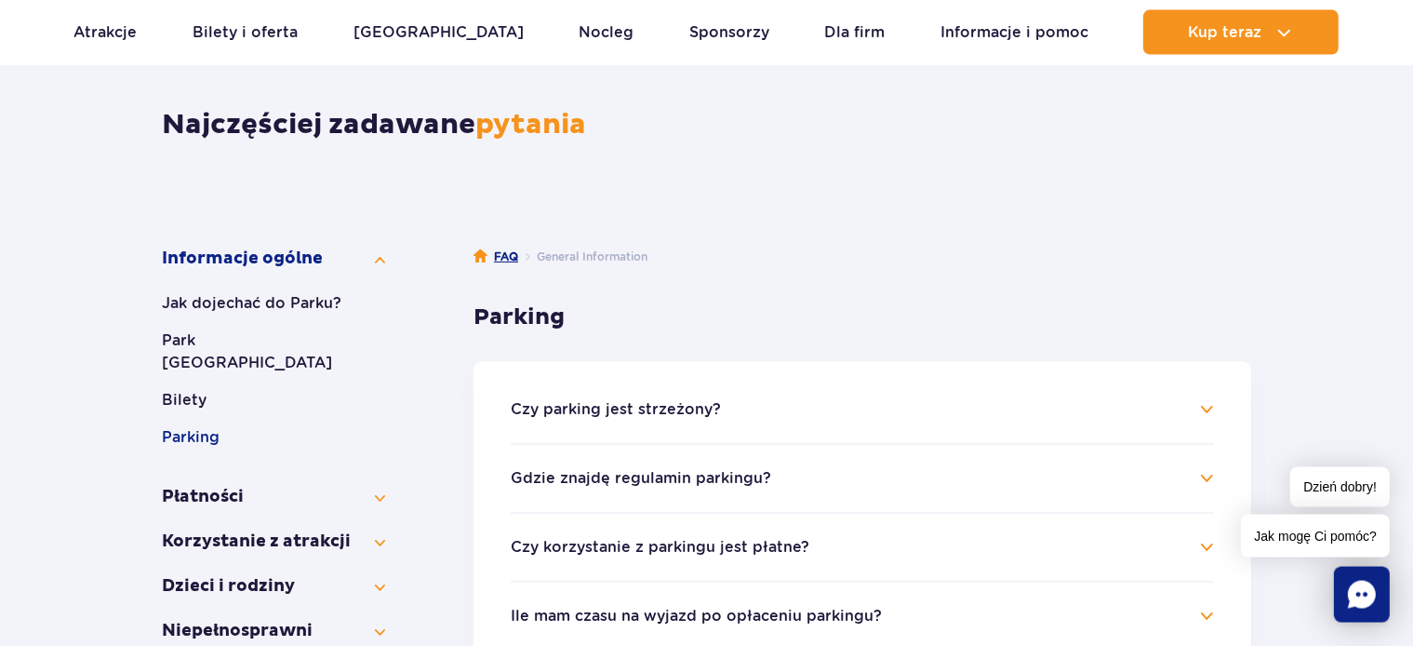
click at [510, 258] on link "FAQ" at bounding box center [496, 257] width 45 height 19
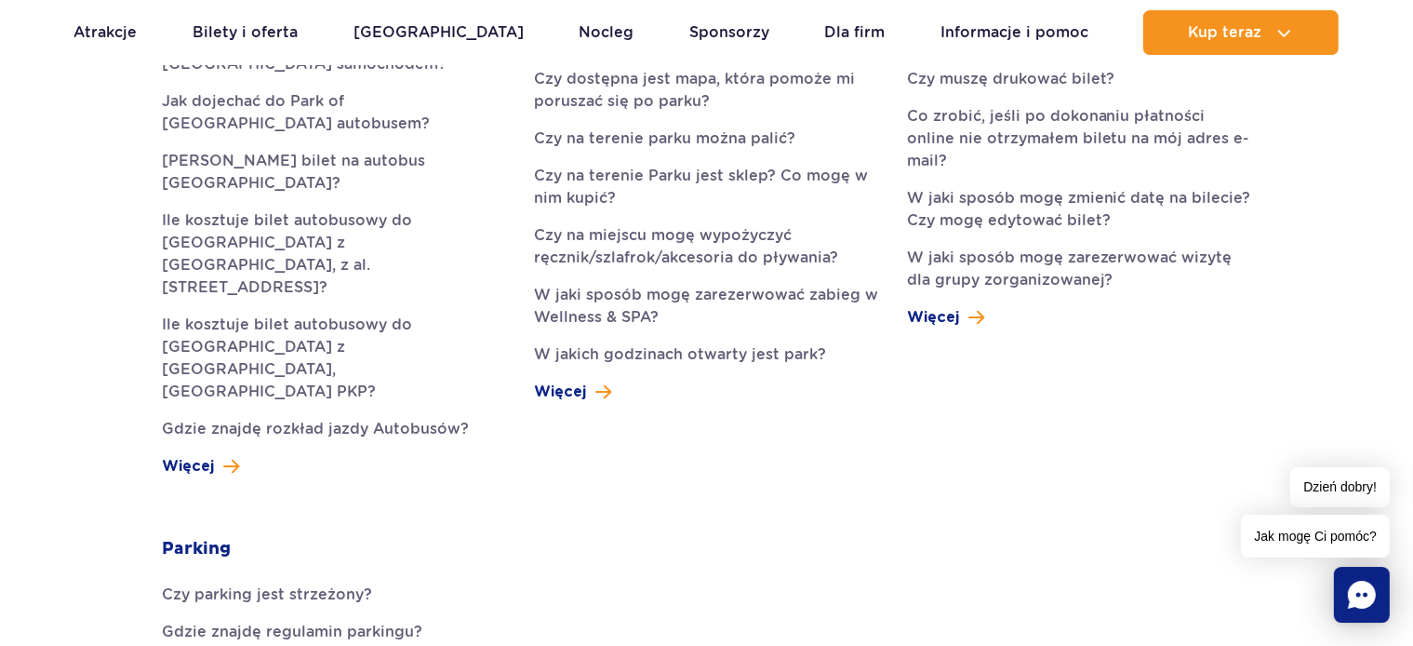
scroll to position [688, 0]
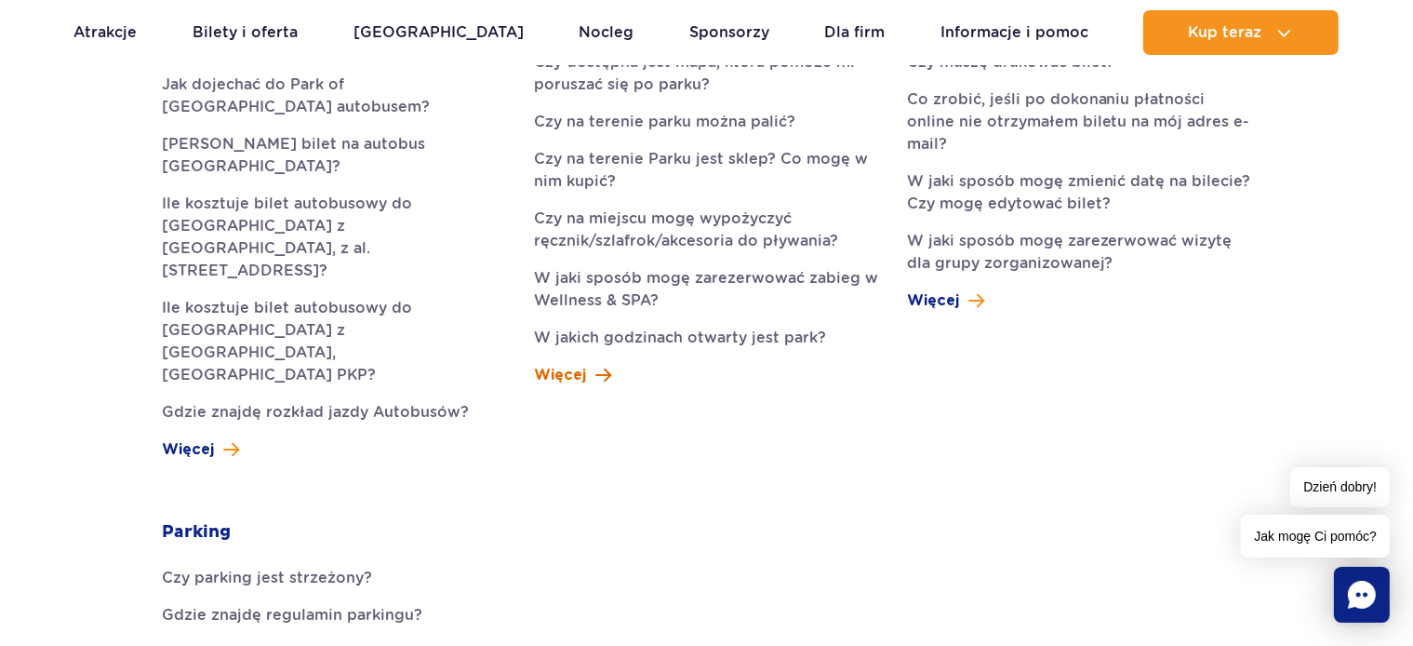
click at [569, 373] on span "Więcej" at bounding box center [560, 375] width 52 height 22
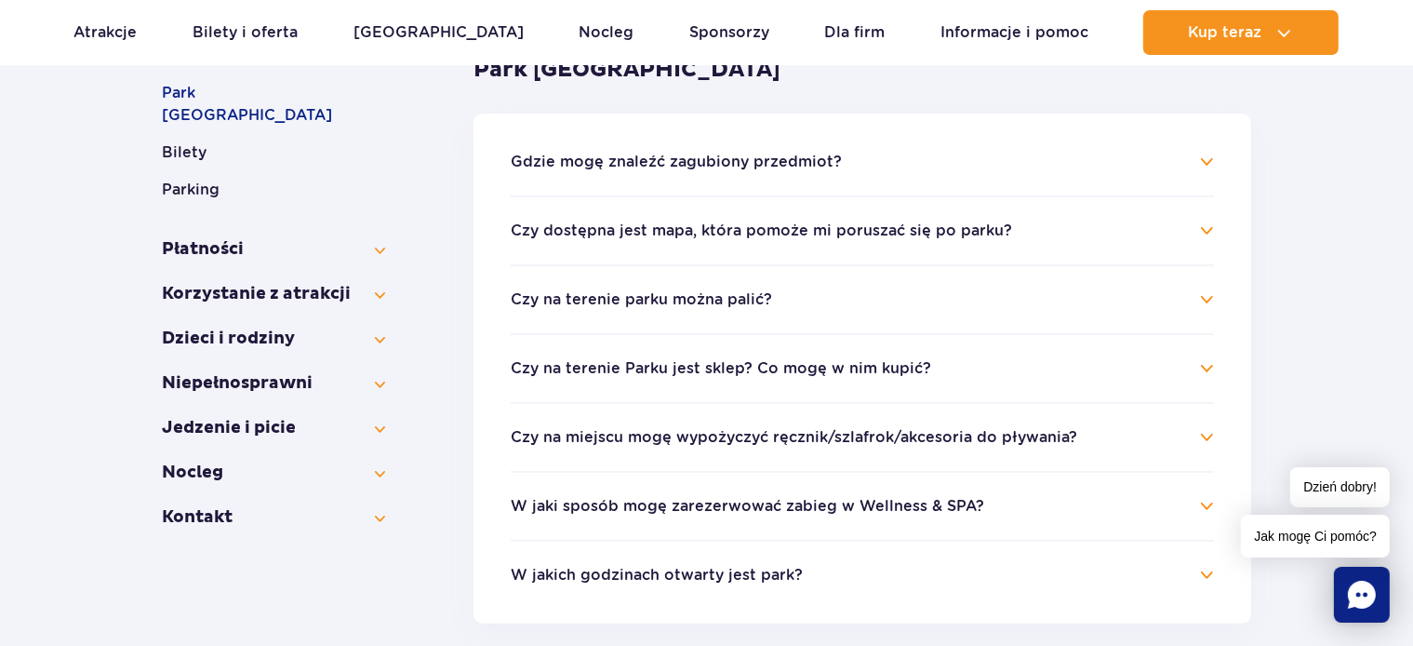
scroll to position [294, 0]
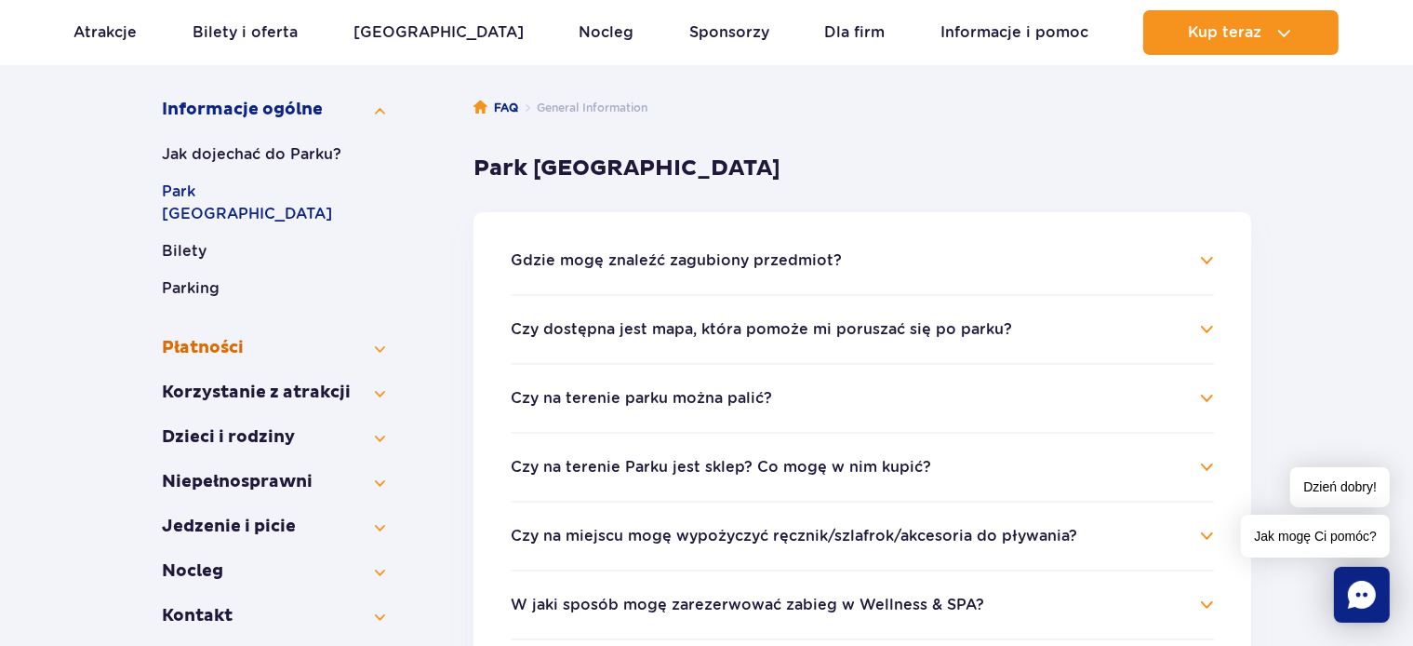
click at [194, 337] on button "Płatności" at bounding box center [273, 348] width 223 height 22
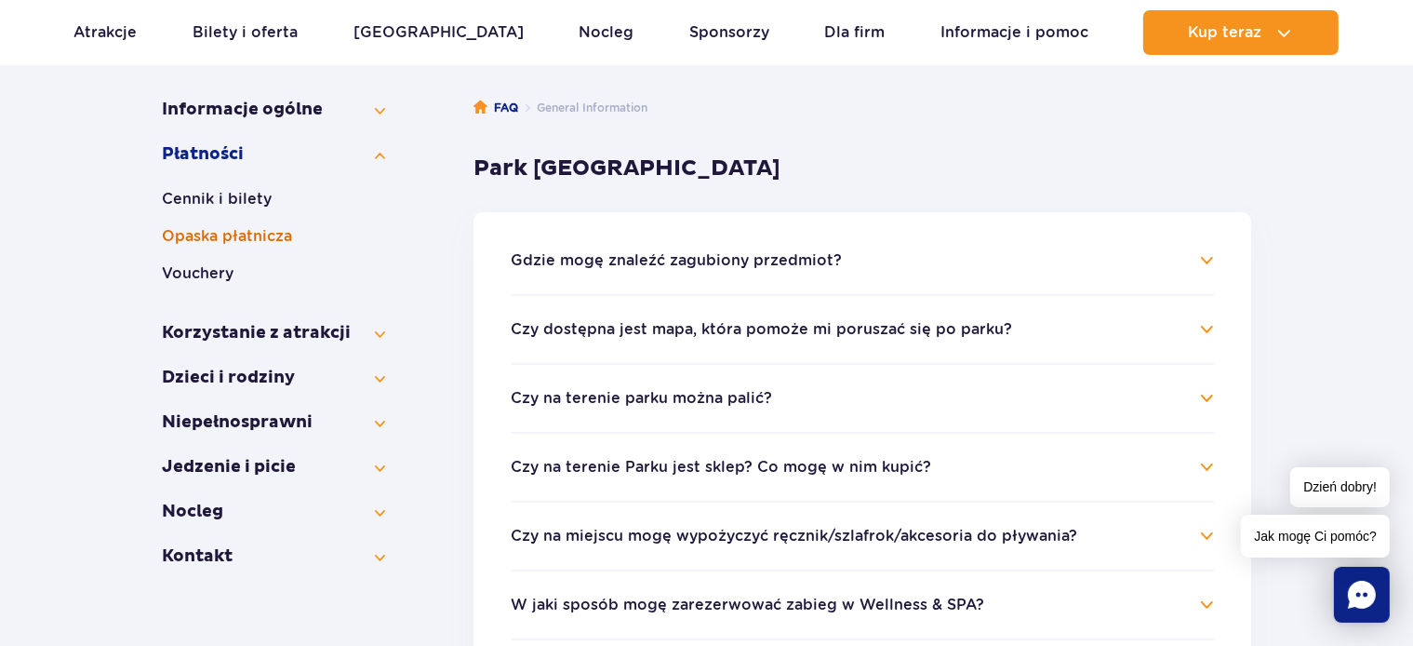
click at [207, 239] on button "Opaska płatnicza" at bounding box center [273, 236] width 223 height 22
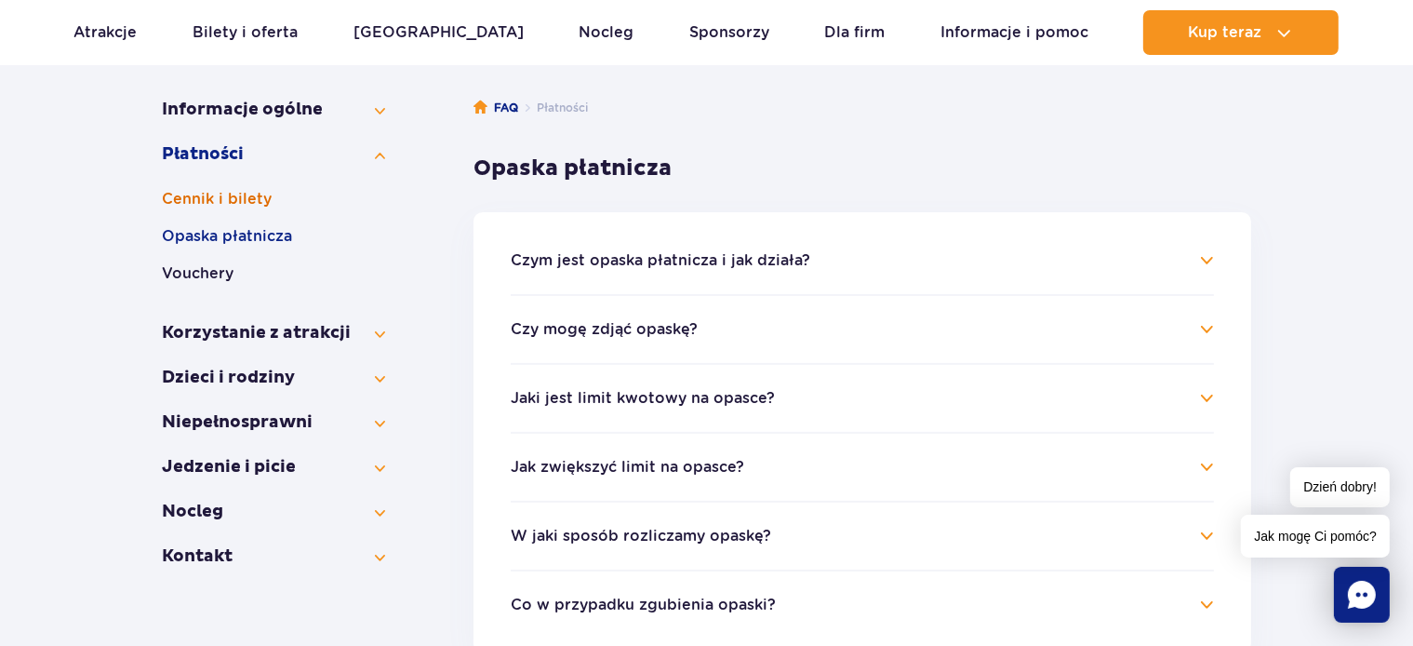
click at [210, 197] on button "Cennik i bilety" at bounding box center [273, 199] width 223 height 22
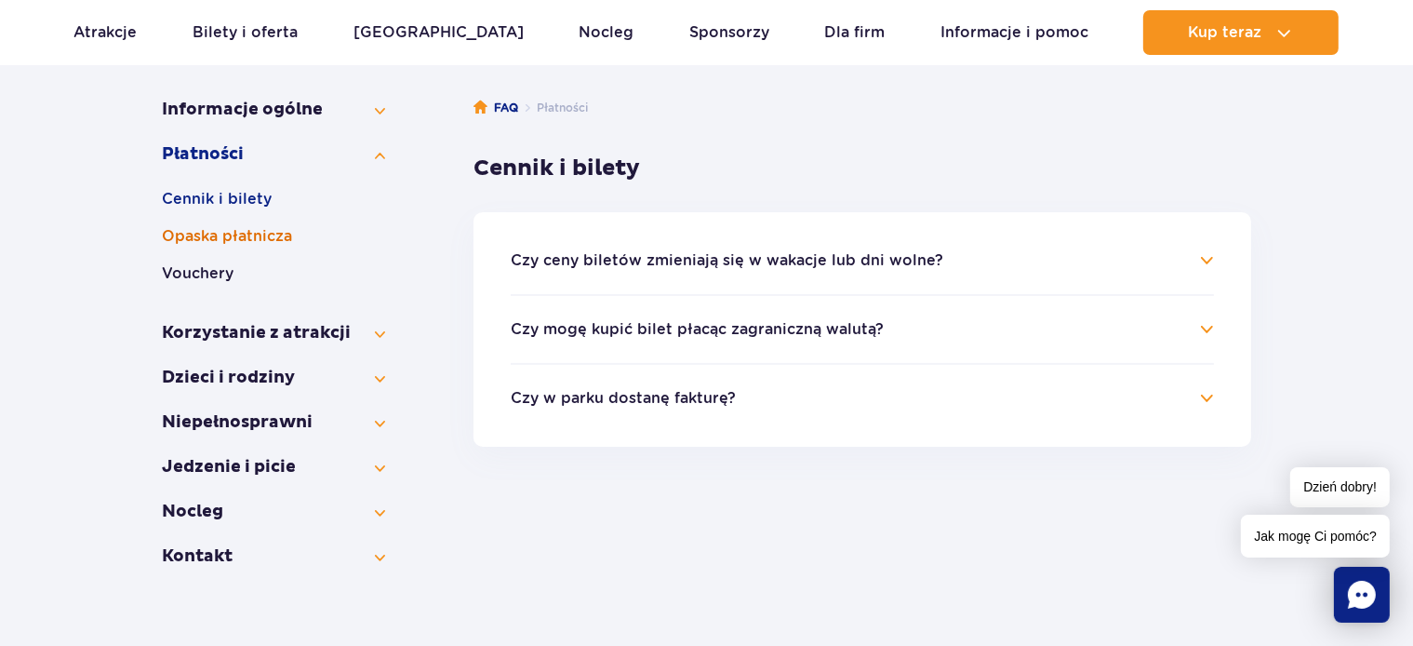
click at [233, 238] on button "Opaska płatnicza" at bounding box center [273, 236] width 223 height 22
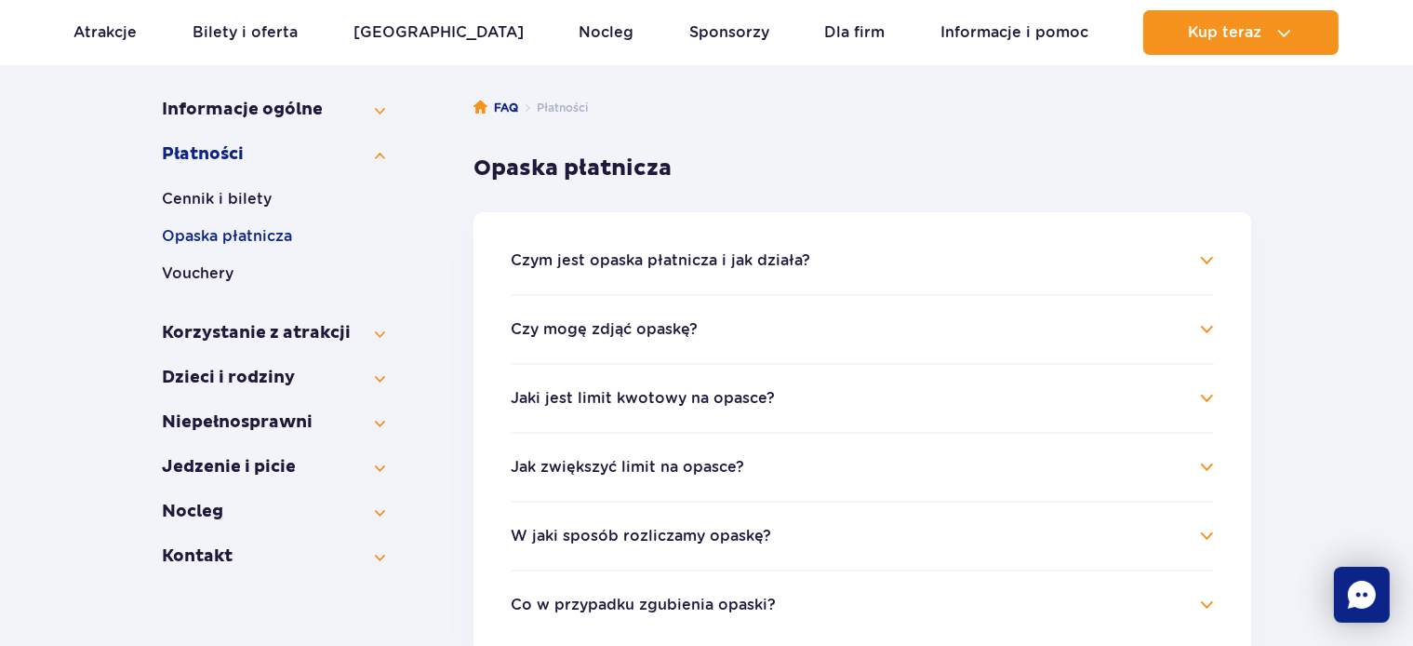
click at [653, 264] on button "Czym jest opaska płatnicza i jak działa?" at bounding box center [661, 260] width 300 height 17
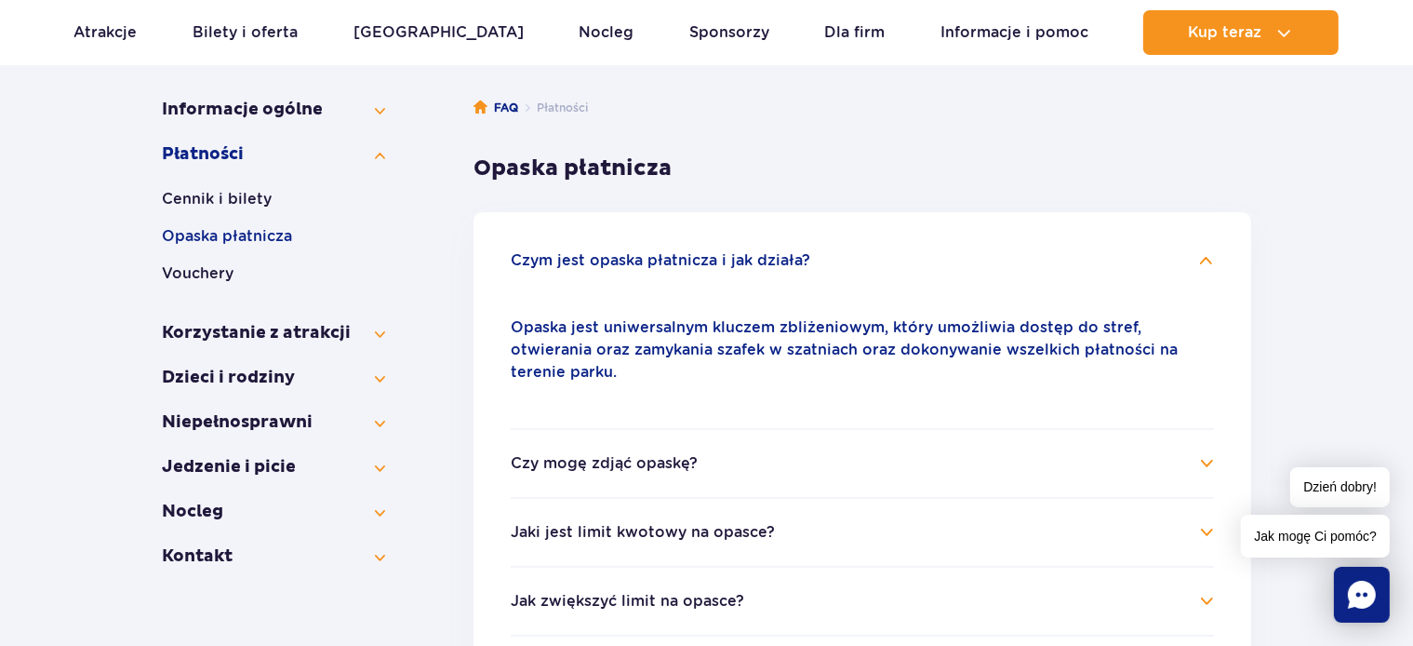
click at [713, 452] on h4 "Czy mogę zdjąć opaskę?" at bounding box center [862, 463] width 703 height 22
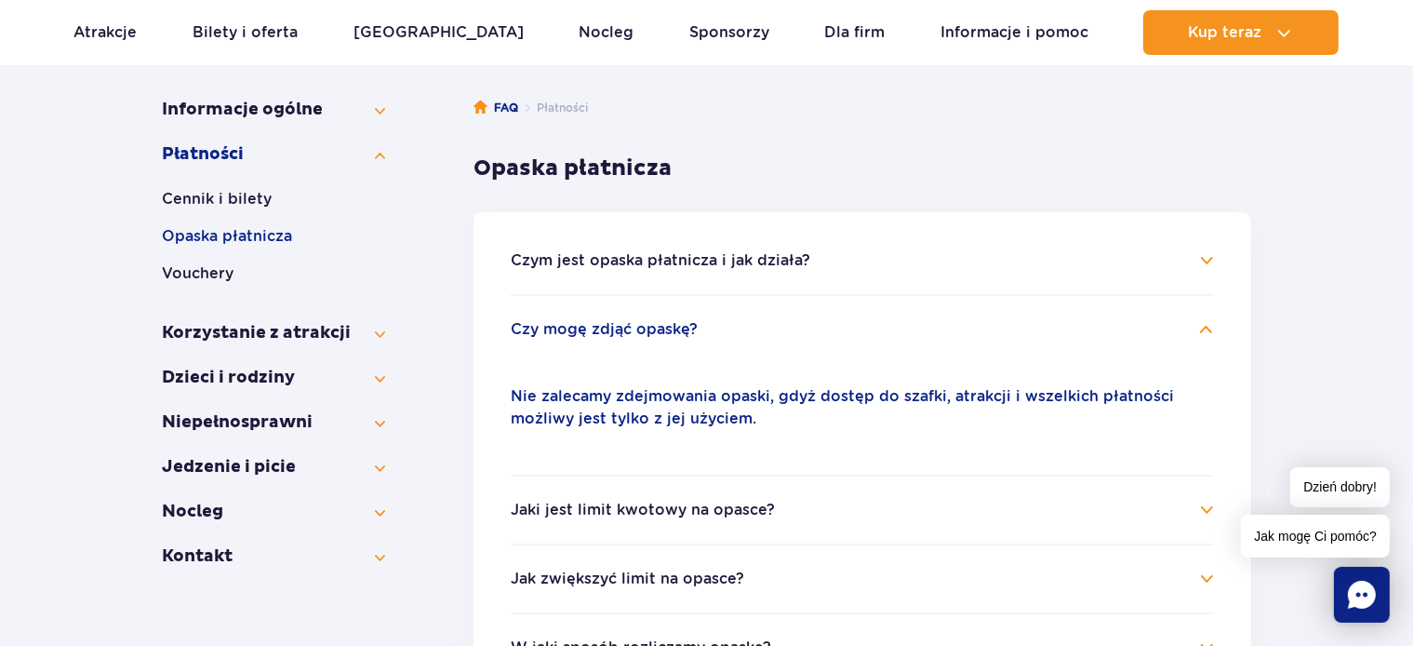
scroll to position [393, 0]
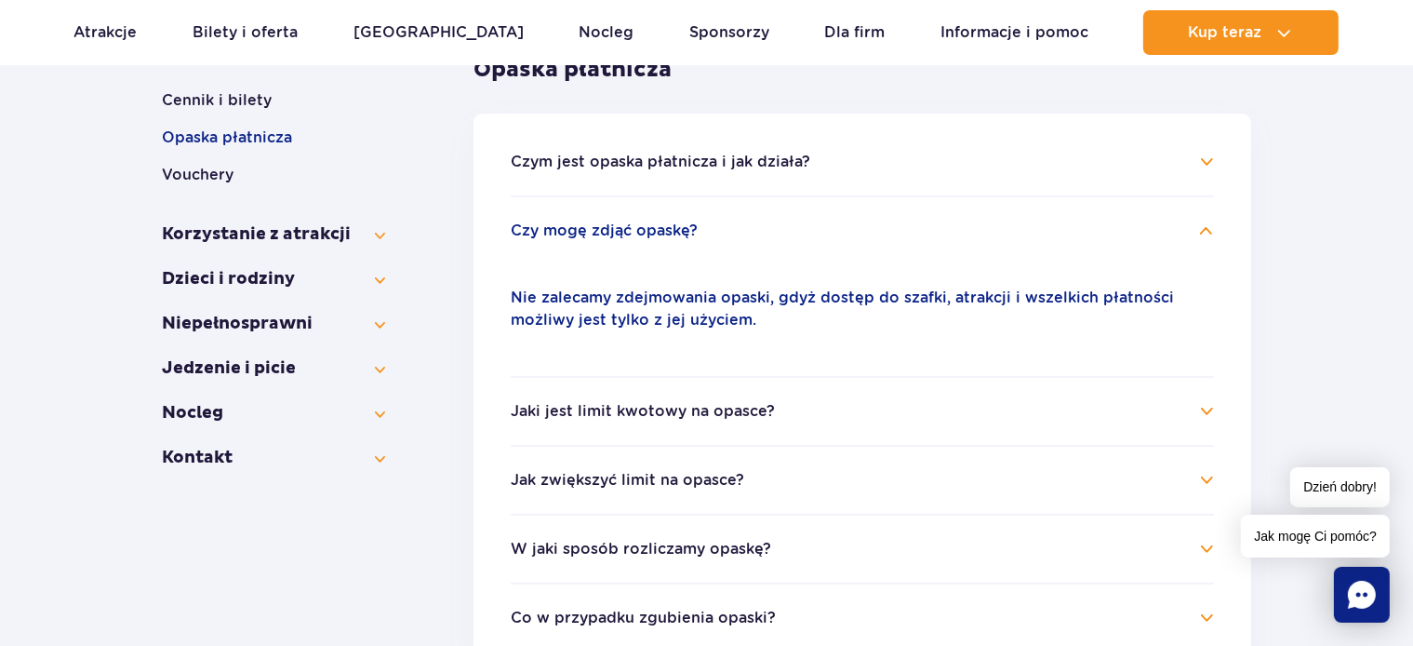
click at [607, 415] on button "Jaki jest limit kwotowy na opasce?" at bounding box center [643, 411] width 264 height 17
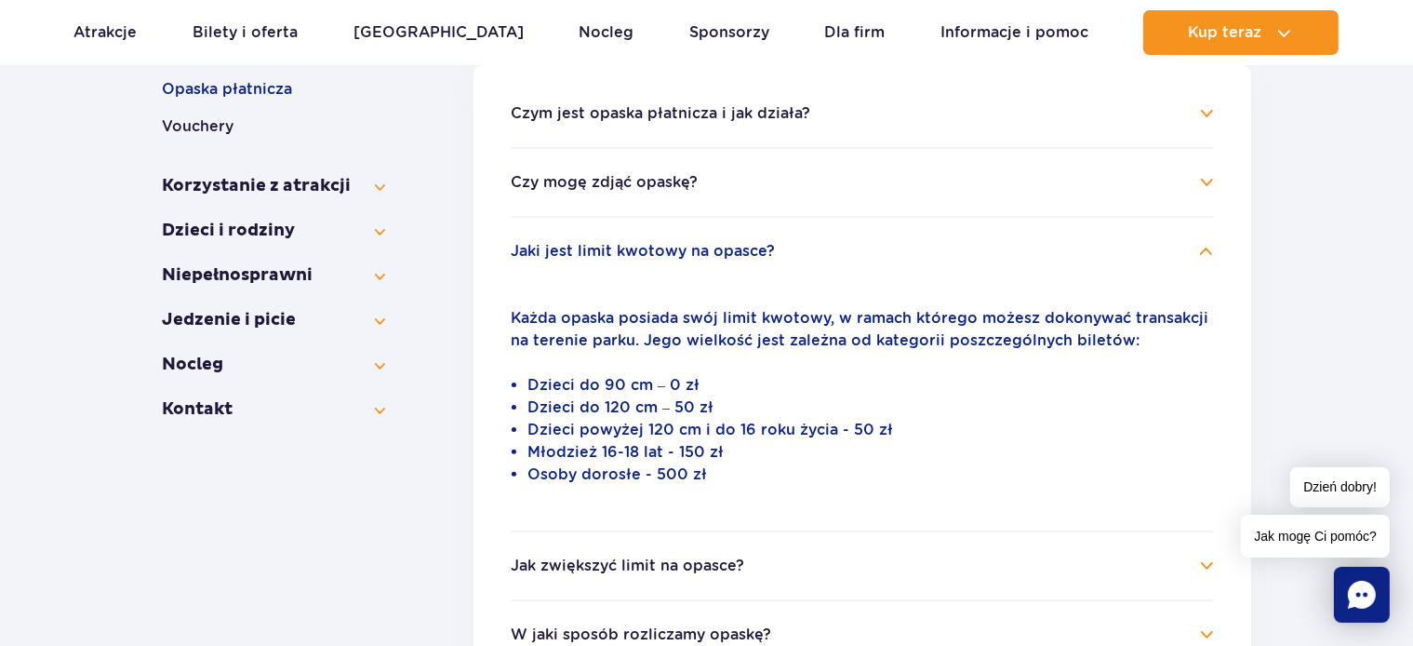
scroll to position [491, 0]
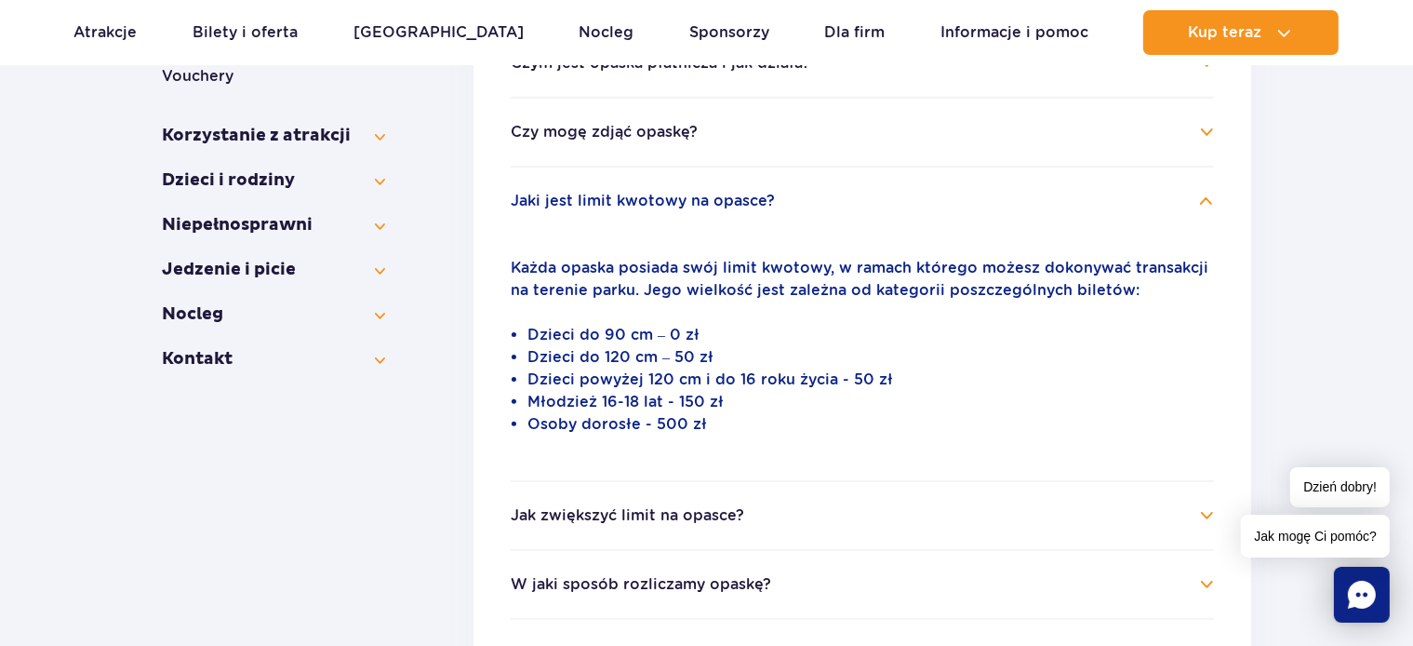
click at [717, 517] on button "Jak zwiększyć limit na opasce?" at bounding box center [628, 515] width 234 height 17
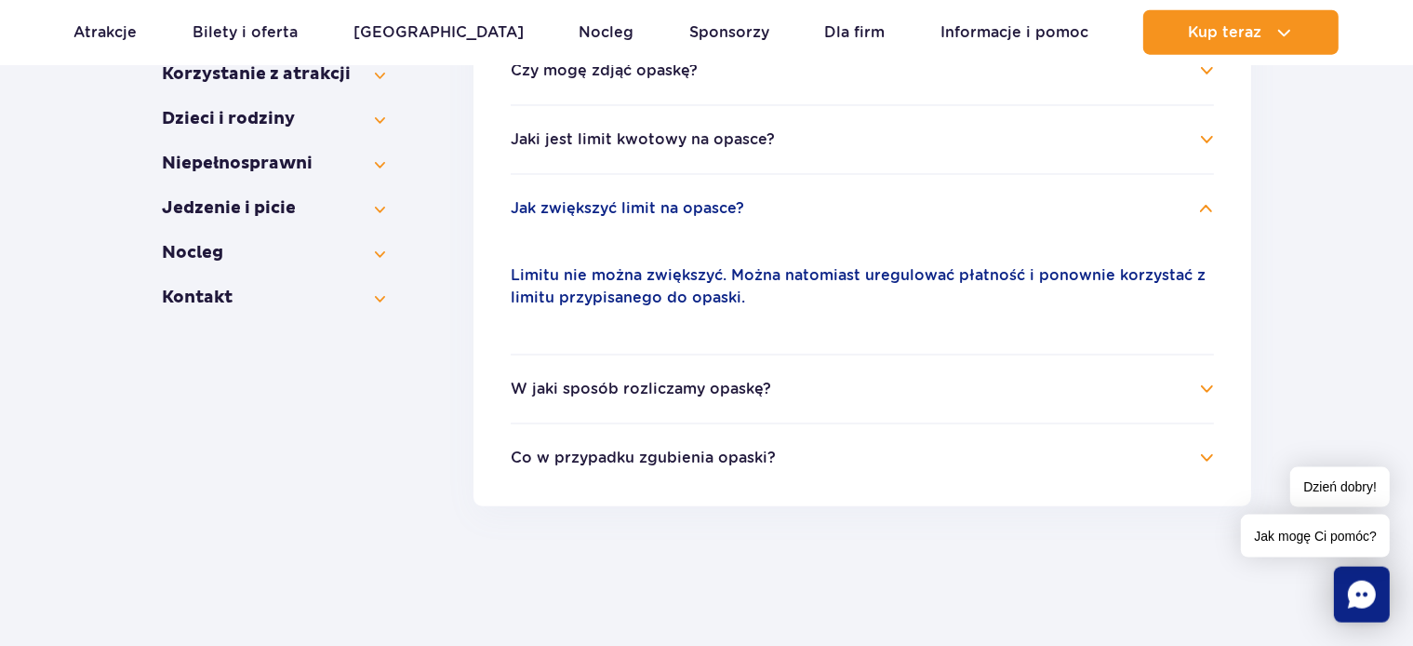
scroll to position [589, 0]
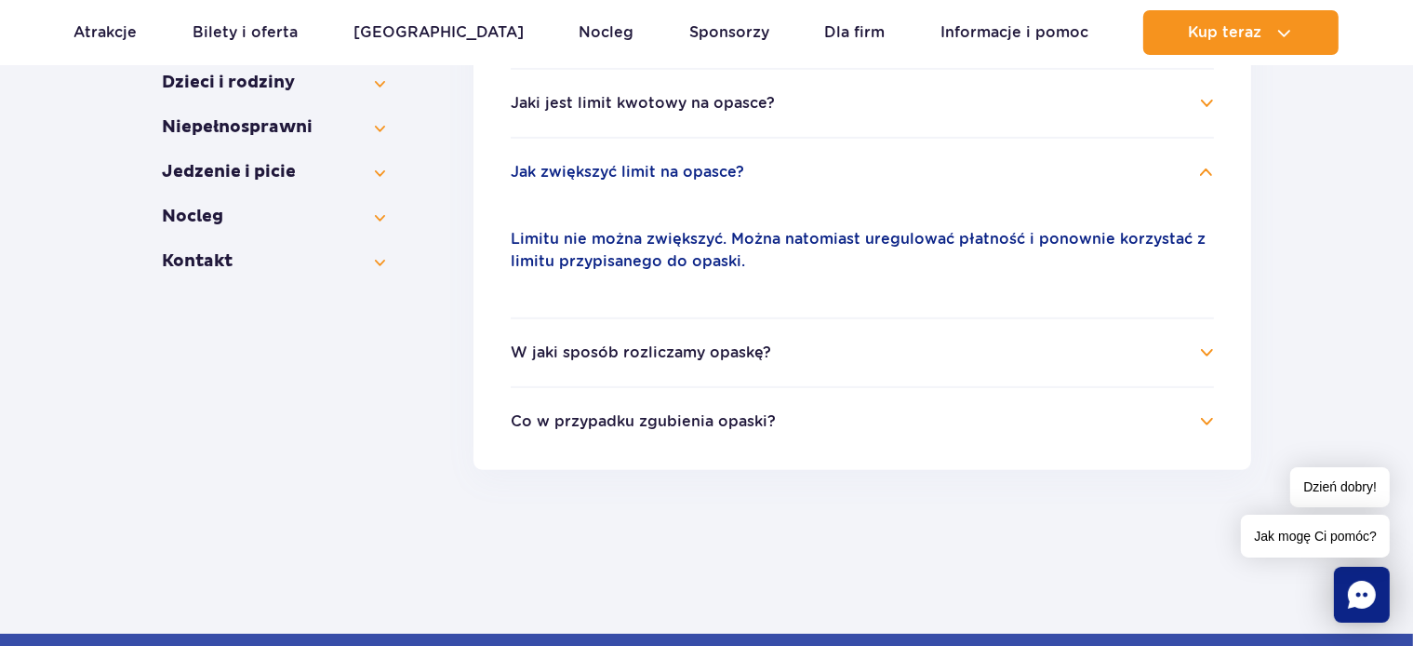
click at [645, 344] on button "W jaki sposób rozliczamy opaskę?" at bounding box center [641, 352] width 261 height 17
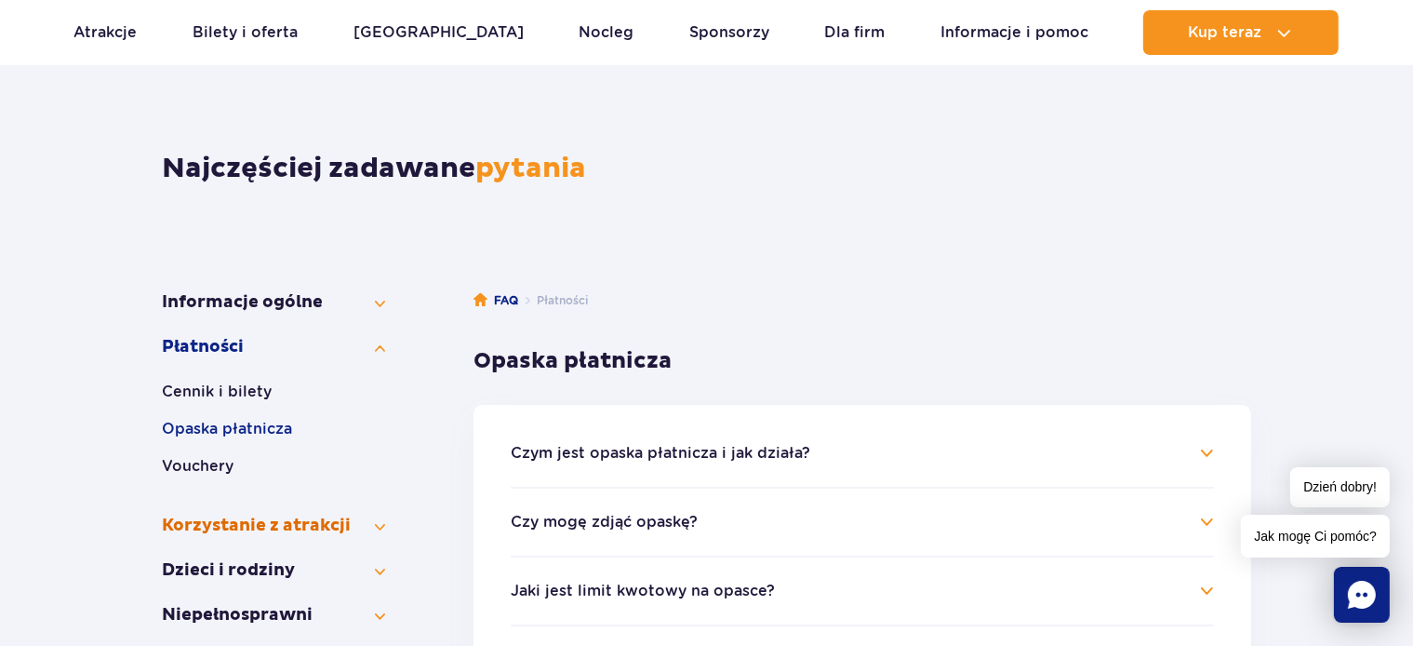
scroll to position [98, 0]
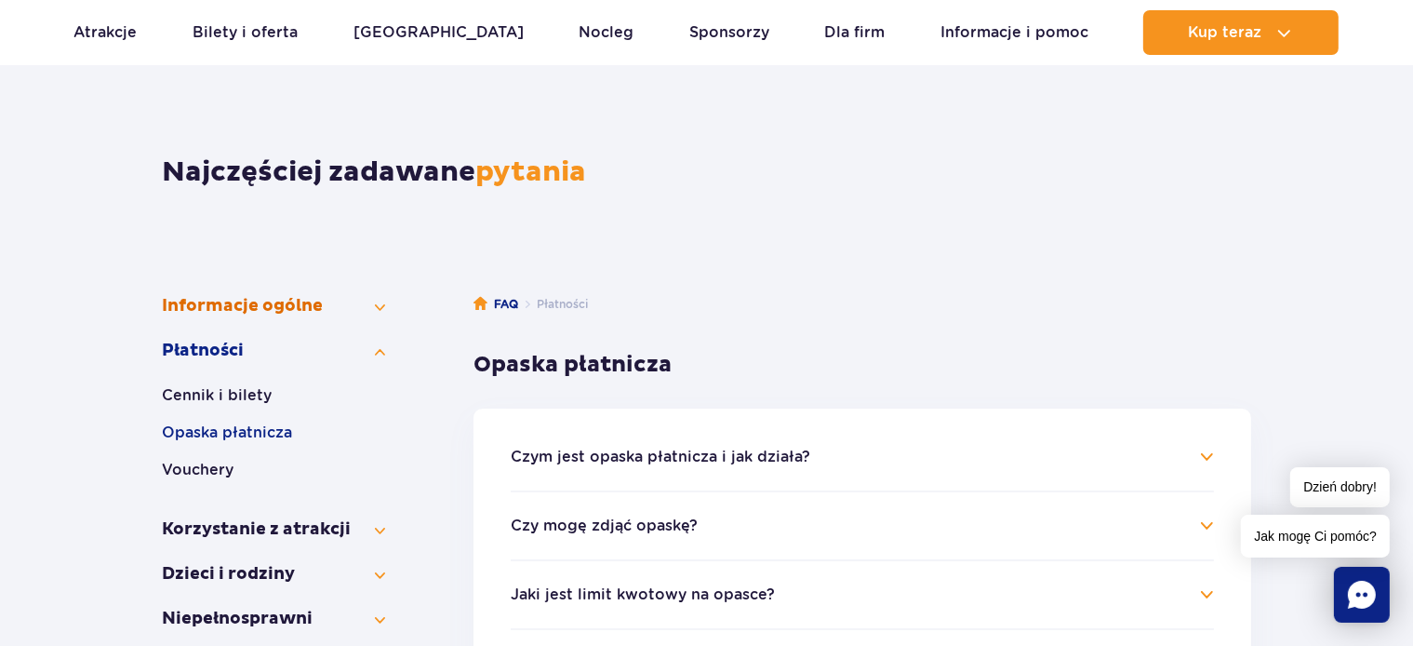
click at [288, 300] on button "Informacje ogólne" at bounding box center [273, 306] width 223 height 22
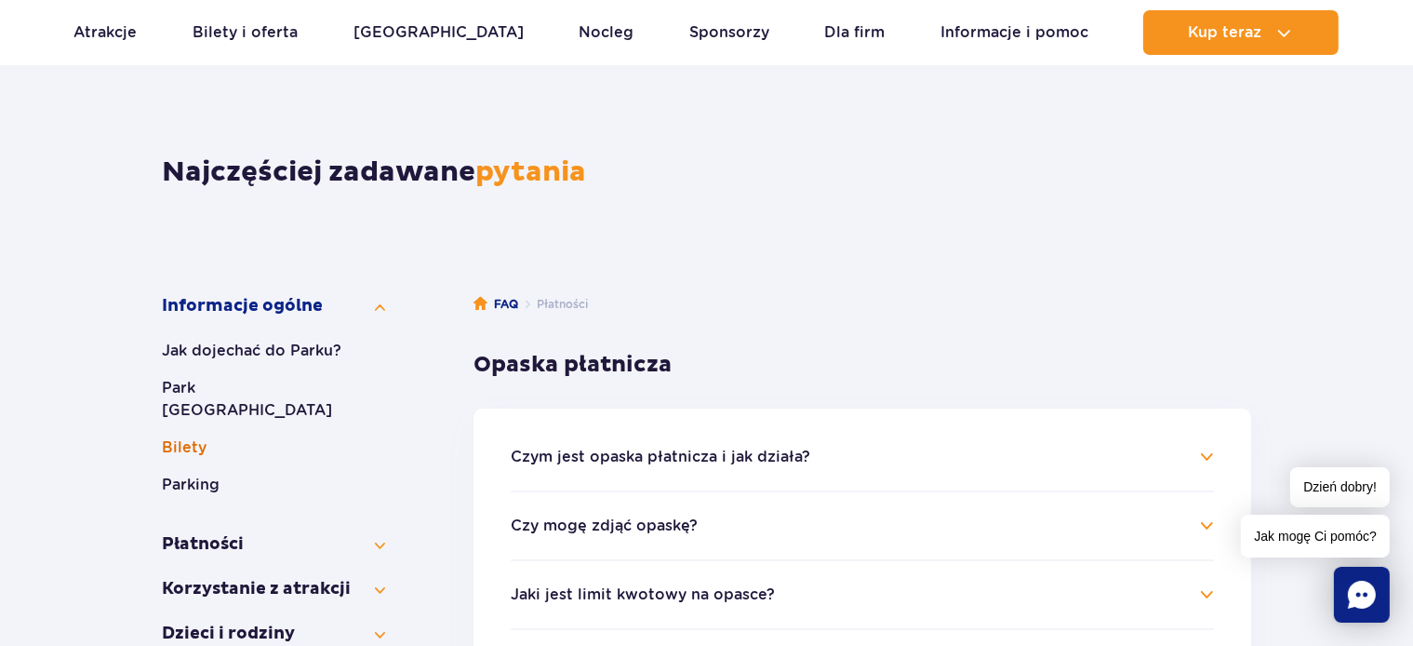
click at [191, 436] on button "Bilety" at bounding box center [273, 447] width 223 height 22
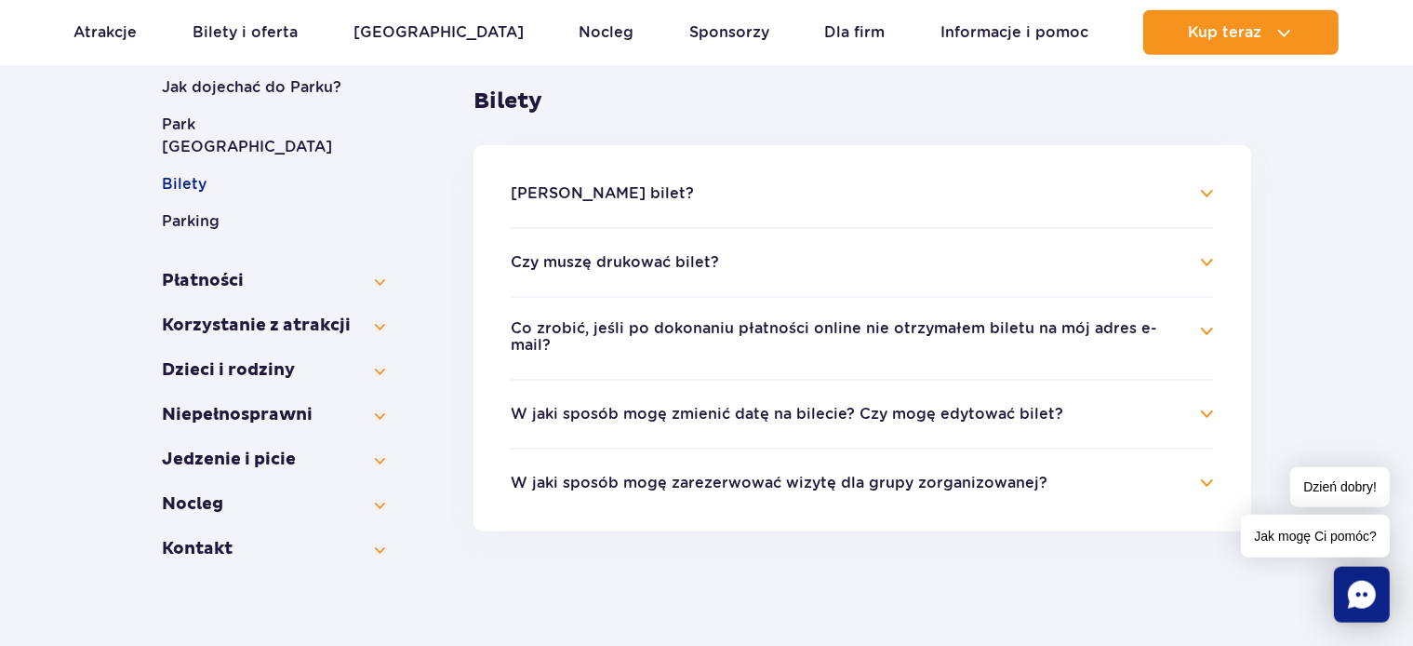
scroll to position [393, 0]
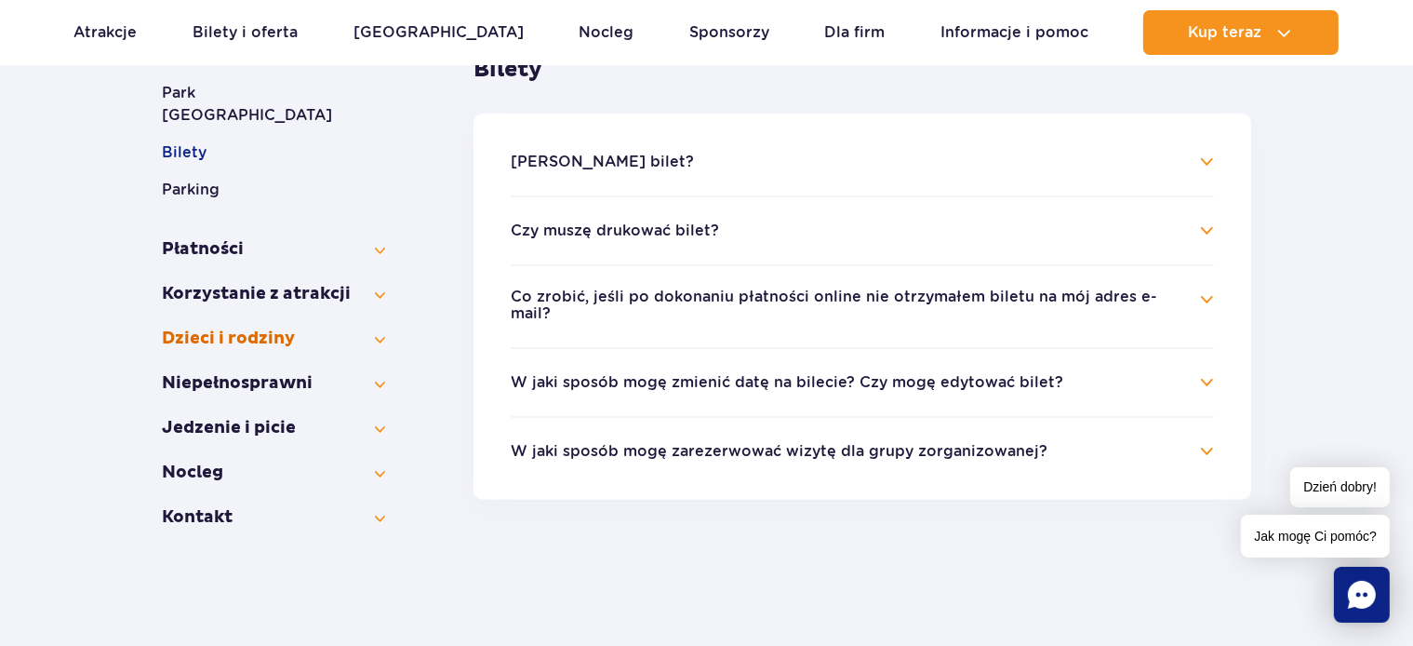
click at [227, 328] on button "Dzieci i rodziny" at bounding box center [273, 339] width 223 height 22
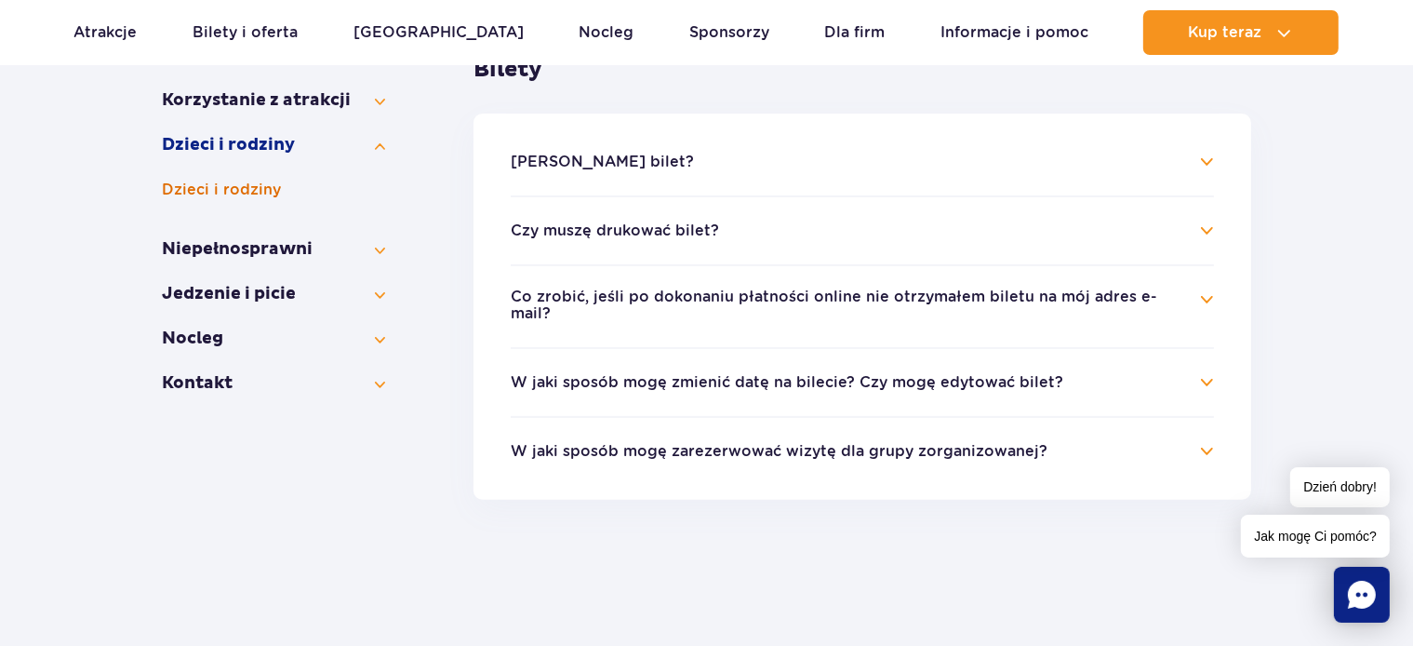
click at [248, 196] on button "Dzieci i rodziny" at bounding box center [273, 190] width 223 height 22
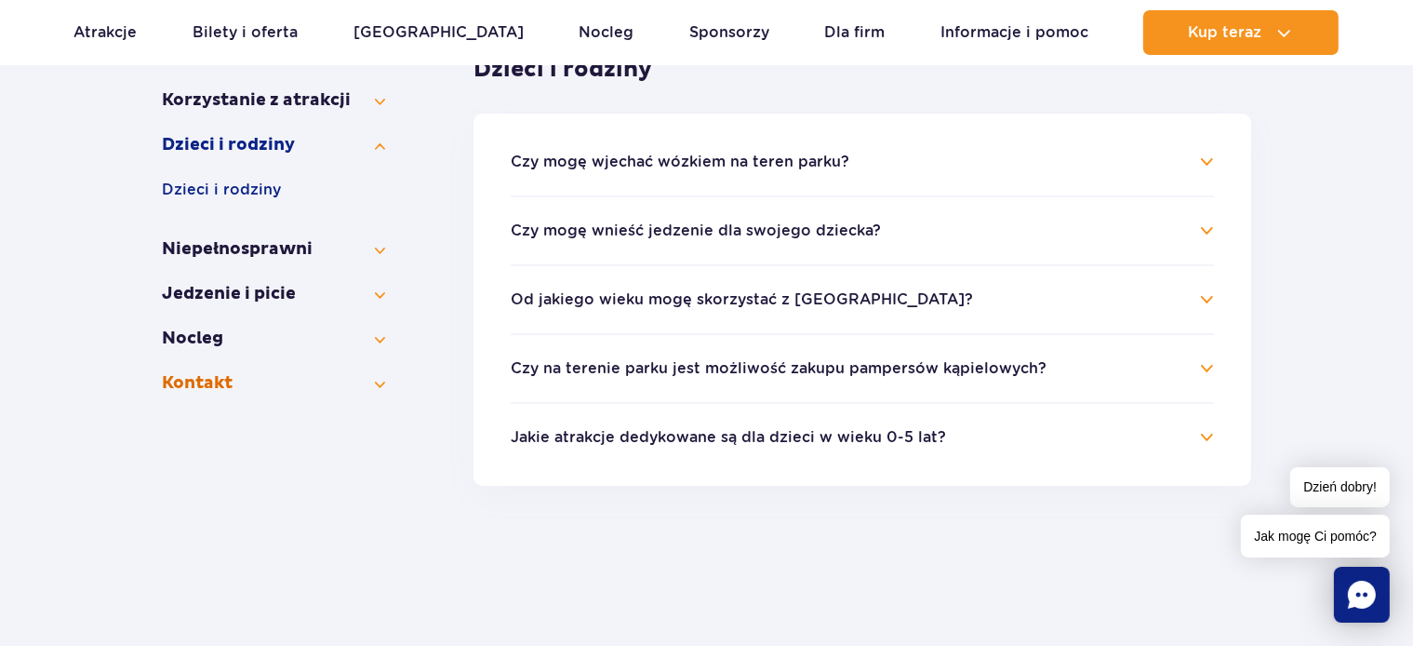
click at [191, 382] on button "Kontakt" at bounding box center [273, 383] width 223 height 22
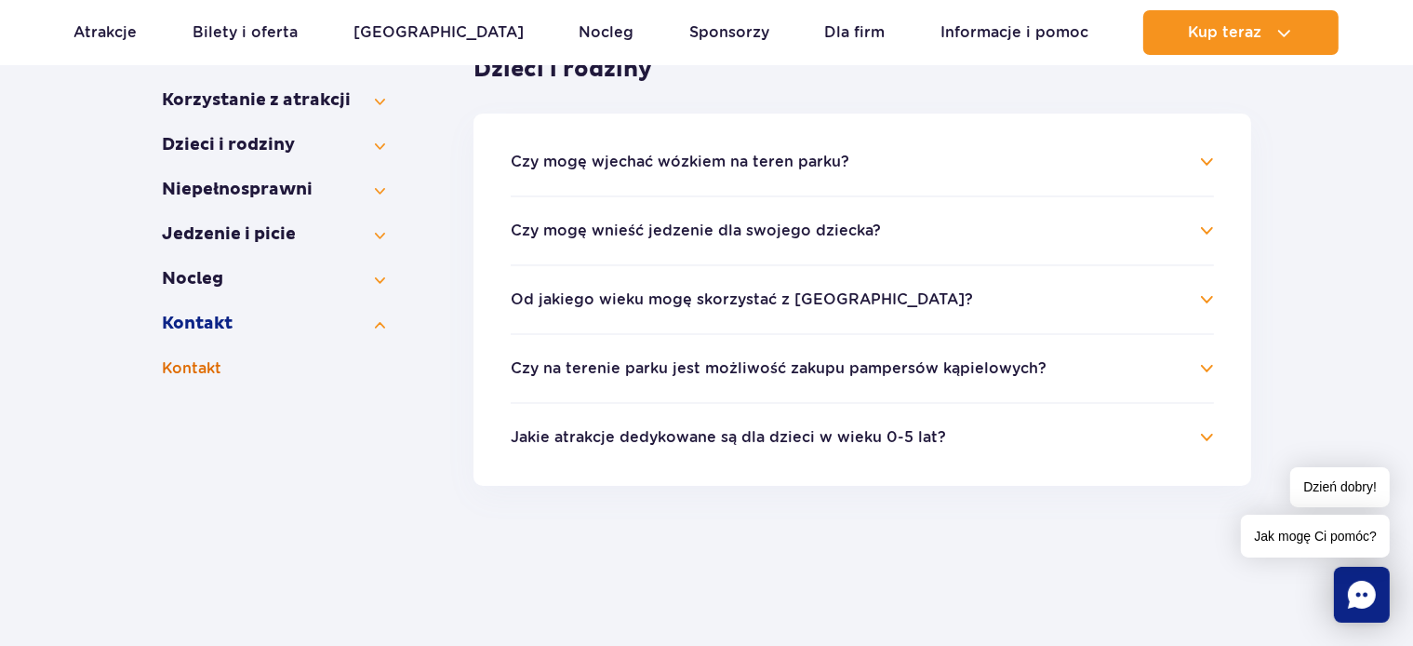
click at [203, 368] on button "Kontakt" at bounding box center [273, 368] width 223 height 22
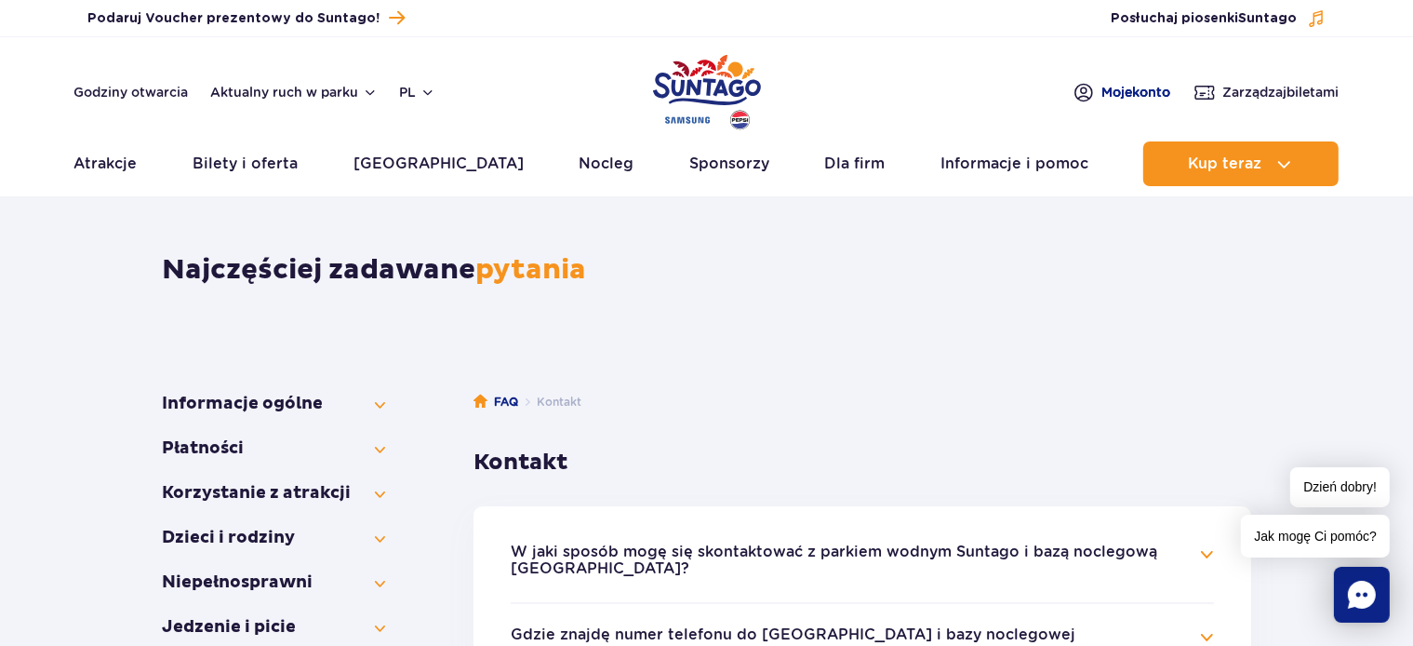
click at [1133, 87] on span "Moje konto" at bounding box center [1137, 92] width 69 height 19
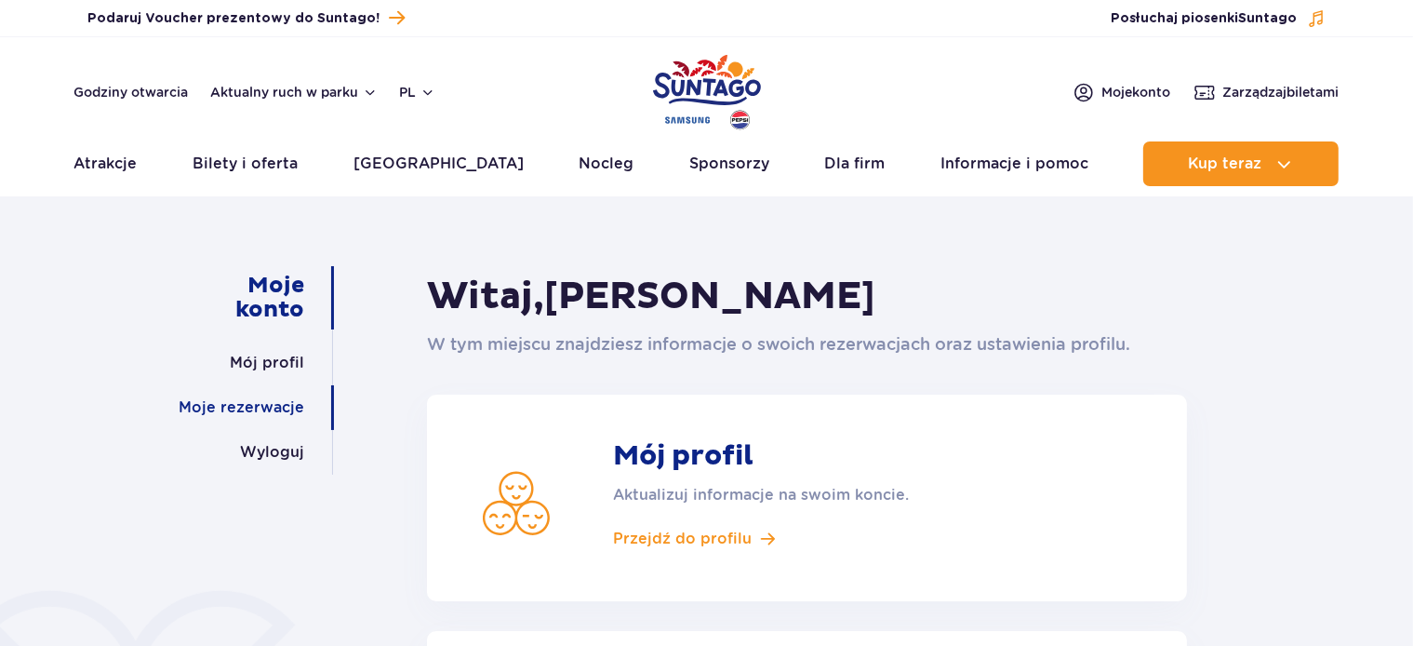
click at [222, 410] on link "Moje rezerwacje" at bounding box center [242, 407] width 126 height 45
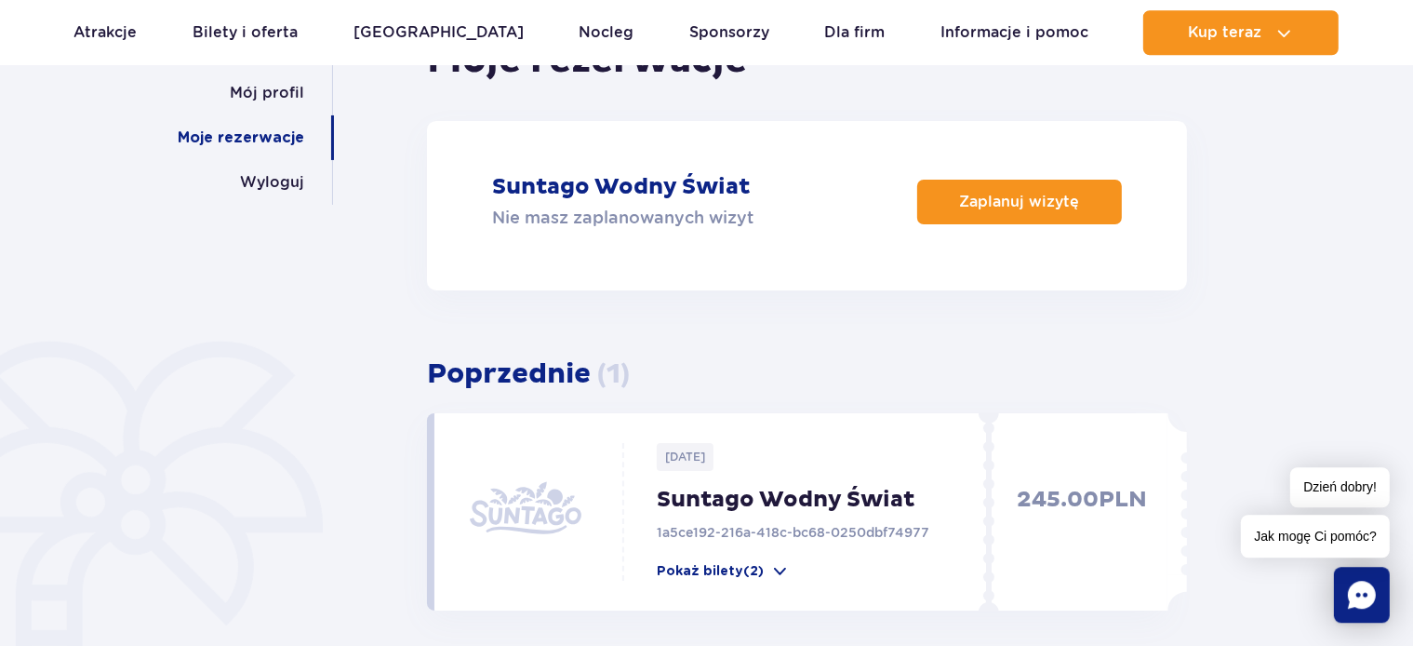
scroll to position [196, 0]
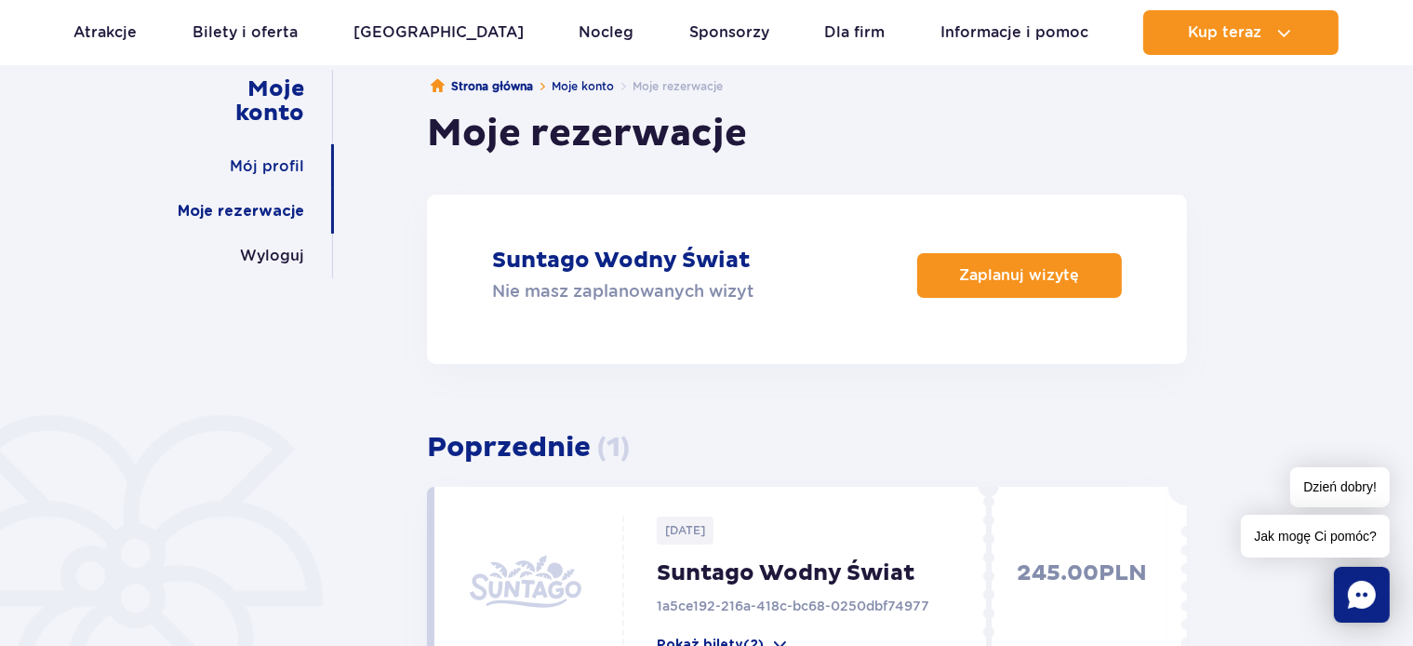
click at [265, 154] on link "Mój profil" at bounding box center [267, 166] width 74 height 45
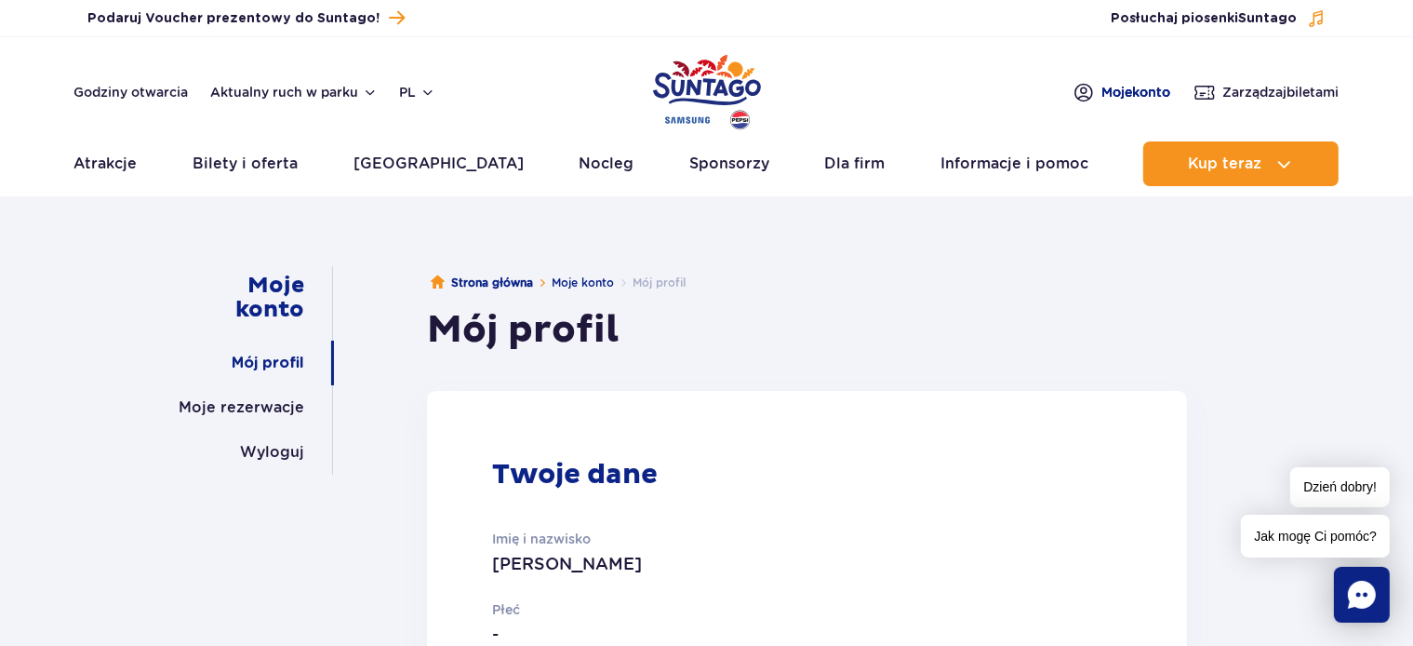
click at [1126, 87] on span "Moje konto" at bounding box center [1137, 92] width 69 height 19
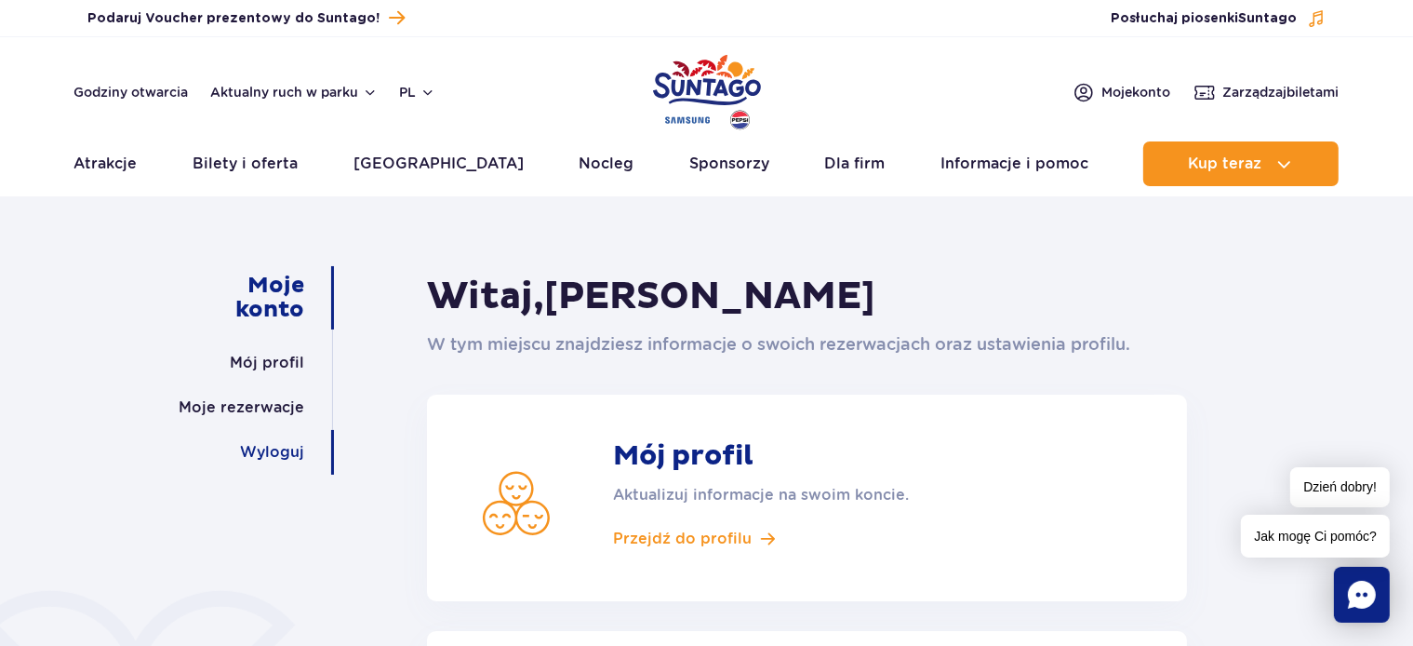
click at [261, 443] on link "Wyloguj" at bounding box center [272, 452] width 64 height 45
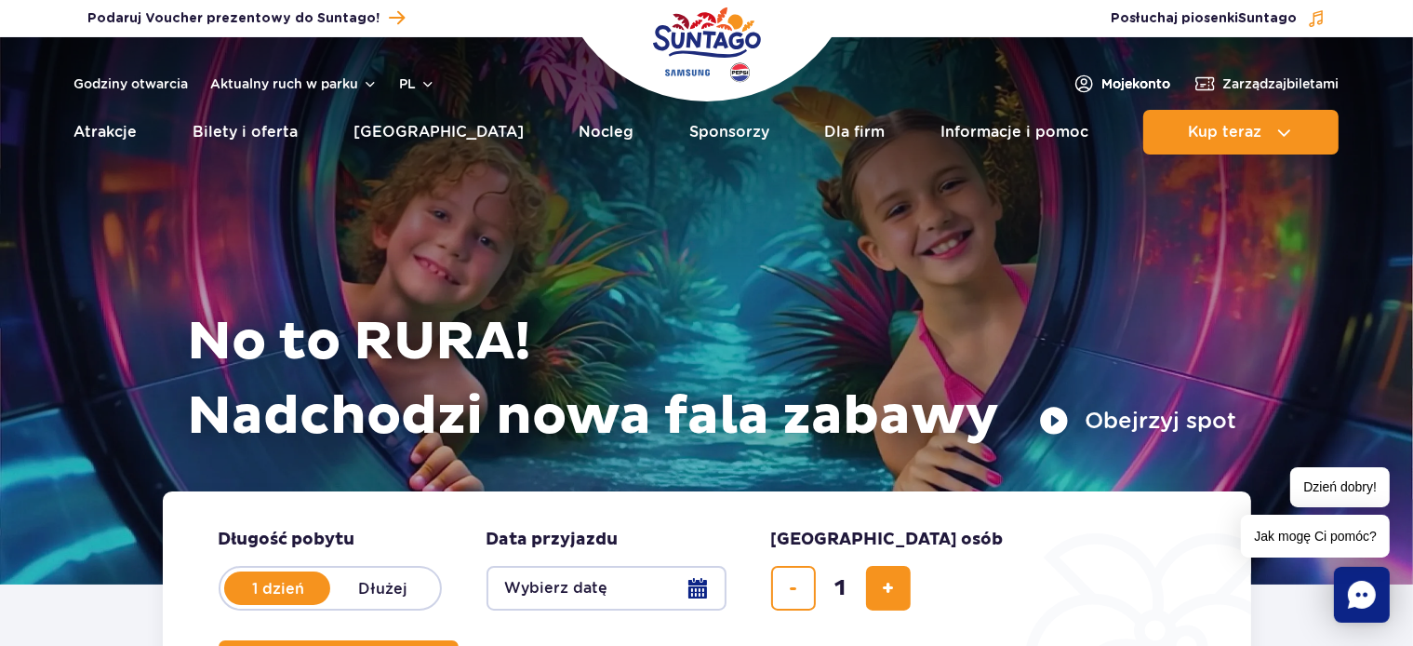
click at [1118, 78] on span "Moje konto" at bounding box center [1137, 83] width 69 height 19
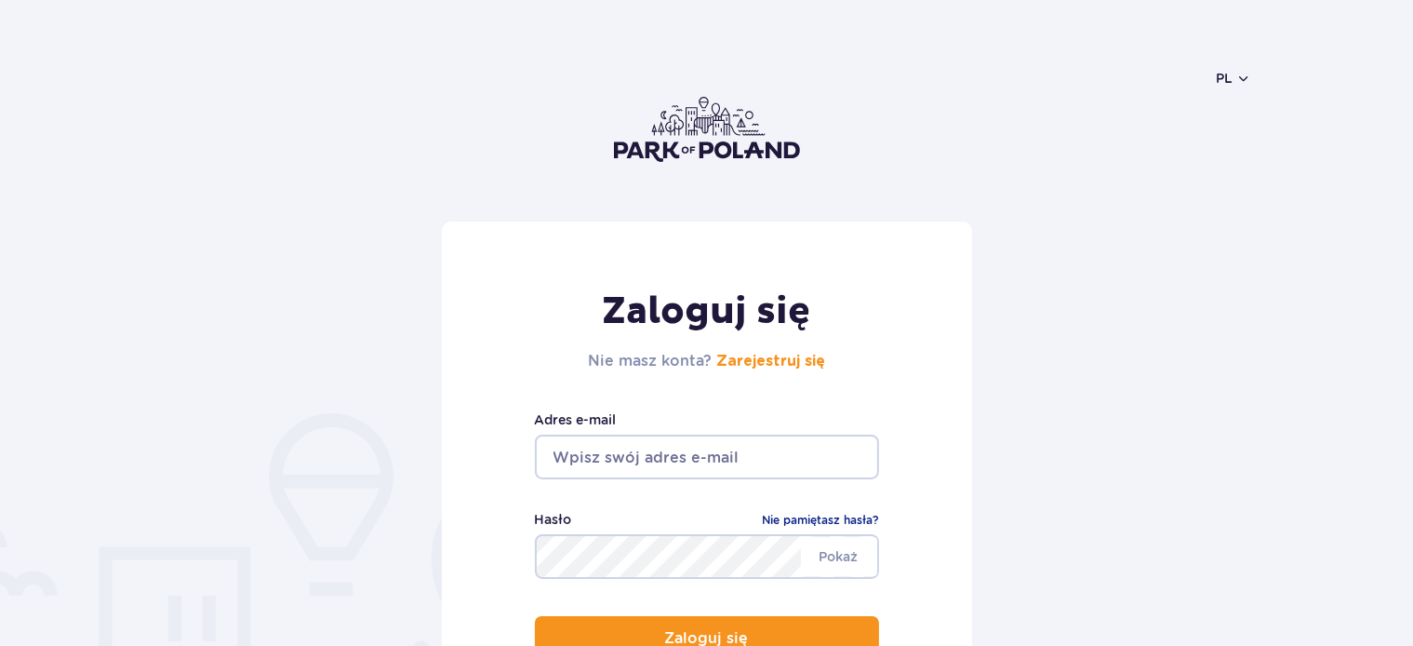
click at [724, 460] on input "email" at bounding box center [707, 457] width 344 height 45
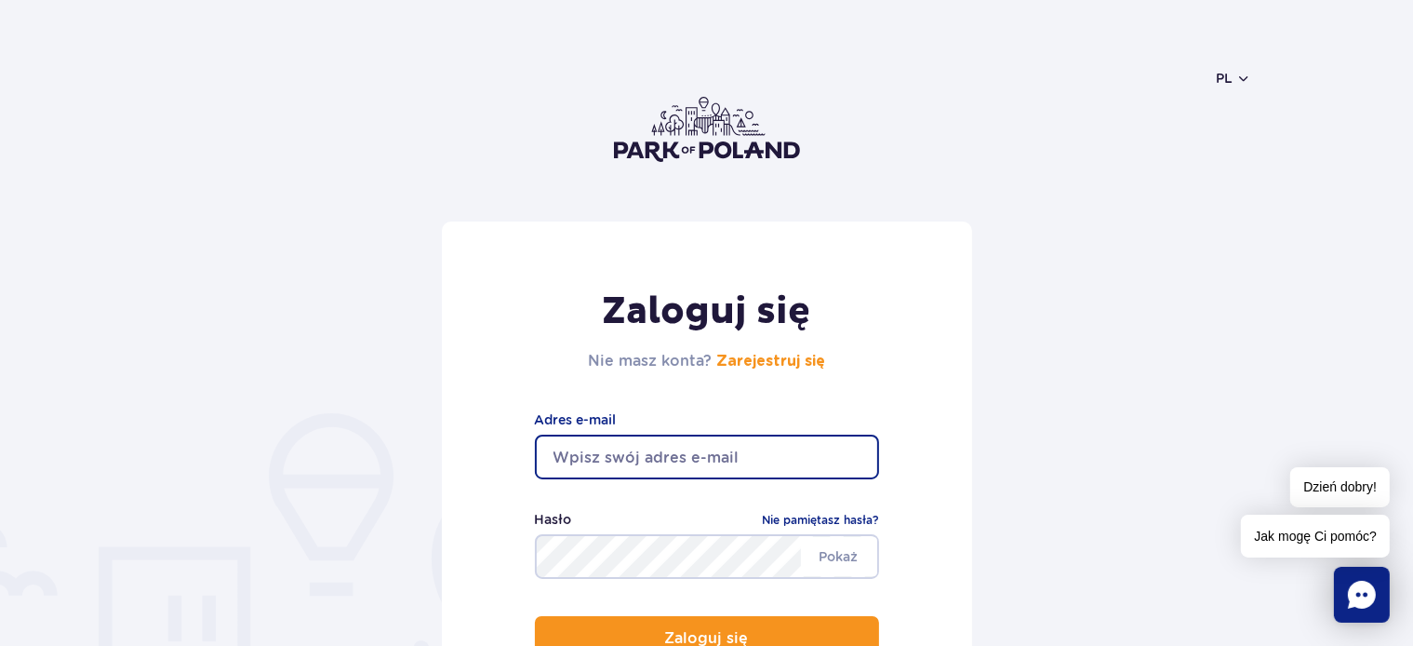
click at [724, 460] on input "email" at bounding box center [707, 457] width 344 height 45
type input "[EMAIL_ADDRESS][DOMAIN_NAME]"
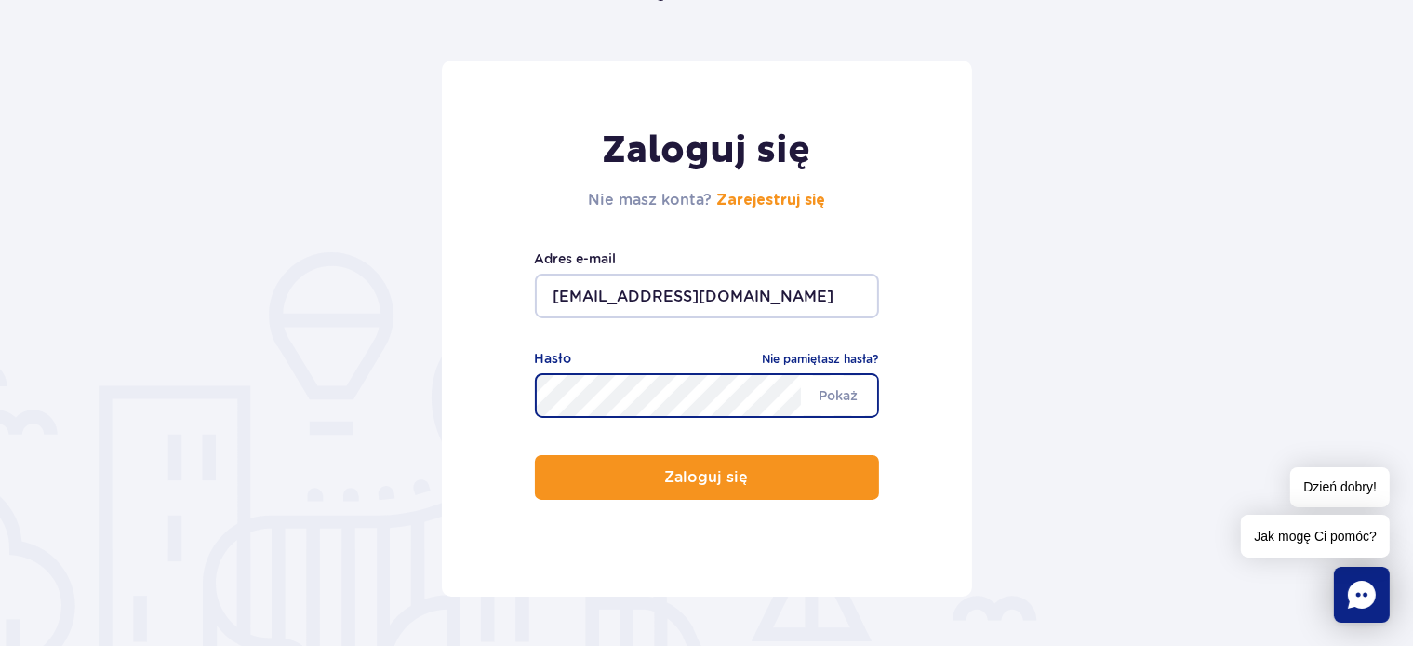
scroll to position [196, 0]
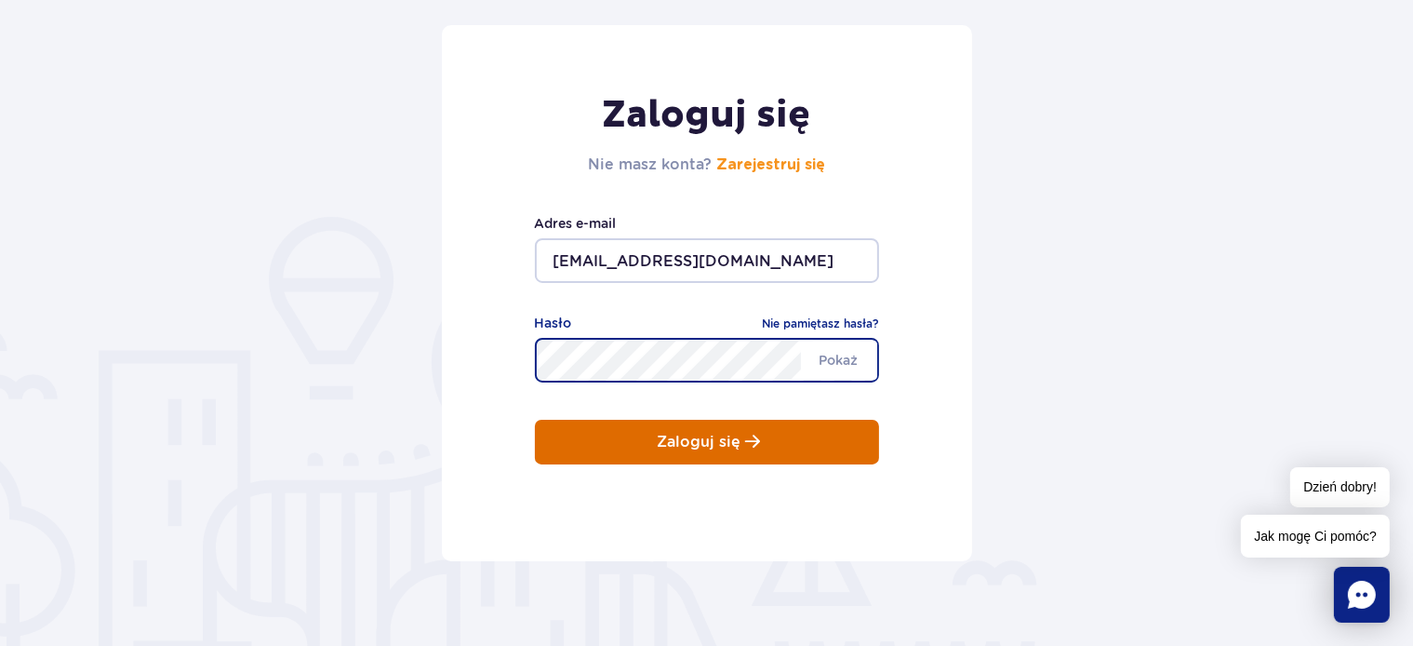
click at [730, 452] on button "Zaloguj się" at bounding box center [707, 442] width 344 height 45
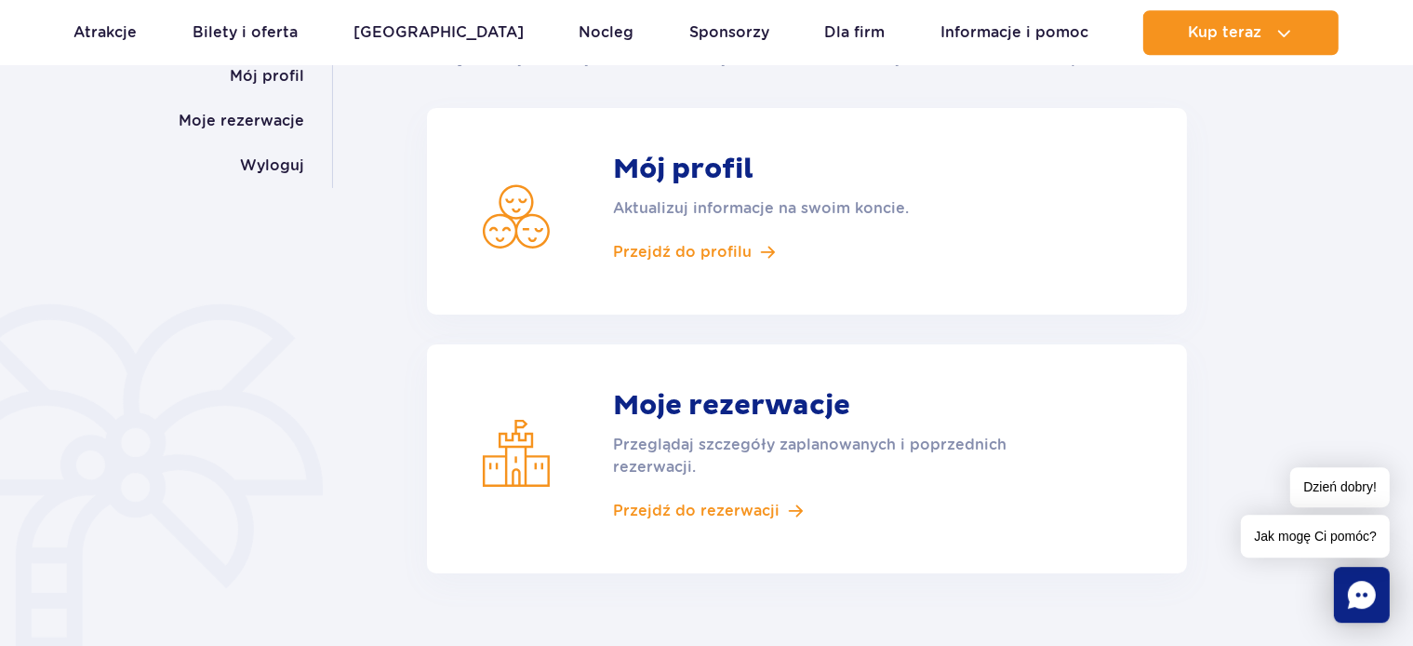
scroll to position [294, 0]
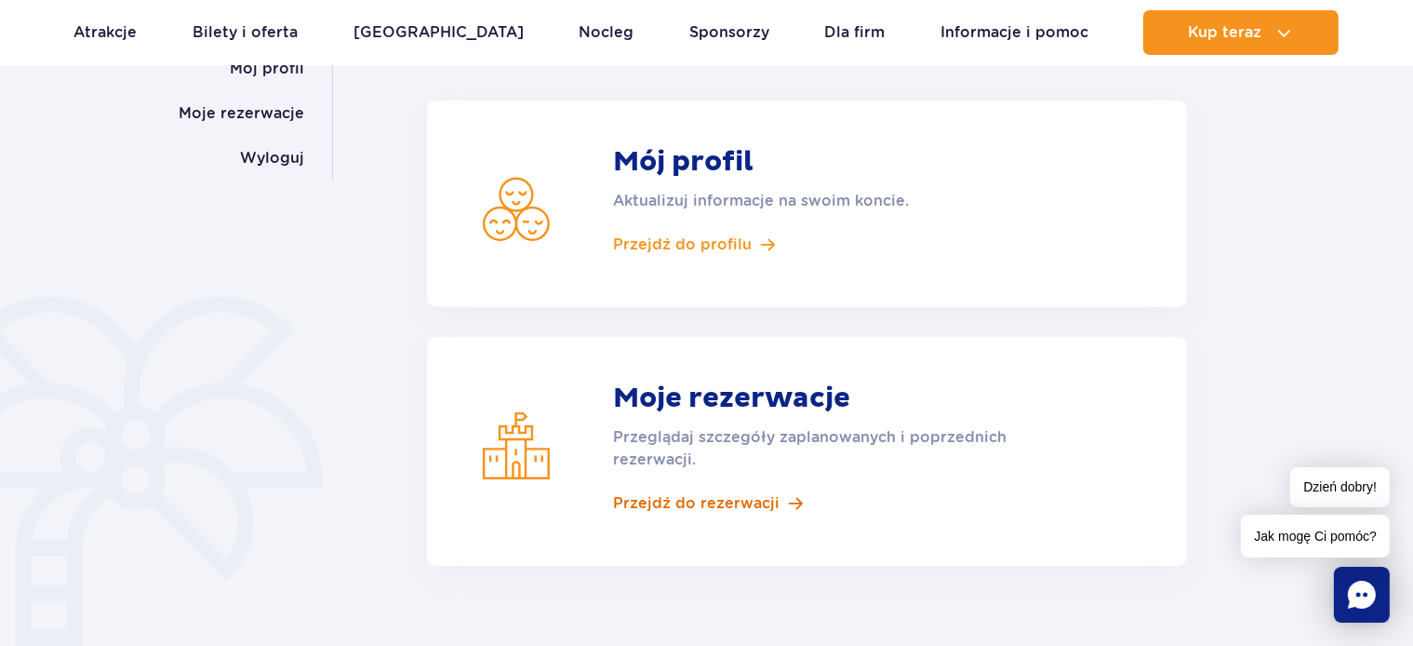
click at [740, 501] on span "Przejdź do rezerwacji" at bounding box center [696, 503] width 167 height 20
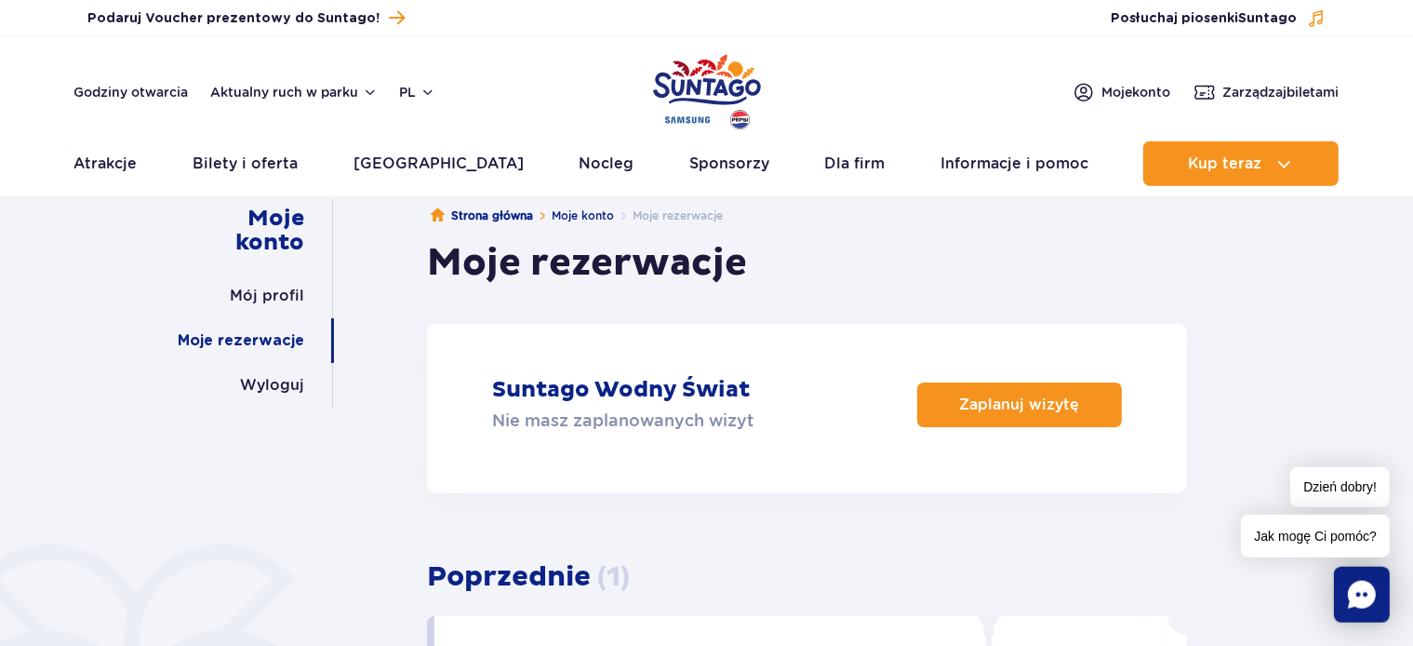
scroll to position [98, 0]
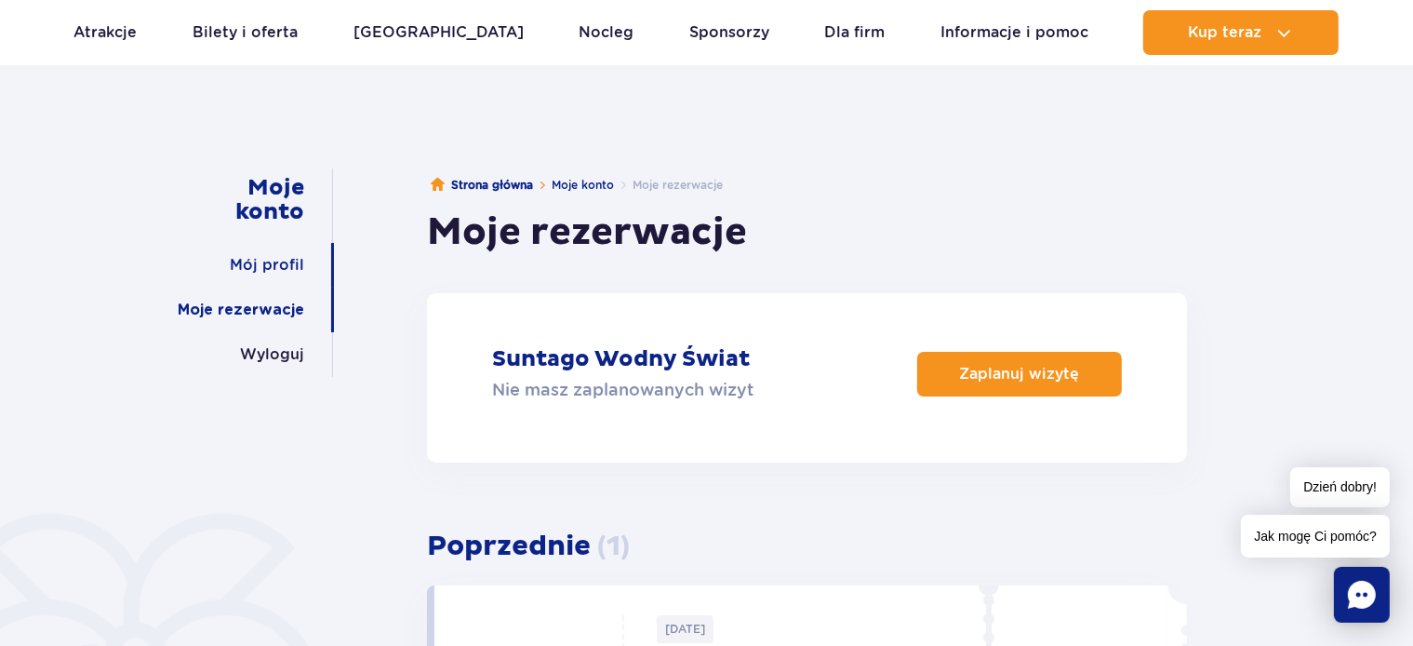
click at [286, 259] on link "Mój profil" at bounding box center [267, 265] width 74 height 45
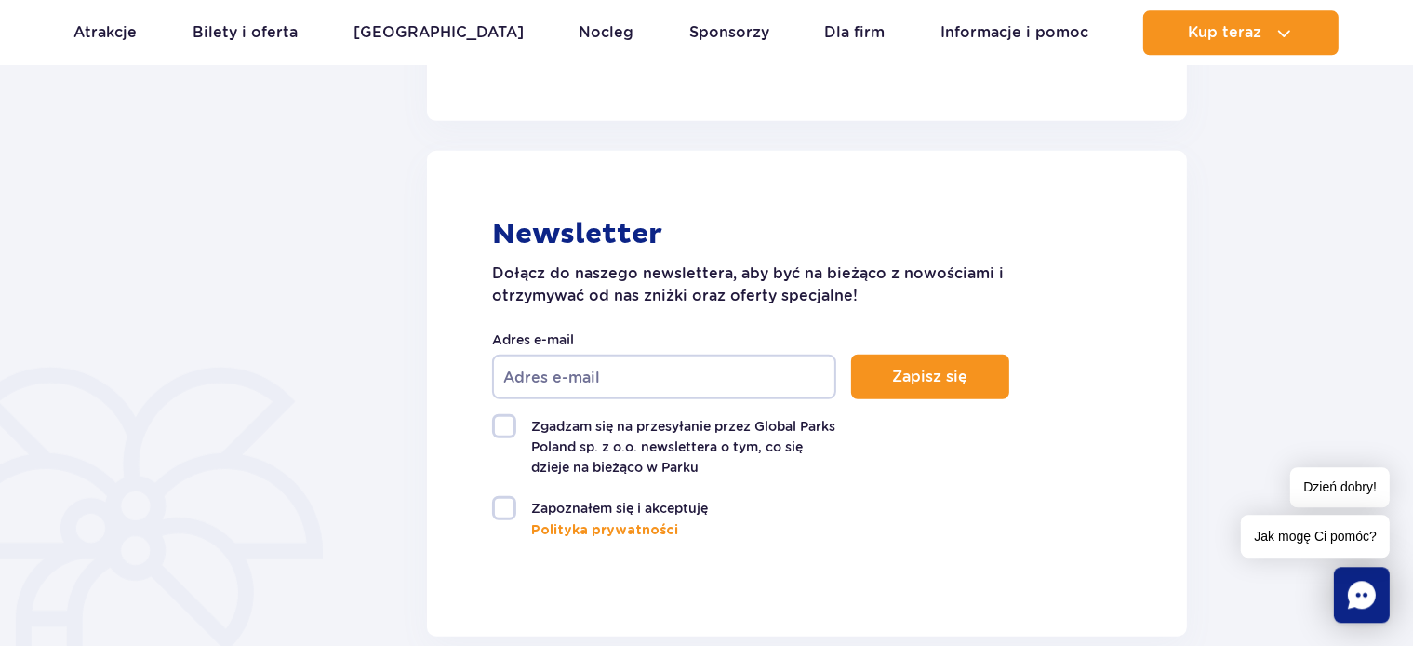
scroll to position [1277, 0]
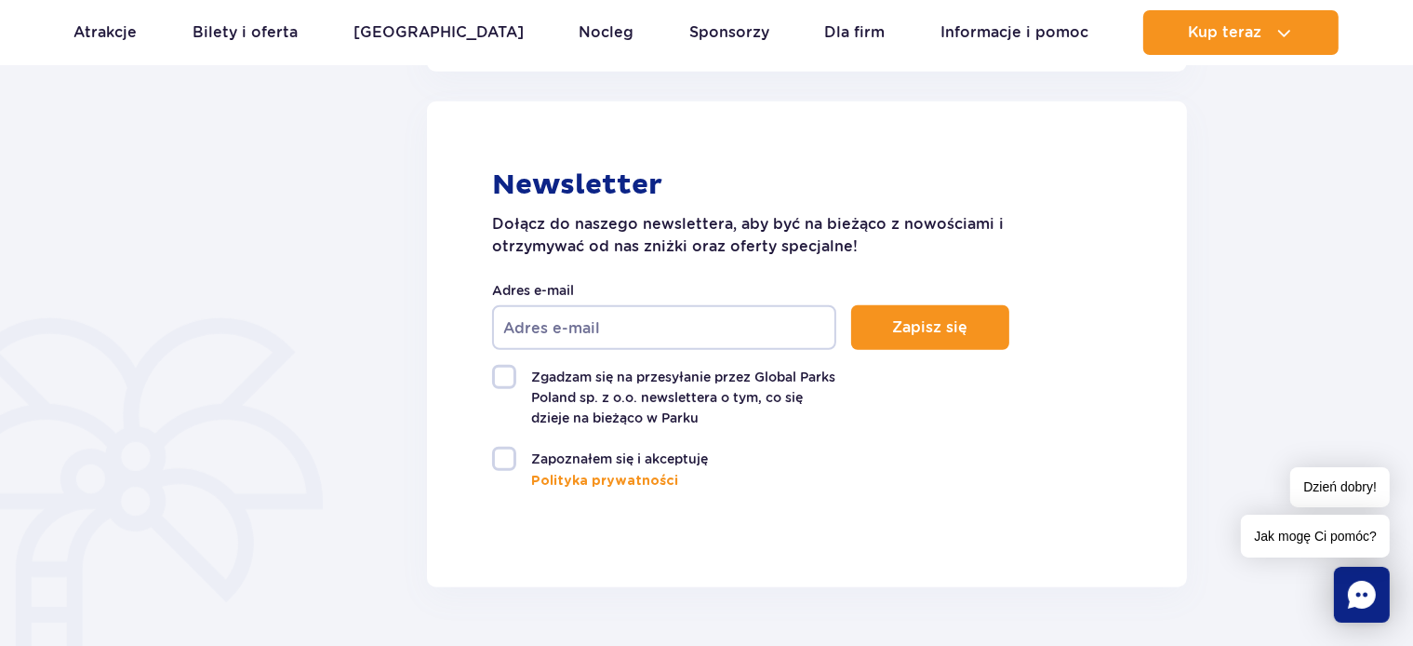
click at [657, 340] on input "Adres e-mail" at bounding box center [664, 327] width 344 height 45
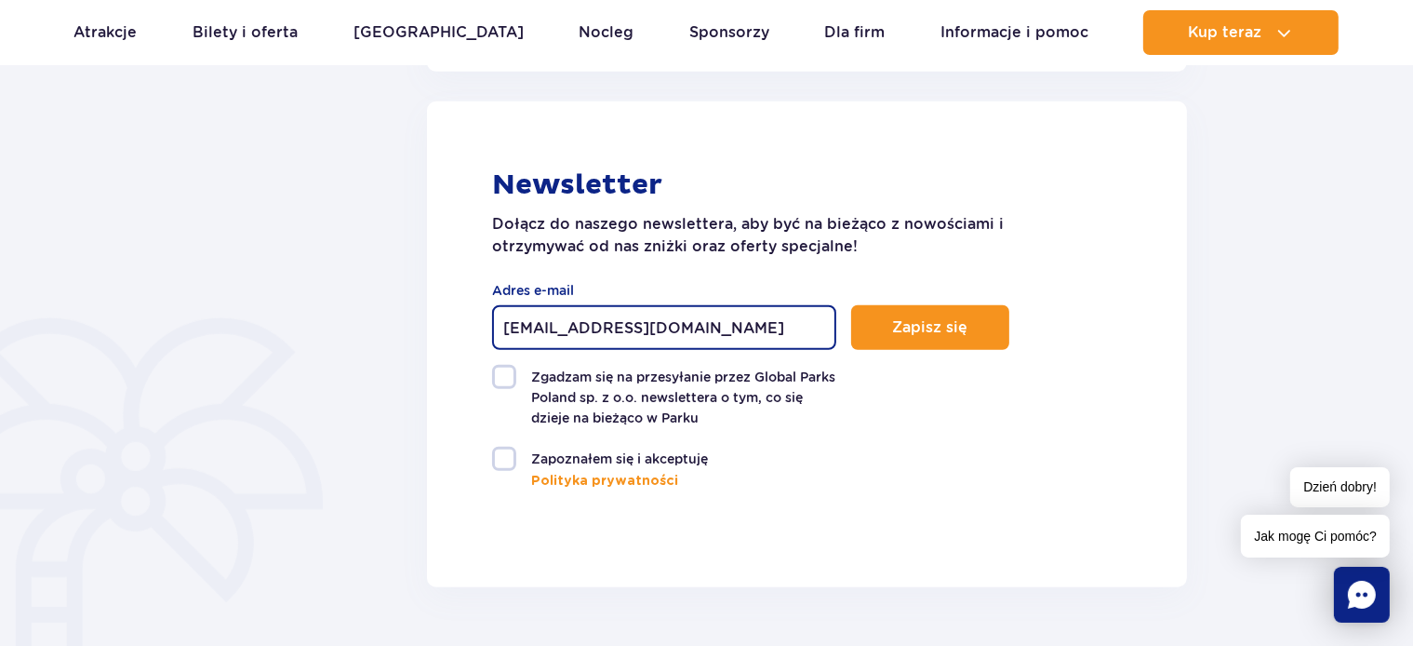
type input "[EMAIL_ADDRESS][DOMAIN_NAME]"
click at [504, 462] on label "Zapoznałem się i akceptuję" at bounding box center [664, 459] width 344 height 24
click at [504, 450] on input "Zapoznałem się i akceptuję" at bounding box center [503, 449] width 22 height 4
checkbox input "true"
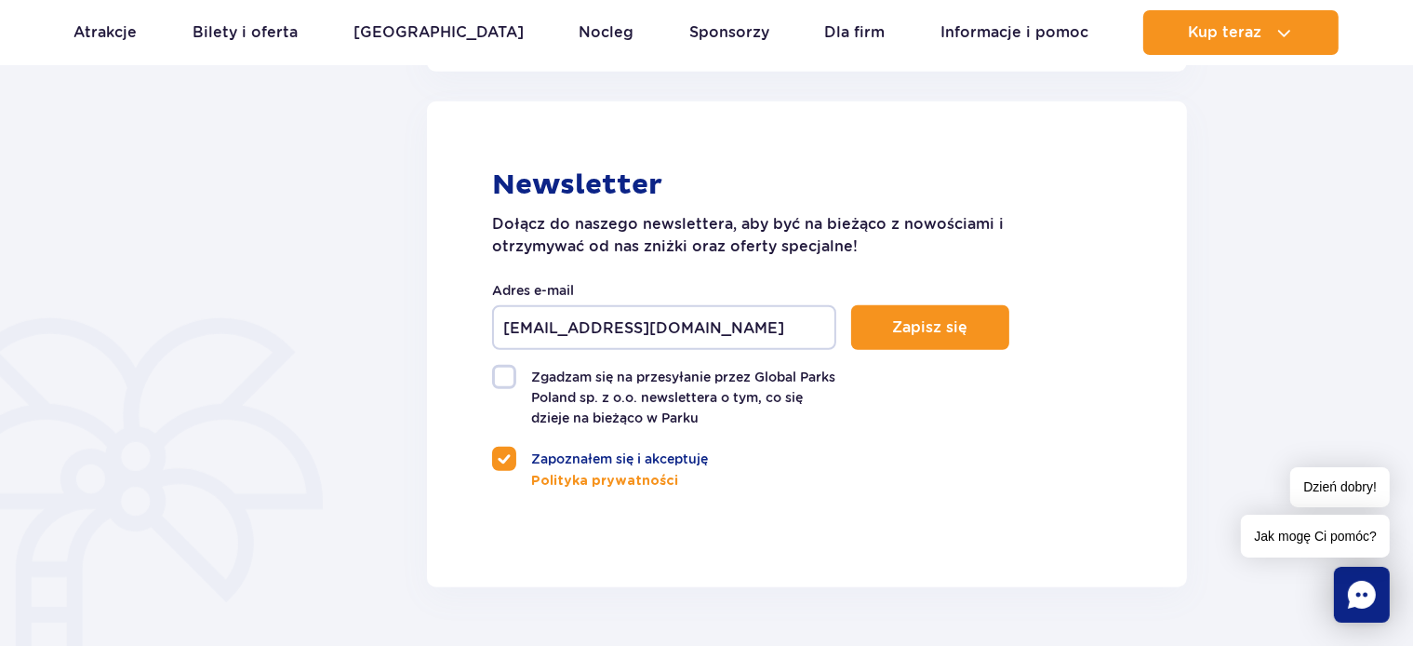
click at [508, 381] on label "Zgadzam się na przesyłanie przez Global Parks Poland sp. z o.o. newslettera o t…" at bounding box center [664, 396] width 344 height 63
click at [508, 368] on input "Zgadzam się na przesyłanie przez Global Parks Poland sp. z o.o. newslettera o t…" at bounding box center [503, 367] width 22 height 4
checkbox input "true"
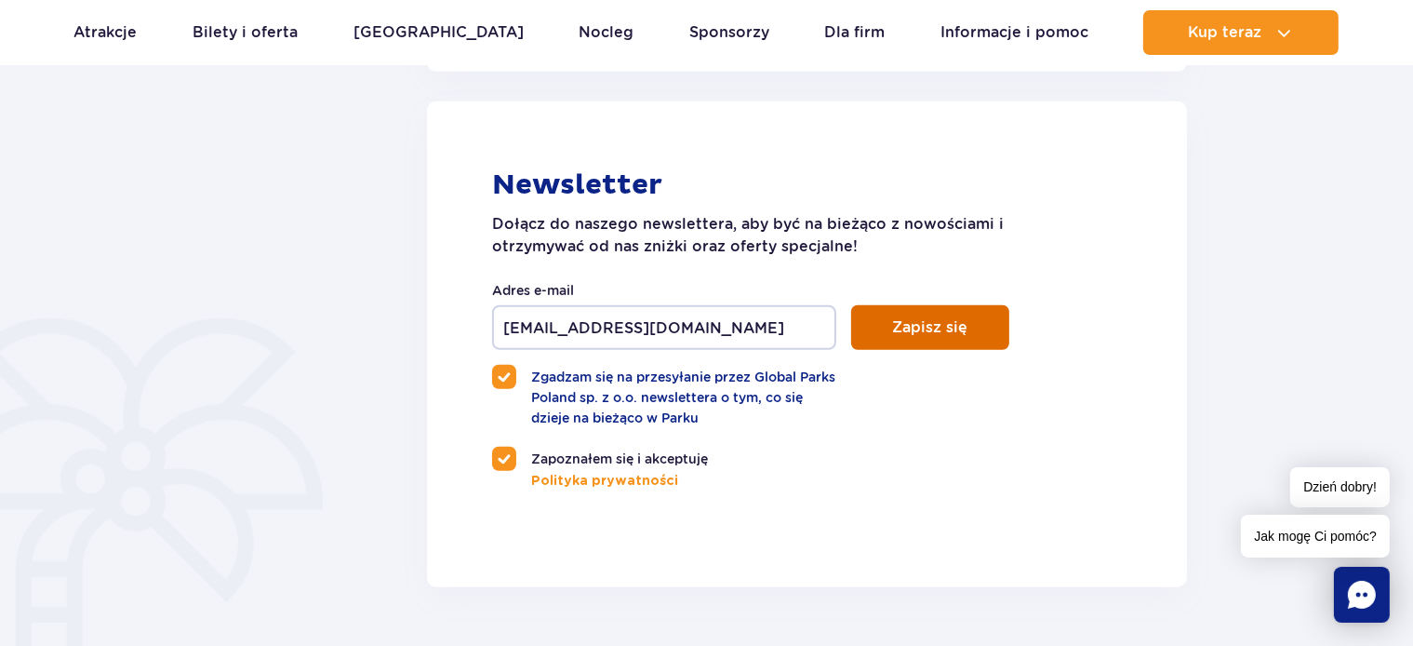
click at [970, 329] on button "Zapisz się" at bounding box center [930, 327] width 158 height 45
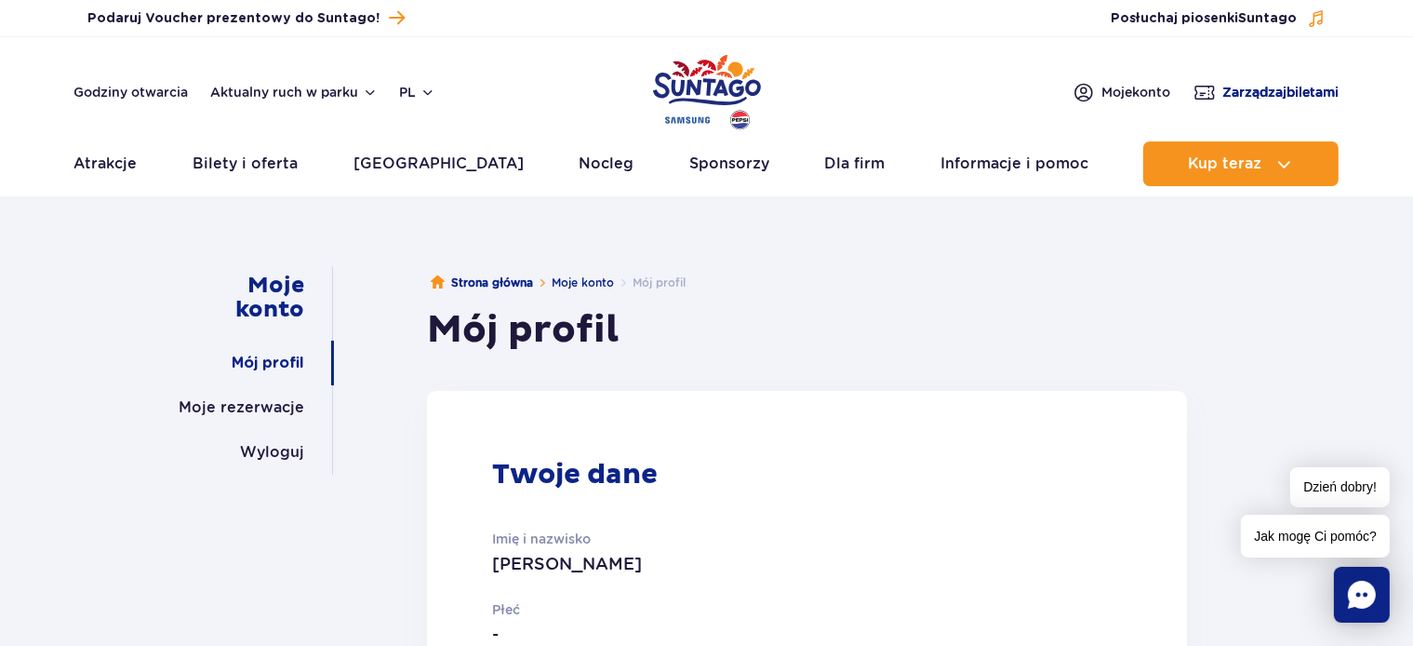
click at [1291, 85] on span "Zarządzaj biletami" at bounding box center [1282, 92] width 116 height 19
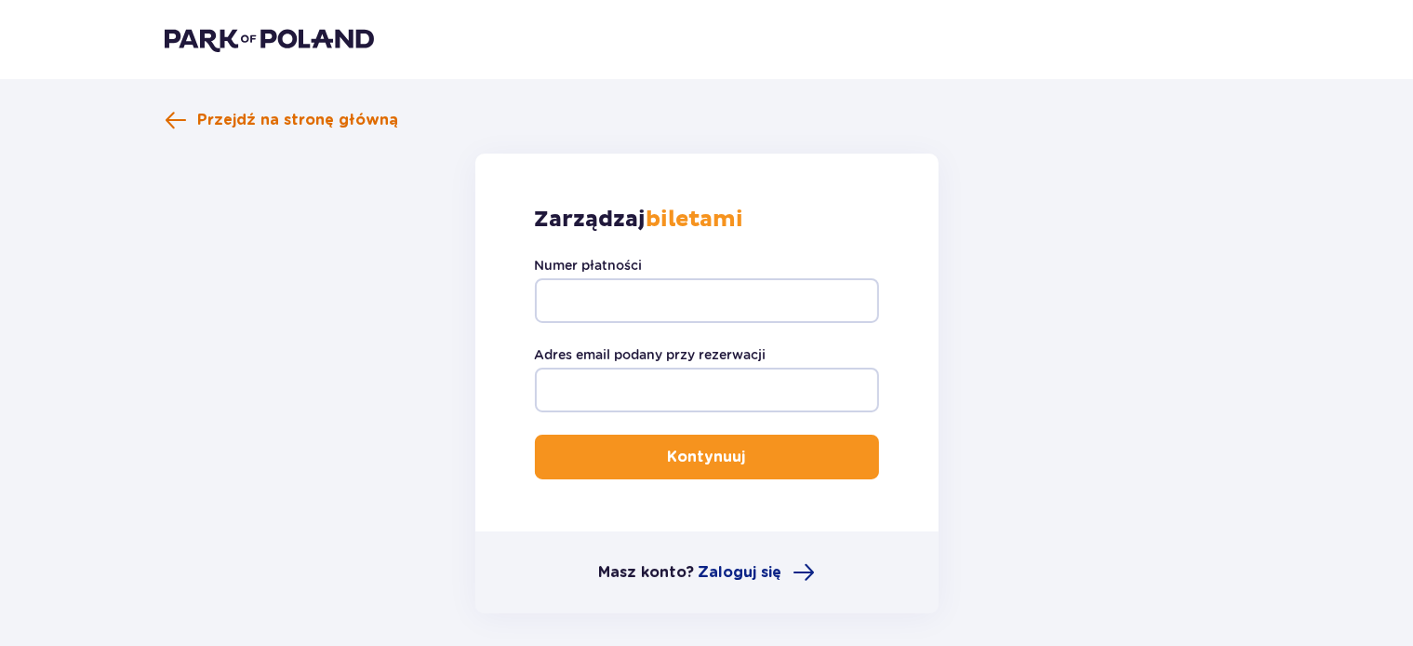
click at [188, 117] on span "Przejdź na stronę główną" at bounding box center [282, 120] width 234 height 22
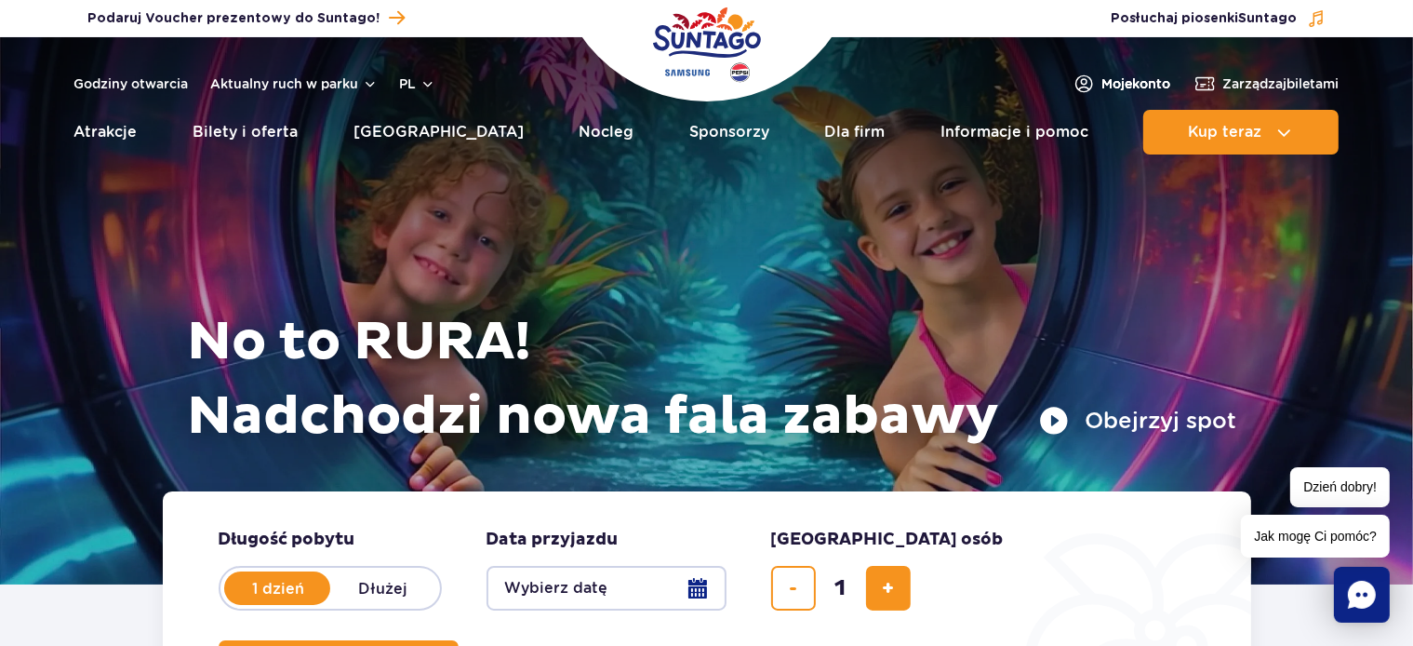
click at [1123, 84] on span "Moje konto" at bounding box center [1137, 83] width 69 height 19
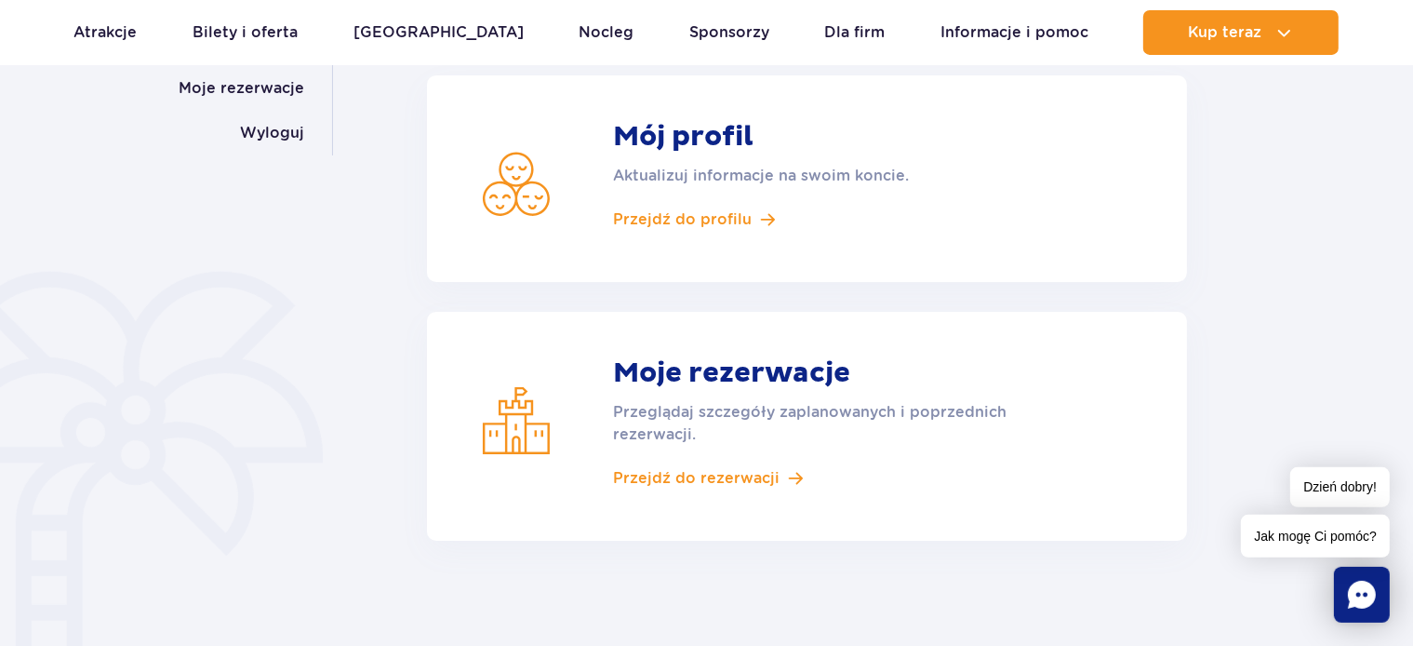
scroll to position [393, 0]
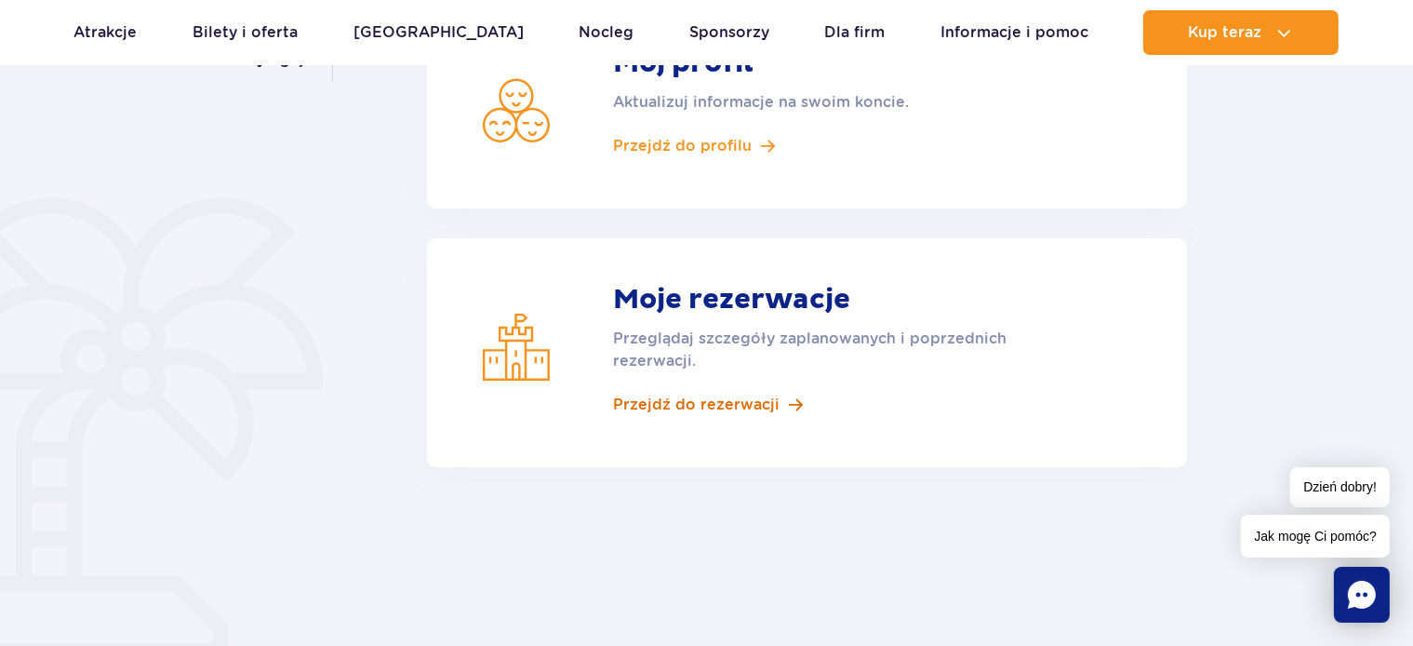
click at [699, 409] on span "Przejdź do rezerwacji" at bounding box center [696, 405] width 167 height 20
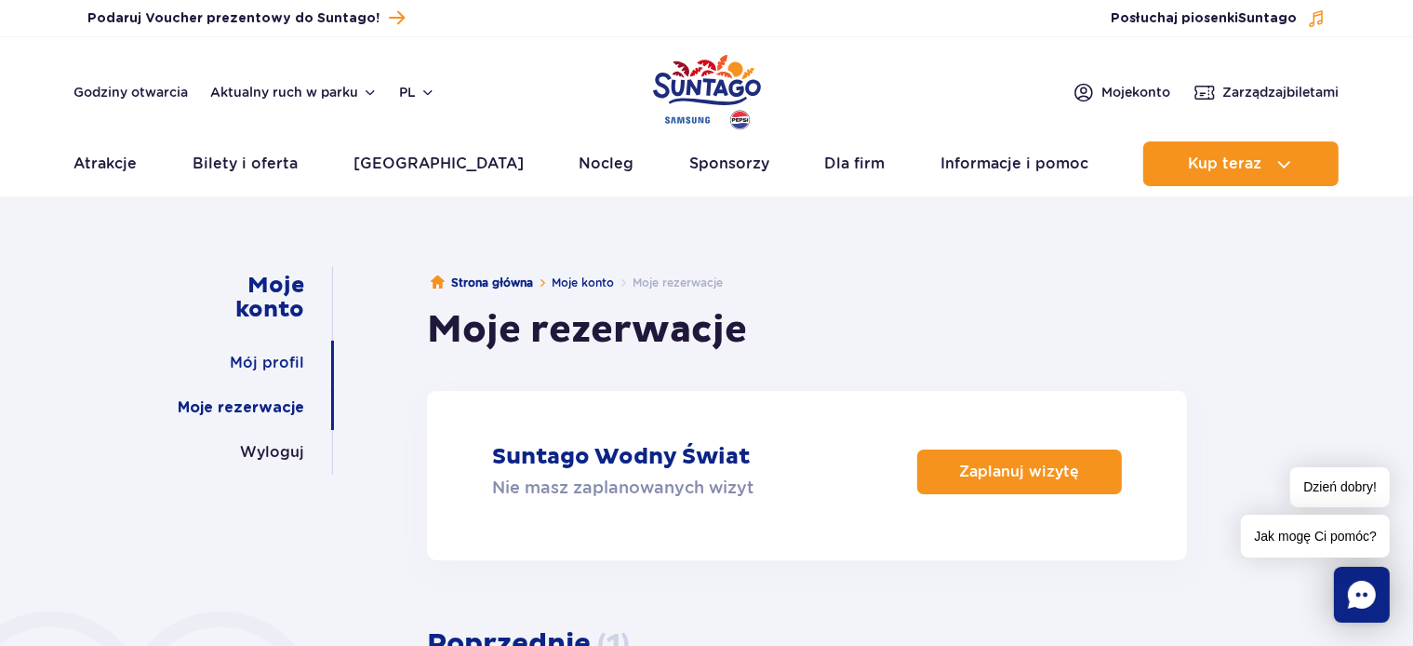
click at [254, 365] on link "Mój profil" at bounding box center [267, 363] width 74 height 45
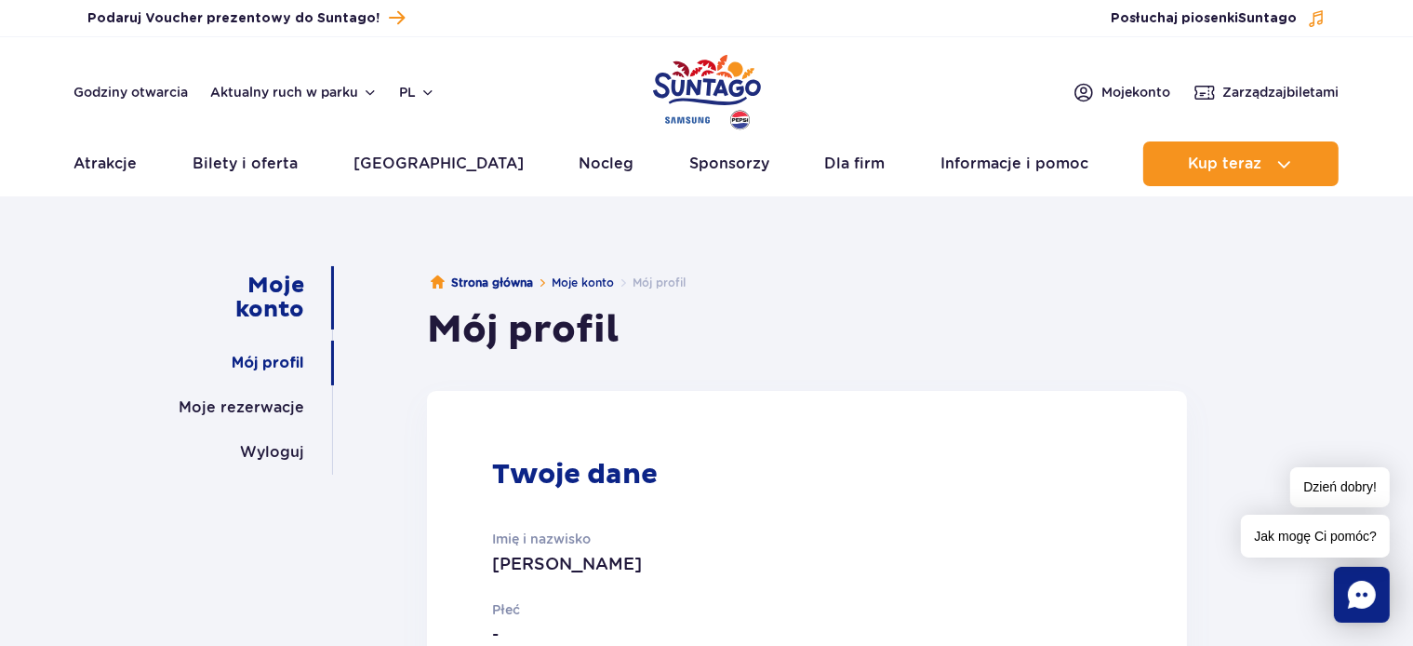
click at [251, 290] on link "Moje konto" at bounding box center [243, 297] width 121 height 63
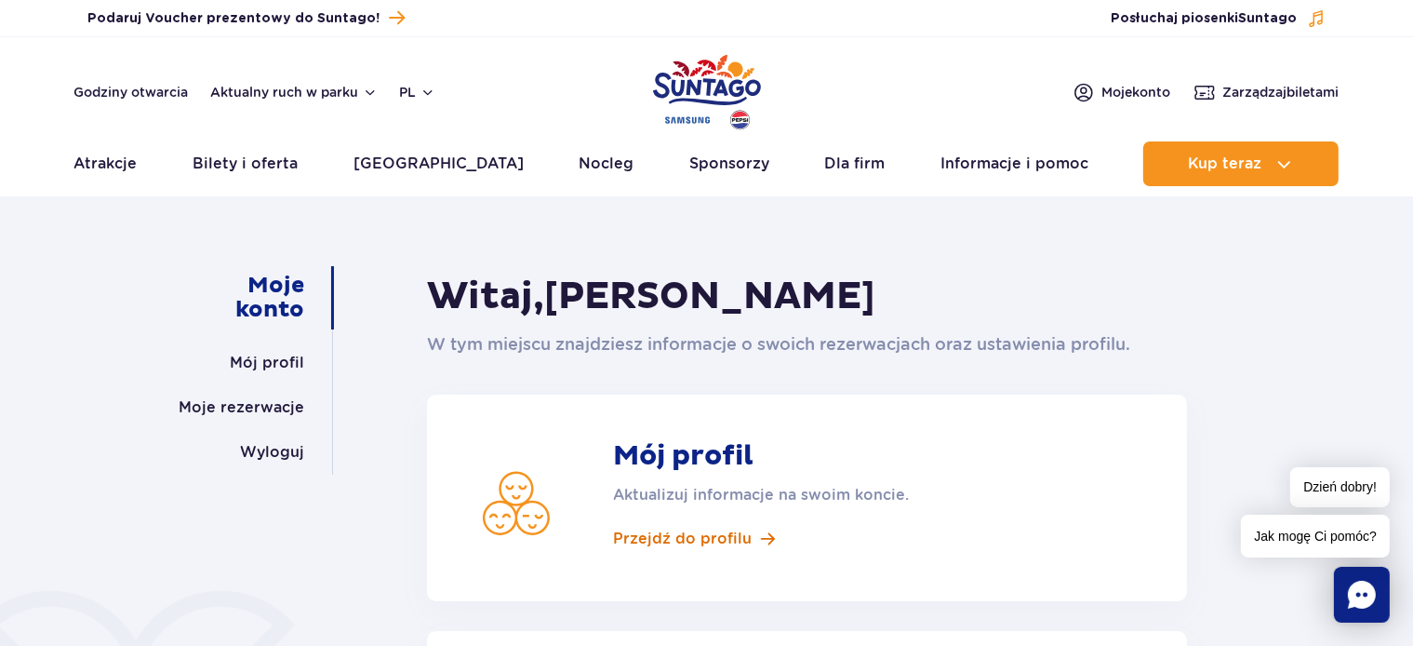
click at [720, 534] on span "Przejdź do profilu" at bounding box center [682, 539] width 139 height 20
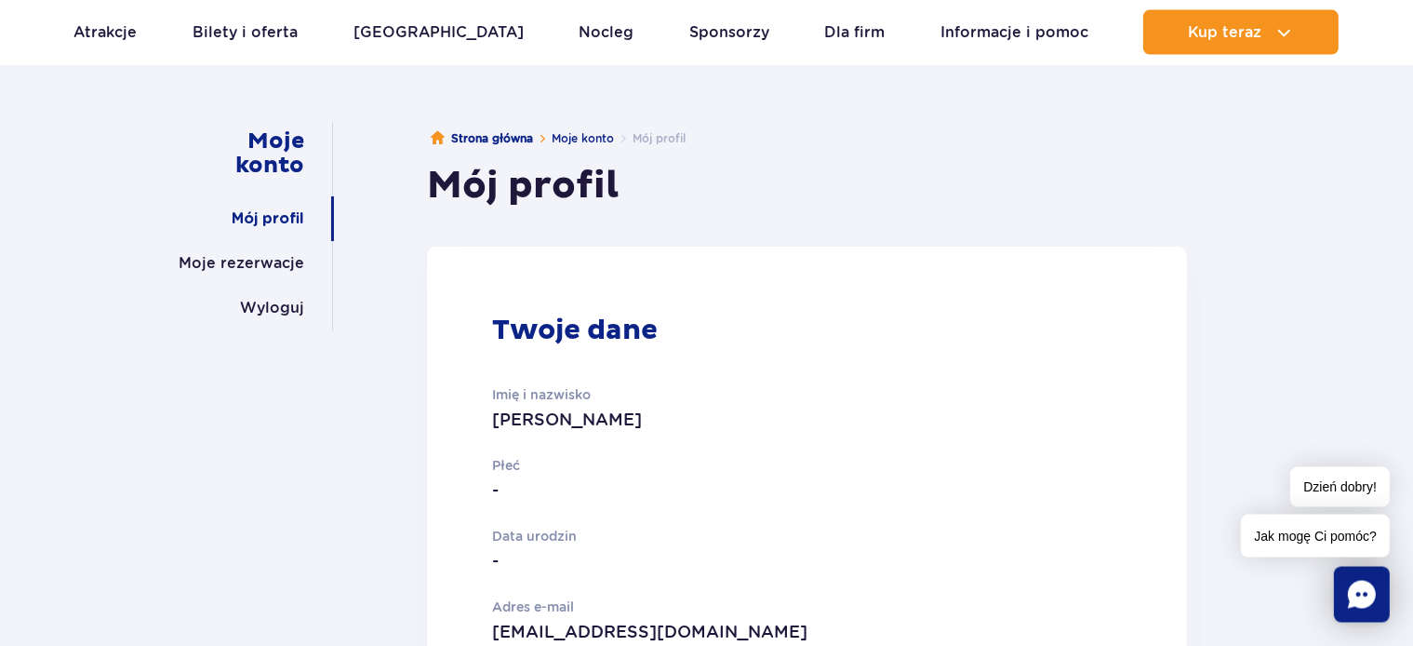
scroll to position [196, 0]
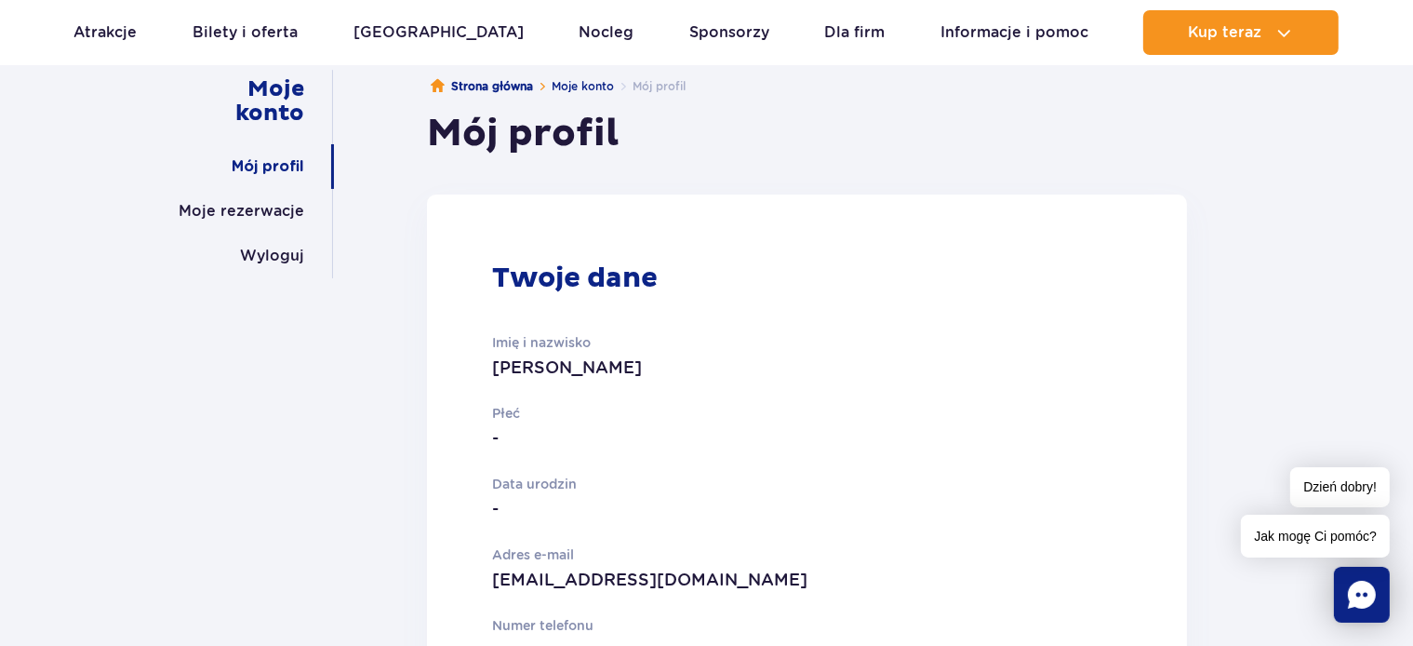
click at [496, 436] on p "-" at bounding box center [735, 438] width 486 height 26
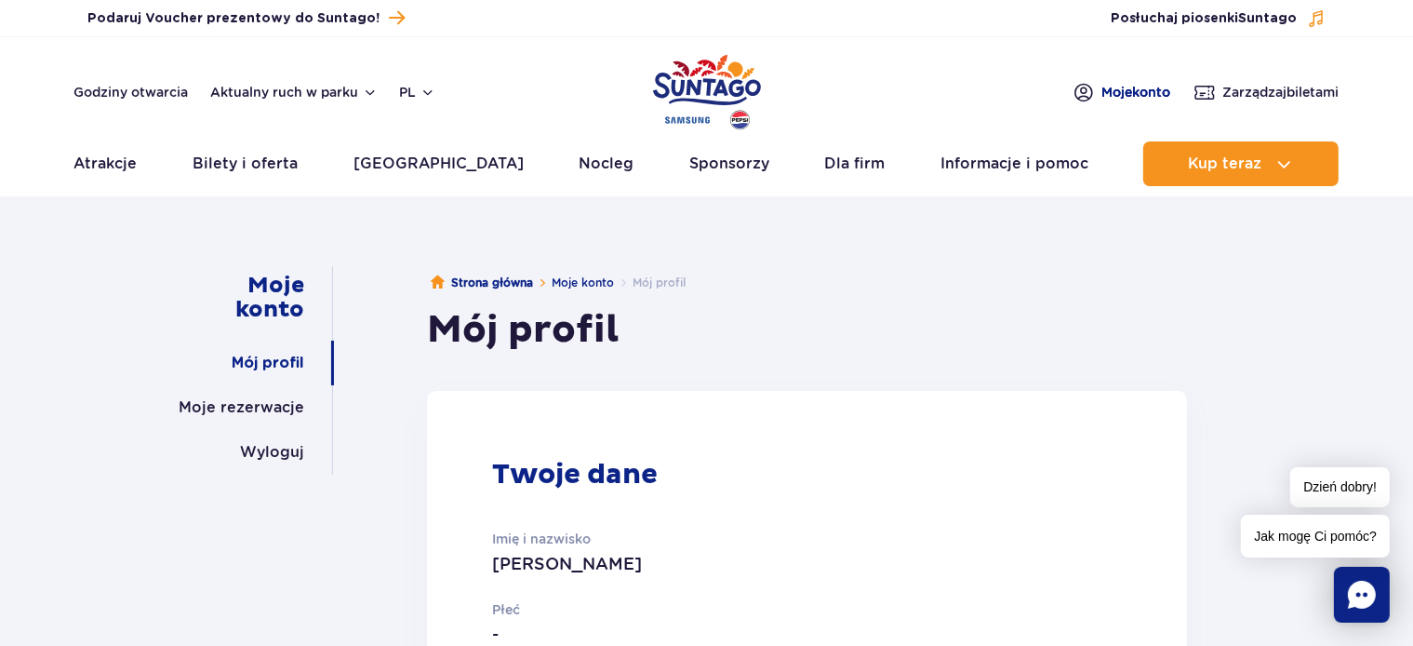
click at [1138, 92] on span "Moje konto" at bounding box center [1137, 92] width 69 height 19
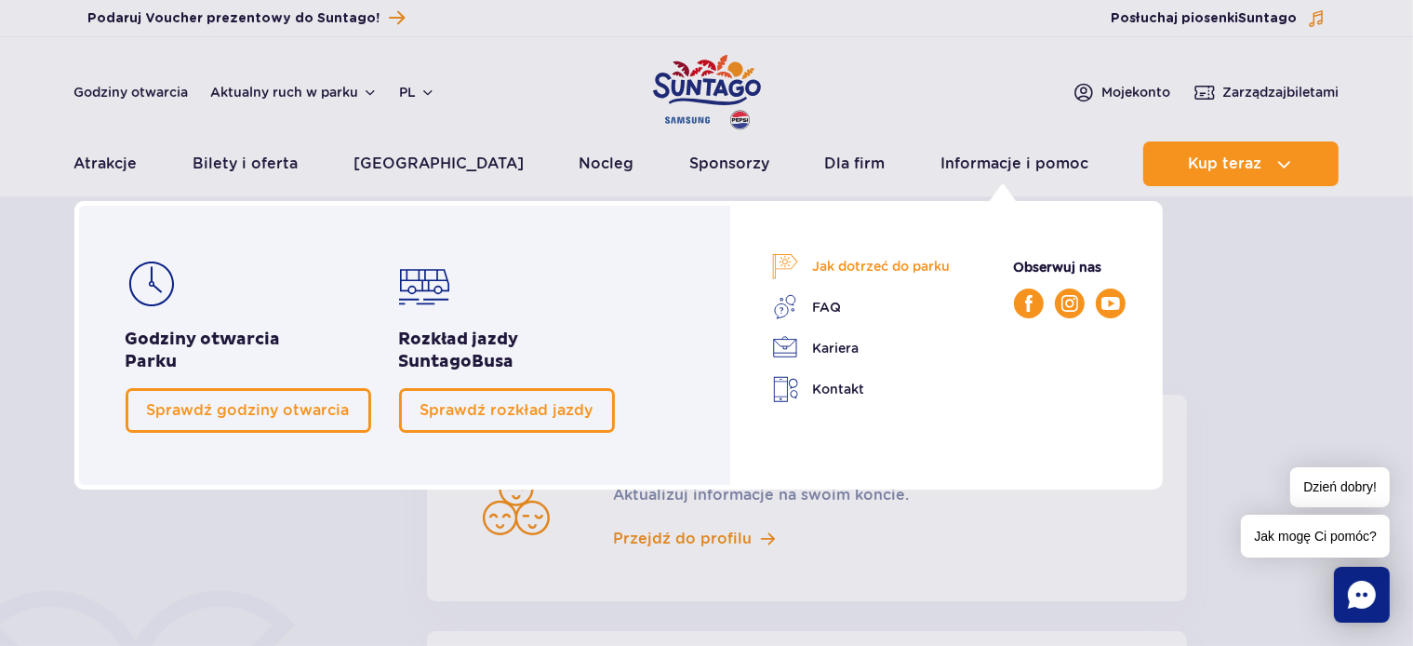
click at [884, 261] on link "Jak dotrzeć do parku" at bounding box center [861, 266] width 179 height 26
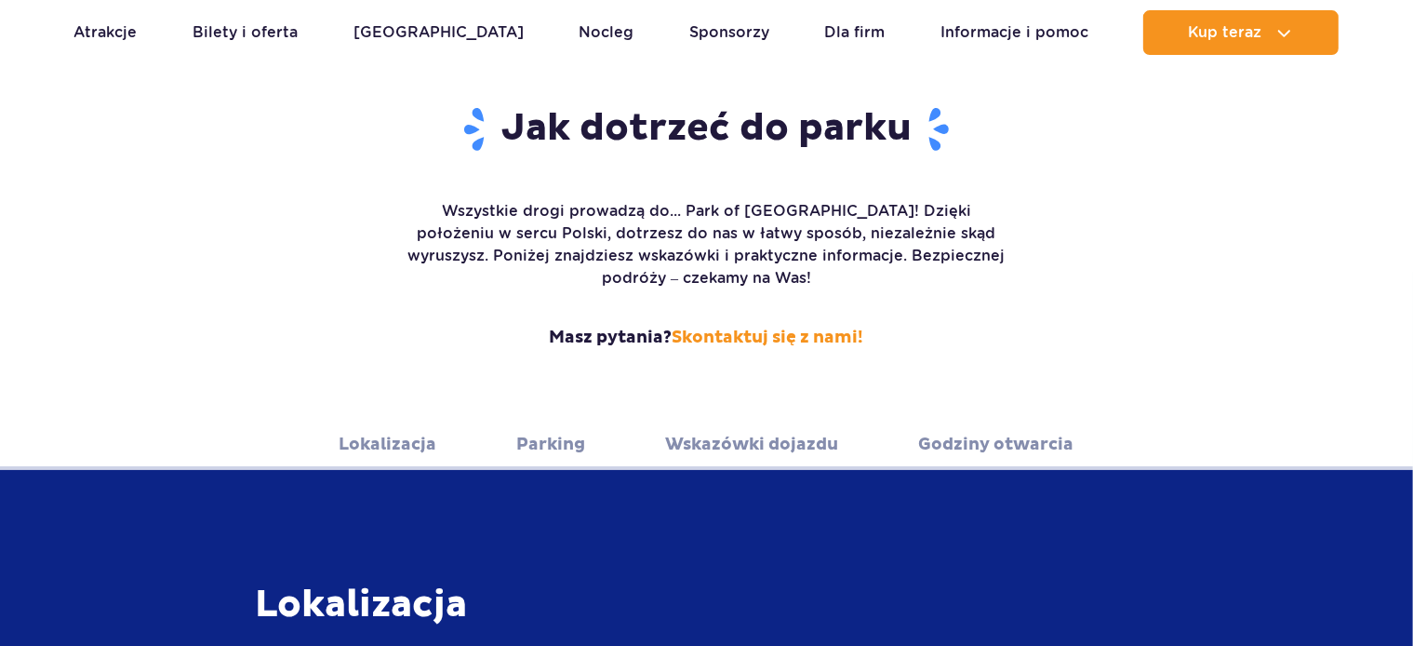
scroll to position [294, 0]
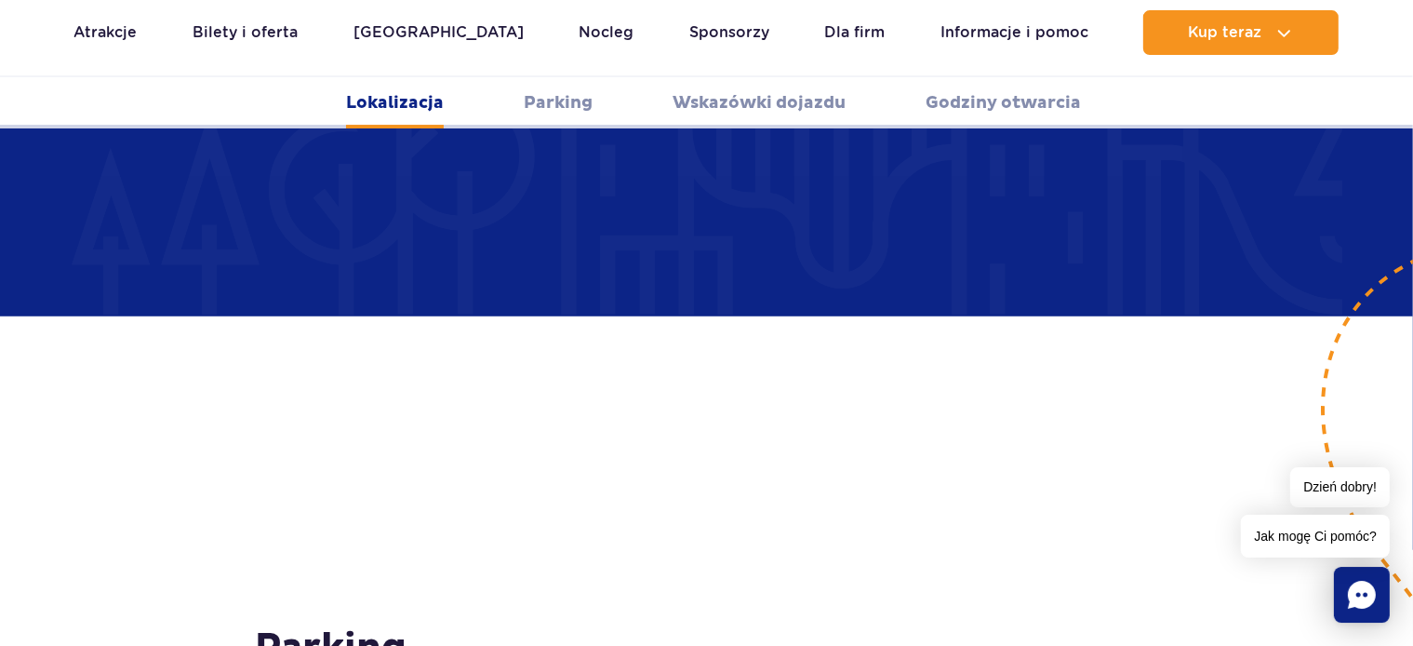
scroll to position [1277, 0]
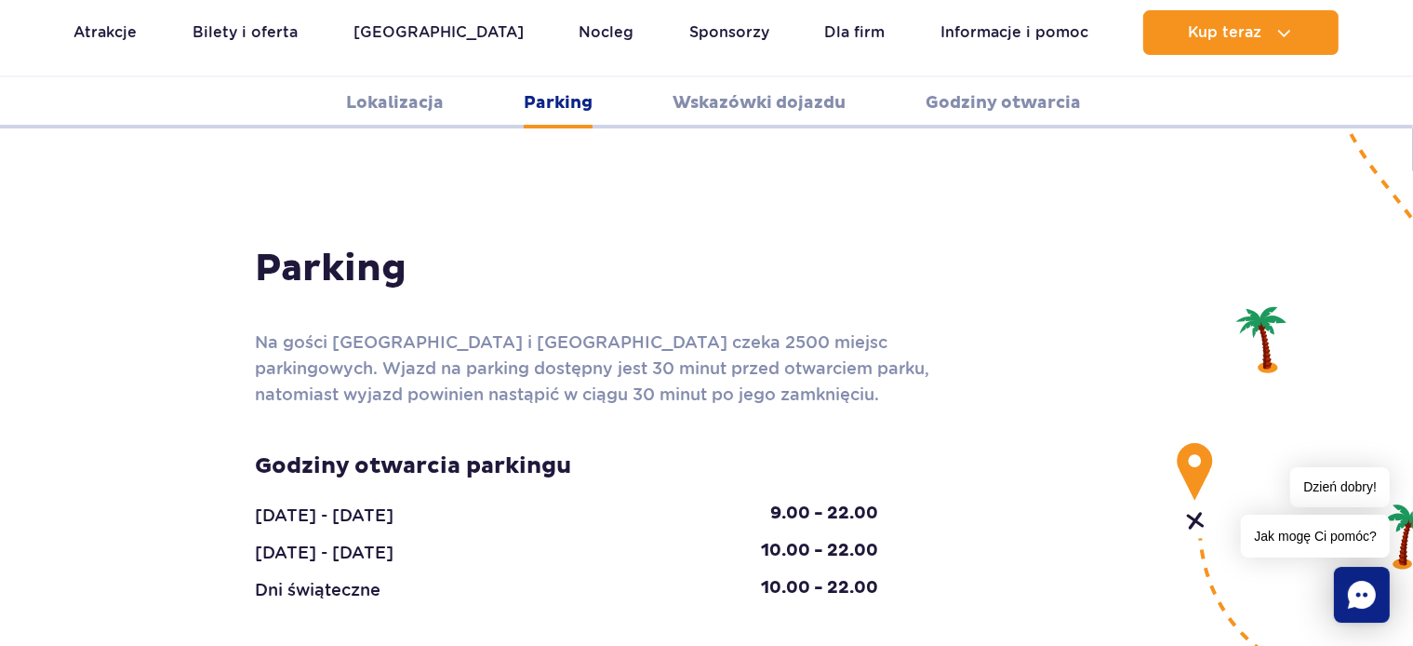
scroll to position [1670, 0]
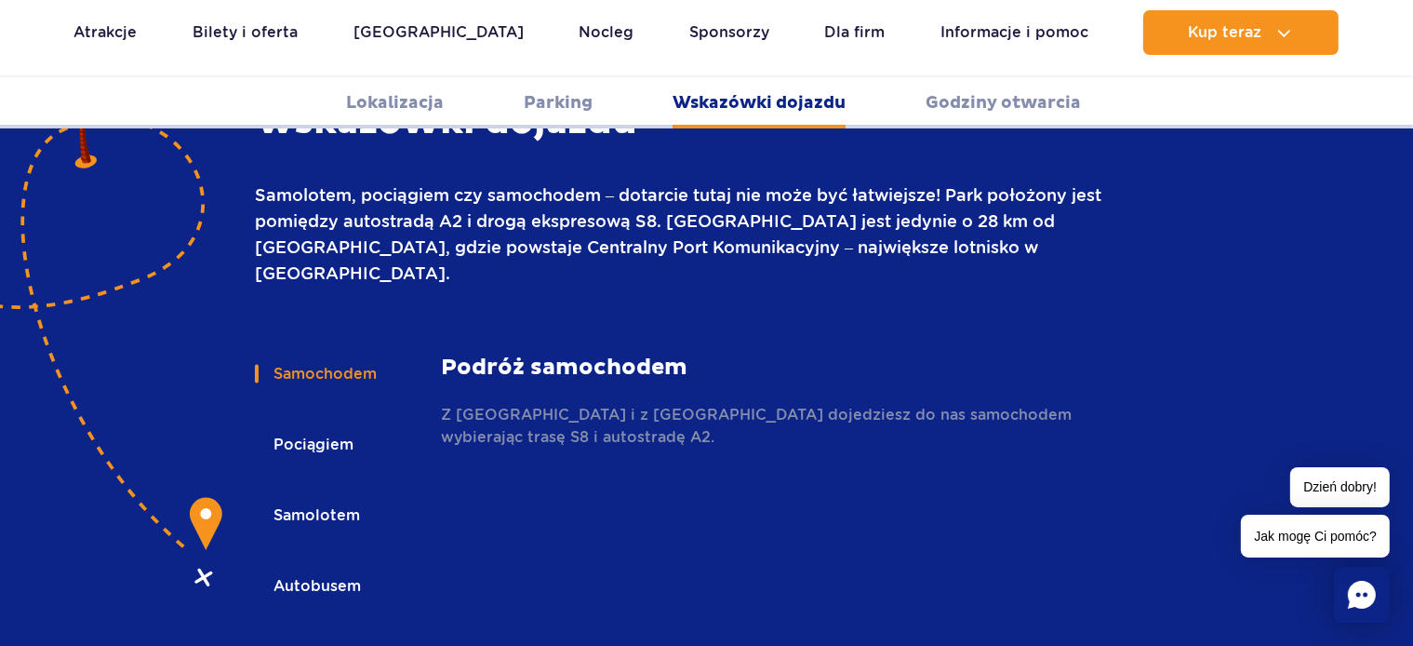
scroll to position [2554, 0]
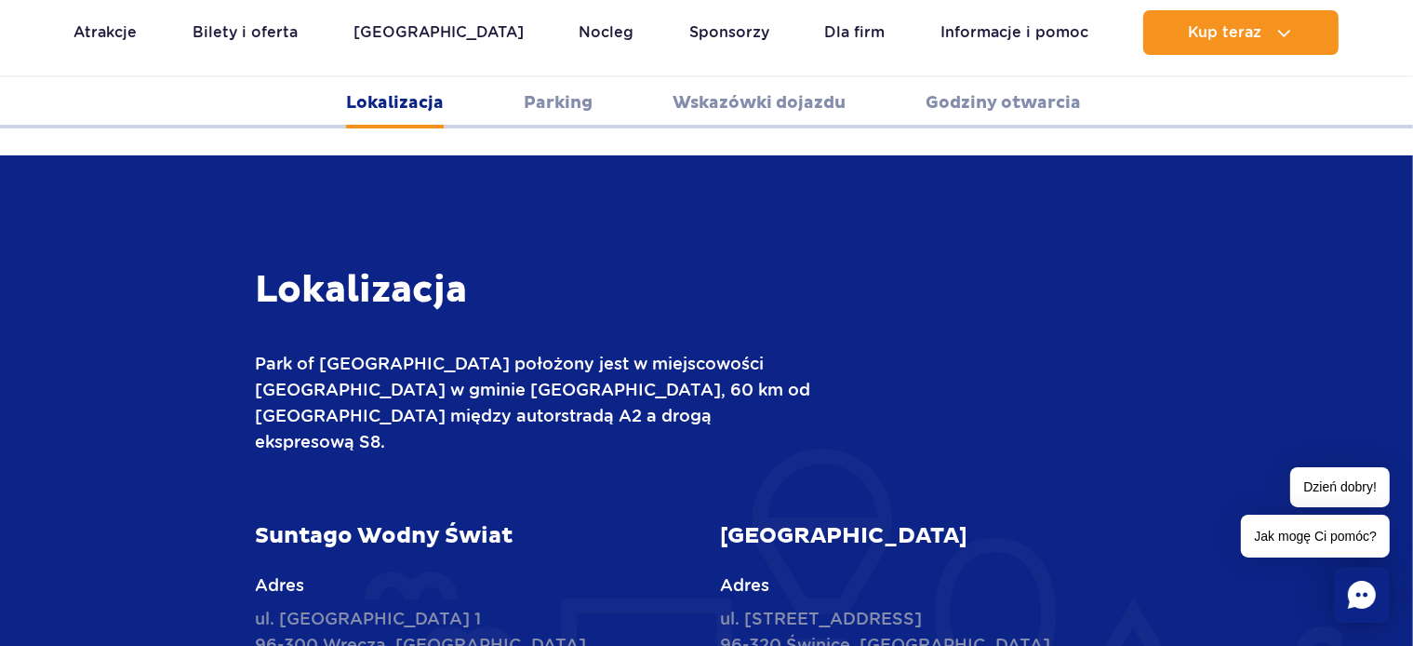
scroll to position [353, 0]
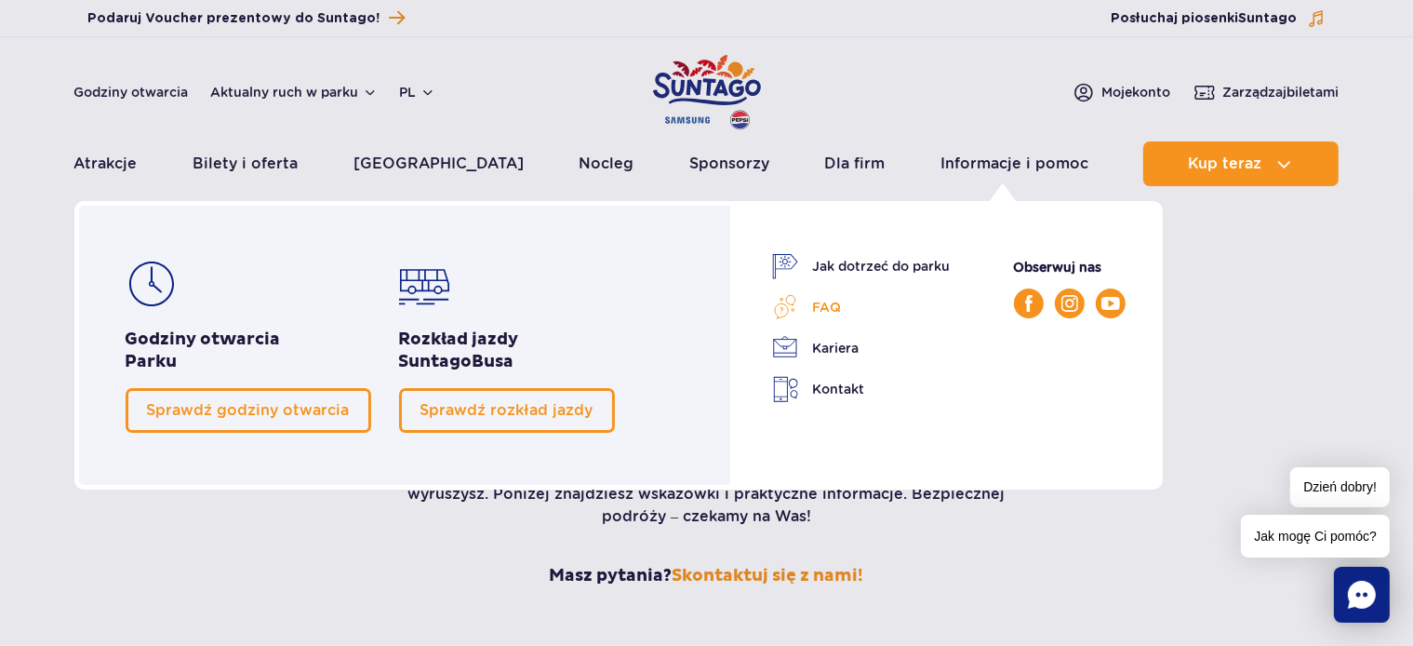
click at [837, 307] on link "FAQ" at bounding box center [861, 307] width 179 height 26
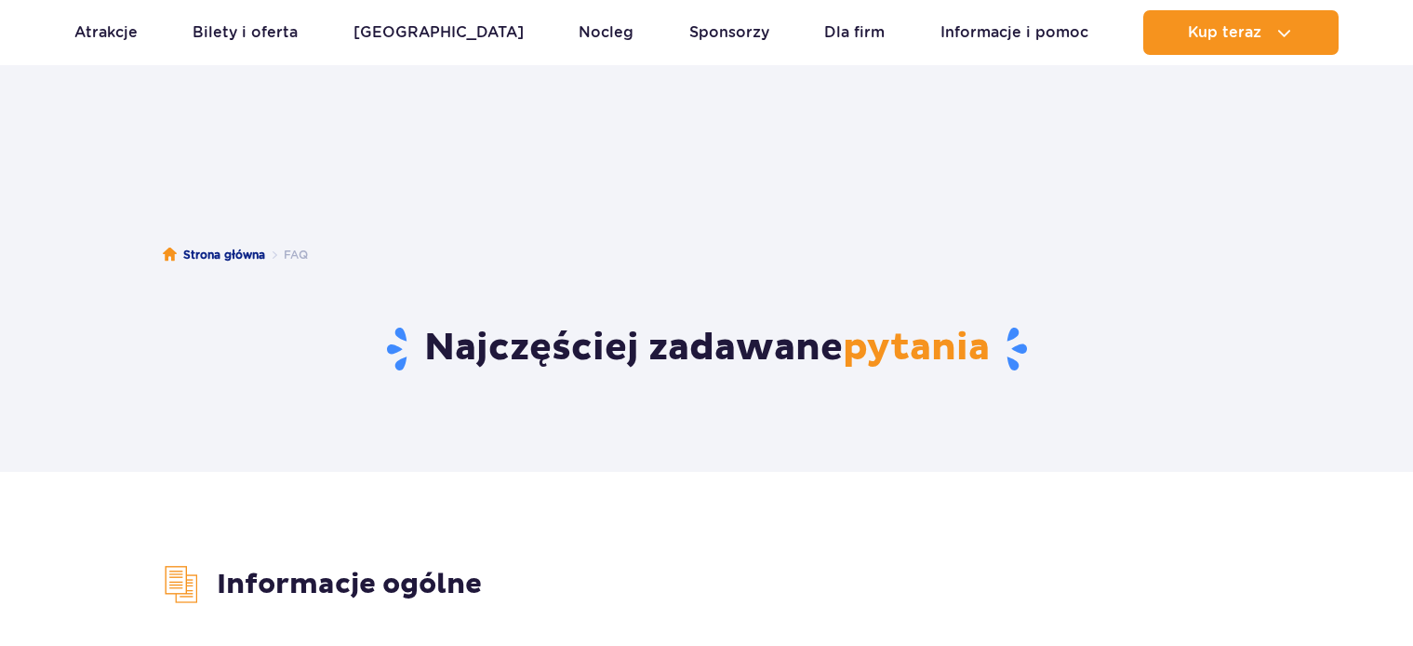
scroll to position [393, 0]
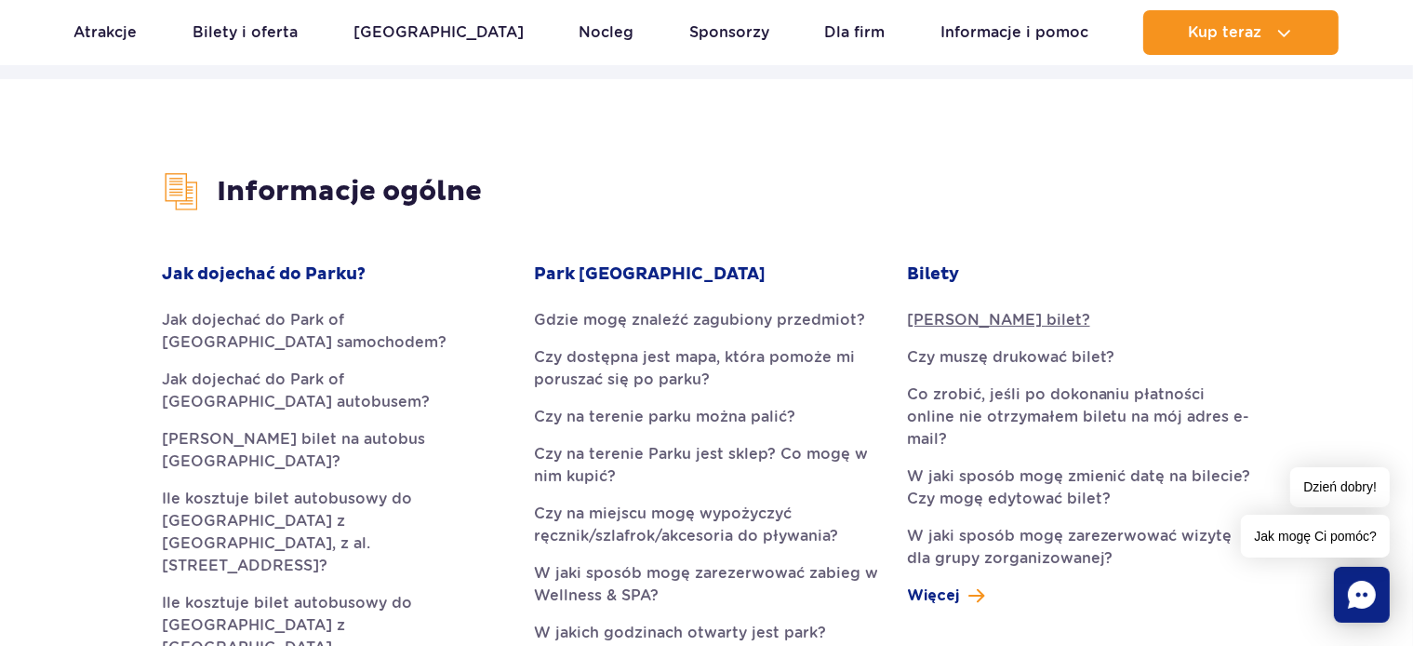
click at [1012, 322] on link "Jak kupić bilet?" at bounding box center [1079, 320] width 344 height 22
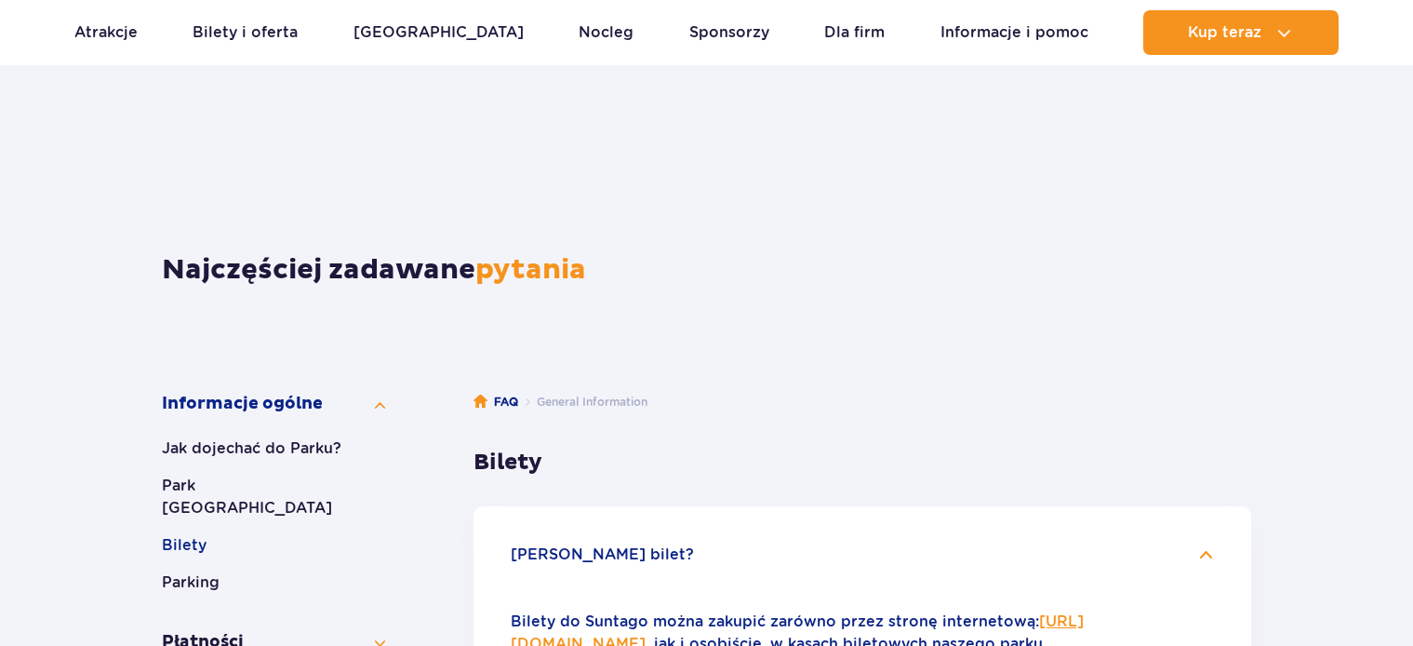
scroll to position [441, 0]
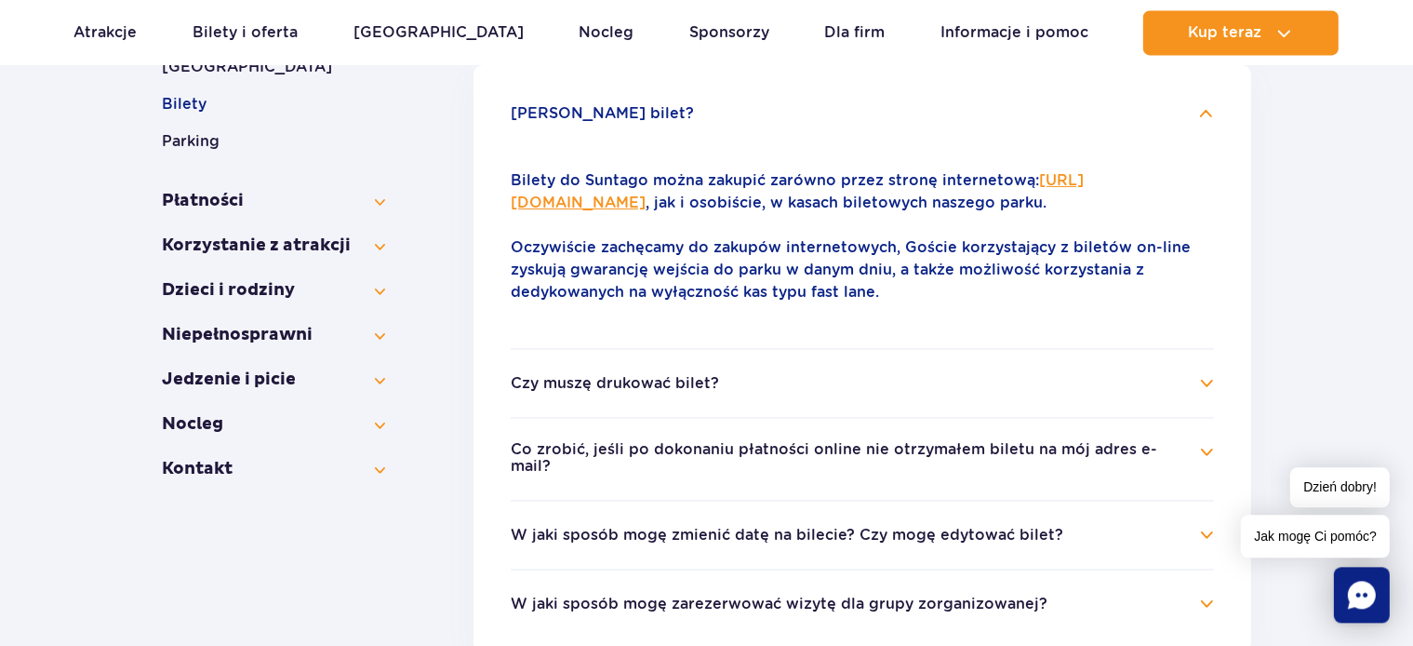
click at [1012, 448] on button "Co zrobić, jeśli po dokonaniu płatności online nie otrzymałem biletu na mój adr…" at bounding box center [849, 458] width 676 height 34
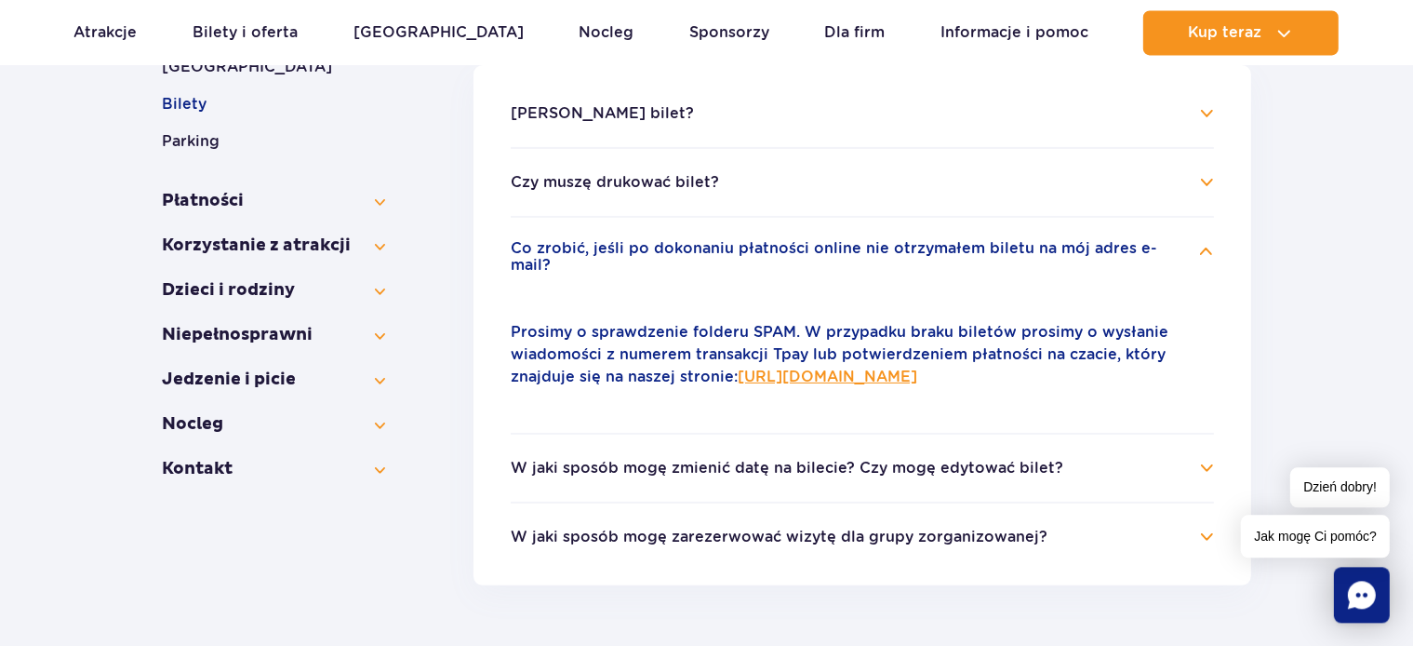
scroll to position [440, 0]
click at [881, 368] on link "https://parkofpoland.com/pl/kontakt" at bounding box center [828, 377] width 180 height 18
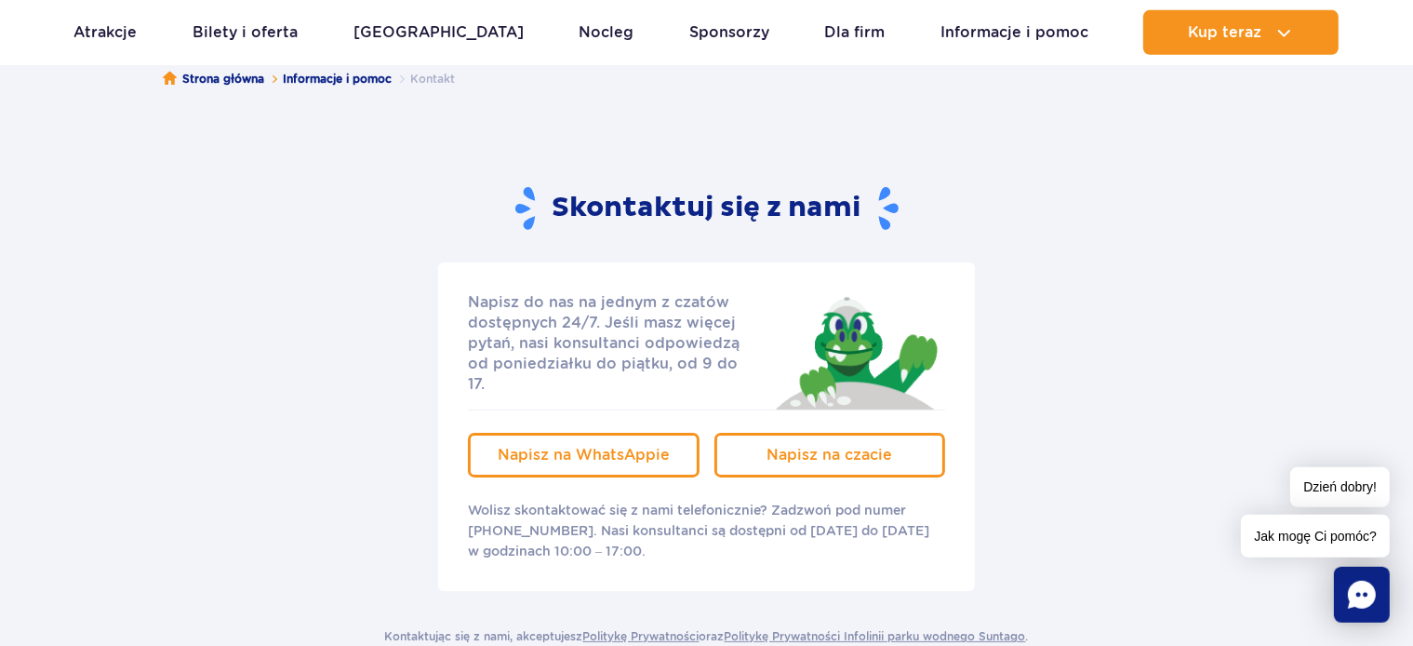
scroll to position [196, 0]
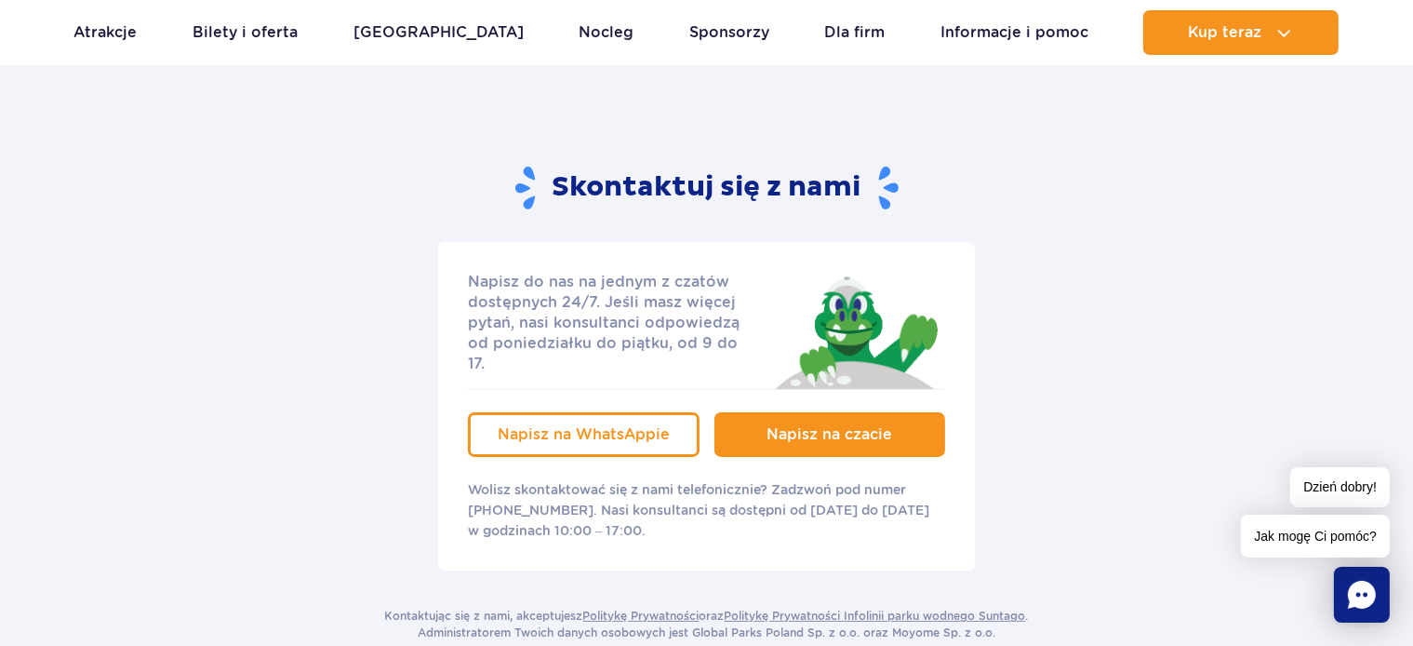
click at [860, 428] on link "Napisz na czacie" at bounding box center [831, 434] width 232 height 45
click at [867, 425] on span "Napisz na czacie" at bounding box center [830, 434] width 126 height 18
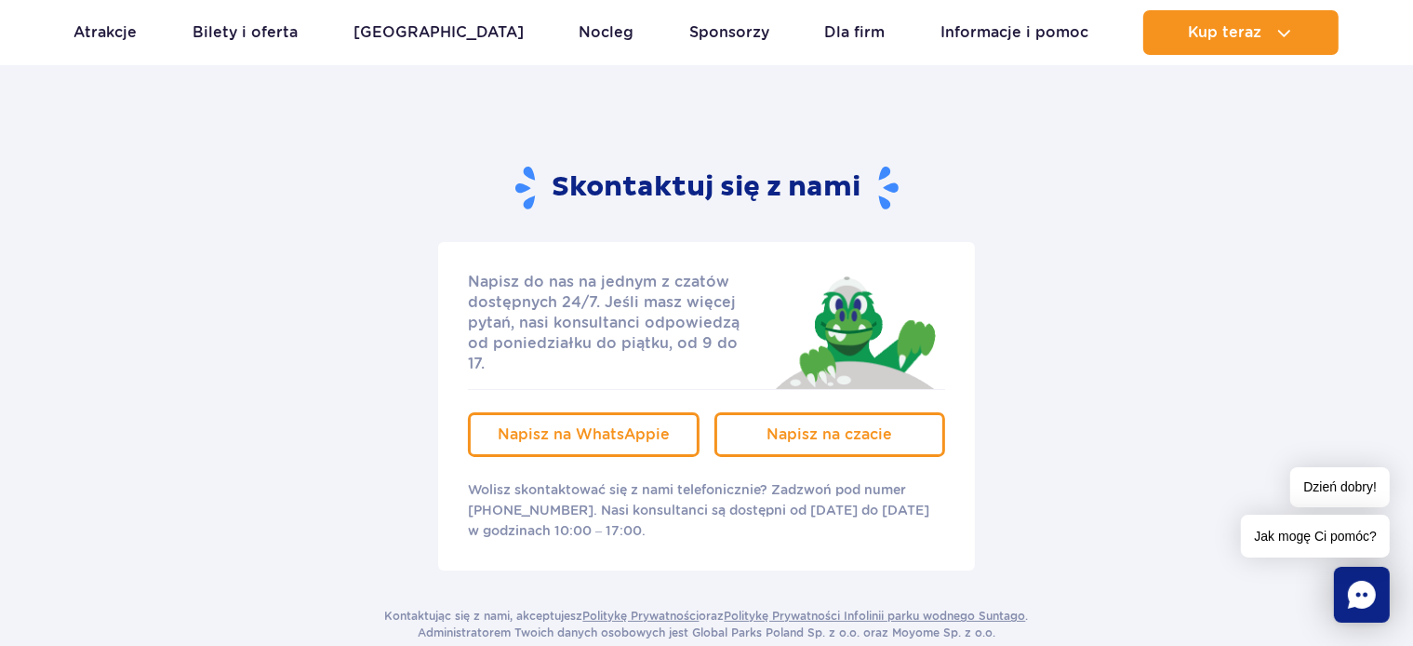
scroll to position [0, 0]
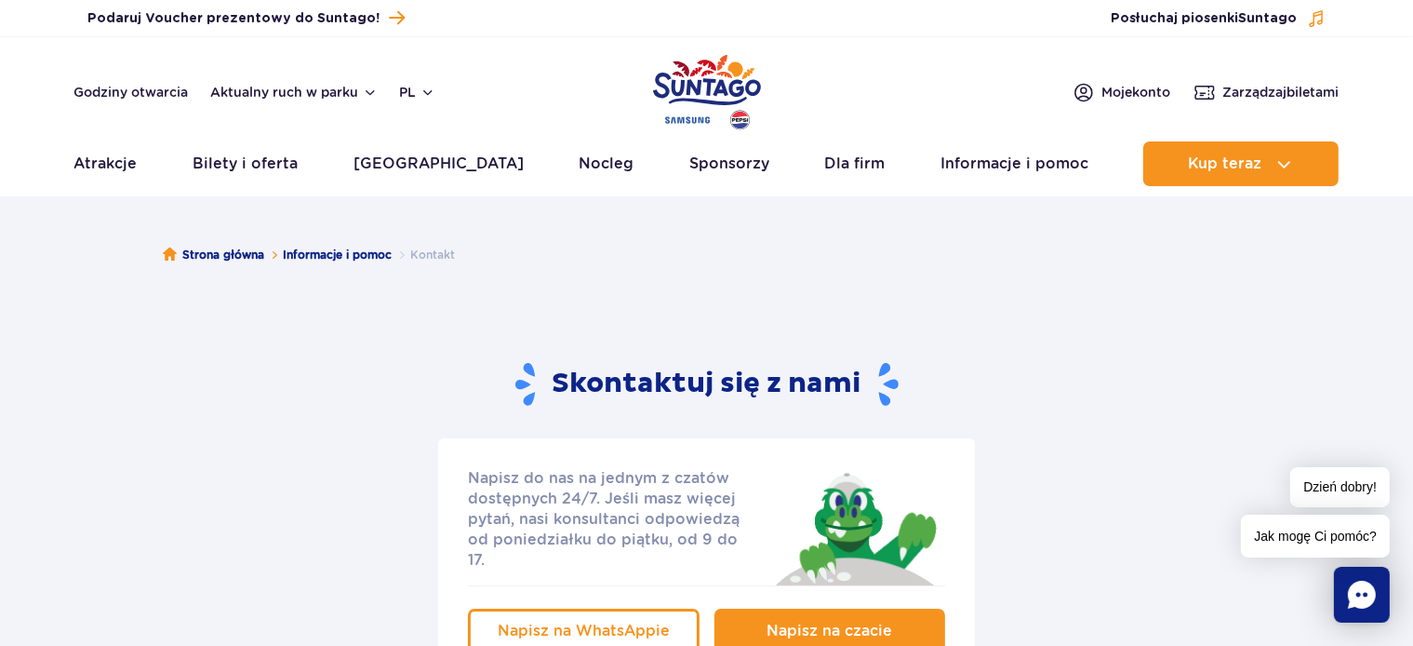
click at [894, 612] on link "Napisz na czacie" at bounding box center [831, 631] width 232 height 45
click at [151, 577] on div "Napisz do nas na jednym z czatów dostępnych 24/7. Jeśli masz więcej pytań, nasi…" at bounding box center [707, 602] width 1118 height 328
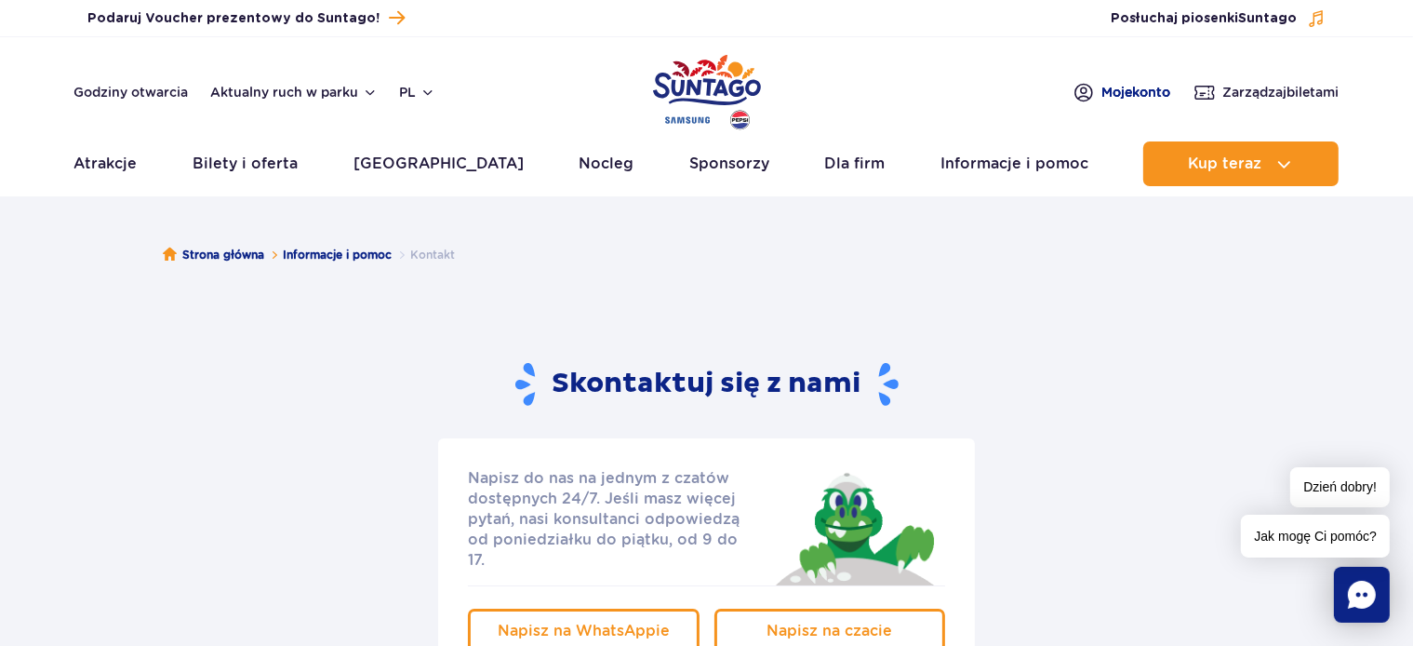
click at [1128, 85] on span "Moje konto" at bounding box center [1137, 92] width 69 height 19
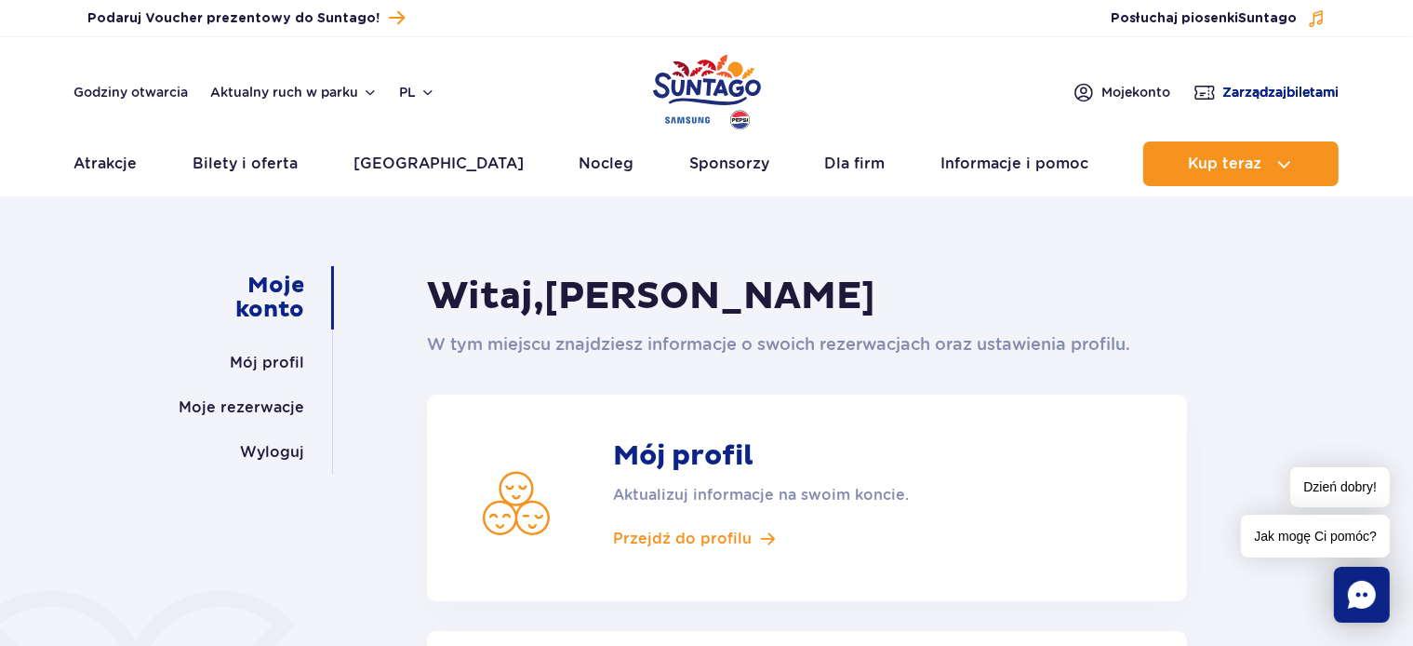
click at [1305, 87] on span "Zarządzaj biletami" at bounding box center [1282, 92] width 116 height 19
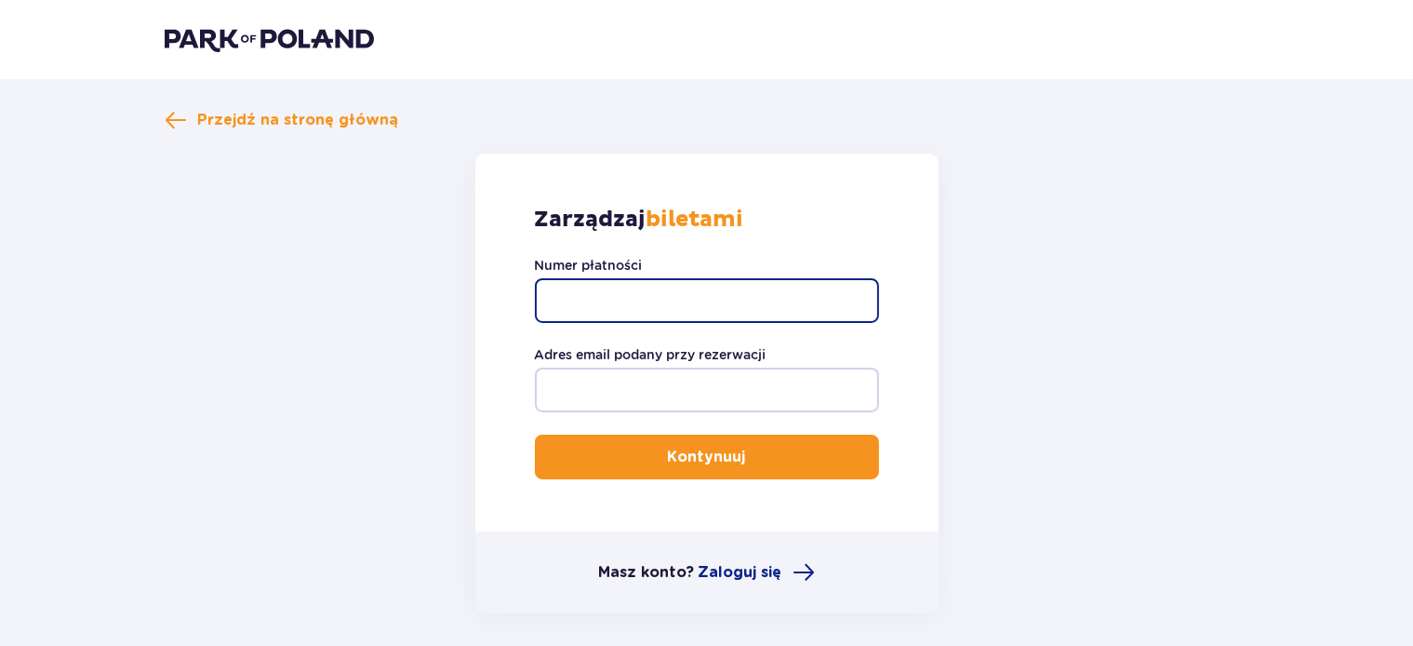
click at [639, 302] on input "Numer płatności" at bounding box center [707, 300] width 344 height 45
paste input "TR-VRC-J0AM4DX/90546695834"
type input "TR-VRC-J0AM4DX/90546695834"
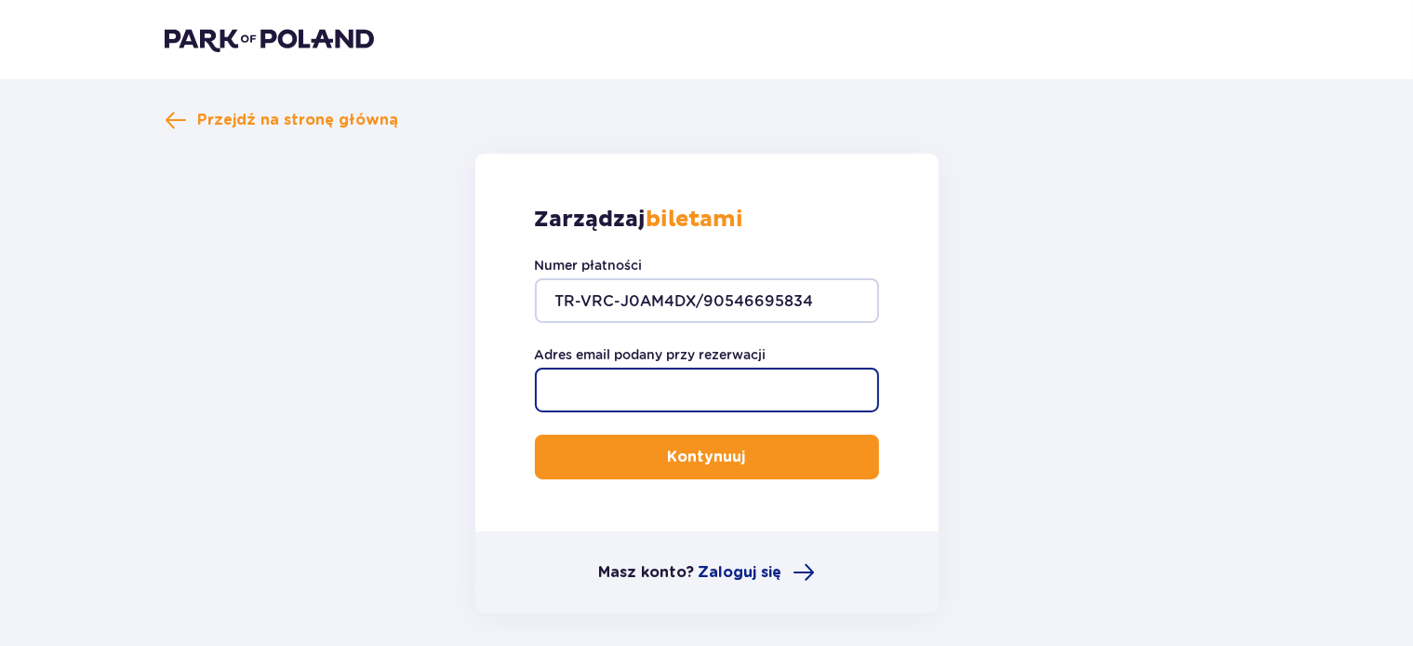
click at [657, 395] on input "Adres email podany przy rezerwacji" at bounding box center [707, 390] width 344 height 45
type input "[EMAIL_ADDRESS][DOMAIN_NAME]"
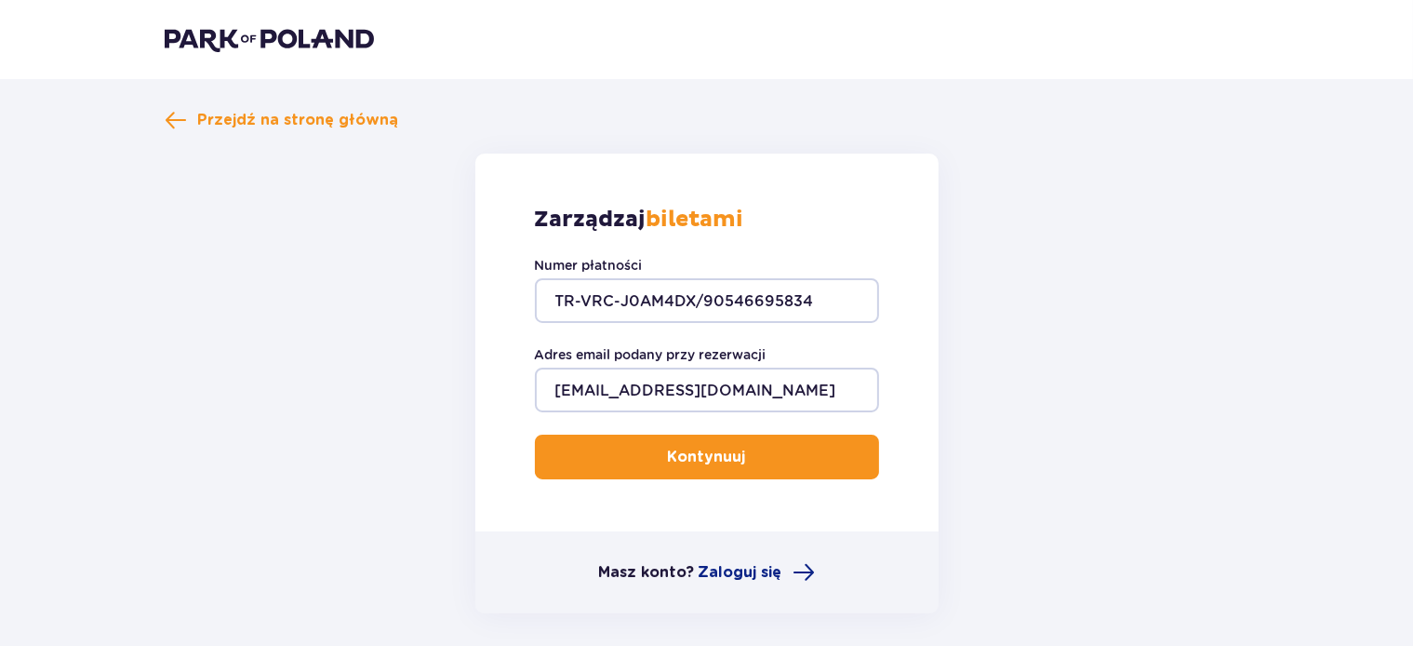
click at [703, 455] on p "Kontynuuj" at bounding box center [707, 457] width 78 height 20
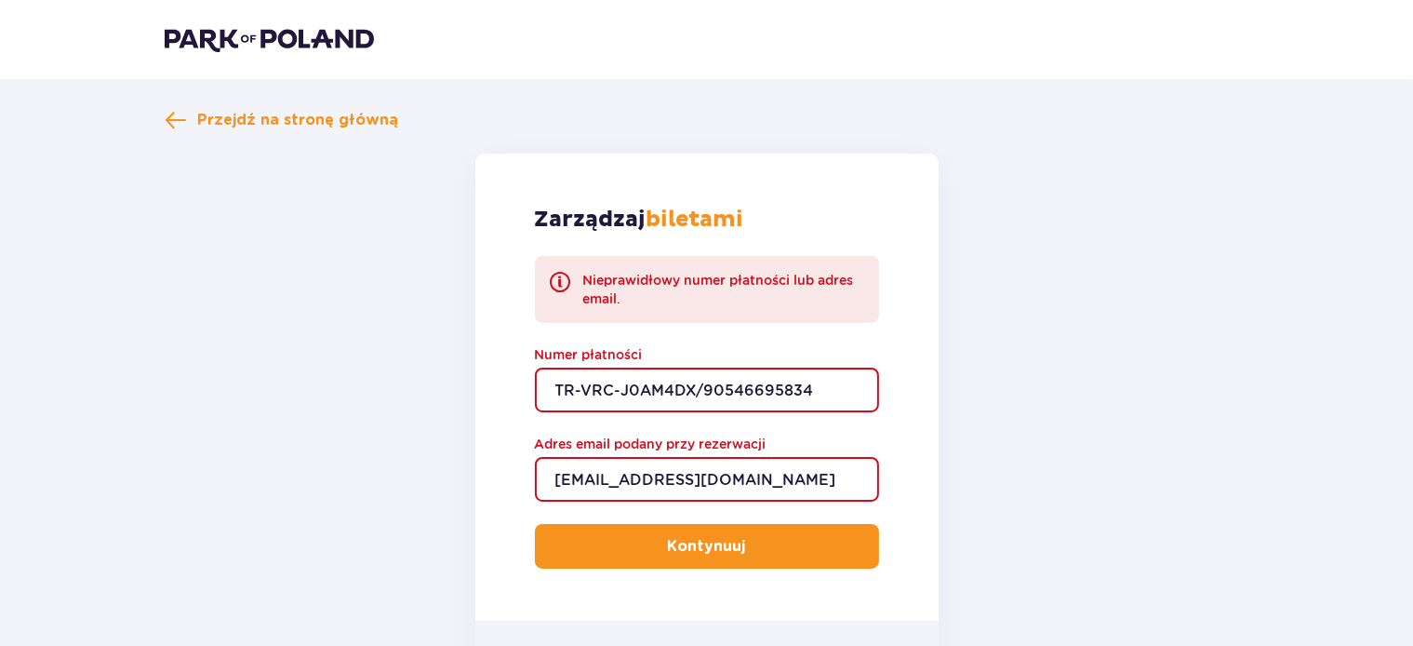
click at [827, 382] on input "TR-VRC-J0AM4DX/90546695834" at bounding box center [707, 390] width 344 height 45
drag, startPoint x: 827, startPoint y: 382, endPoint x: 463, endPoint y: 378, distance: 363.9
click at [535, 380] on input "TR-VRC-J0AM4DX/90546695834" at bounding box center [707, 390] width 344 height 45
click at [832, 384] on input "TR-VRC-J0AM4DX/90546695834" at bounding box center [707, 390] width 344 height 45
paste input "TR-VRC-J0AM4DX"
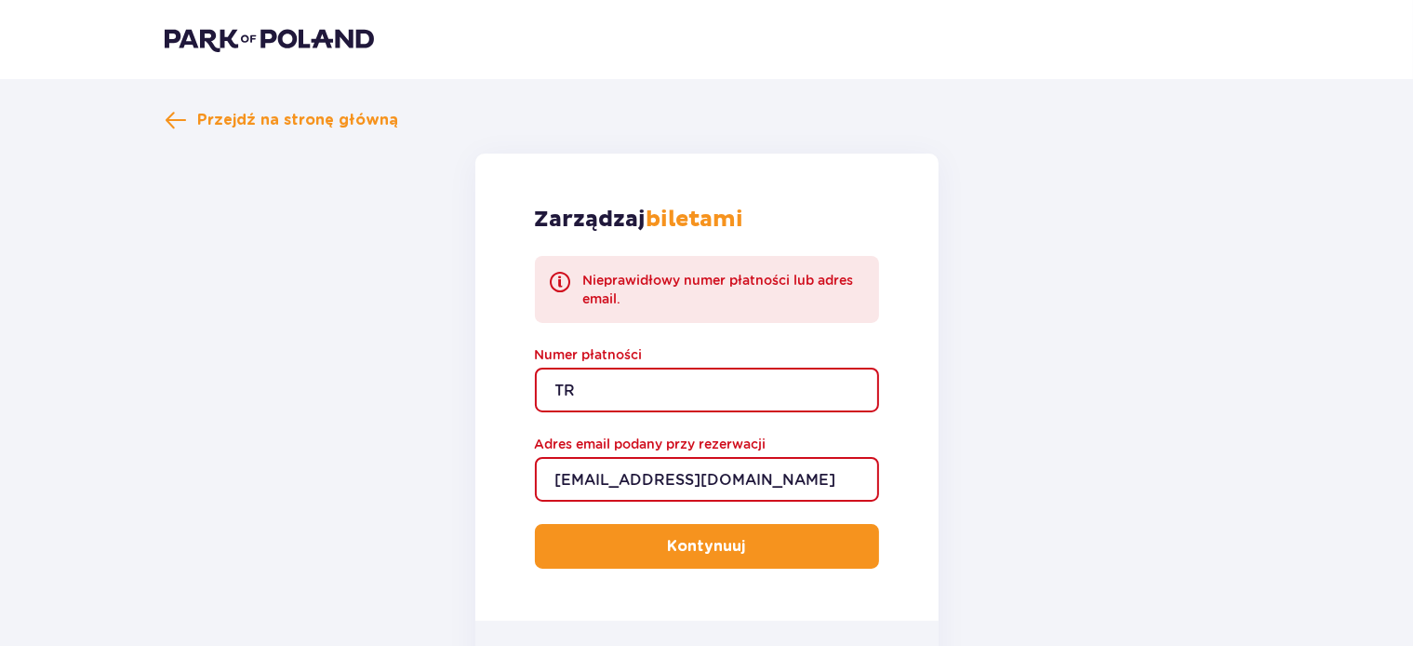
type input "T"
paste input "TR-VRC-J0AM4DX"
type input "TR-VRC-J0AM4DX"
click at [1030, 333] on form "Zarządzaj biletami Nieprawidłowy numer płatności lub adres email. Numer płatnoś…" at bounding box center [707, 428] width 1085 height 549
click at [713, 556] on p "Kontynuuj" at bounding box center [707, 546] width 78 height 20
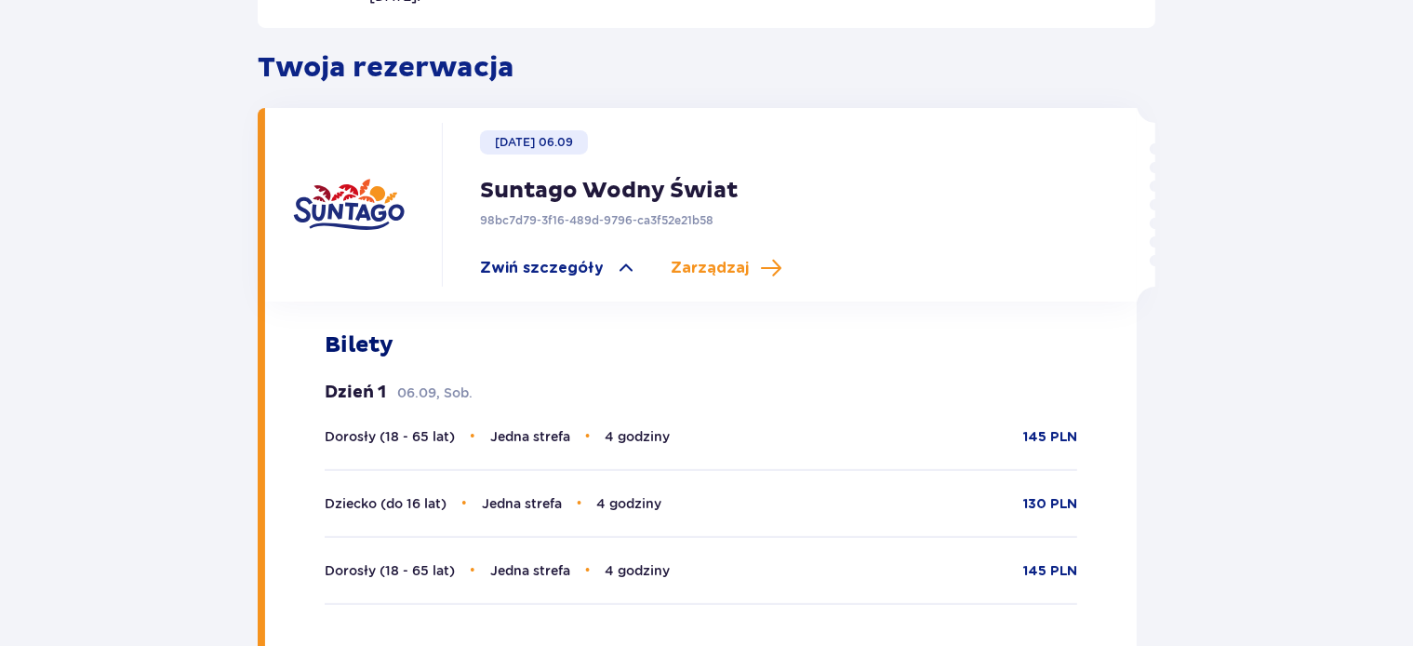
scroll to position [530, 0]
click at [529, 259] on span "Zwiń szczegóły" at bounding box center [542, 269] width 124 height 20
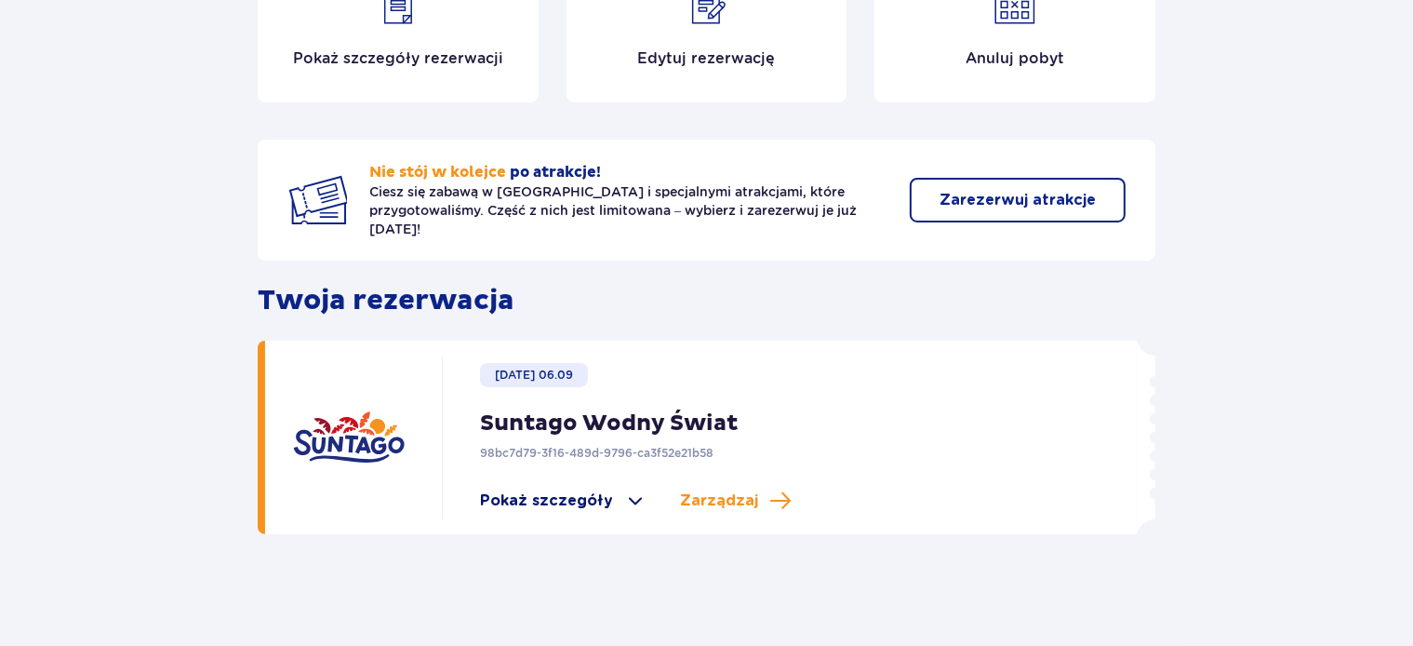
scroll to position [282, 0]
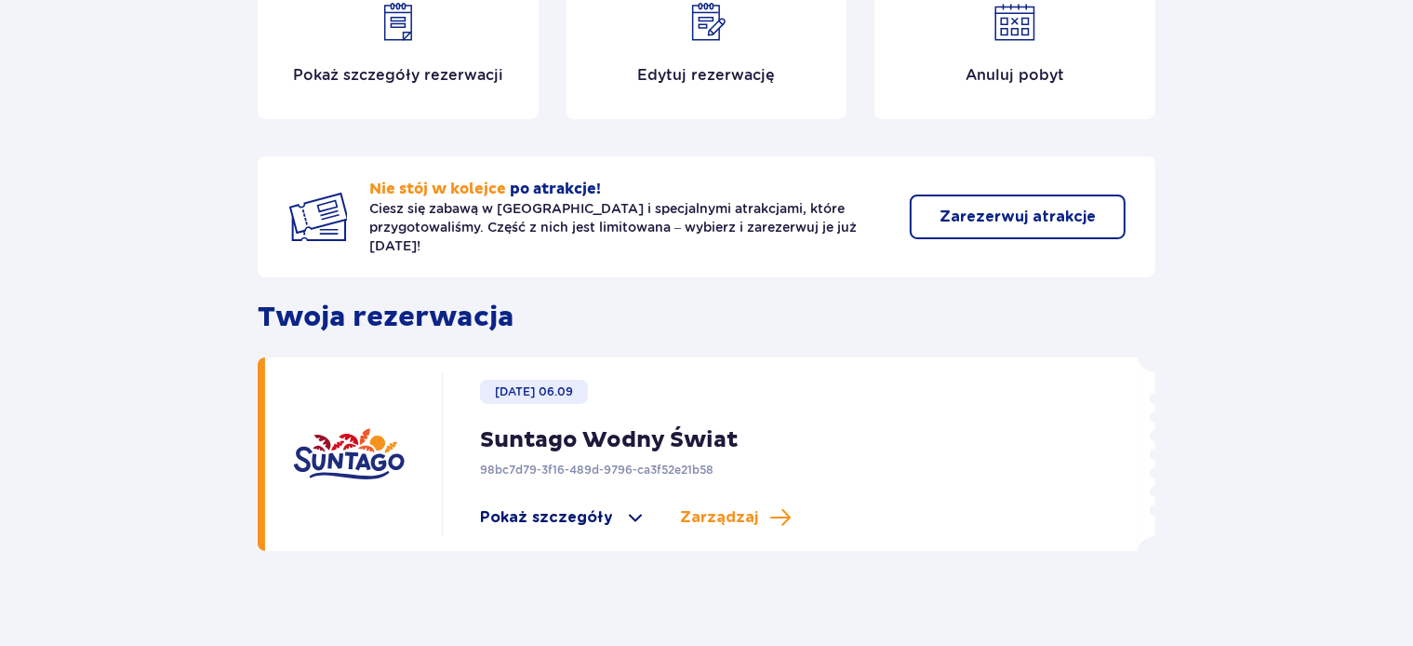
click at [543, 507] on span "Pokaż szczegóły" at bounding box center [546, 517] width 133 height 20
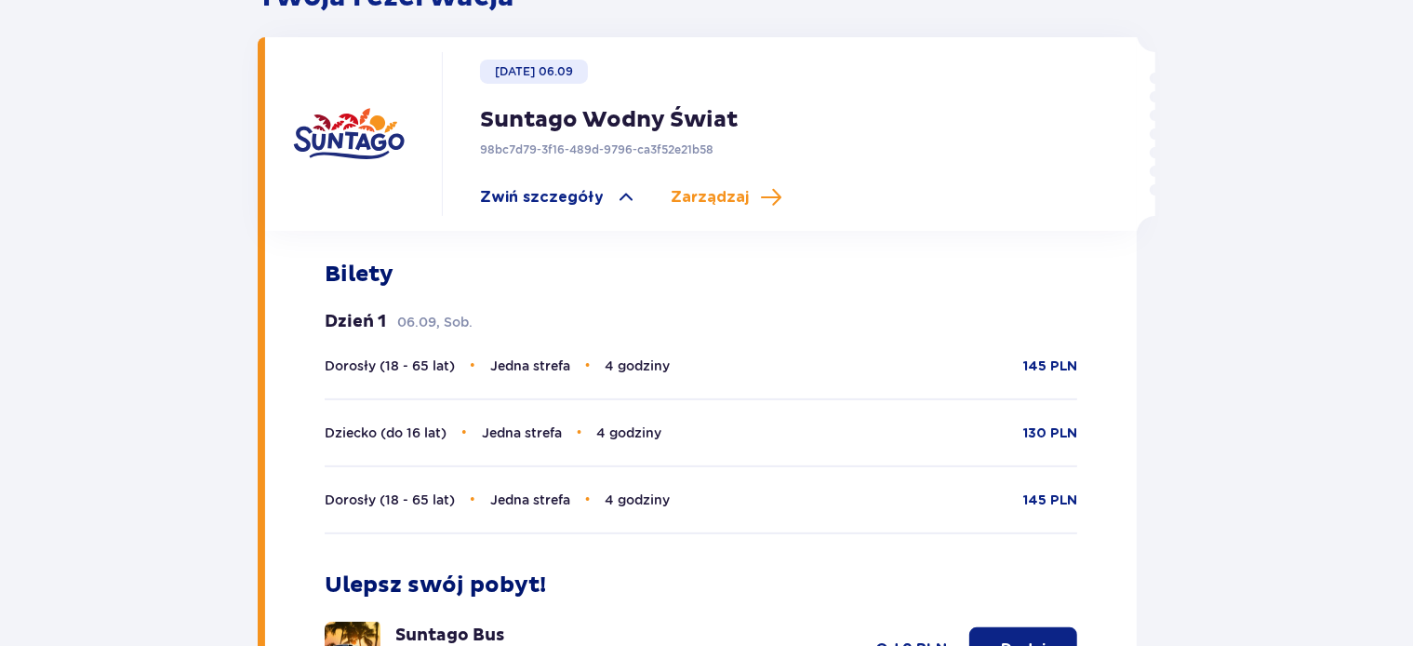
scroll to position [530, 0]
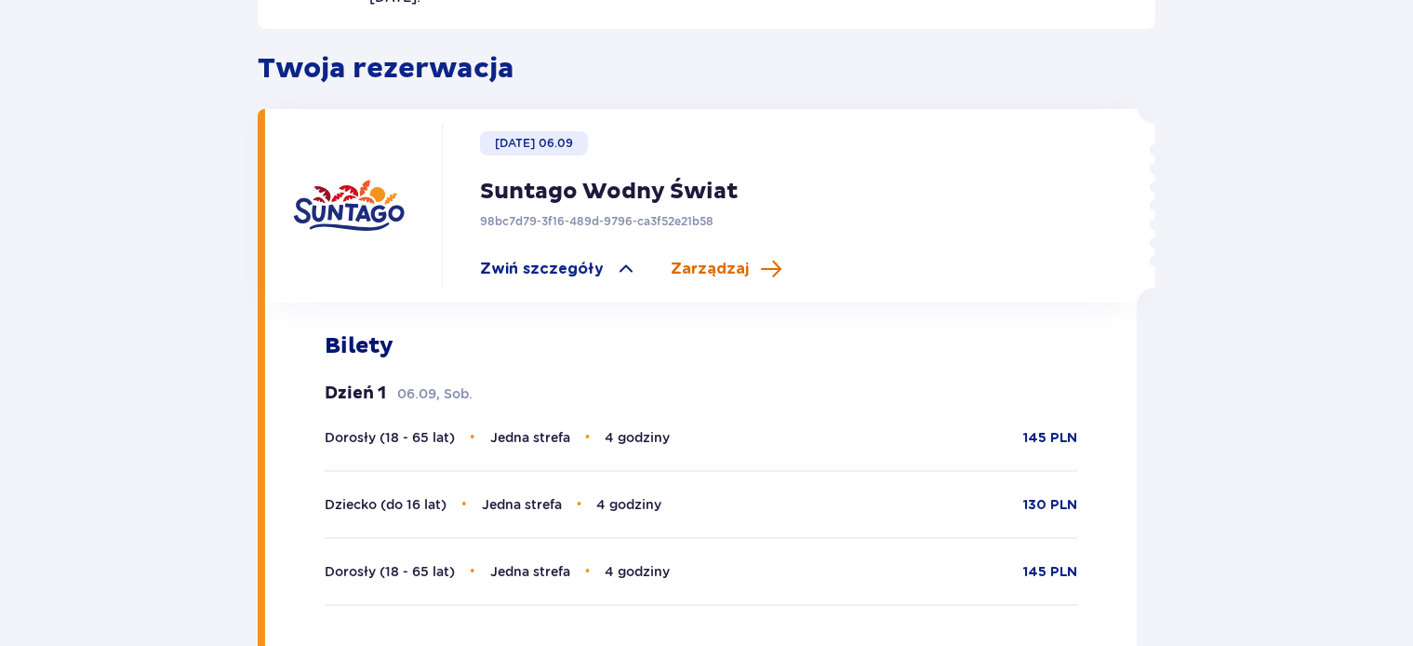
click at [689, 259] on span "Zarządzaj" at bounding box center [710, 269] width 78 height 20
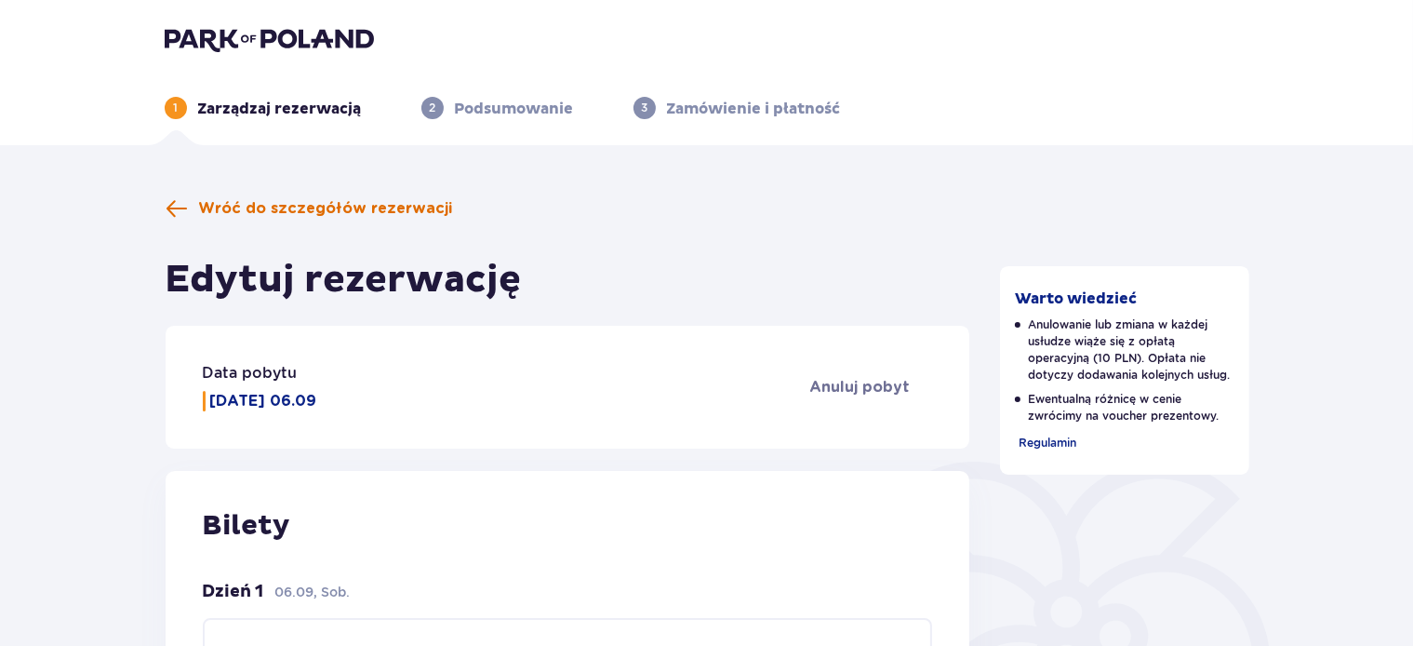
click at [175, 203] on span at bounding box center [177, 208] width 22 height 22
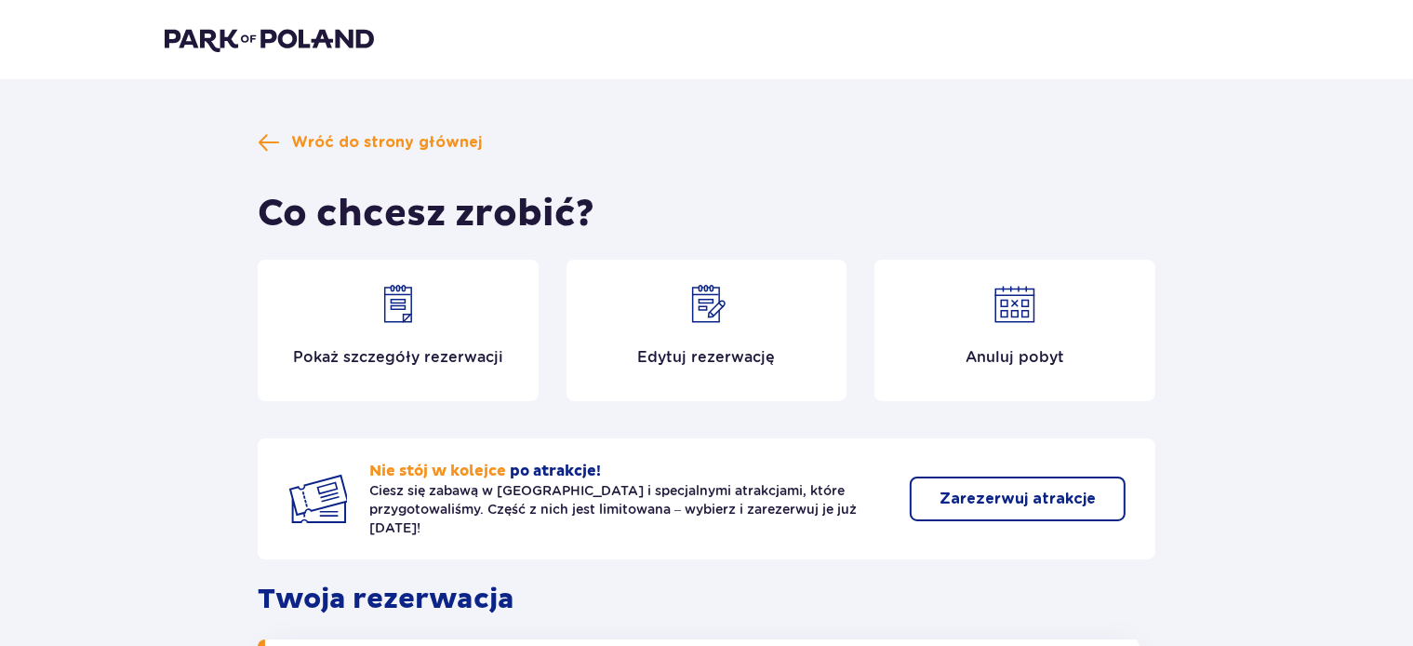
scroll to position [98, 0]
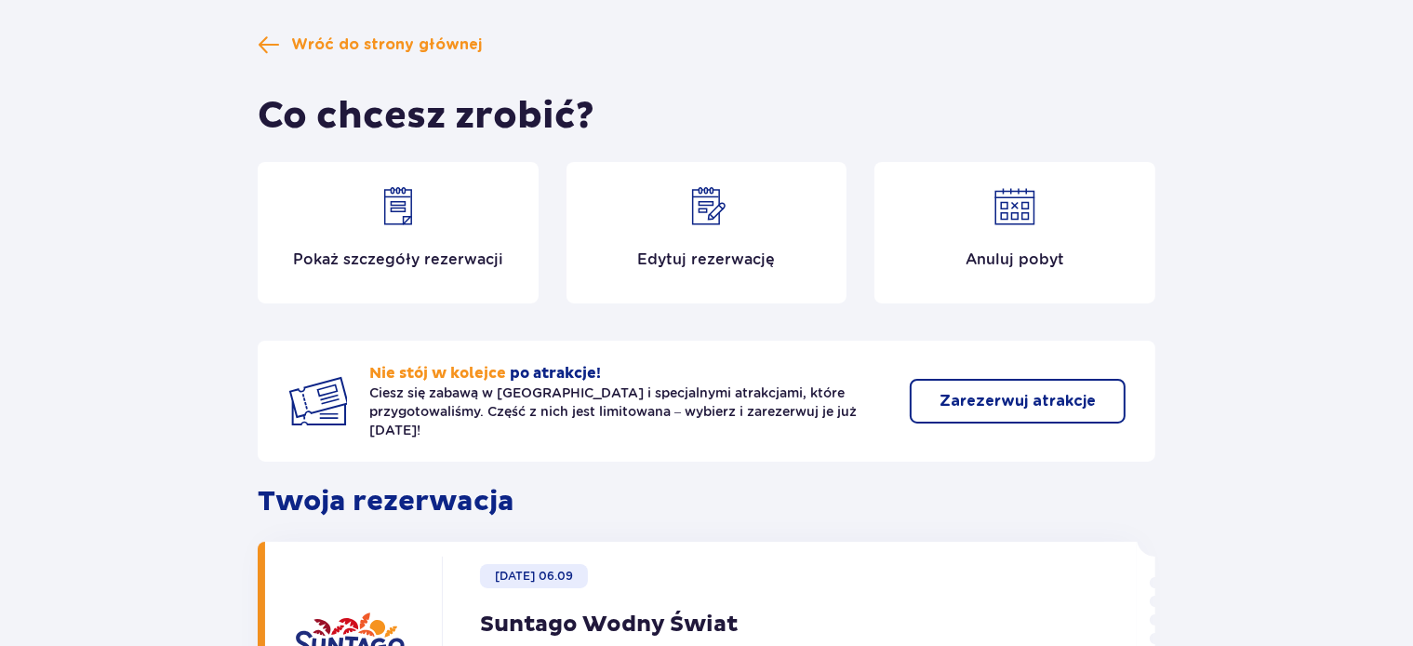
click at [388, 210] on img at bounding box center [398, 206] width 45 height 45
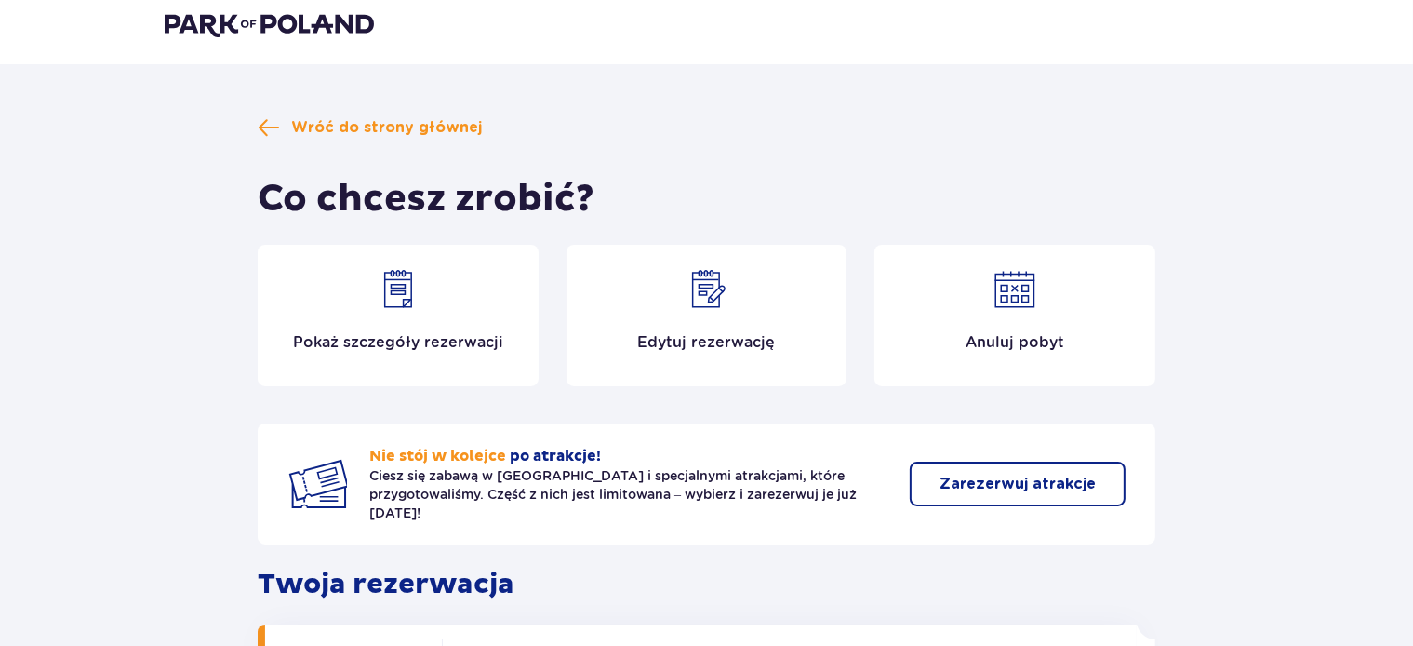
scroll to position [0, 0]
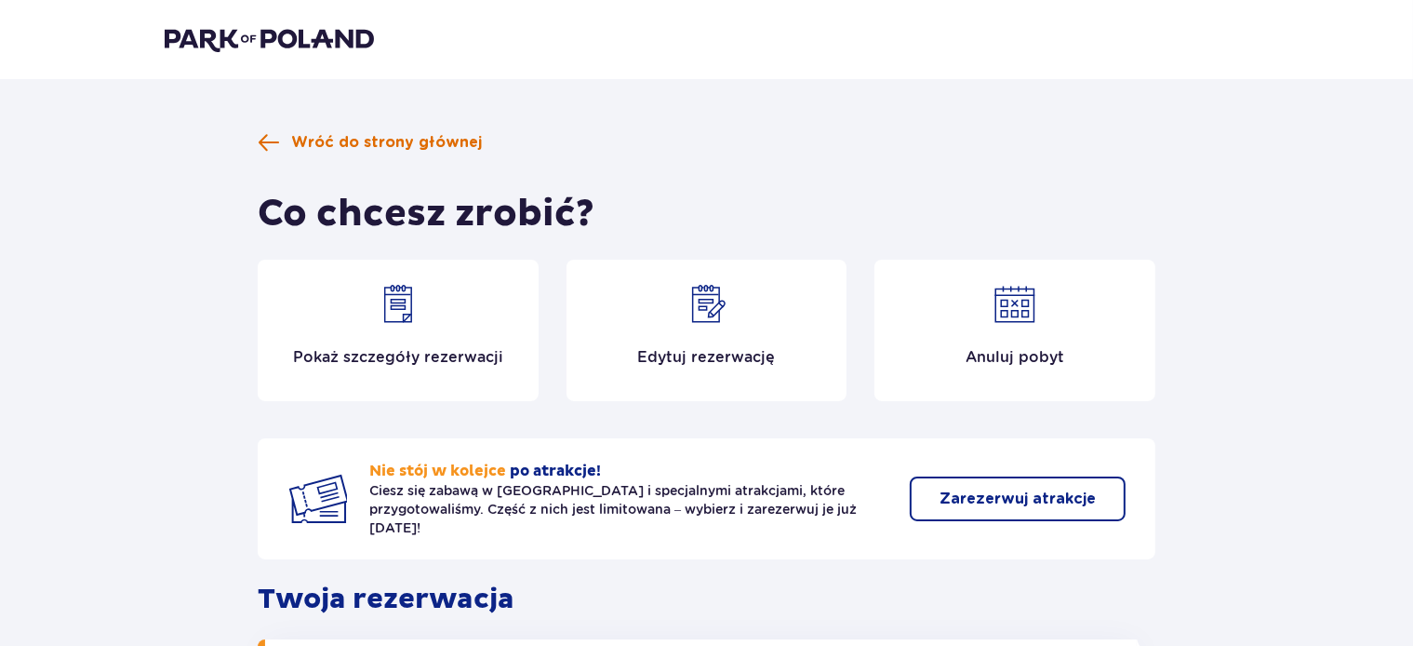
click at [321, 138] on span "Wróć do strony głównej" at bounding box center [386, 142] width 191 height 20
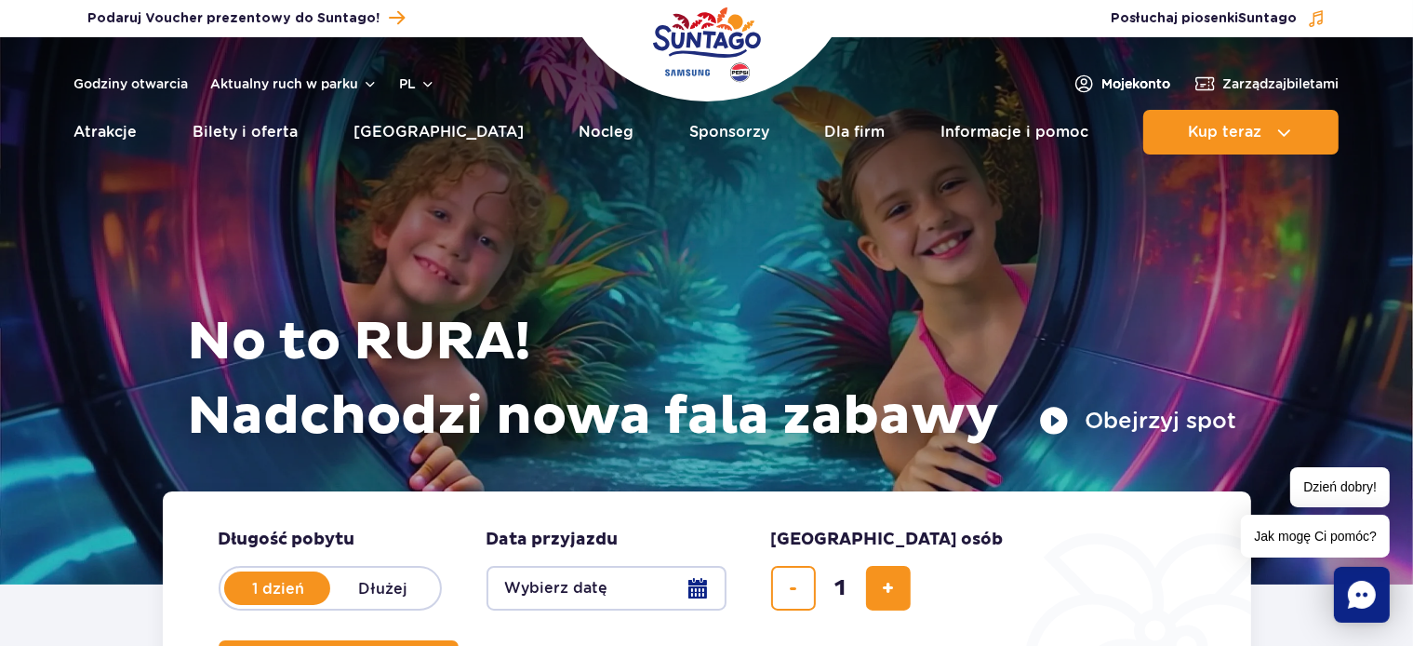
click at [1107, 81] on span "Moje konto" at bounding box center [1137, 83] width 69 height 19
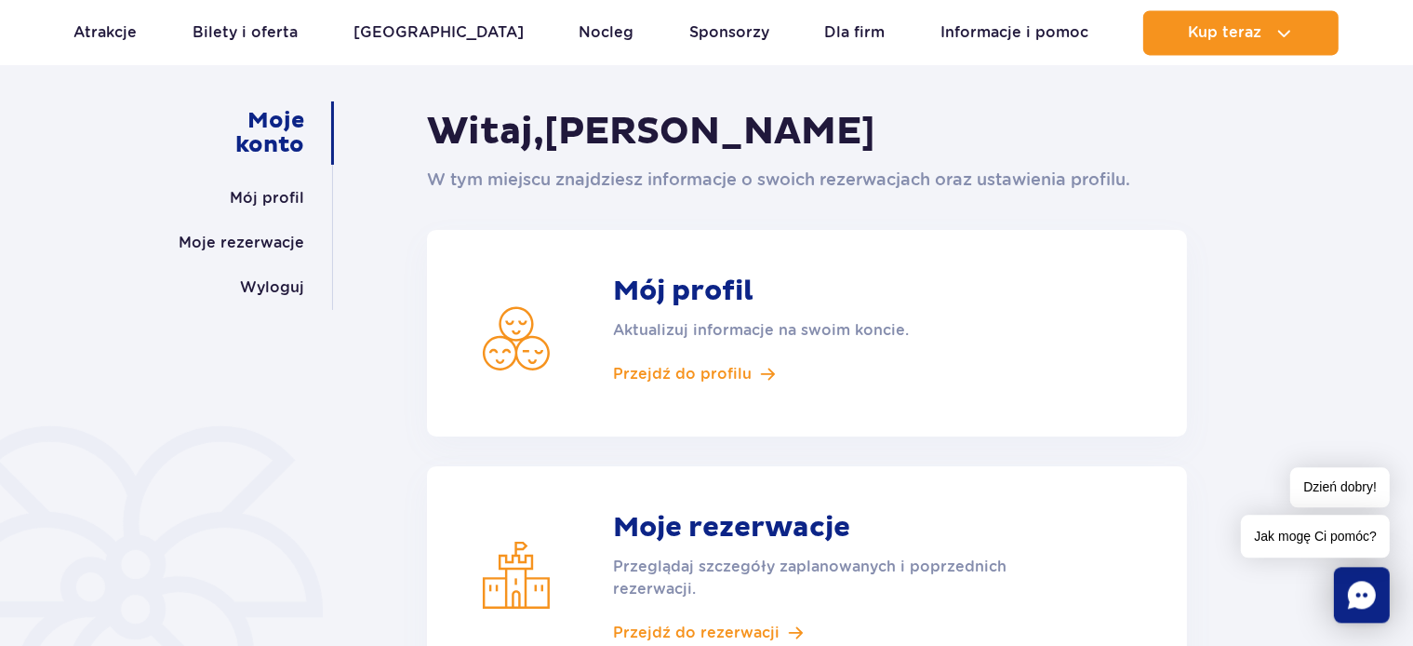
scroll to position [196, 0]
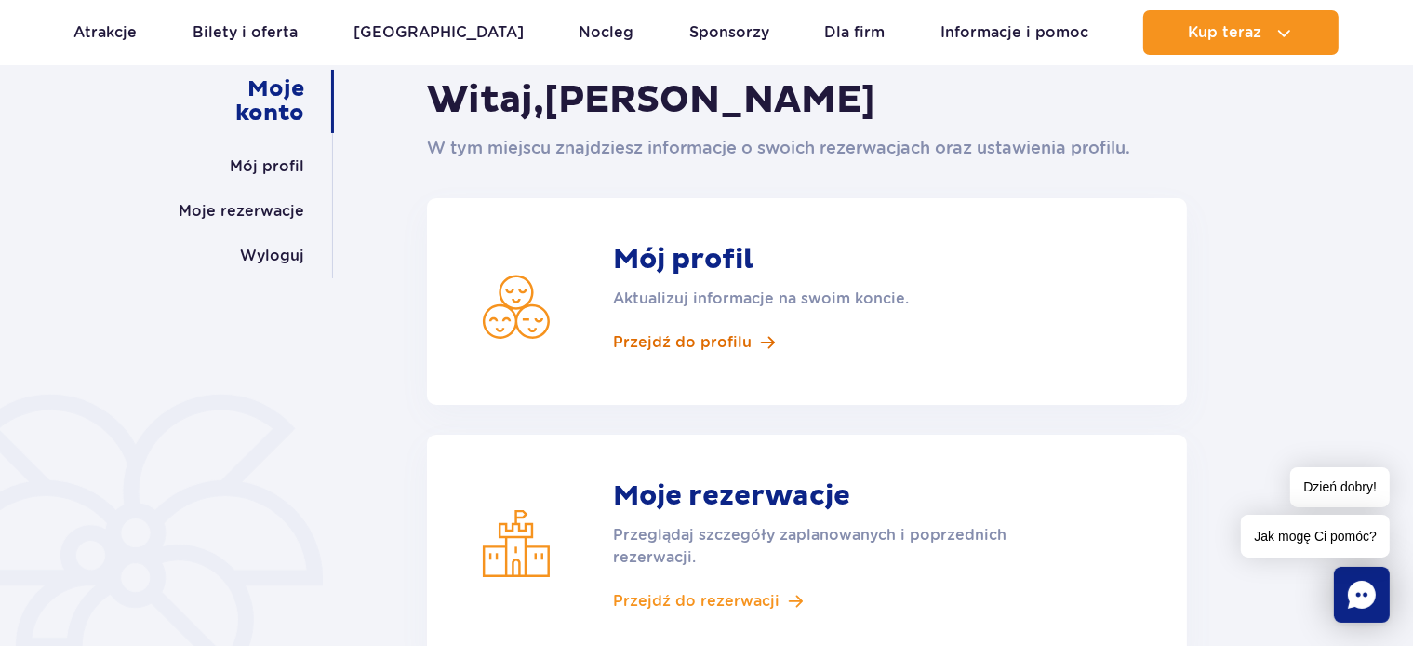
click at [673, 344] on span "Przejdź do profilu" at bounding box center [682, 342] width 139 height 20
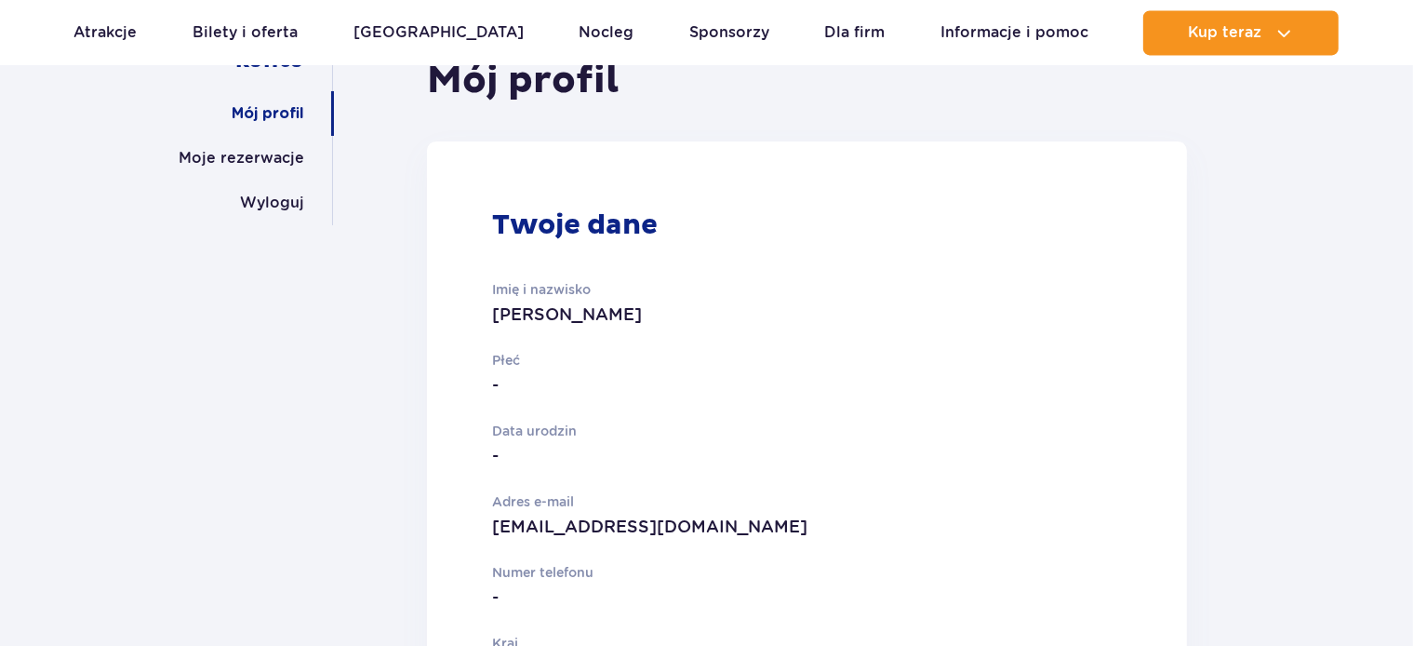
scroll to position [294, 0]
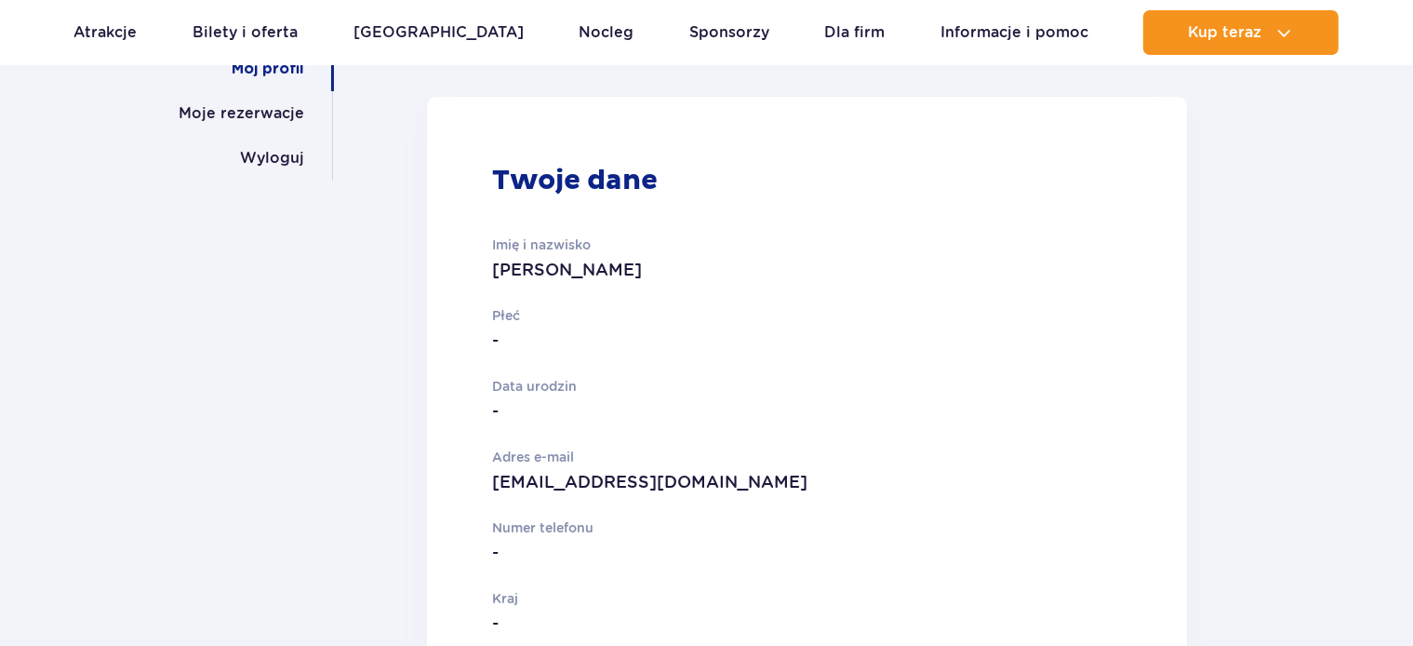
click at [502, 339] on p "-" at bounding box center [735, 341] width 486 height 26
click at [517, 315] on p "Płeć" at bounding box center [735, 315] width 486 height 20
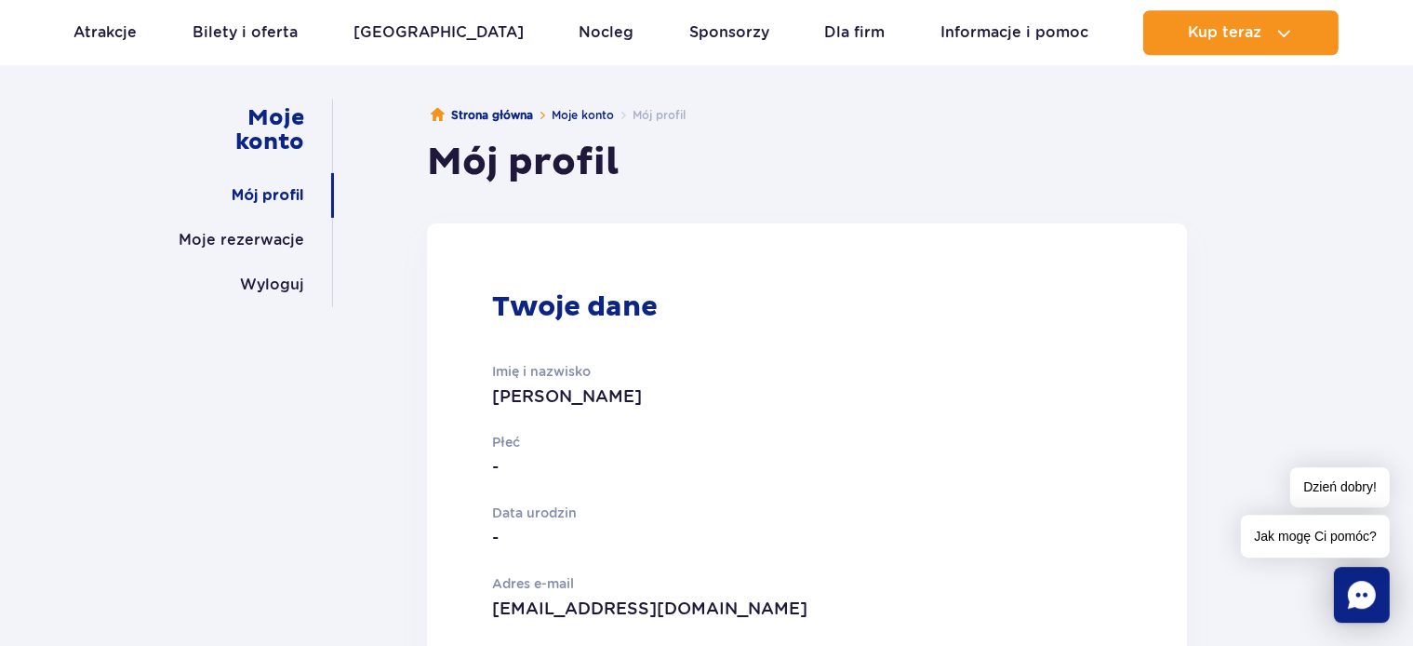
scroll to position [98, 0]
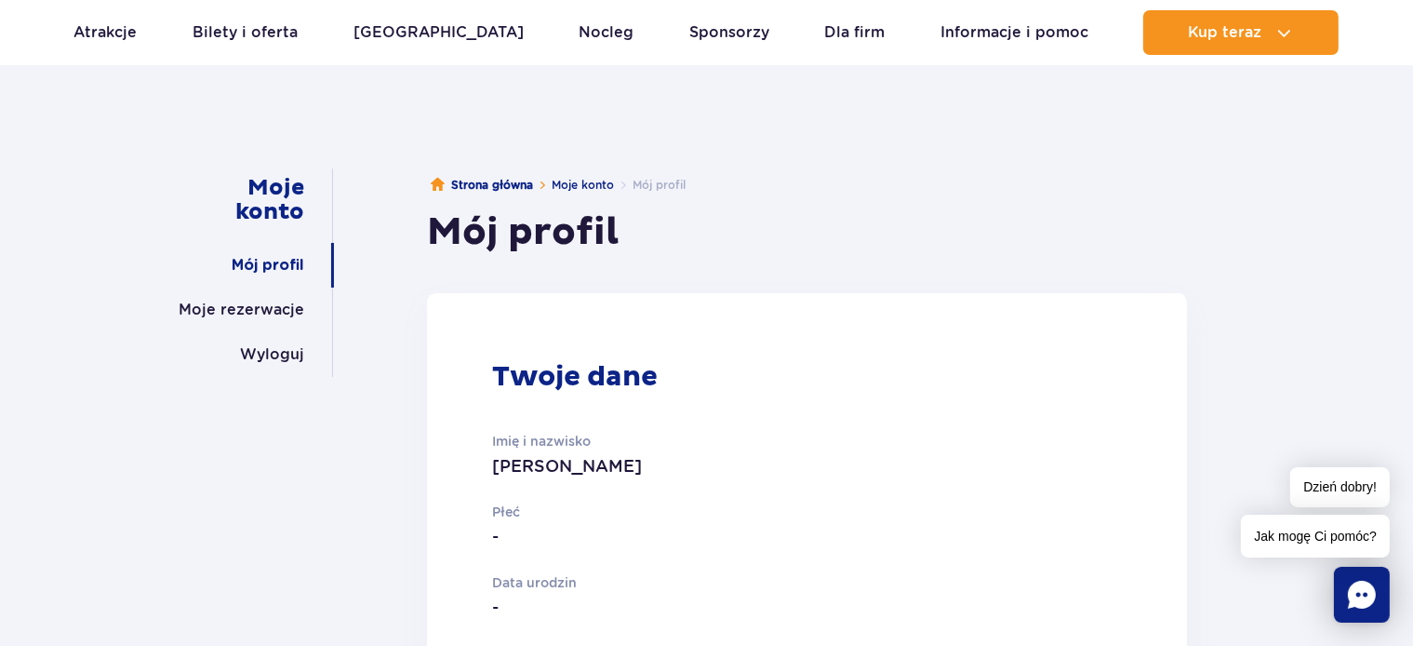
click at [1351, 590] on icon "Chat" at bounding box center [1362, 595] width 28 height 28
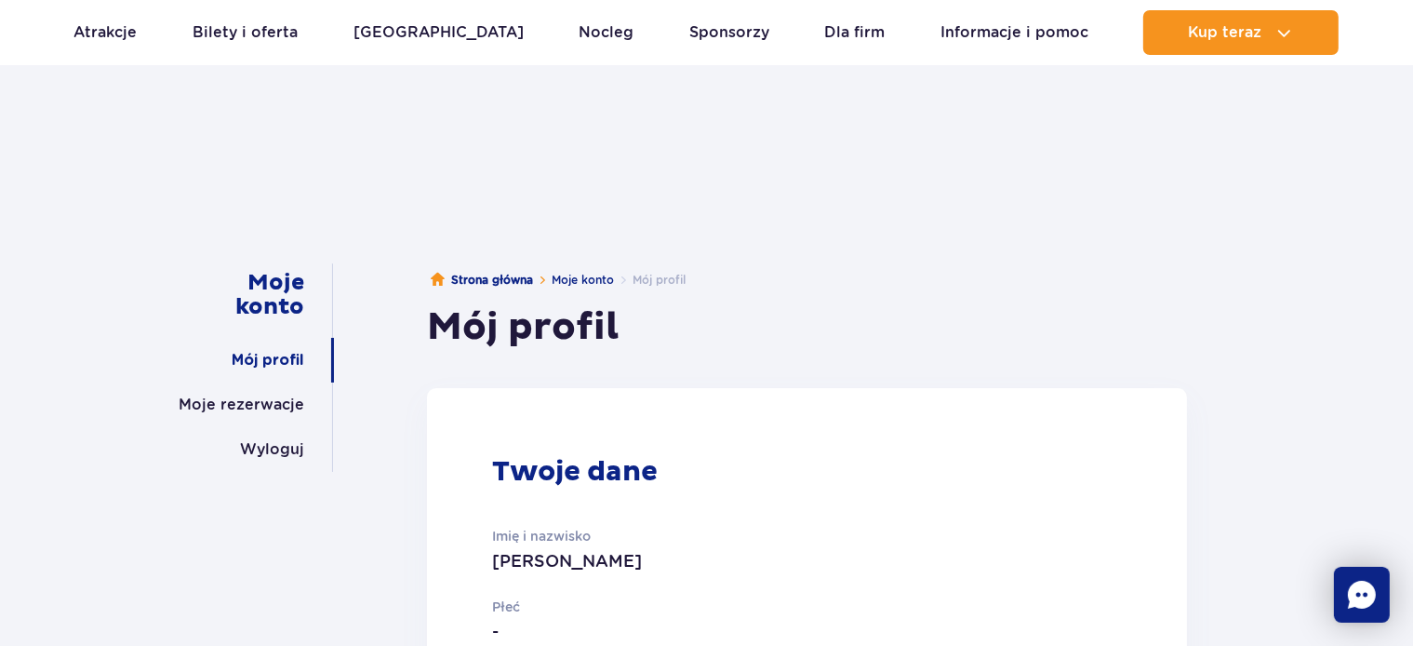
scroll to position [0, 0]
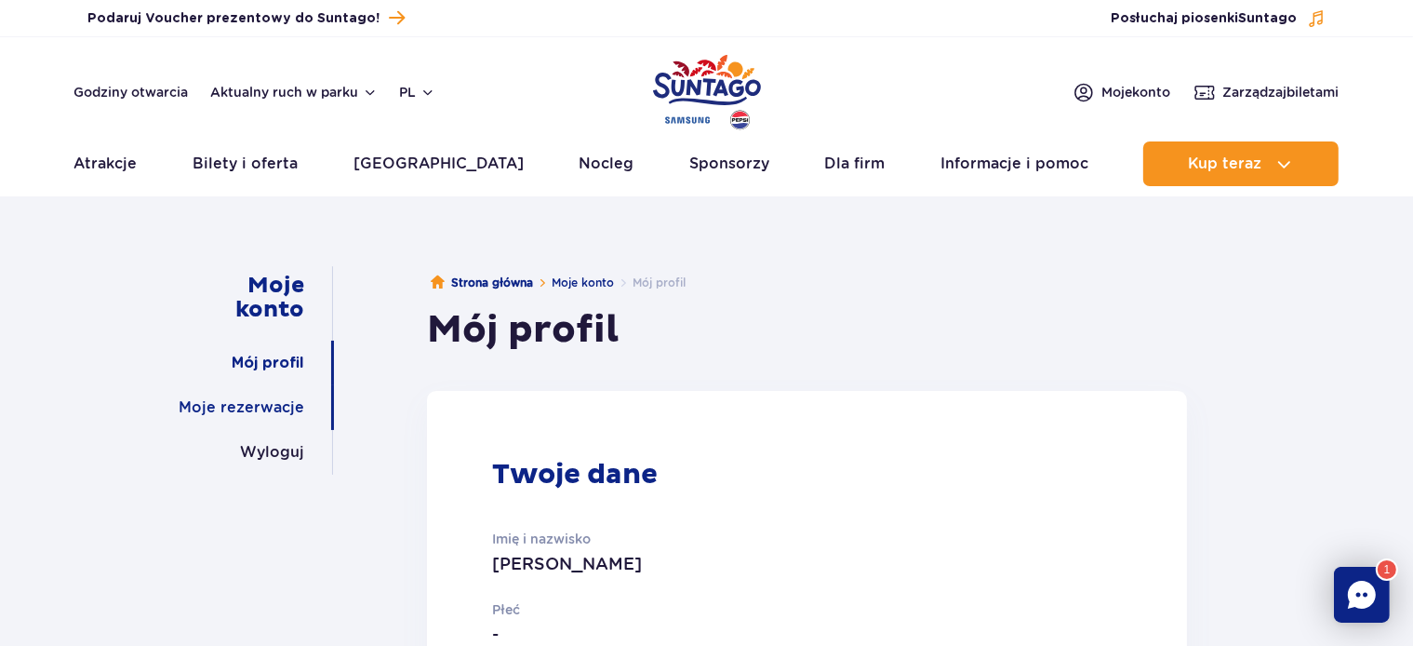
click at [266, 408] on link "Moje rezerwacje" at bounding box center [242, 407] width 126 height 45
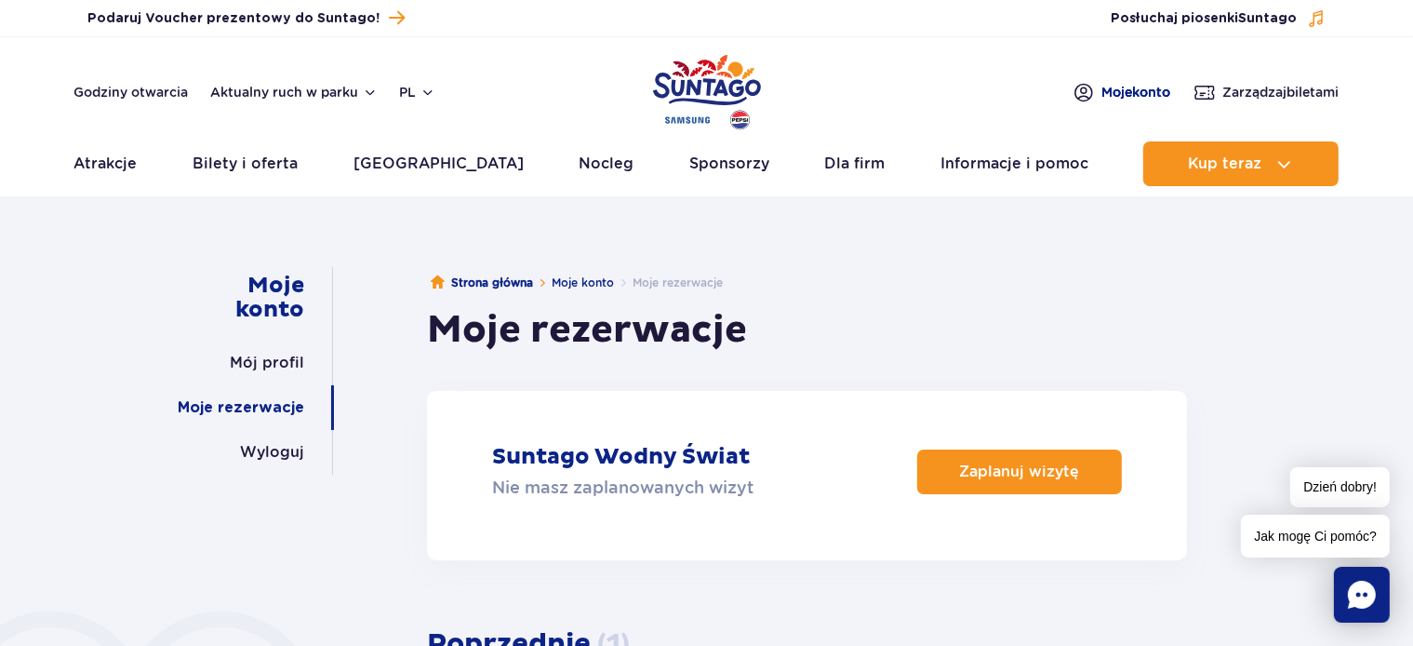
click at [1122, 82] on link "Moje konto" at bounding box center [1122, 92] width 99 height 22
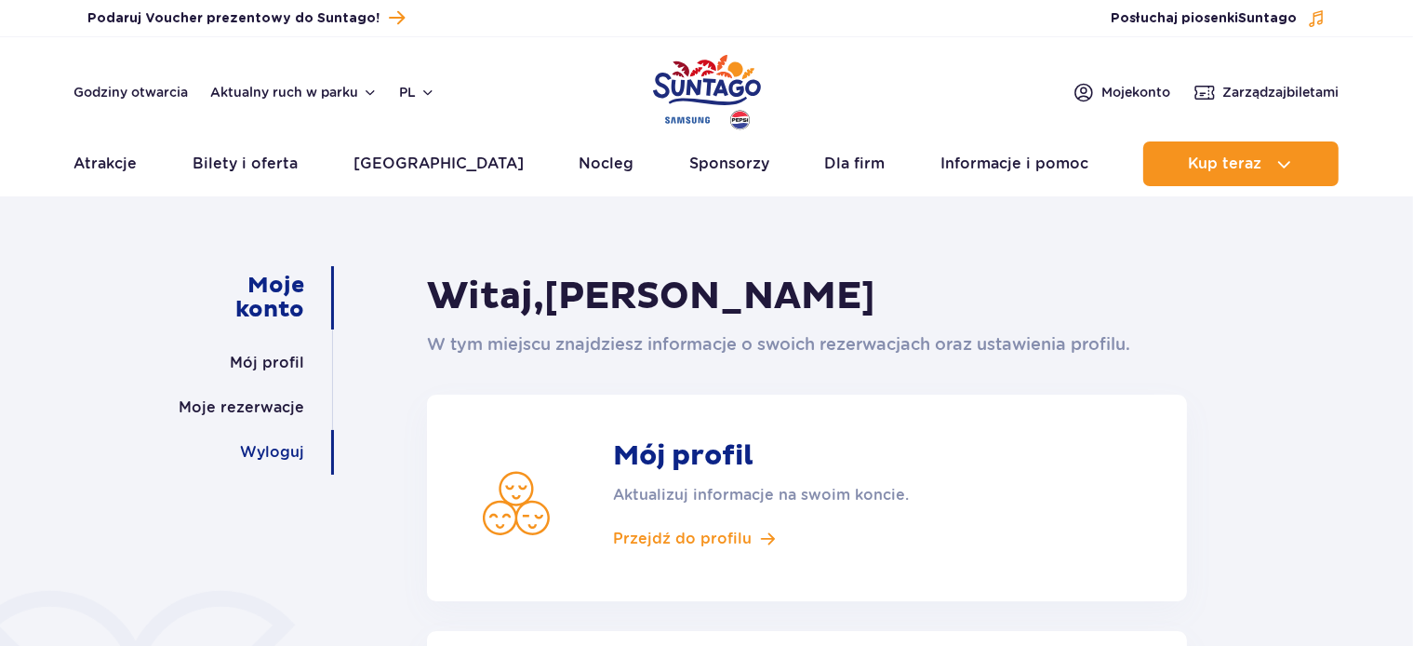
click at [288, 447] on link "Wyloguj" at bounding box center [272, 452] width 64 height 45
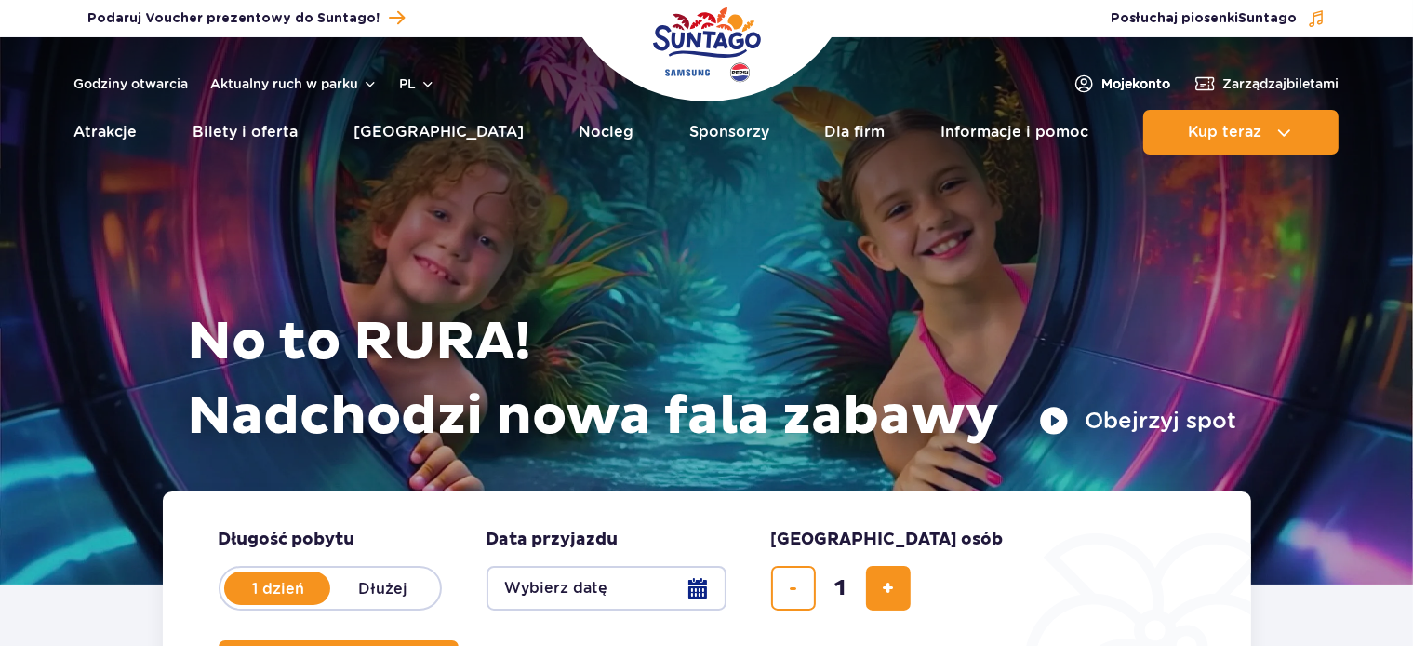
click at [1141, 84] on span "Moje konto" at bounding box center [1137, 83] width 69 height 19
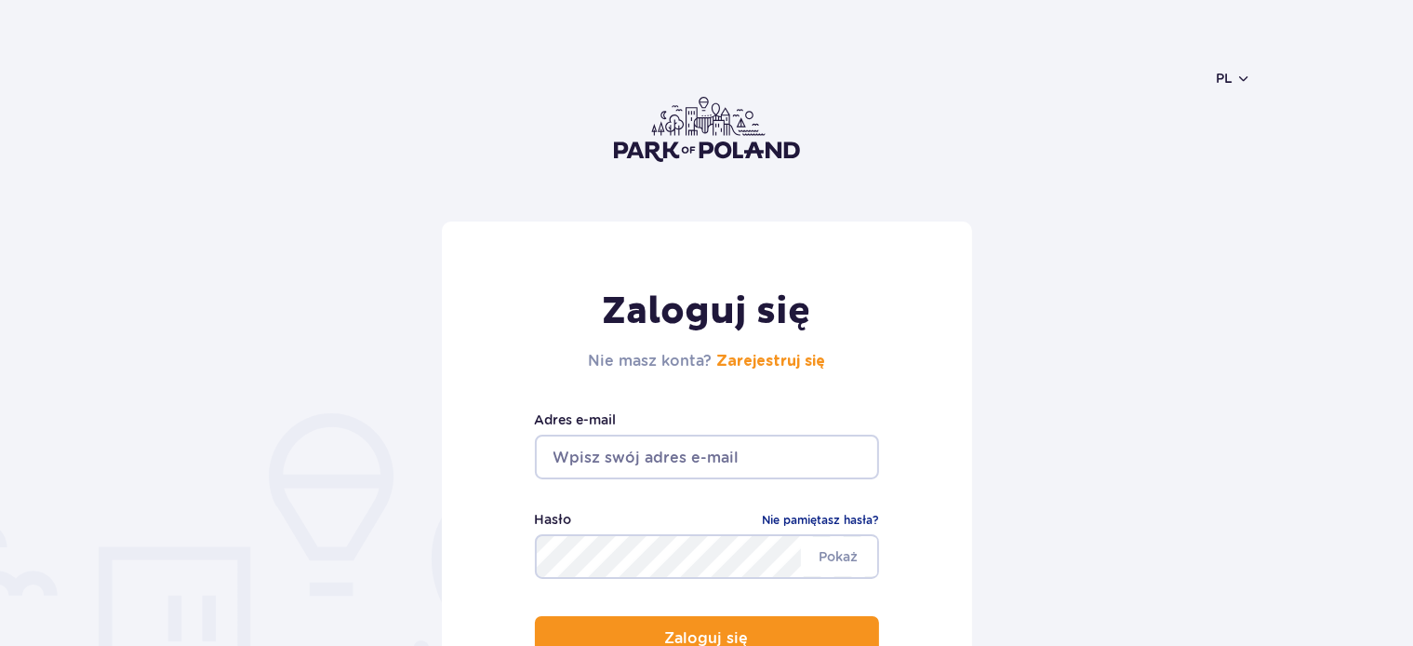
click at [626, 453] on input "email" at bounding box center [707, 457] width 344 height 45
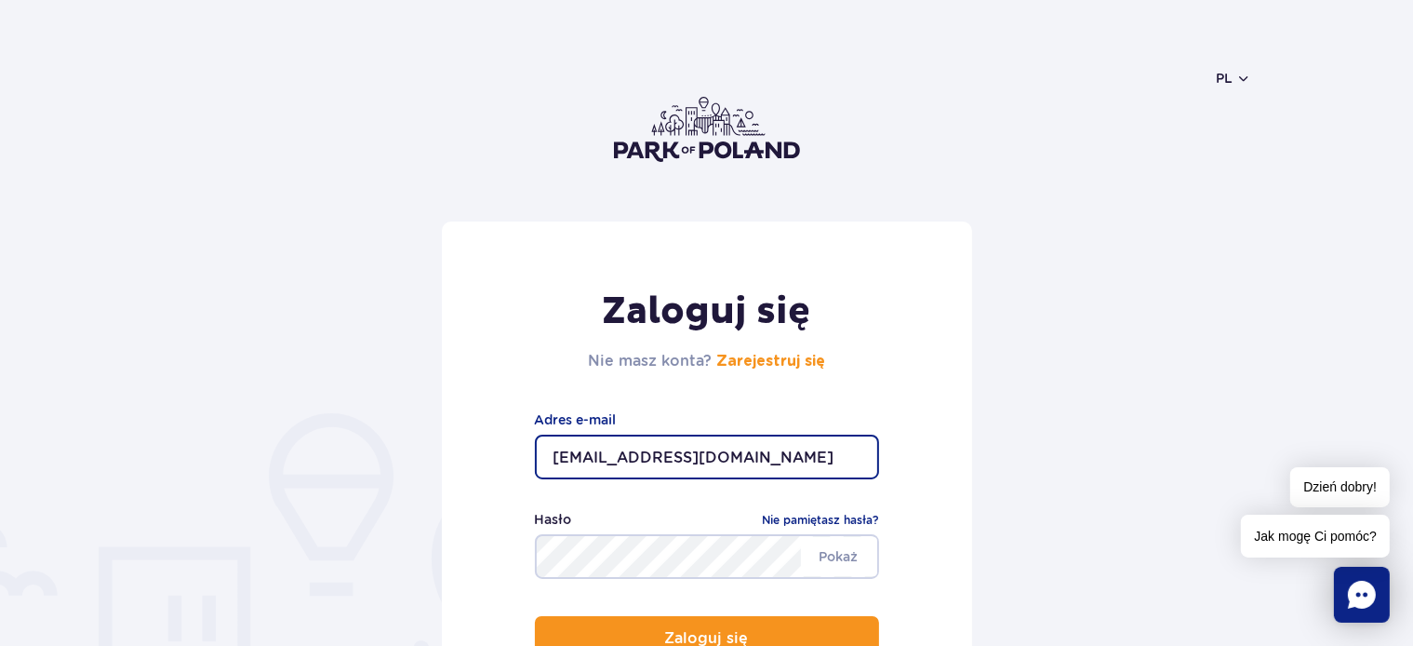
type input "[EMAIL_ADDRESS][DOMAIN_NAME]"
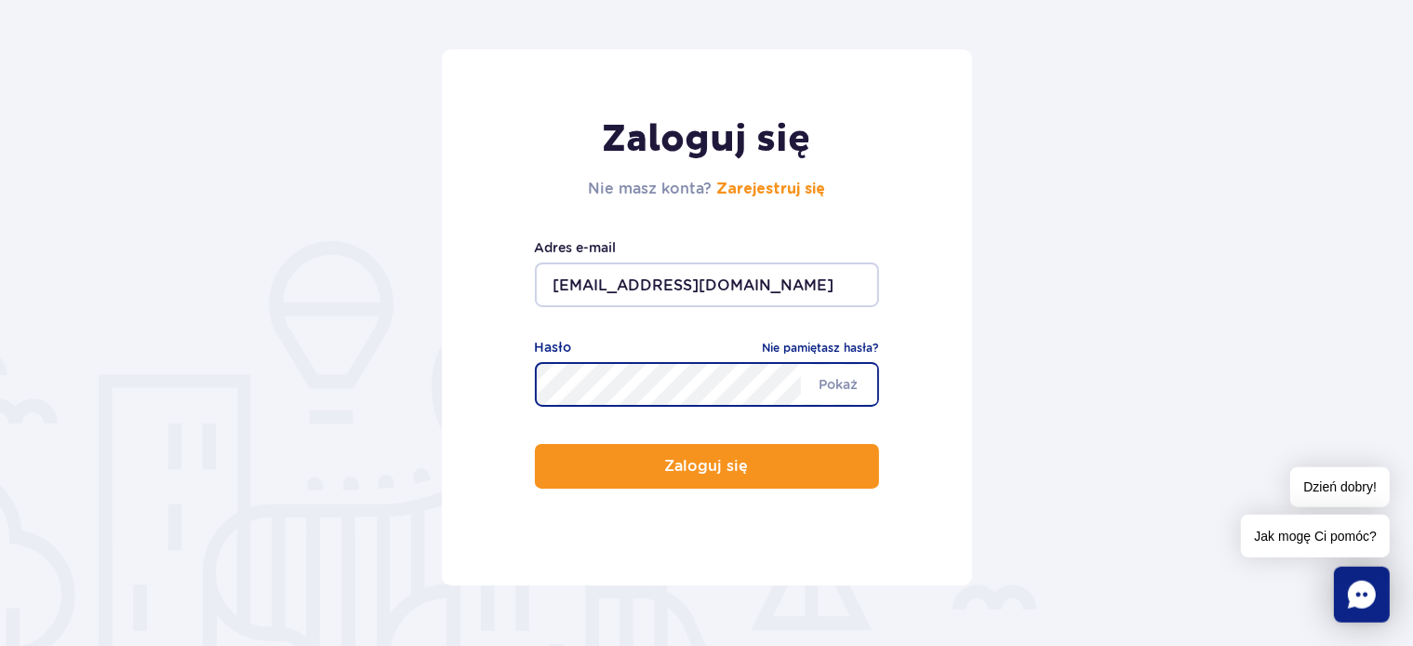
scroll to position [196, 0]
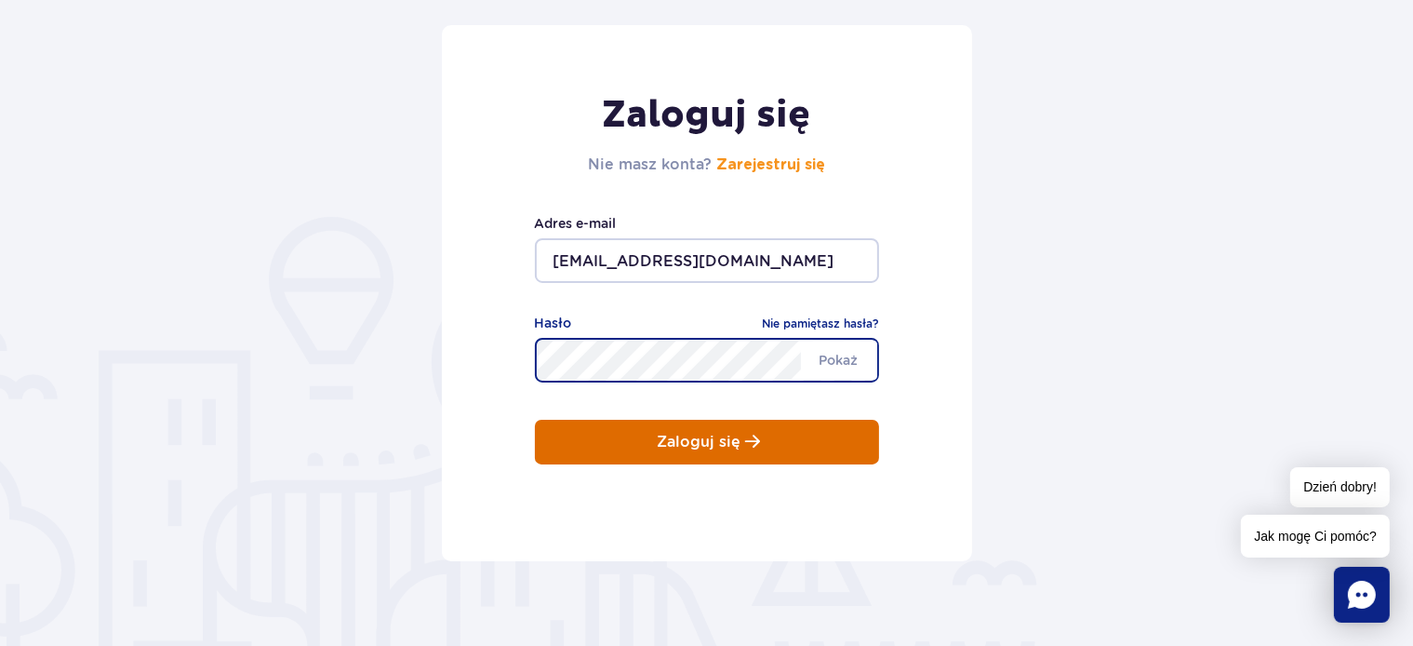
click at [784, 449] on button "Zaloguj się" at bounding box center [707, 442] width 344 height 45
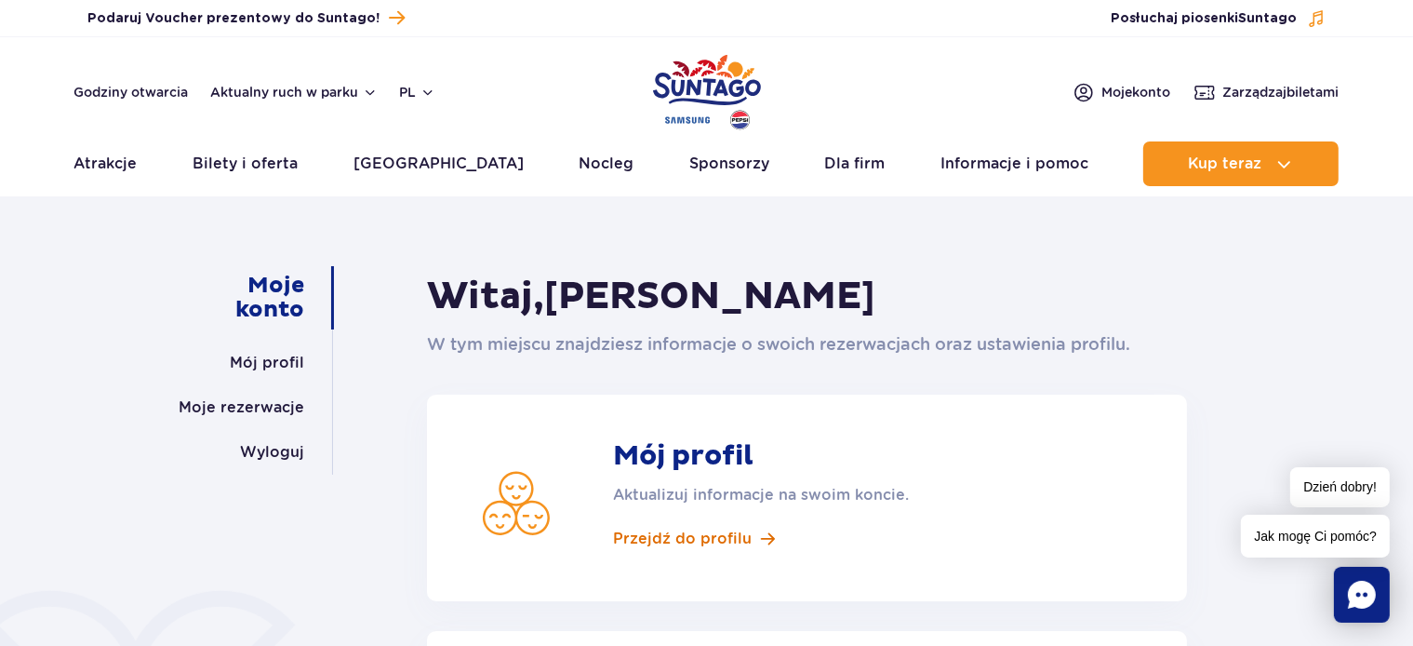
click at [681, 531] on span "Przejdź do profilu" at bounding box center [682, 539] width 139 height 20
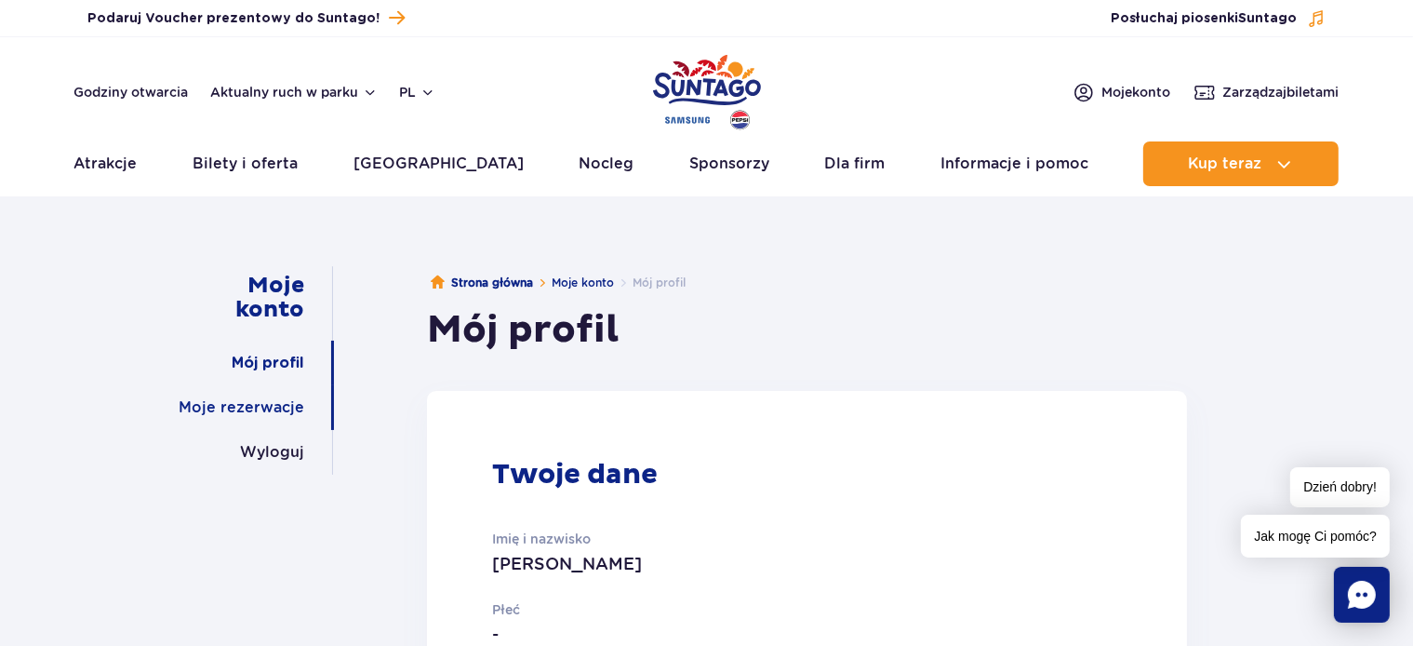
click at [218, 404] on link "Moje rezerwacje" at bounding box center [242, 407] width 126 height 45
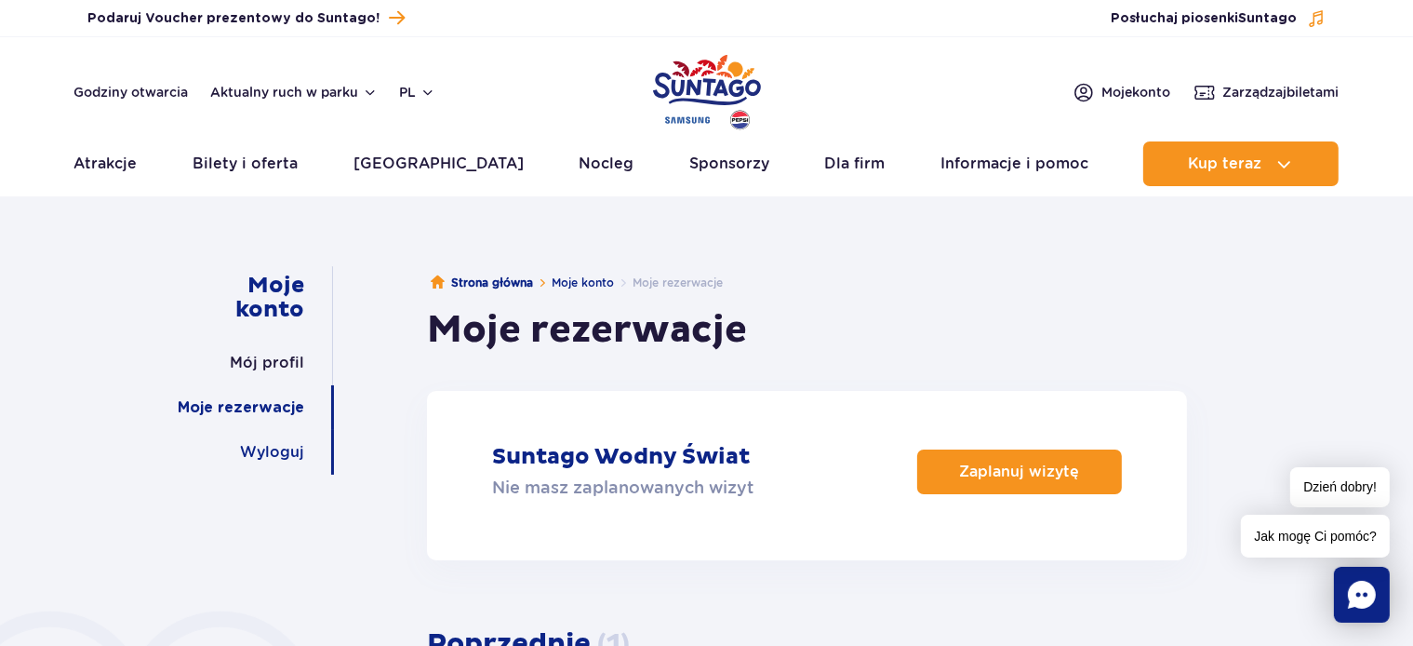
click at [260, 458] on link "Wyloguj" at bounding box center [272, 452] width 64 height 45
